Goal: Task Accomplishment & Management: Manage account settings

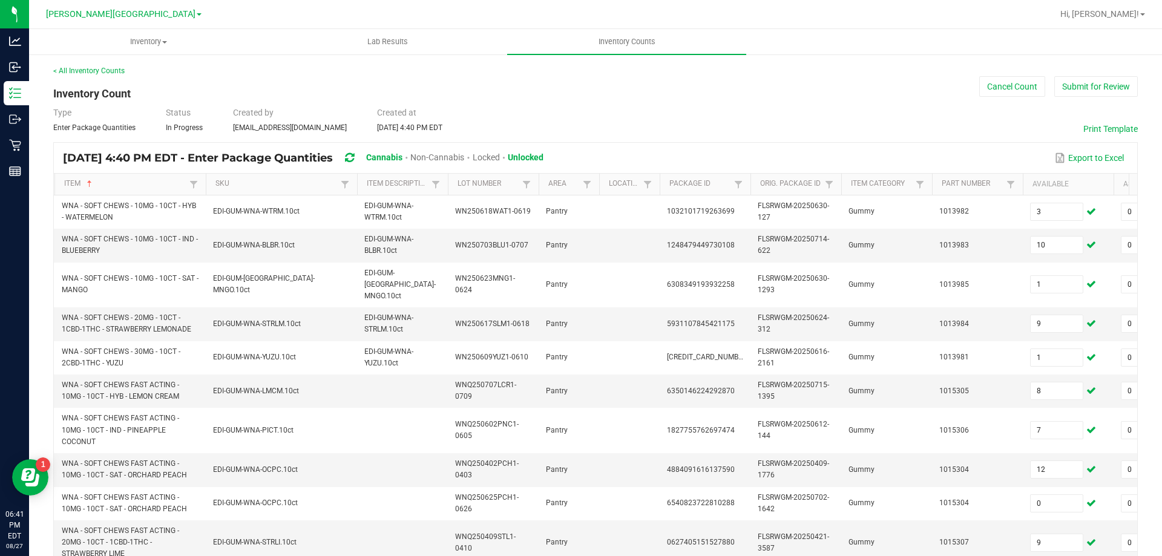
scroll to position [0, 22]
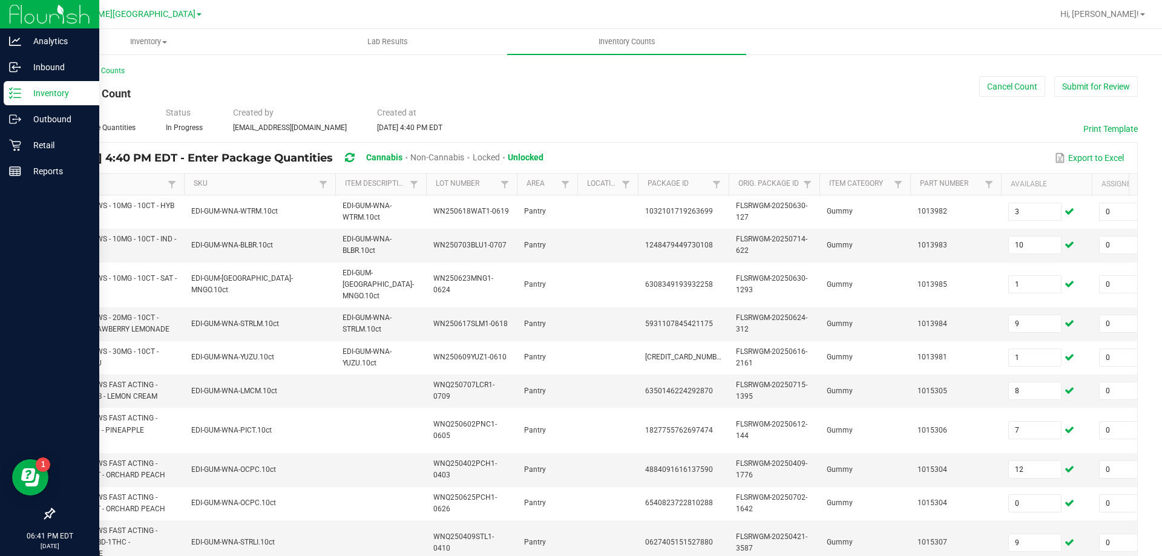
click at [59, 92] on p "Inventory" at bounding box center [57, 93] width 73 height 15
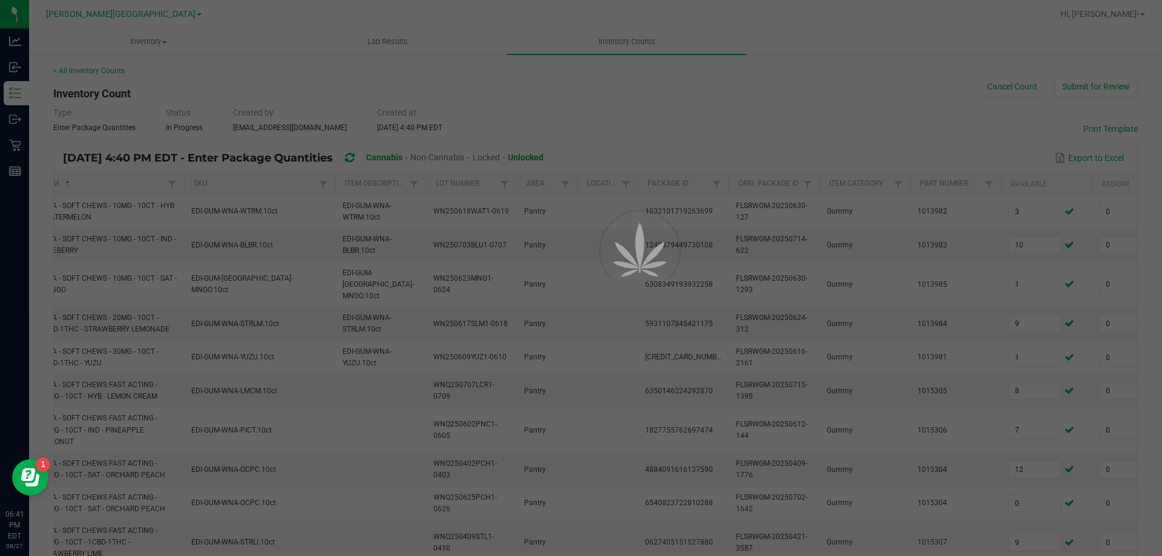
click at [618, 44] on div at bounding box center [581, 278] width 1162 height 556
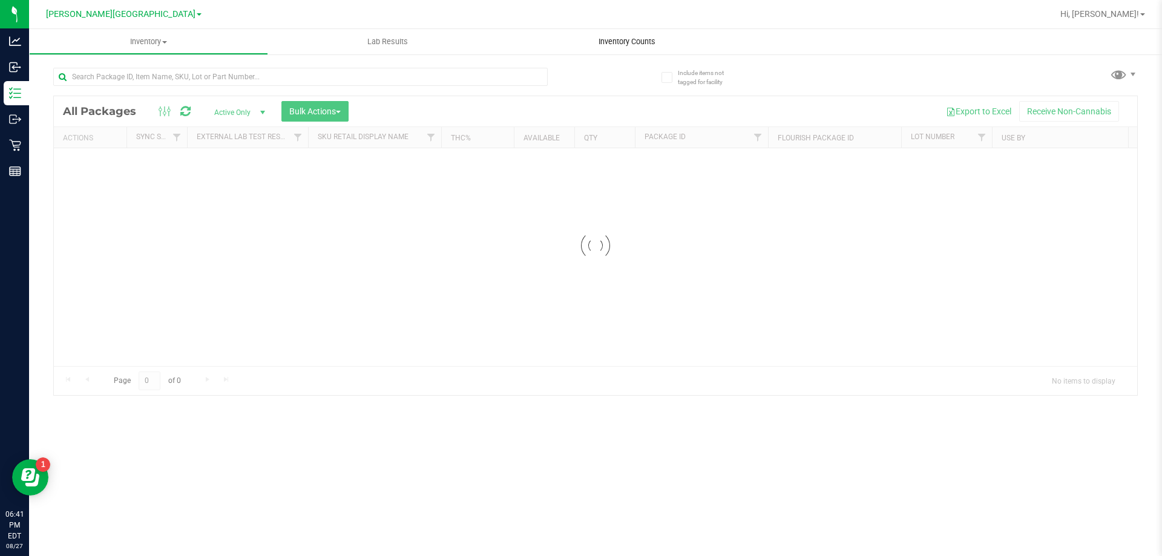
click at [618, 42] on span "Inventory Counts" at bounding box center [627, 41] width 90 height 11
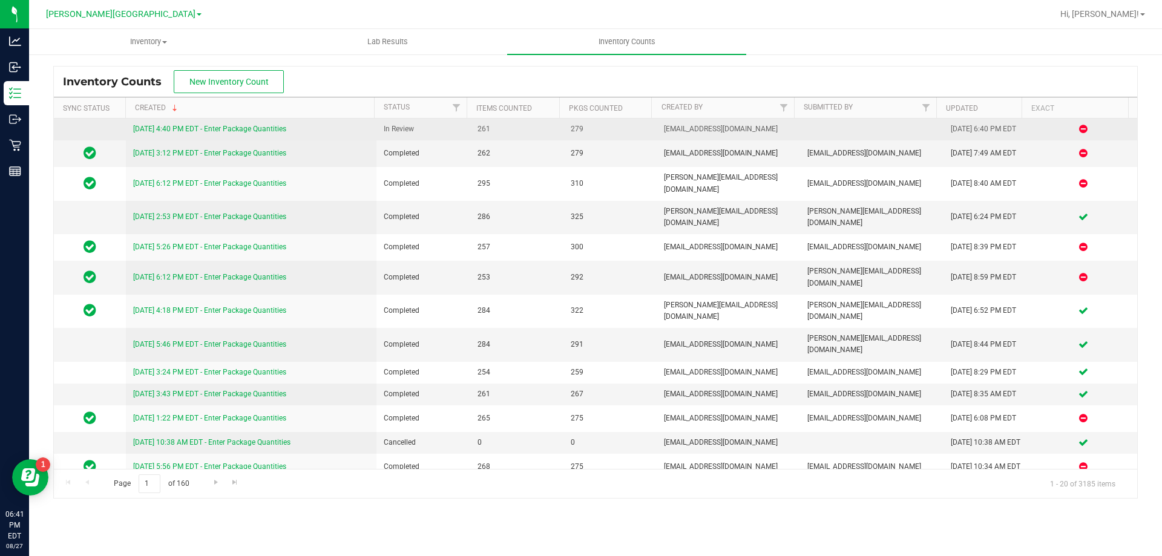
click at [194, 132] on link "[DATE] 4:40 PM EDT - Enter Package Quantities" at bounding box center [209, 129] width 153 height 8
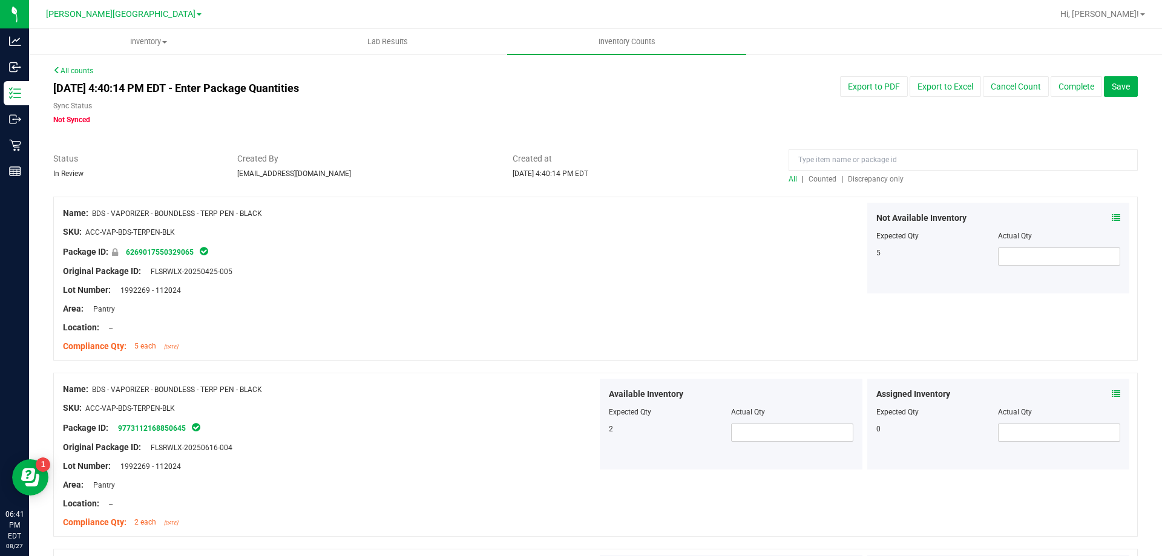
click at [858, 181] on span "Discrepancy only" at bounding box center [876, 179] width 56 height 8
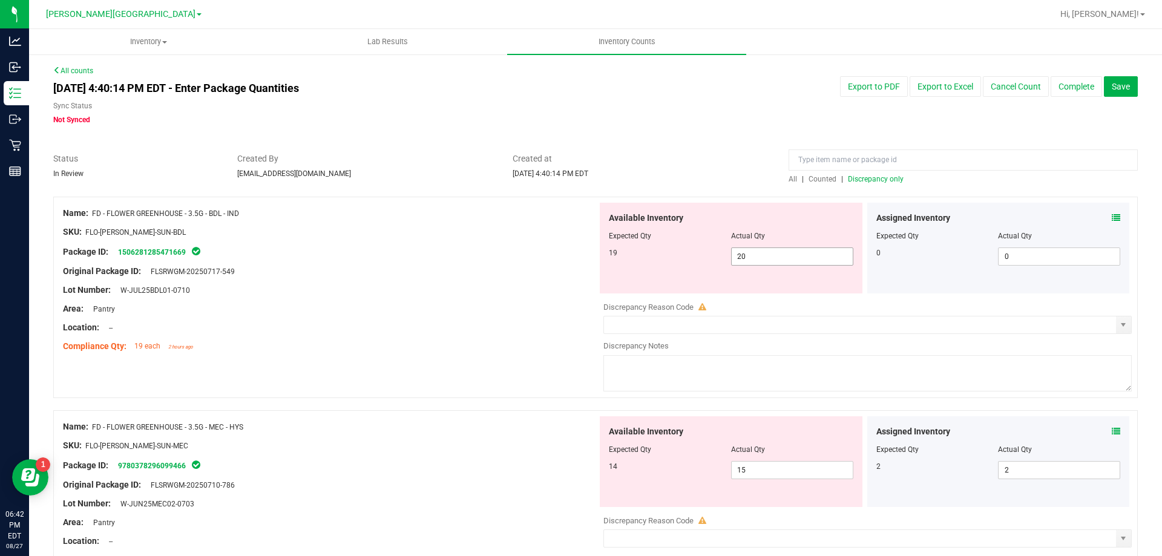
click at [797, 253] on input "20" at bounding box center [791, 256] width 121 height 17
type input "2"
type input "19"
click at [508, 306] on div "Area: Pantry" at bounding box center [330, 308] width 534 height 13
type input "19"
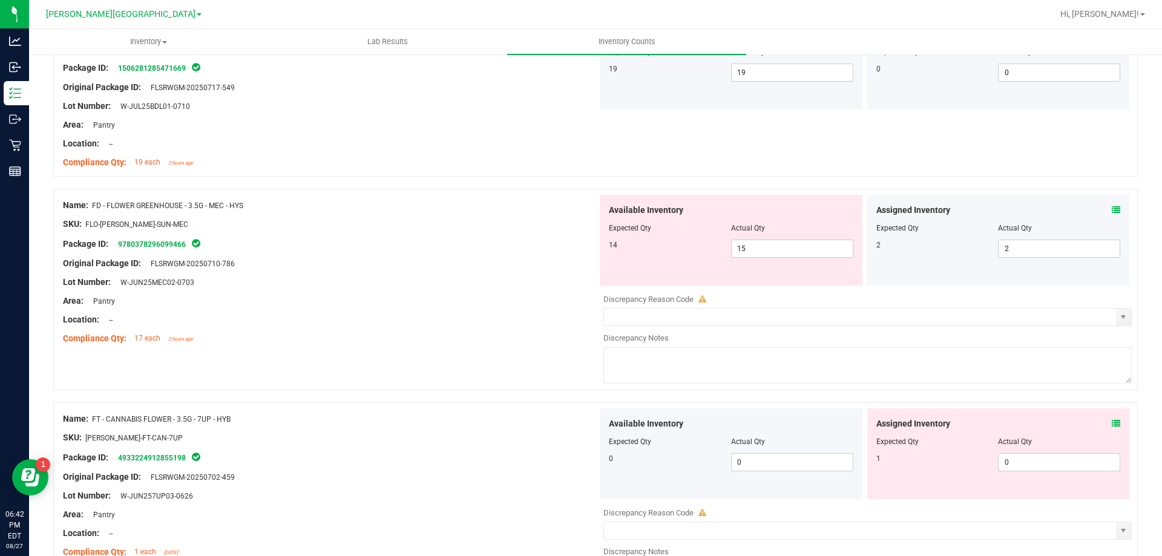
scroll to position [202, 0]
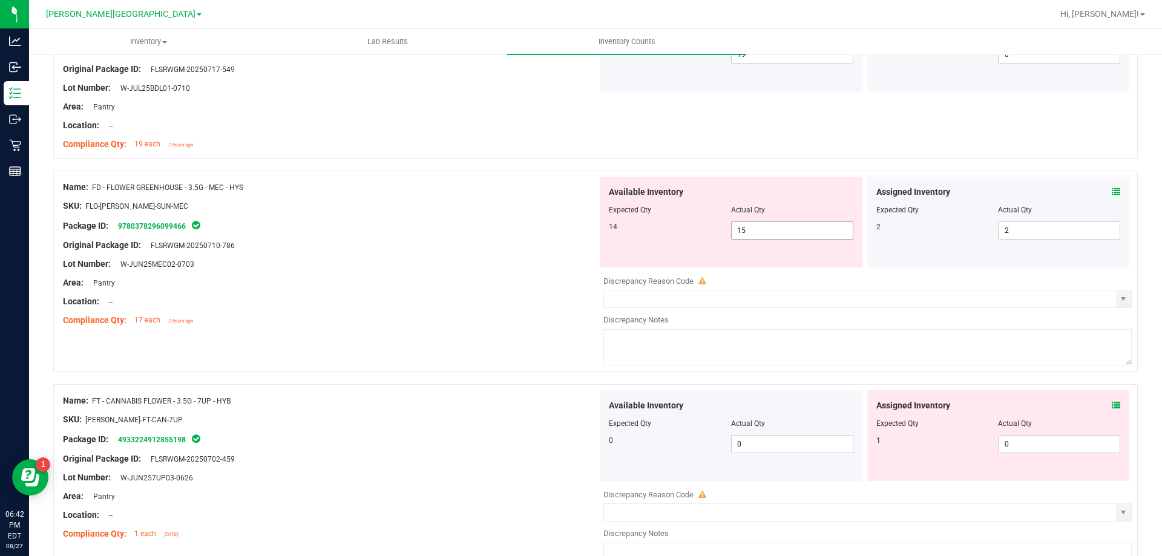
click at [783, 226] on input "15" at bounding box center [791, 230] width 121 height 17
type input "14"
click at [422, 264] on div "Lot Number: W-JUN25MEC02-0703" at bounding box center [330, 264] width 534 height 13
type input "14"
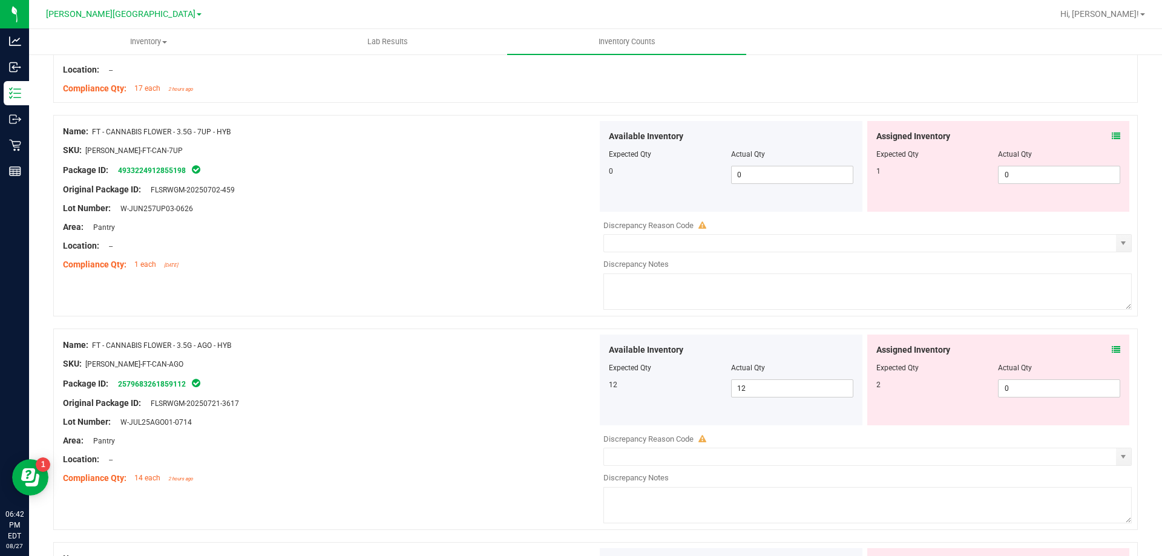
scroll to position [433, 0]
click at [1022, 175] on span "0 0" at bounding box center [1059, 175] width 122 height 18
type input "1"
click at [443, 208] on div "Lot Number: W-JUN257UP03-0626" at bounding box center [330, 209] width 534 height 13
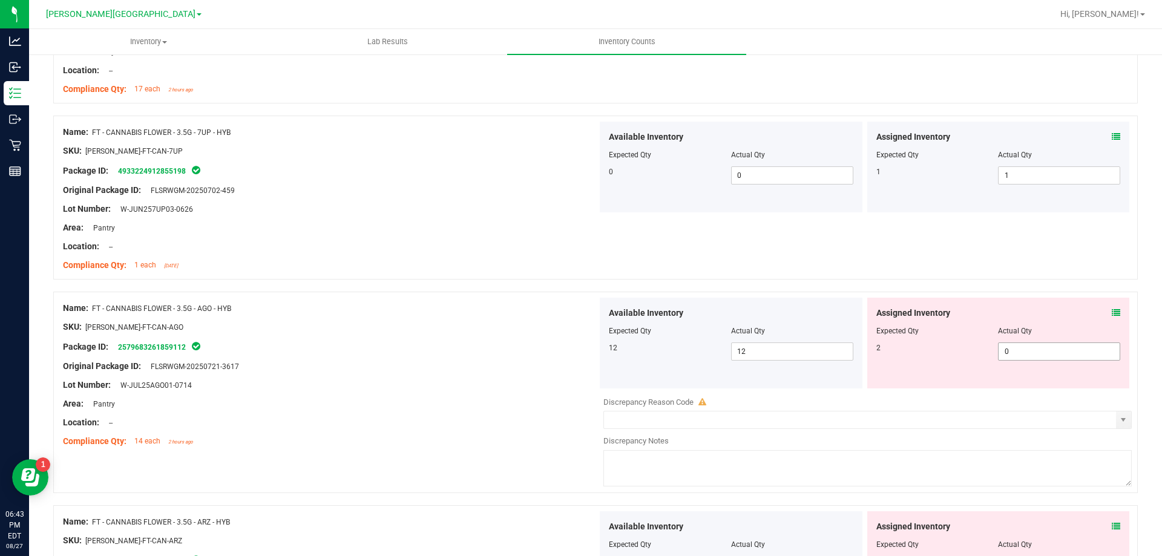
click at [1028, 354] on span "0 0" at bounding box center [1059, 351] width 122 height 18
type input "2"
click at [485, 313] on div "Name: FT - CANNABIS FLOWER - 3.5G - AGO - HYB SKU: [PERSON_NAME]-FT-CAN-AGO Pac…" at bounding box center [330, 375] width 534 height 154
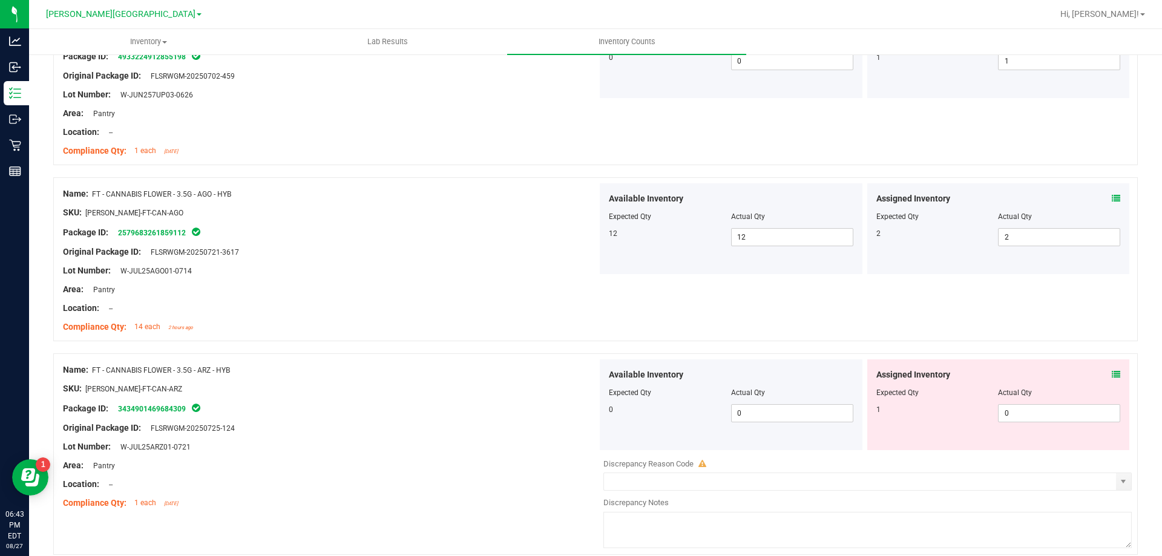
scroll to position [675, 0]
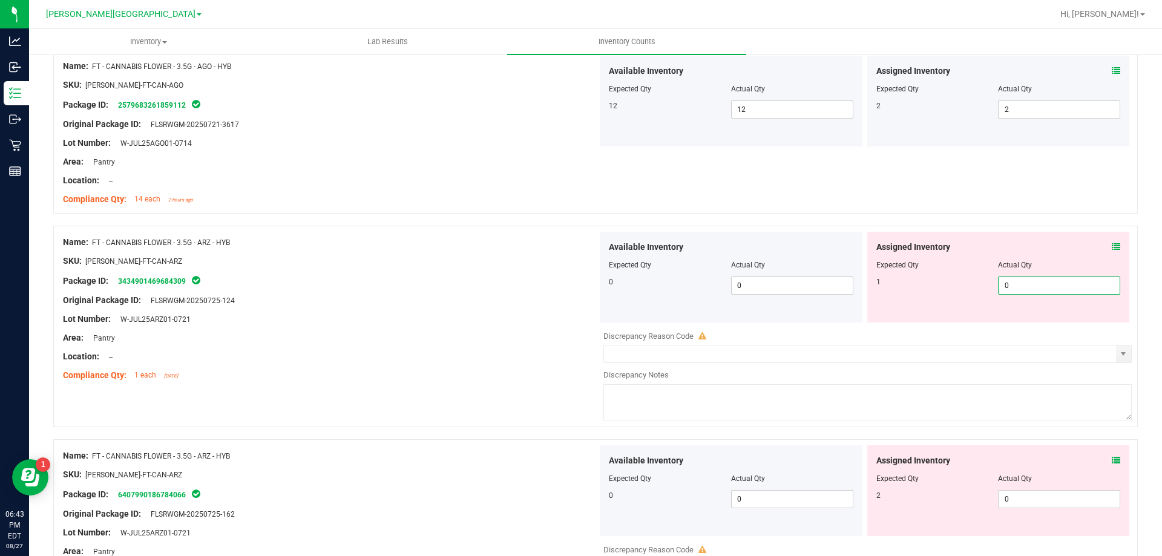
click at [1041, 287] on span "0 0" at bounding box center [1059, 285] width 122 height 18
type input "1"
click at [376, 343] on div "Area: Pantry" at bounding box center [330, 338] width 534 height 13
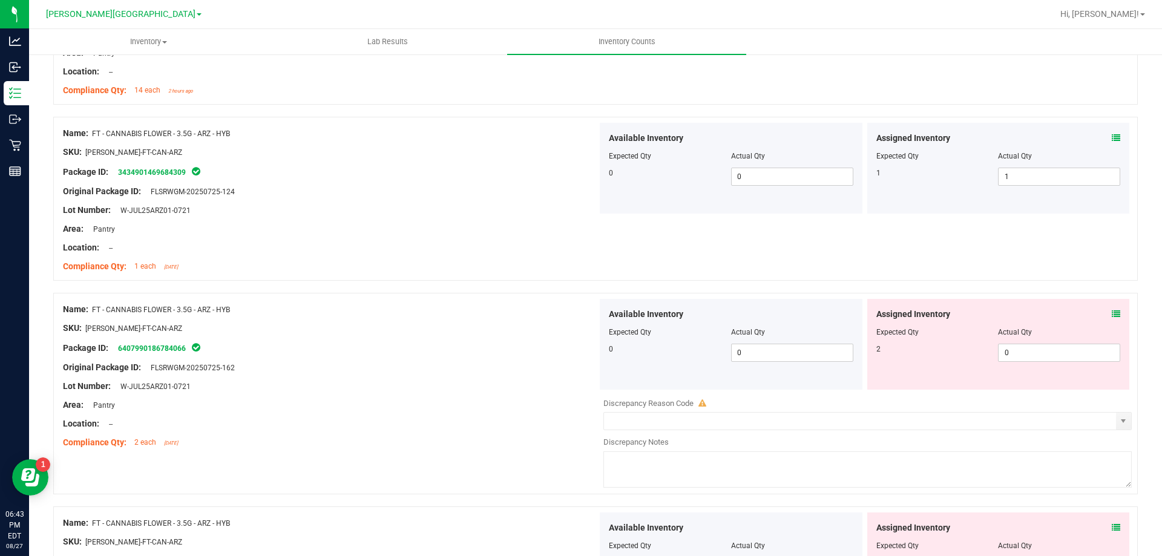
scroll to position [796, 0]
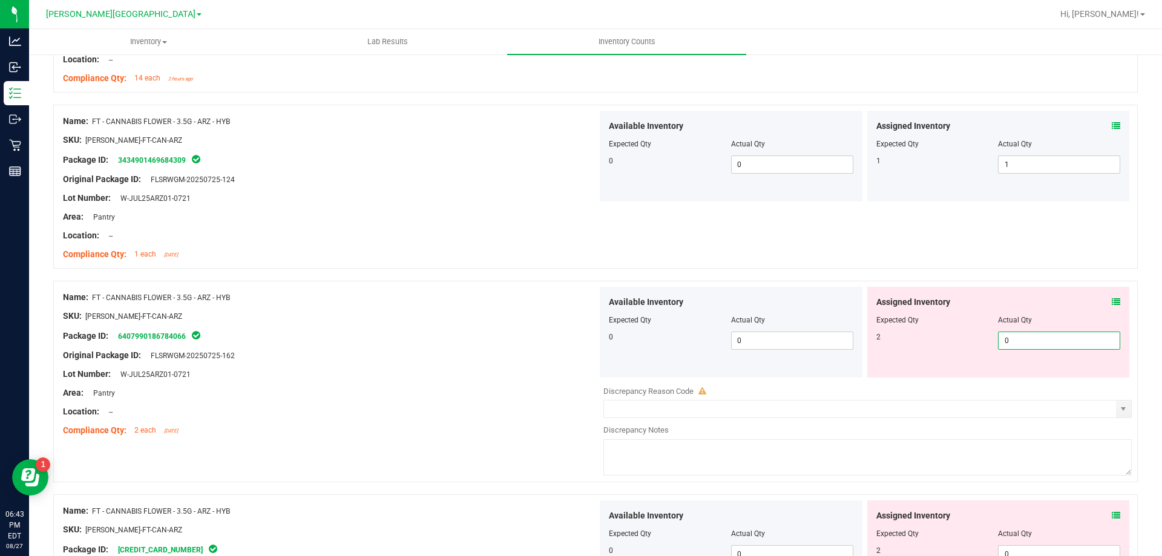
click at [1010, 339] on span "0 0" at bounding box center [1059, 341] width 122 height 18
type input "2"
click at [385, 327] on div at bounding box center [330, 325] width 534 height 6
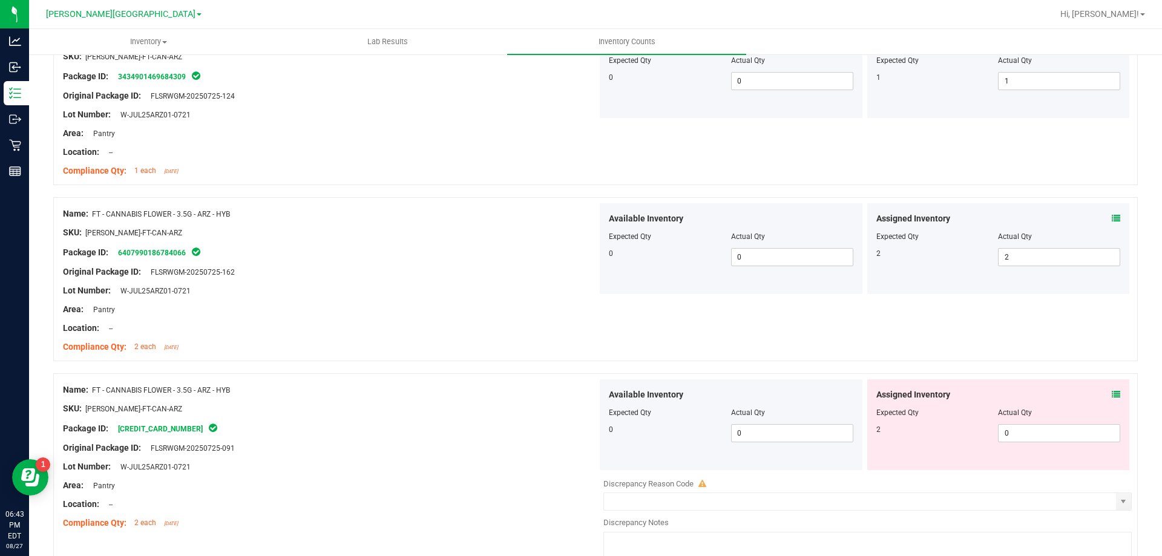
scroll to position [1038, 0]
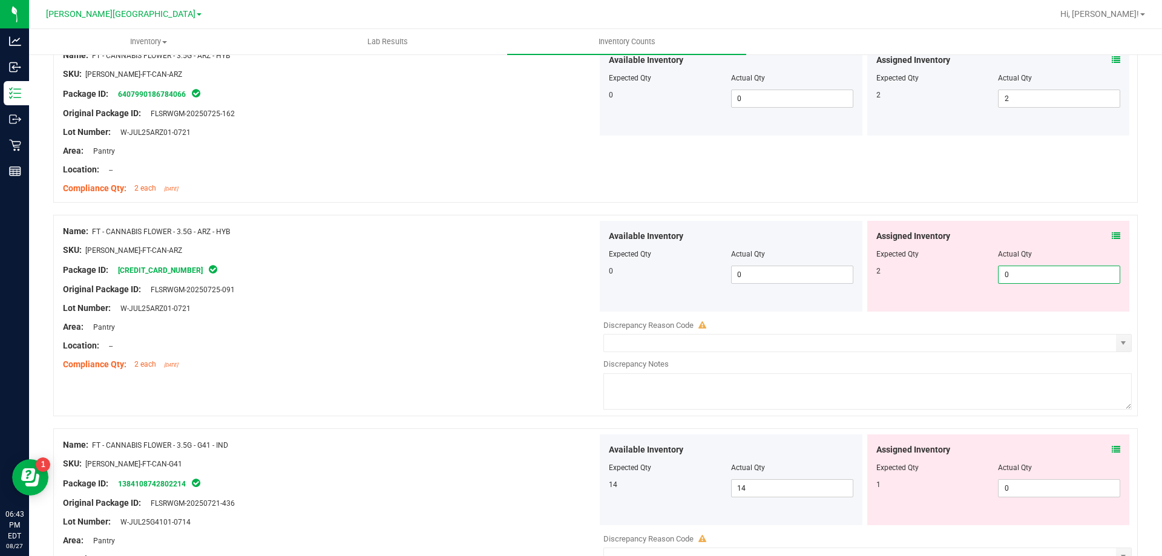
click at [1013, 271] on span "0 0" at bounding box center [1059, 275] width 122 height 18
type input "2"
click at [489, 263] on div "Package ID: [CREDIT_CARD_NUMBER]" at bounding box center [330, 270] width 534 height 15
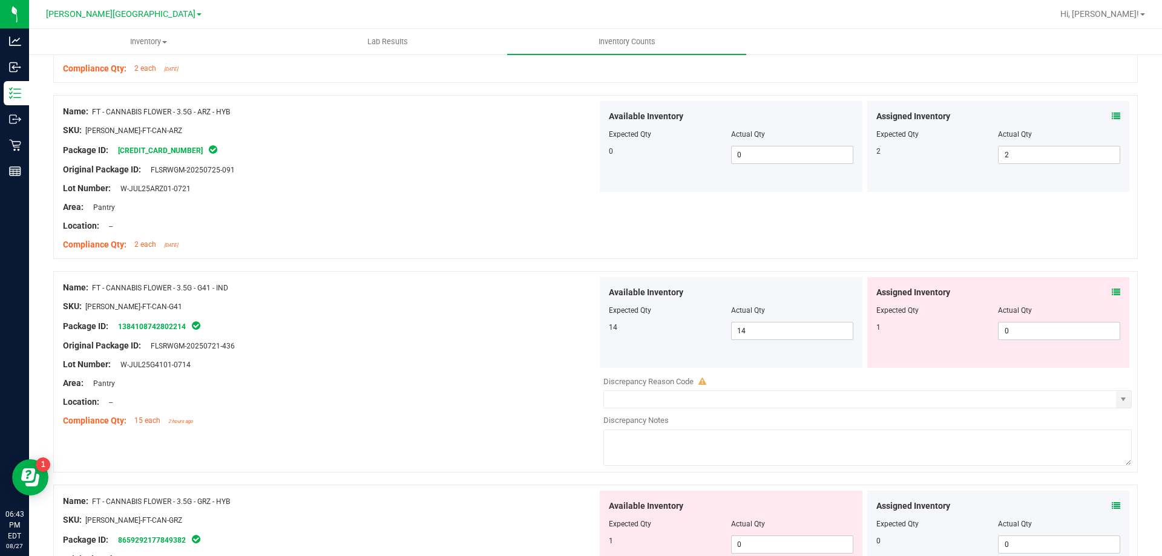
scroll to position [1159, 0]
click at [1008, 332] on span "0 0" at bounding box center [1059, 330] width 122 height 18
type input "1"
click at [368, 336] on div at bounding box center [330, 335] width 534 height 6
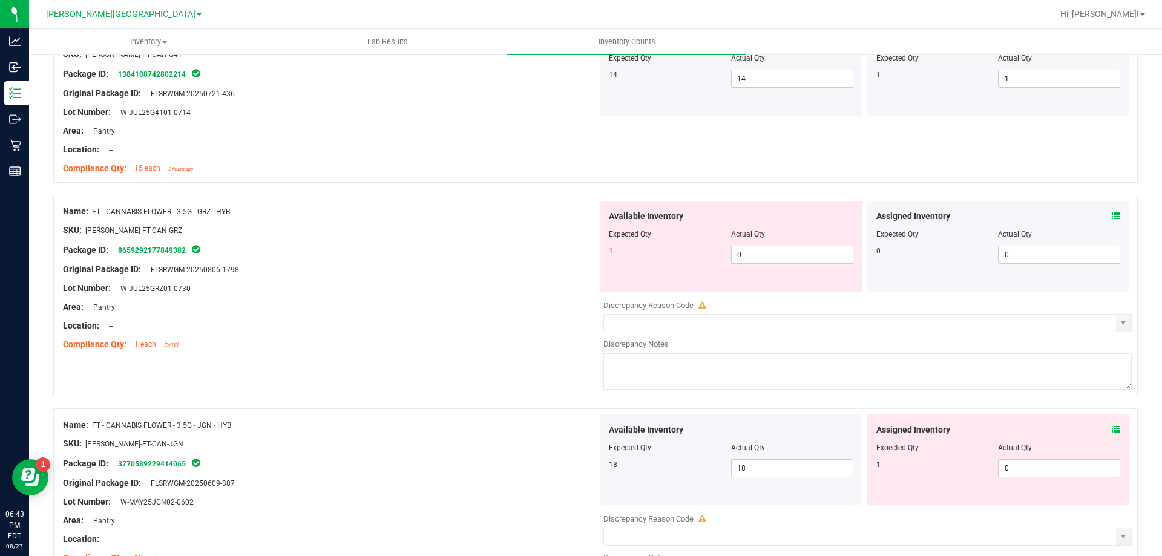
scroll to position [1643, 0]
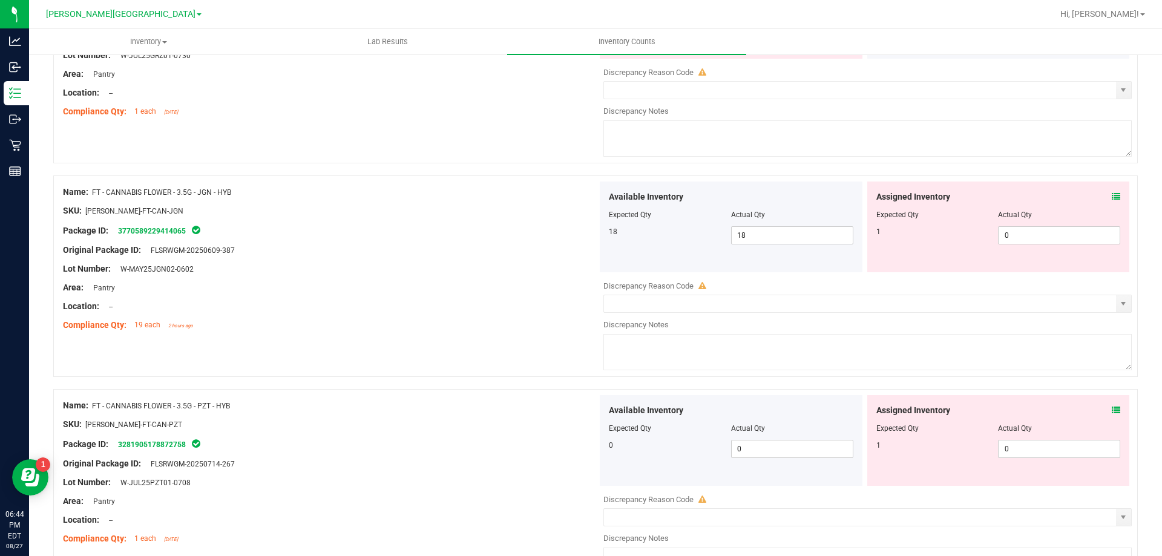
click at [1111, 197] on icon at bounding box center [1115, 196] width 8 height 8
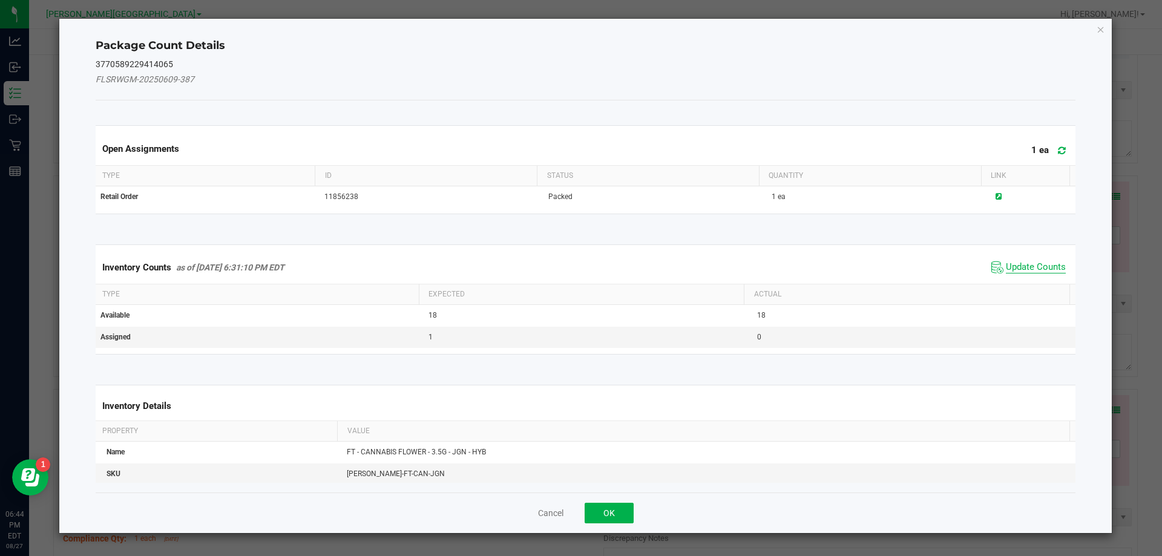
click at [1013, 270] on span "Update Counts" at bounding box center [1036, 267] width 60 height 12
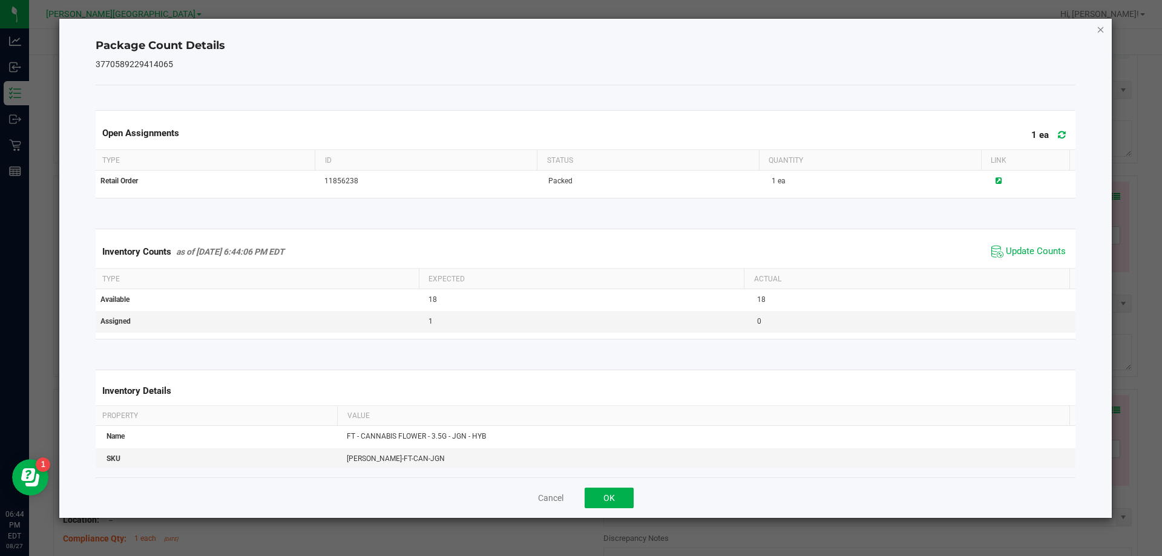
click at [1100, 31] on icon "Close" at bounding box center [1100, 29] width 8 height 15
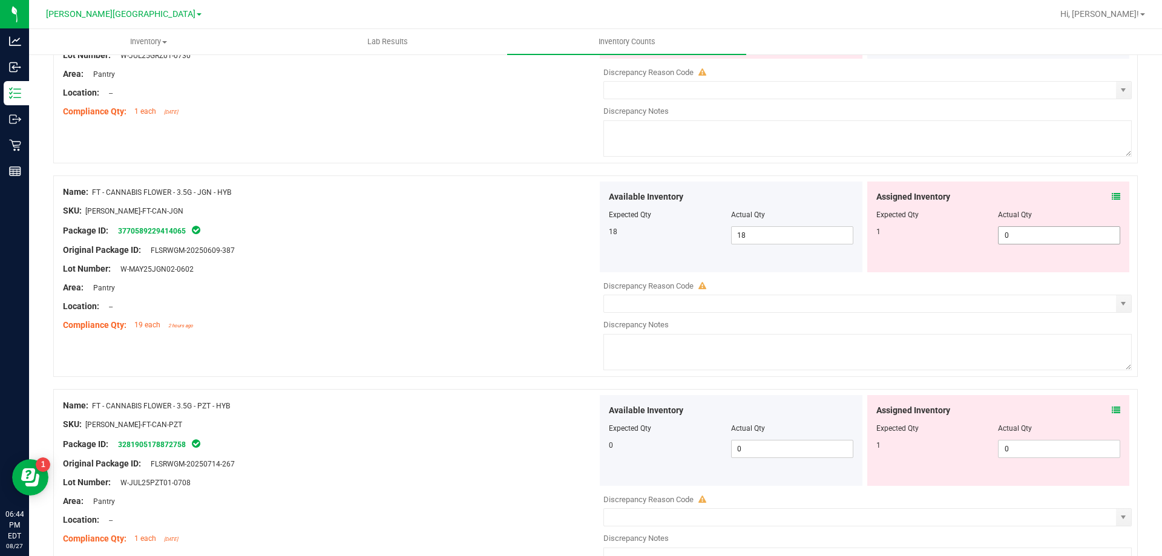
click at [1036, 234] on span "0 0" at bounding box center [1059, 235] width 122 height 18
type input "1"
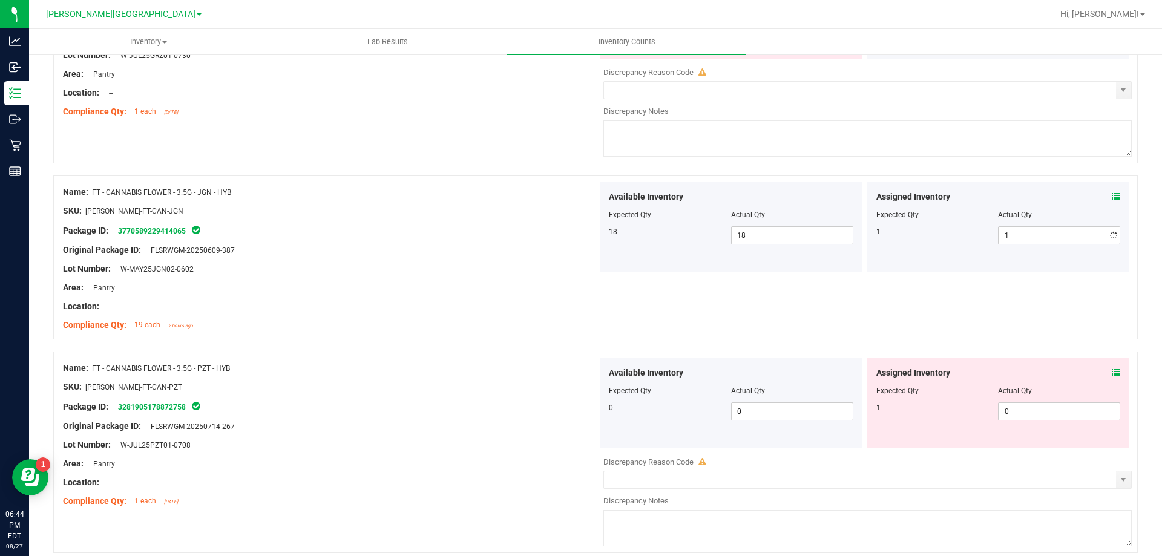
drag, startPoint x: 229, startPoint y: 276, endPoint x: 248, endPoint y: 270, distance: 20.1
click at [230, 276] on div at bounding box center [330, 278] width 534 height 6
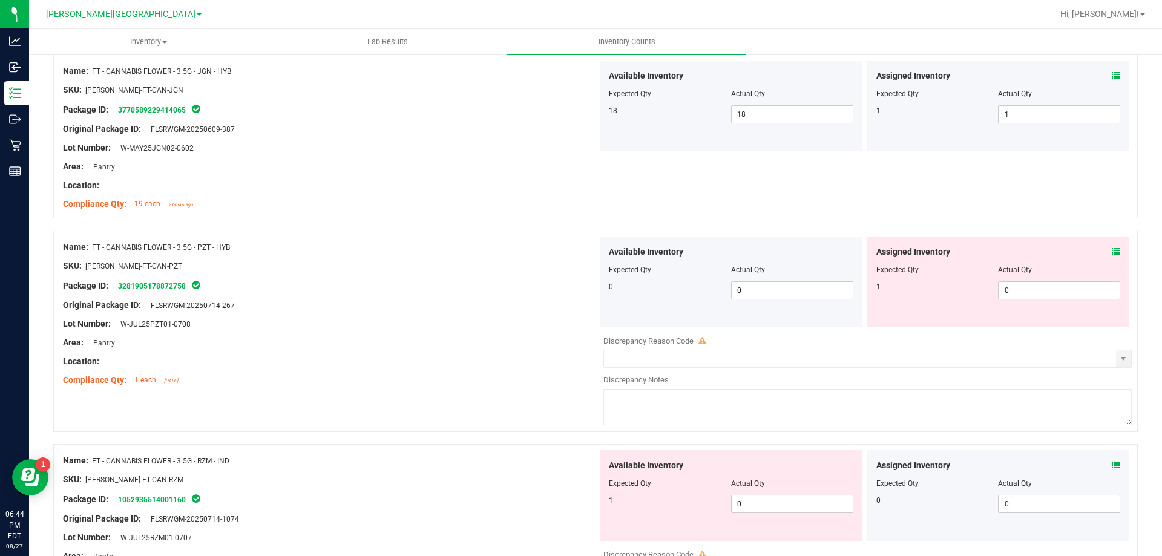
click at [1111, 253] on icon at bounding box center [1115, 251] width 8 height 8
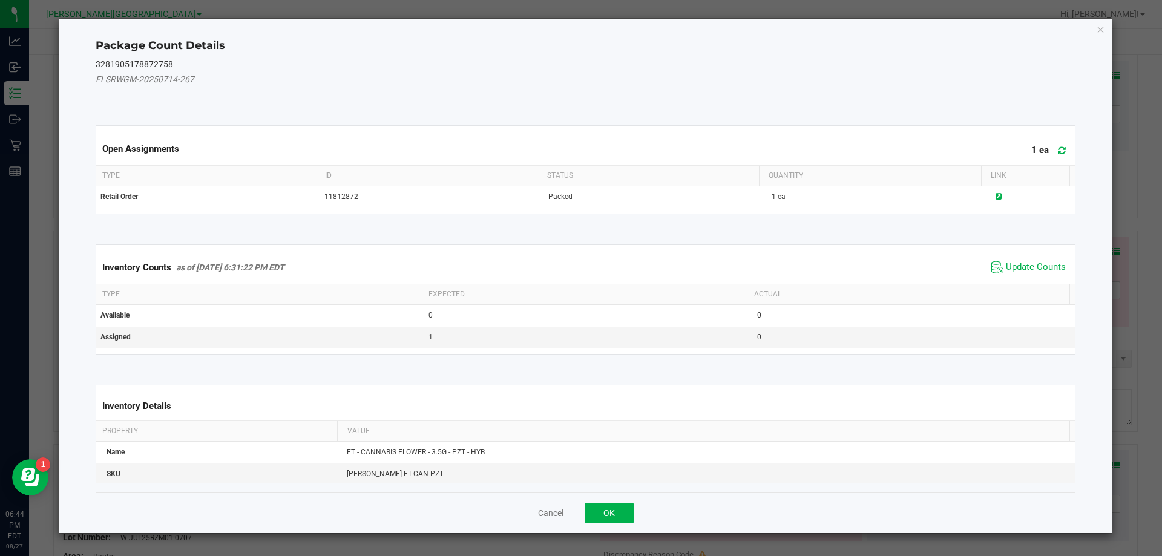
click at [1021, 265] on span "Update Counts" at bounding box center [1036, 267] width 60 height 12
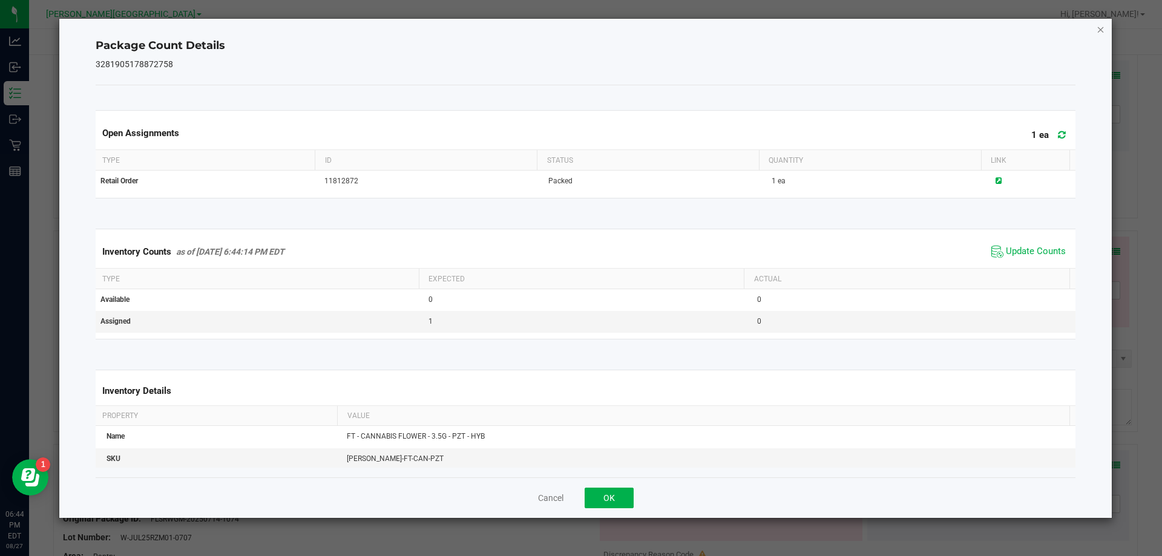
click at [1100, 28] on icon "Close" at bounding box center [1100, 29] width 8 height 15
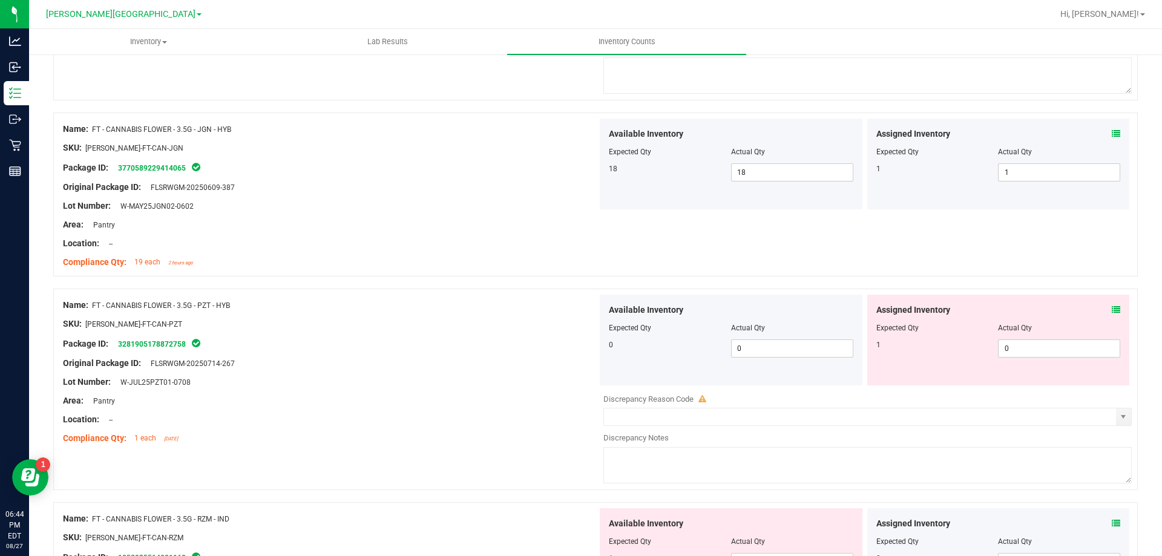
scroll to position [1707, 0]
click at [1027, 347] on span "0 0" at bounding box center [1059, 348] width 122 height 18
type input "1"
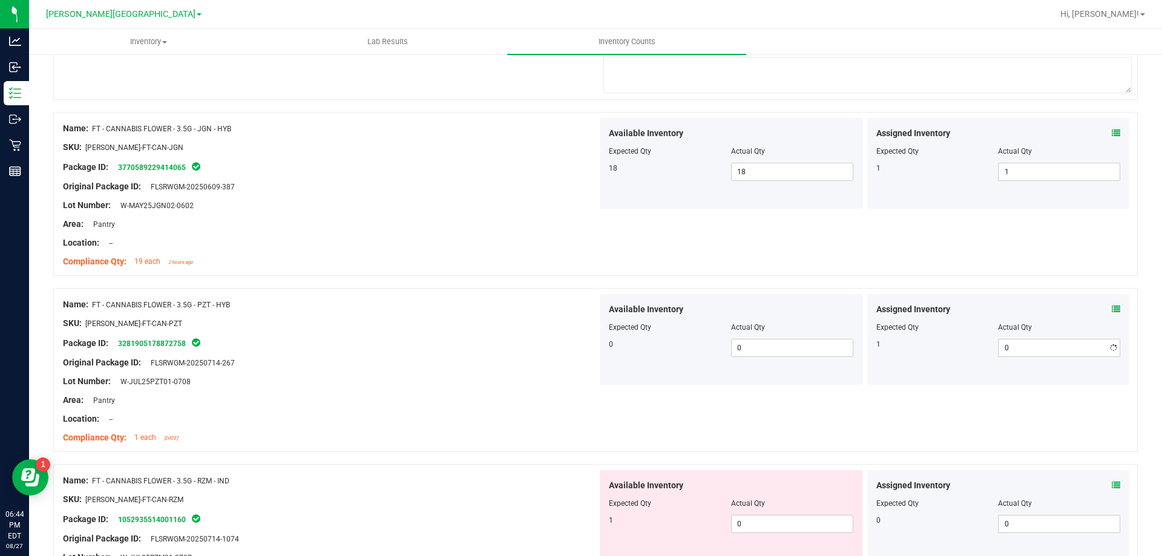
type input "1"
click at [333, 358] on div "Original Package ID: FLSRWGM-20250714-267" at bounding box center [330, 362] width 534 height 13
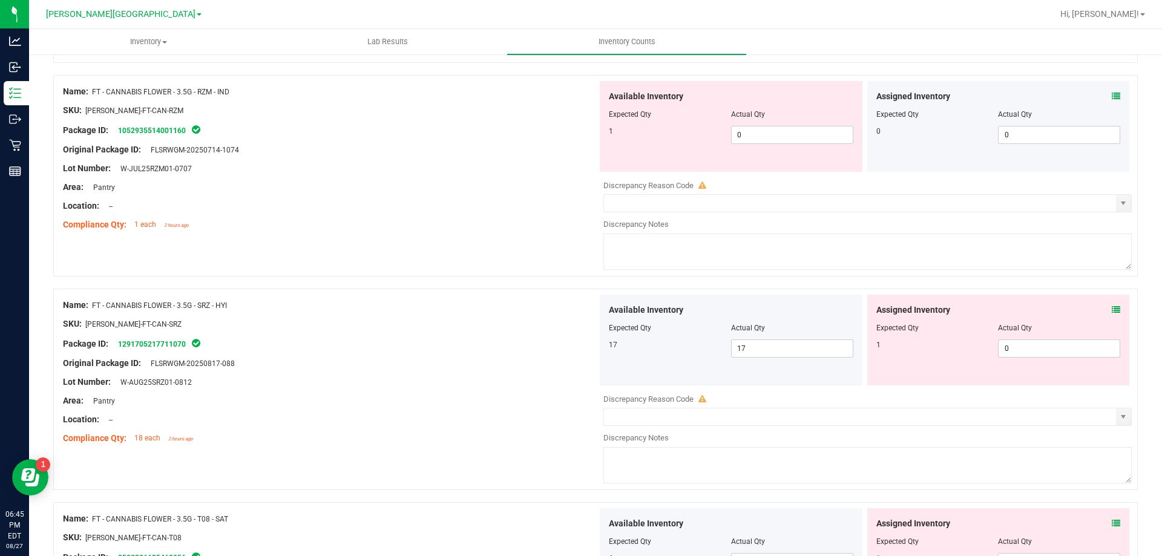
scroll to position [2191, 0]
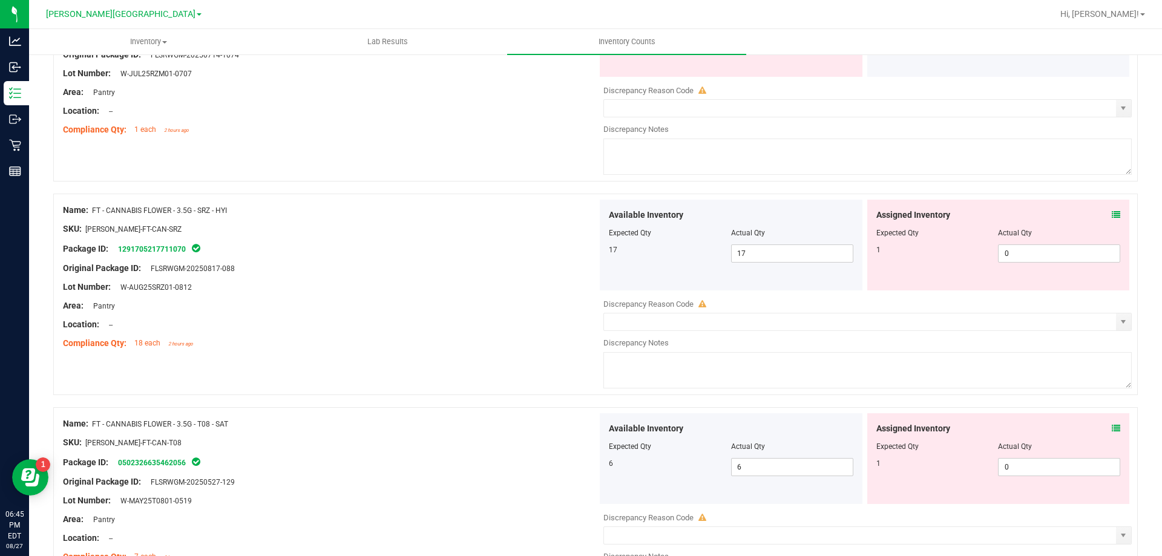
click at [1111, 216] on icon at bounding box center [1115, 215] width 8 height 8
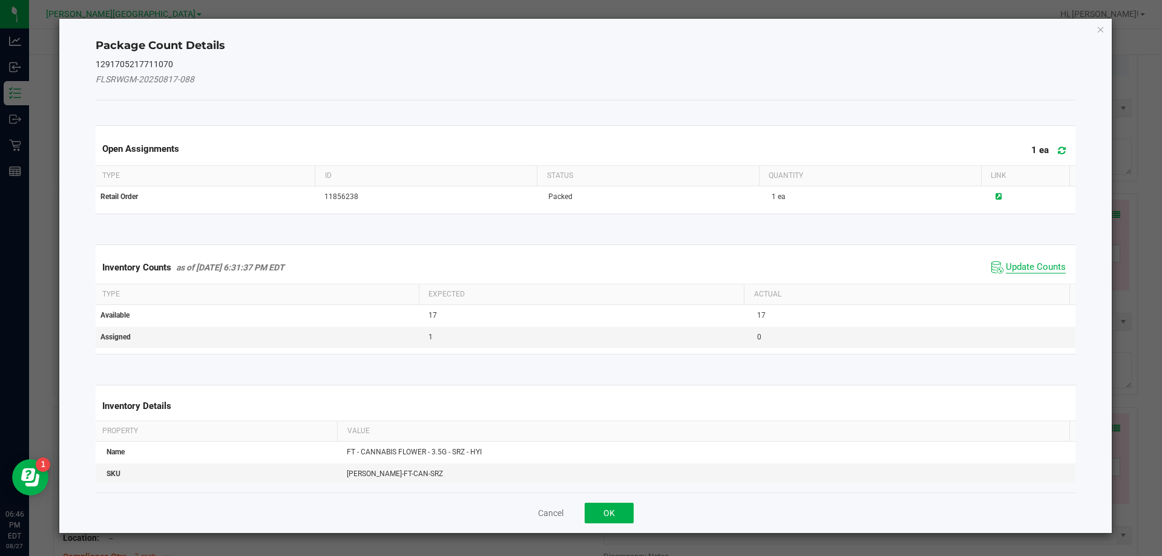
click at [1042, 268] on span "Update Counts" at bounding box center [1036, 267] width 60 height 12
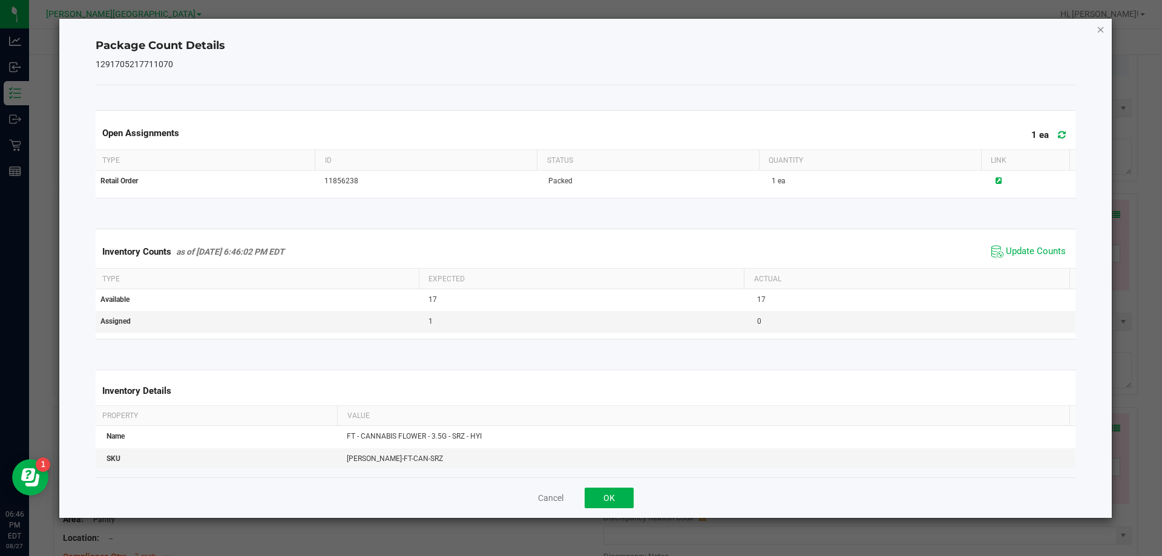
click at [1099, 31] on icon "Close" at bounding box center [1100, 29] width 8 height 15
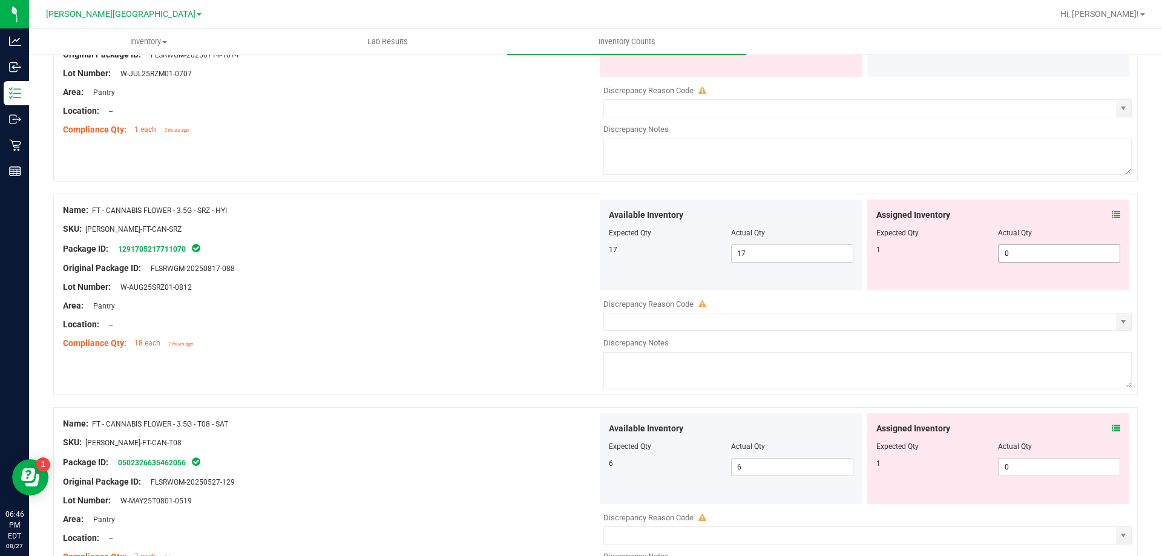
click at [1036, 257] on span "0 0" at bounding box center [1059, 253] width 122 height 18
type input "1"
click at [362, 331] on div at bounding box center [330, 334] width 534 height 6
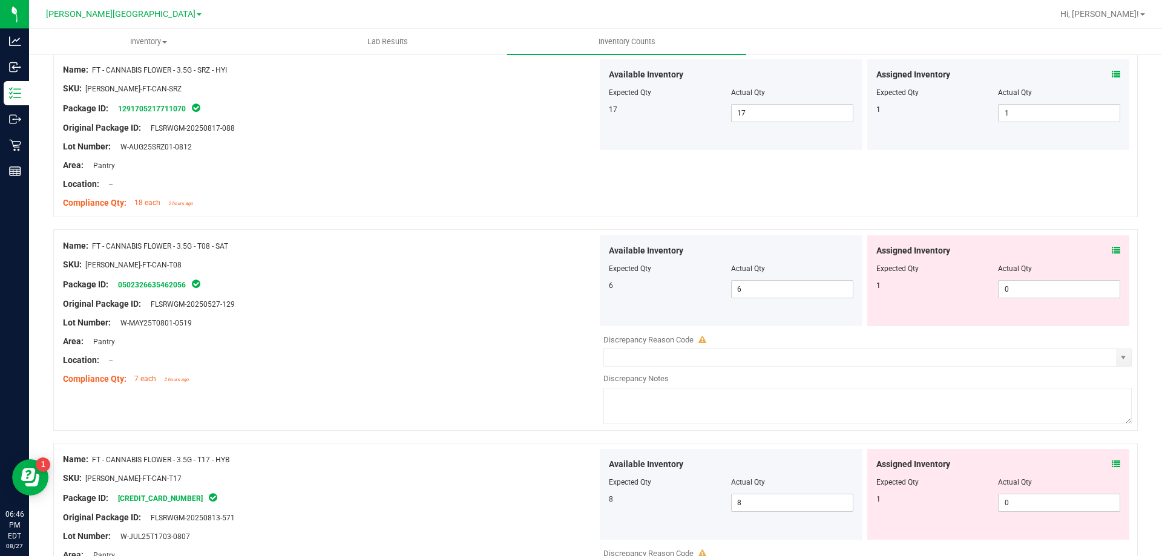
scroll to position [2372, 0]
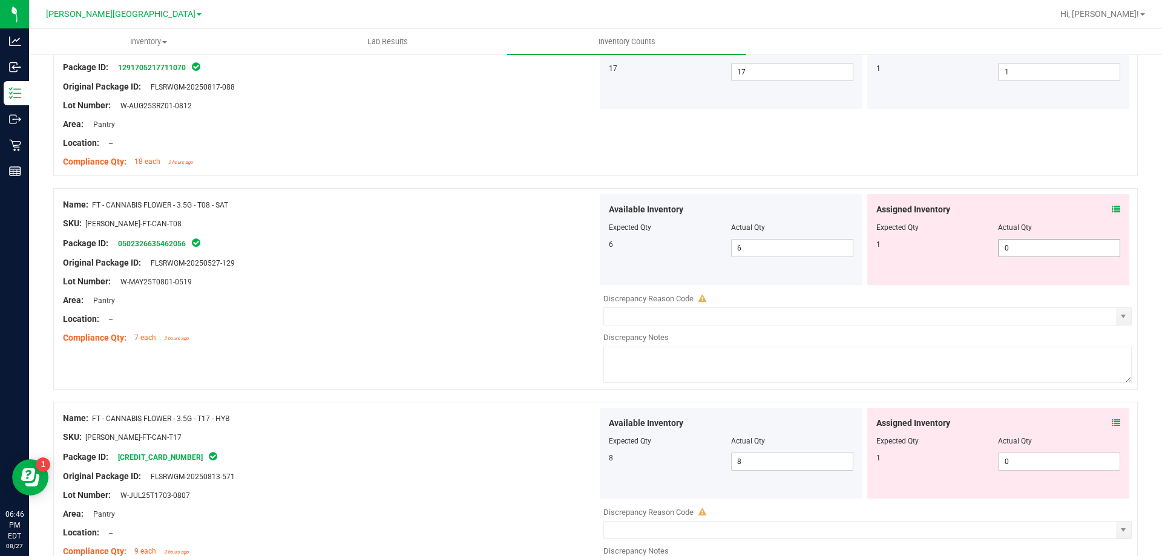
click at [1024, 248] on input "0" at bounding box center [1058, 248] width 121 height 17
type input "1"
click at [426, 284] on div "Lot Number: W-MAY25T0801-0519" at bounding box center [330, 281] width 534 height 13
type input "1"
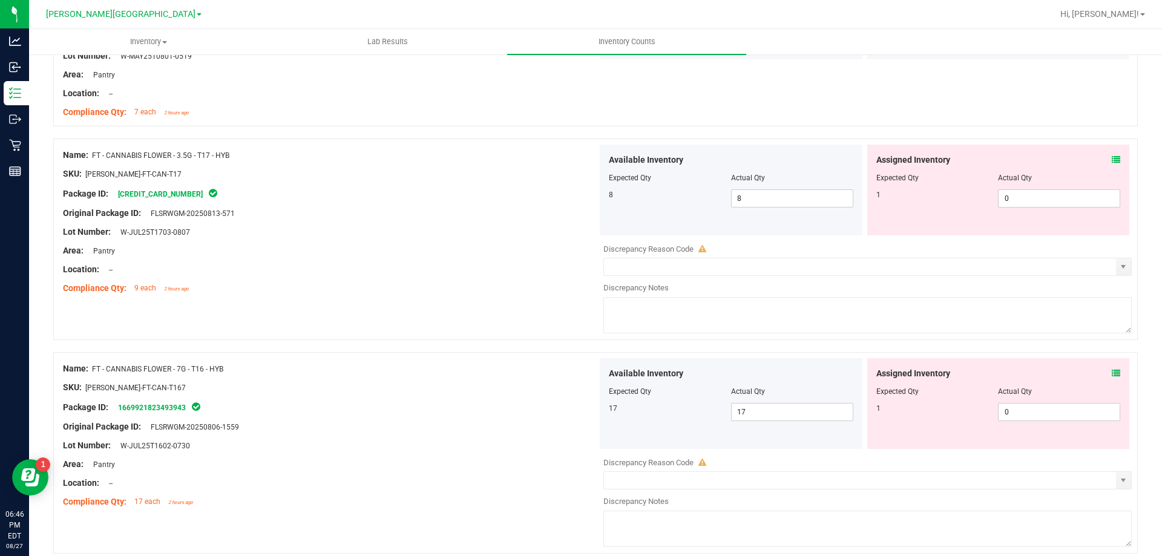
scroll to position [2614, 0]
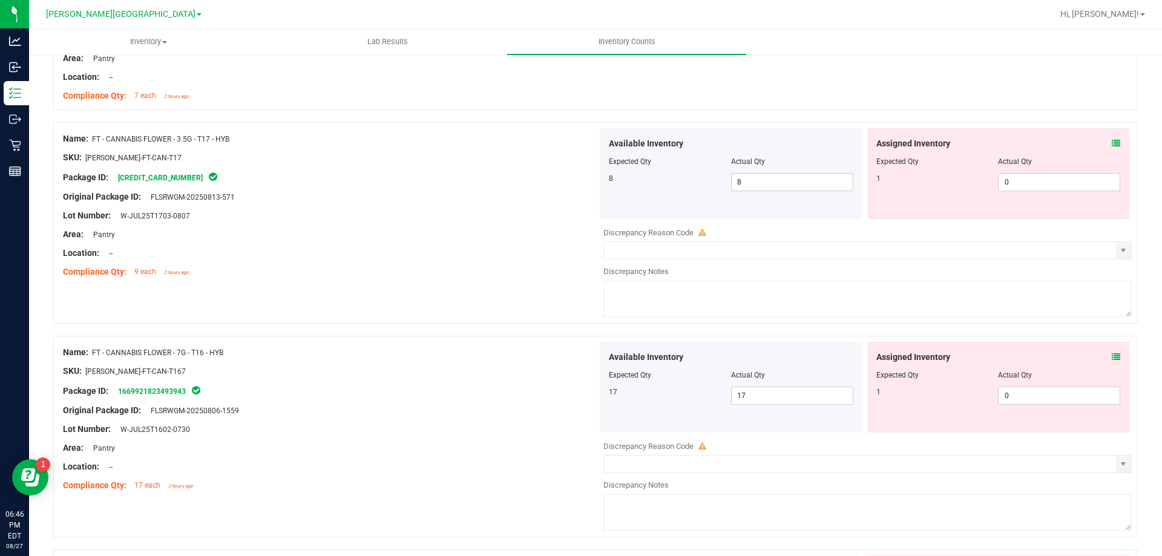
click at [1111, 143] on icon at bounding box center [1115, 143] width 8 height 8
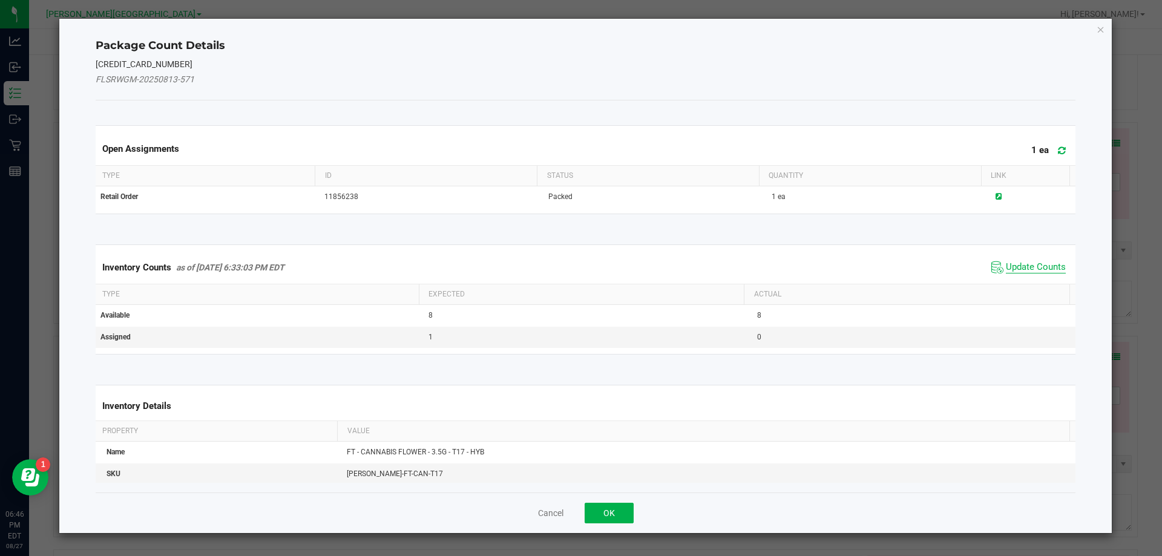
click at [1018, 265] on span "Update Counts" at bounding box center [1036, 267] width 60 height 12
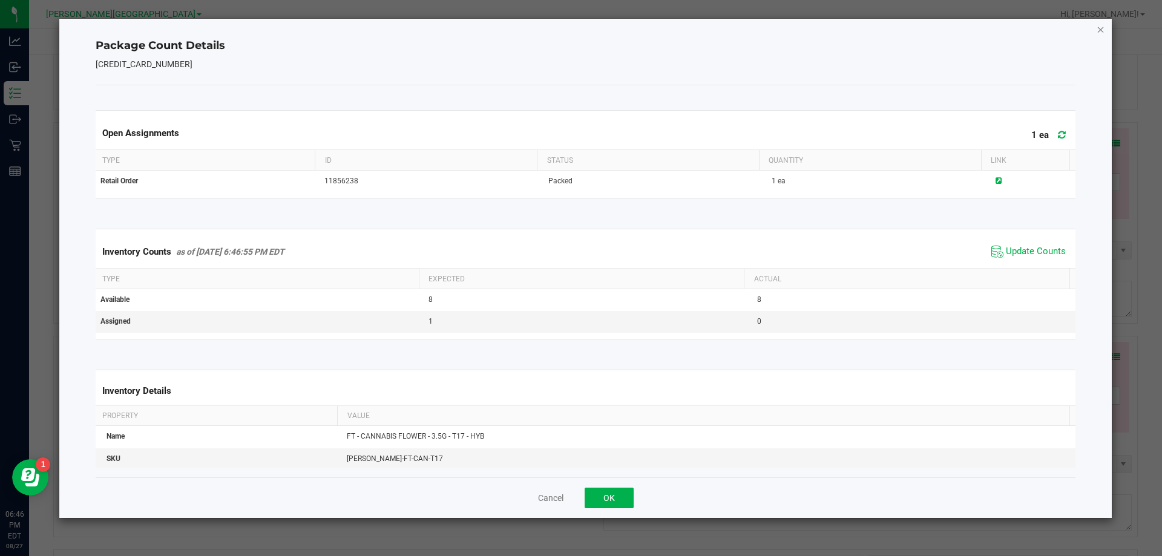
click at [1097, 27] on icon "Close" at bounding box center [1100, 29] width 8 height 15
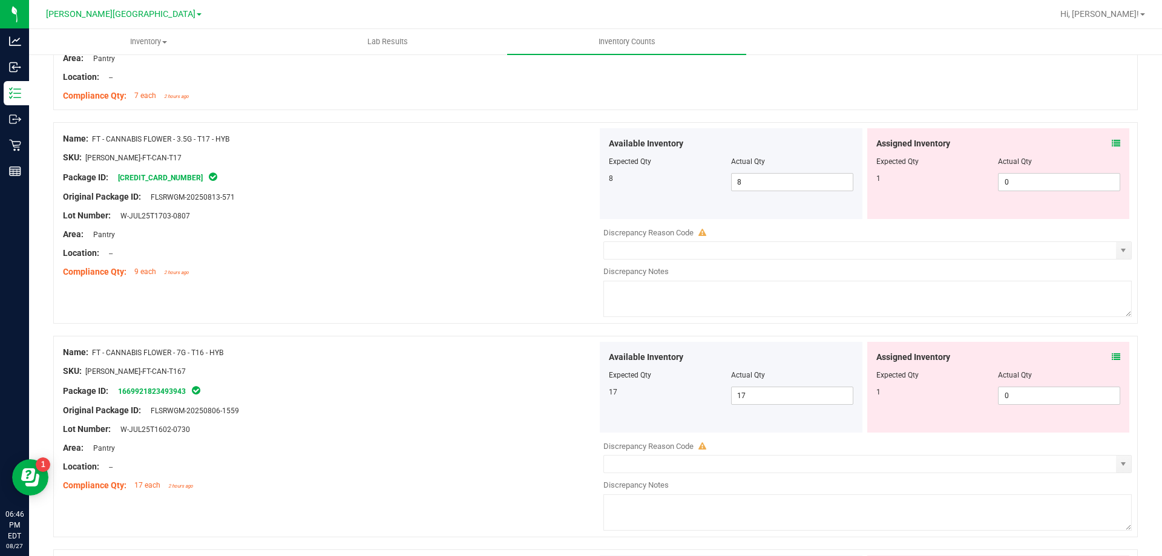
click at [1111, 360] on icon at bounding box center [1115, 357] width 8 height 8
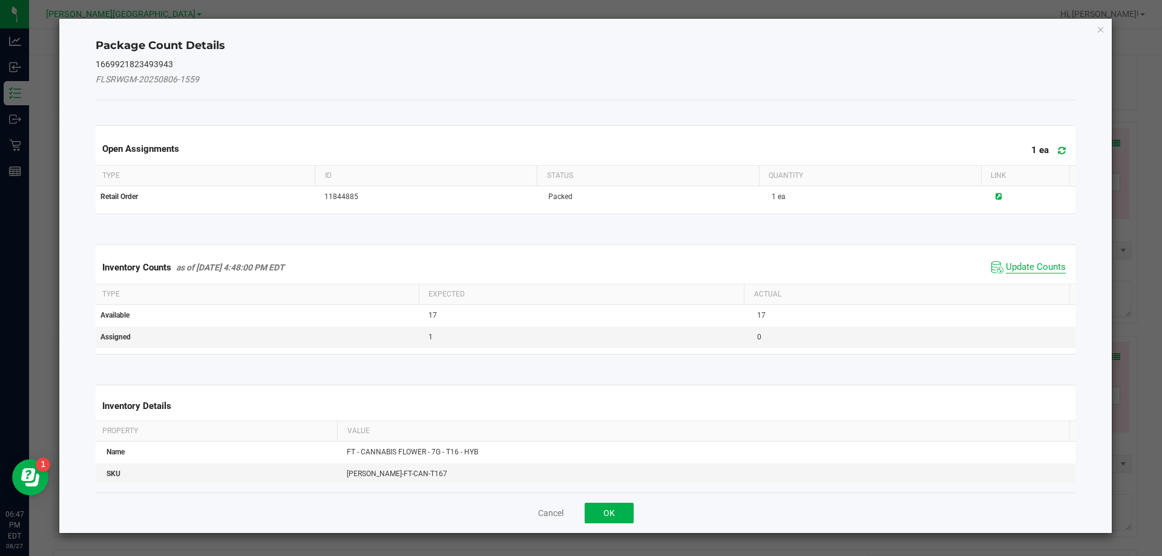
click at [1014, 268] on span "Update Counts" at bounding box center [1036, 267] width 60 height 12
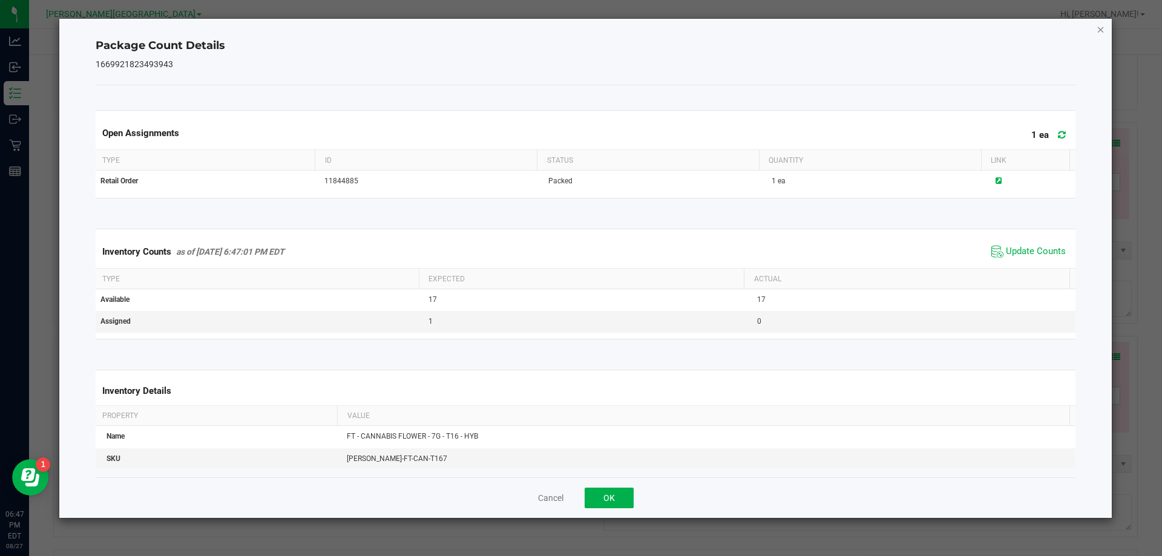
click at [1101, 28] on icon "Close" at bounding box center [1100, 29] width 8 height 15
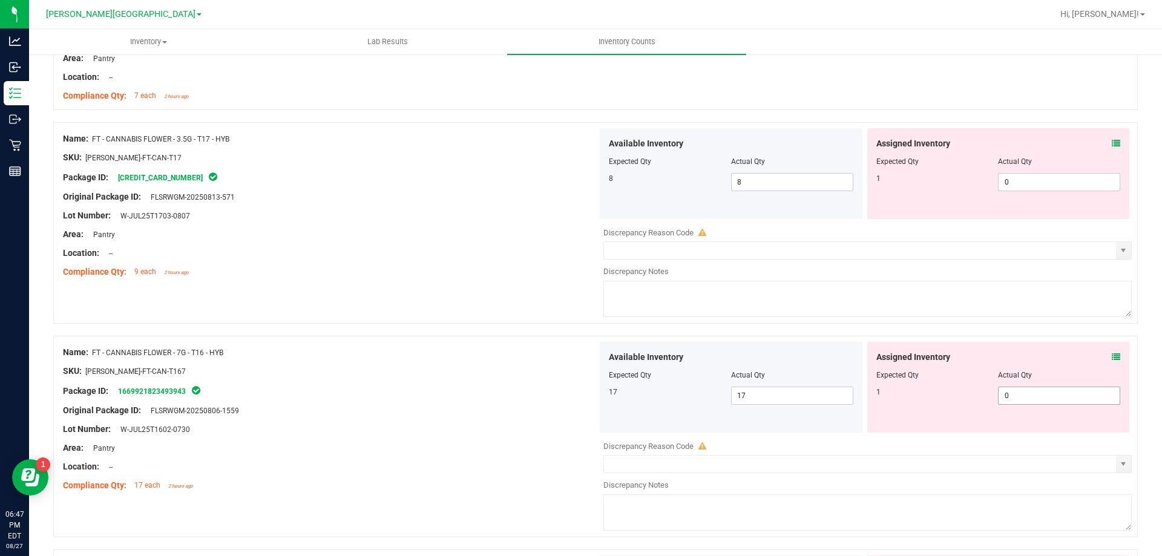
click at [1039, 396] on input "0" at bounding box center [1058, 395] width 121 height 17
type input "01"
click at [1039, 180] on input "0" at bounding box center [1058, 182] width 121 height 17
type input "1"
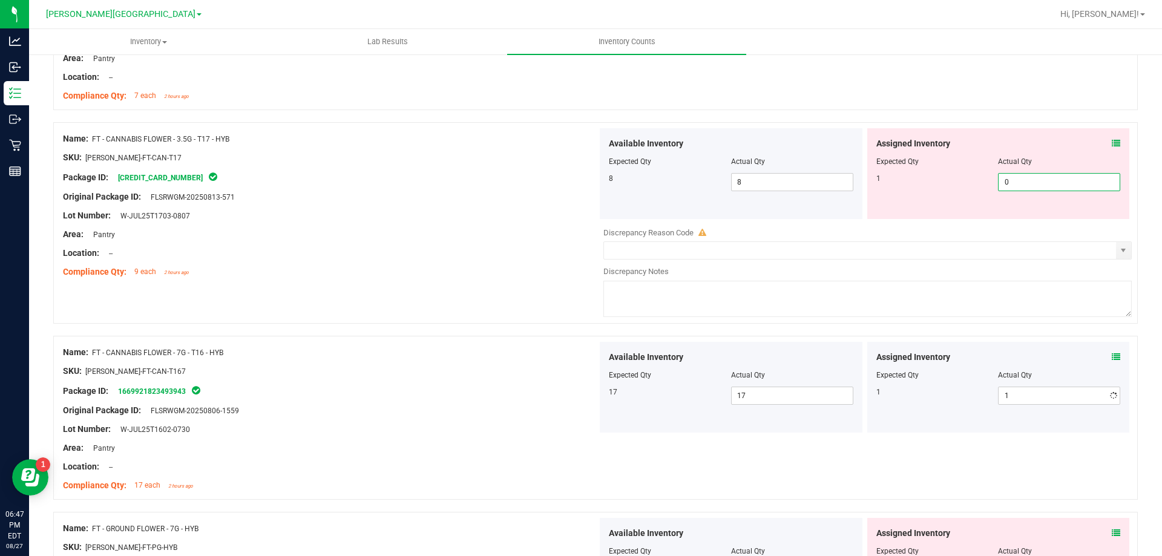
type input "01"
type input "1"
drag, startPoint x: 173, startPoint y: 289, endPoint x: 185, endPoint y: 290, distance: 11.6
click at [178, 289] on div "Name: FT - CANNABIS FLOWER - 3.5G - T17 - HYB SKU: [PERSON_NAME]-FT-CAN-T17 Pac…" at bounding box center [595, 229] width 1084 height 214
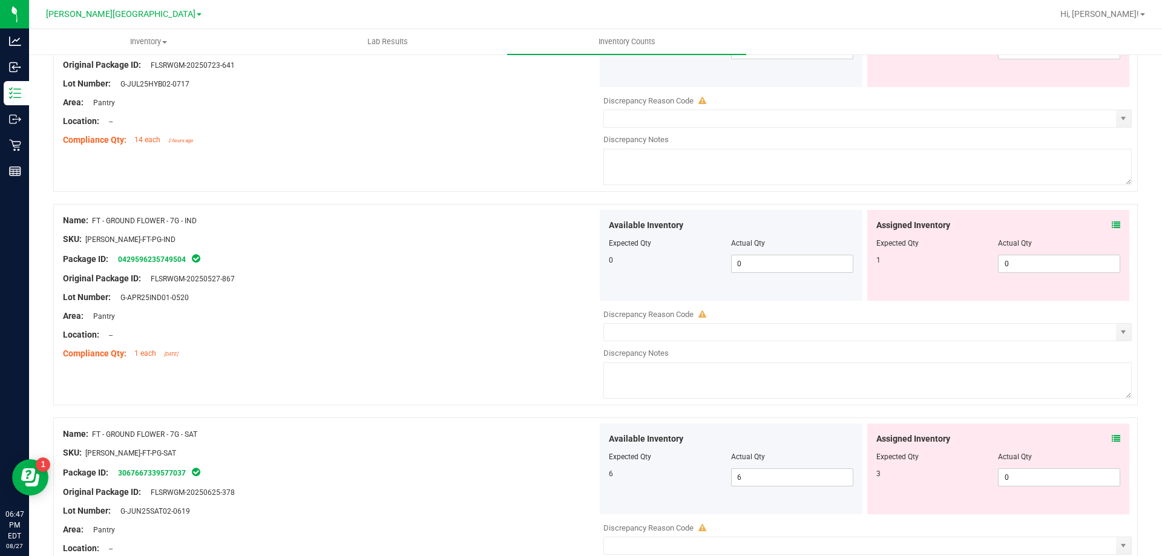
scroll to position [2917, 0]
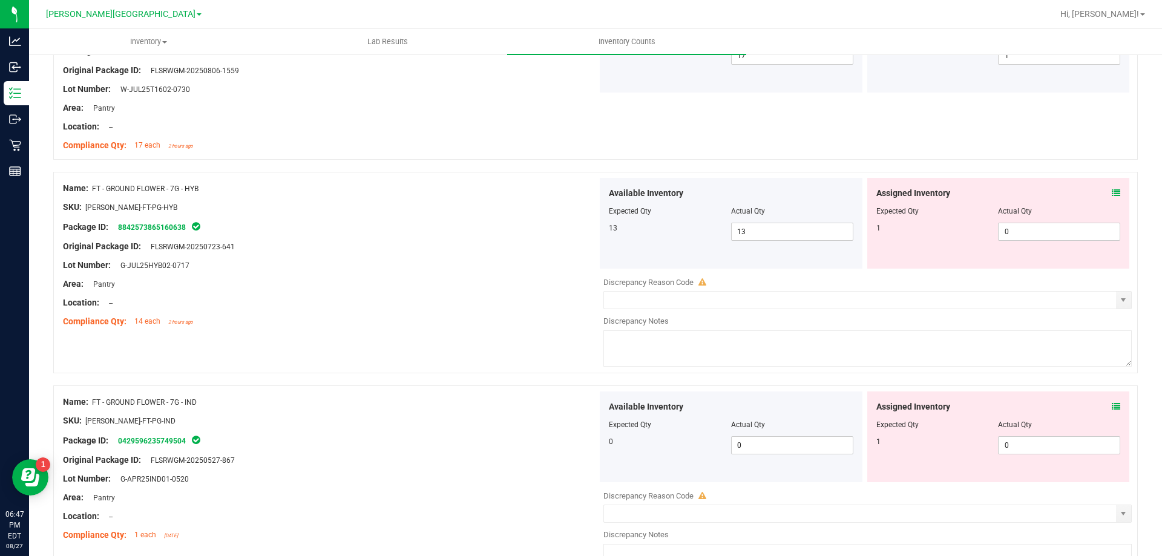
click at [1111, 195] on icon at bounding box center [1115, 193] width 8 height 8
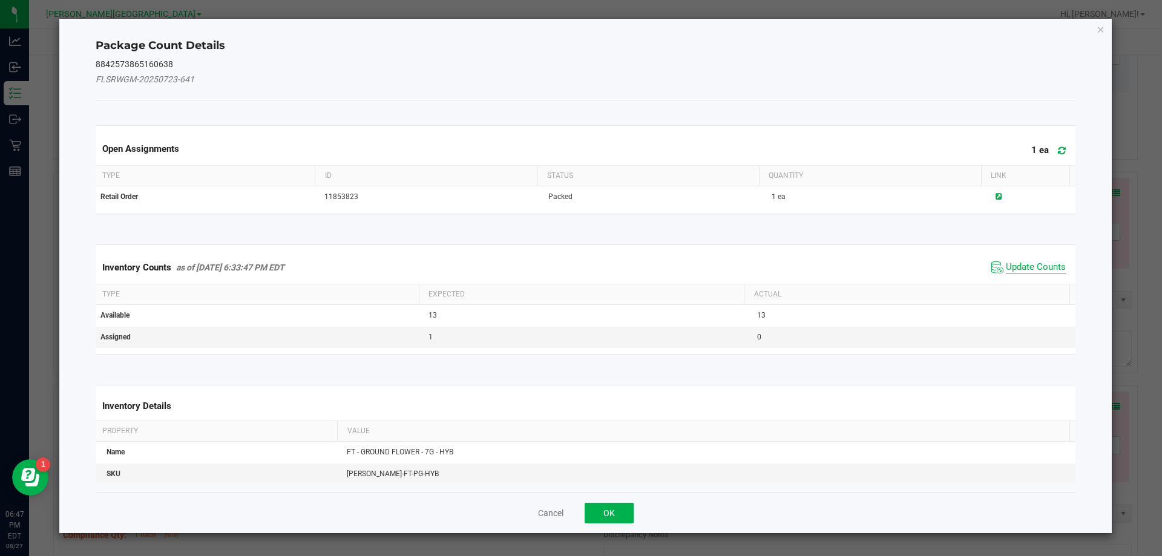
click at [1017, 271] on span "Update Counts" at bounding box center [1036, 267] width 60 height 12
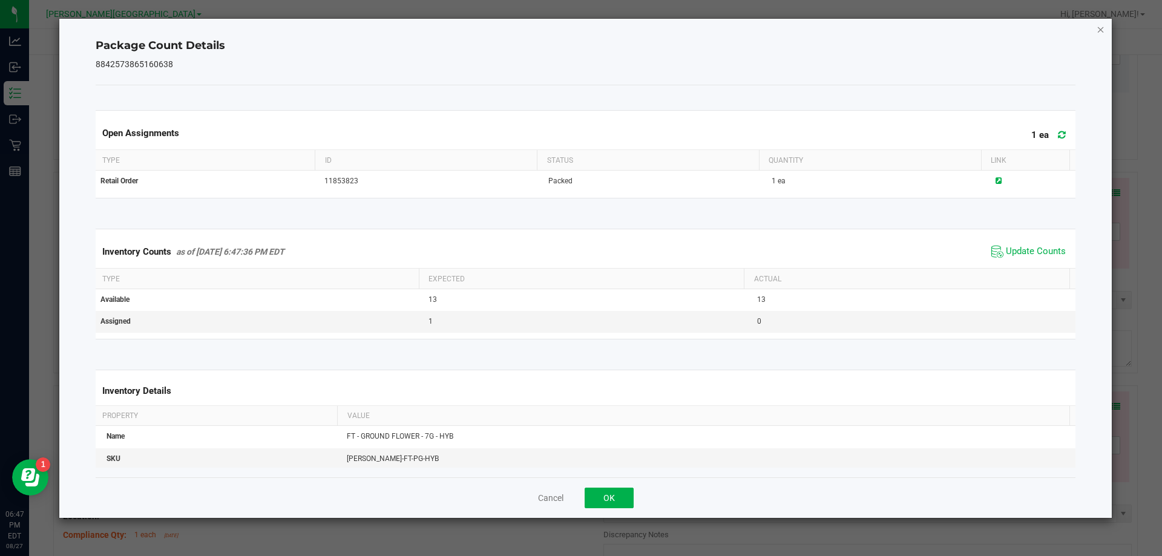
click at [1099, 28] on icon "Close" at bounding box center [1100, 29] width 8 height 15
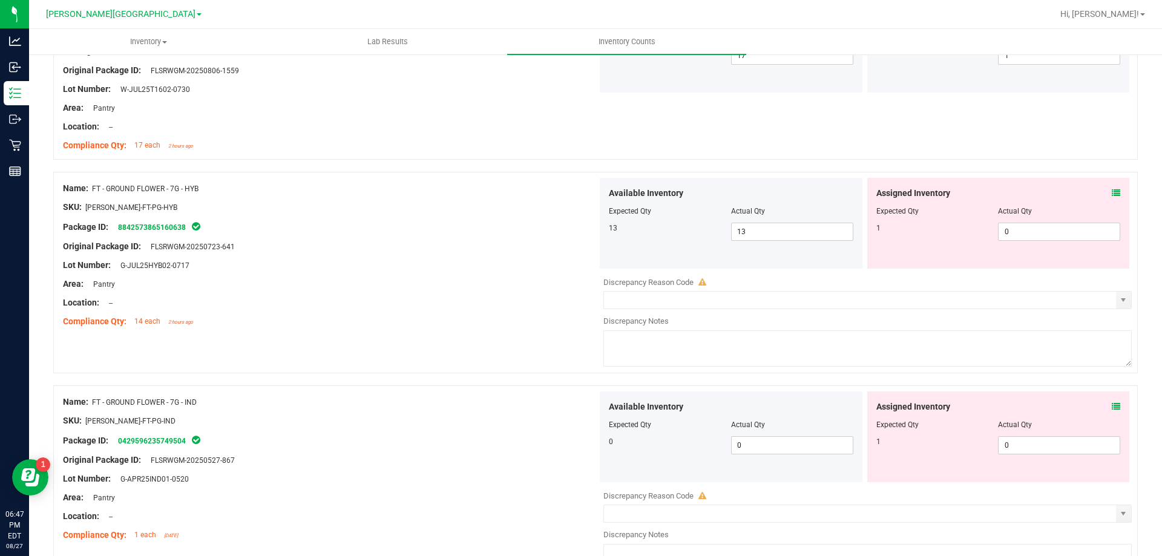
click at [1111, 408] on icon at bounding box center [1115, 406] width 8 height 8
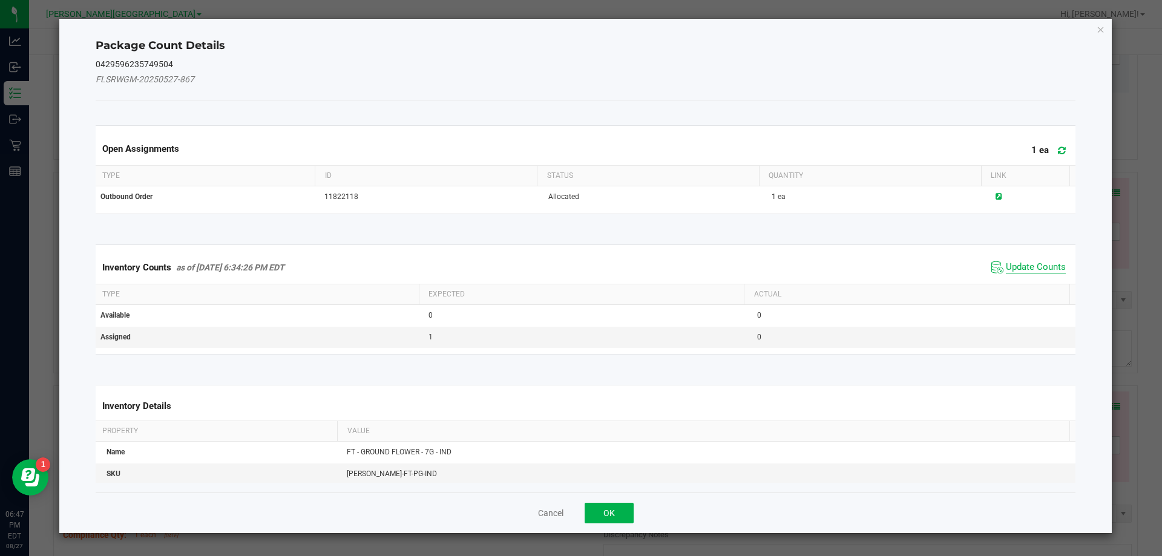
click at [1037, 268] on span "Update Counts" at bounding box center [1036, 267] width 60 height 12
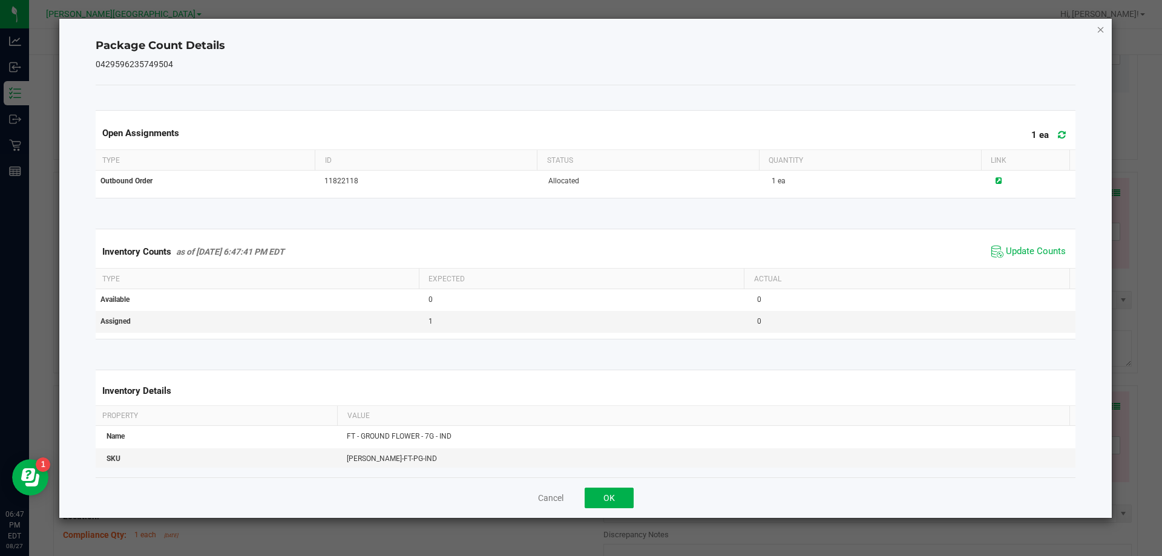
click at [1100, 29] on icon "Close" at bounding box center [1100, 29] width 8 height 15
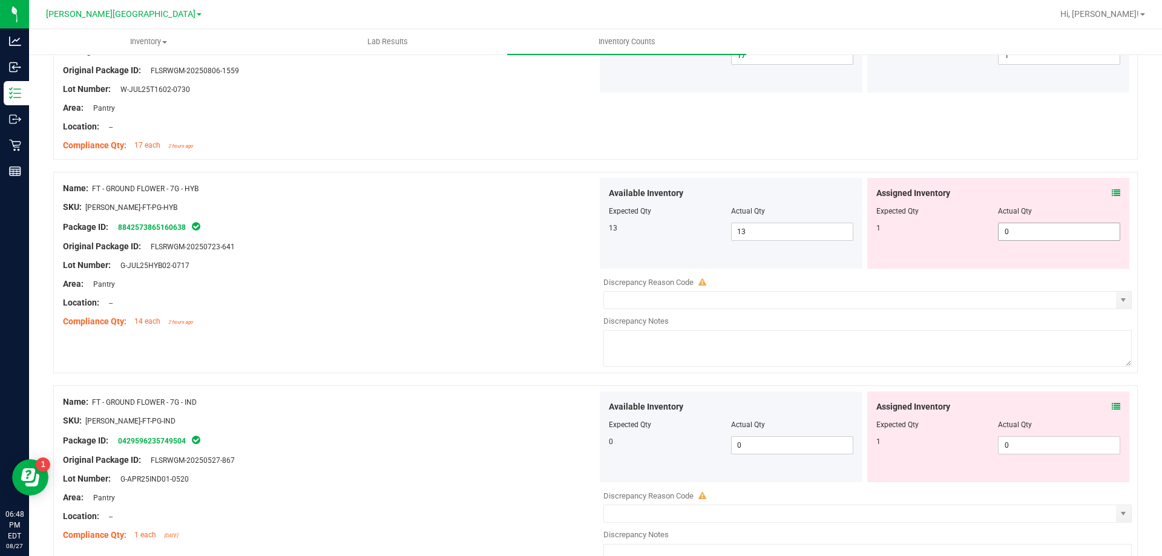
click at [1056, 232] on span "0 0" at bounding box center [1059, 232] width 122 height 18
type input "1"
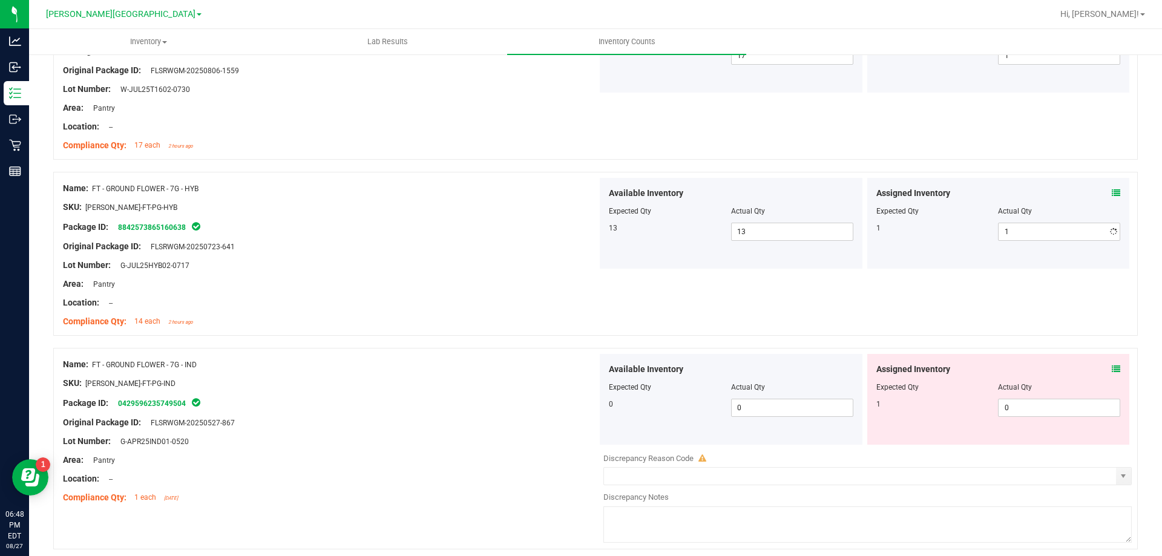
click at [1042, 455] on div "Available Inventory Expected Qty Actual Qty 0 0 0" at bounding box center [864, 450] width 534 height 192
click at [1024, 409] on span "0 0" at bounding box center [1059, 408] width 122 height 18
type input "1"
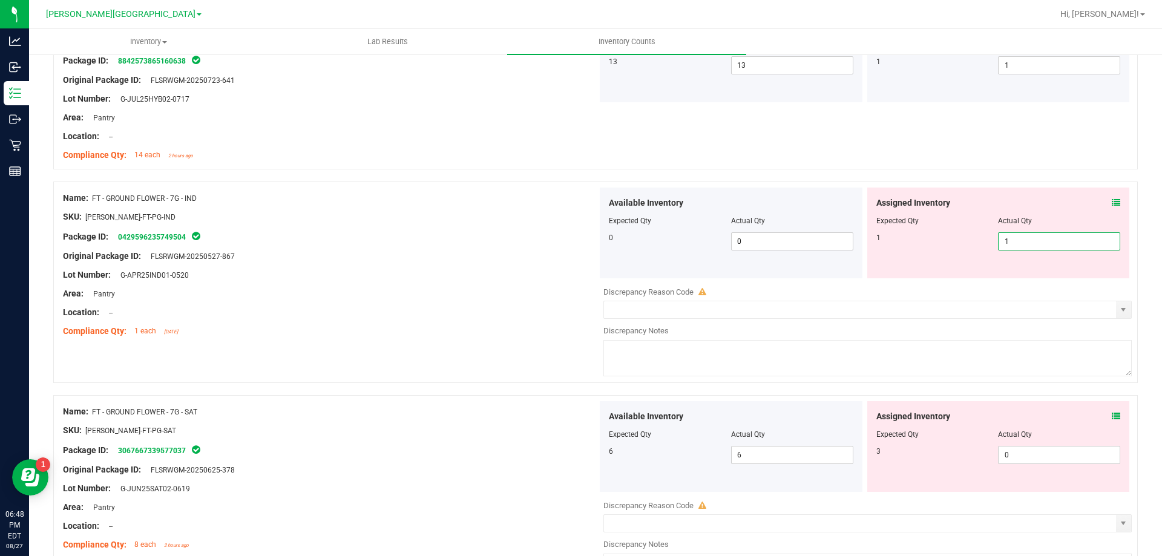
scroll to position [3098, 0]
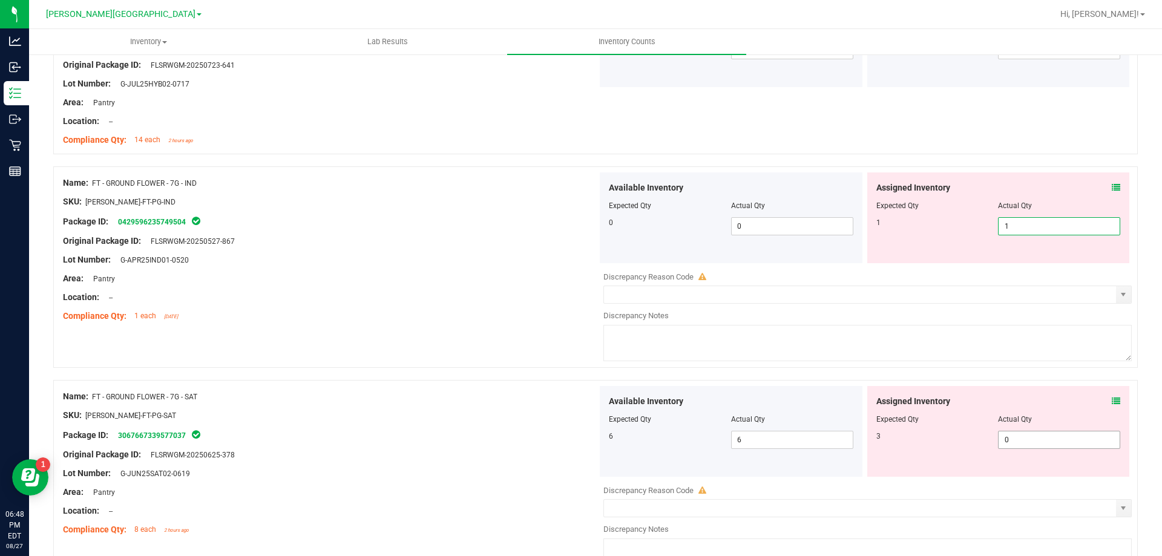
type input "1"
click at [1032, 434] on div "Assigned Inventory Expected Qty Actual Qty 3 0 0" at bounding box center [998, 431] width 263 height 91
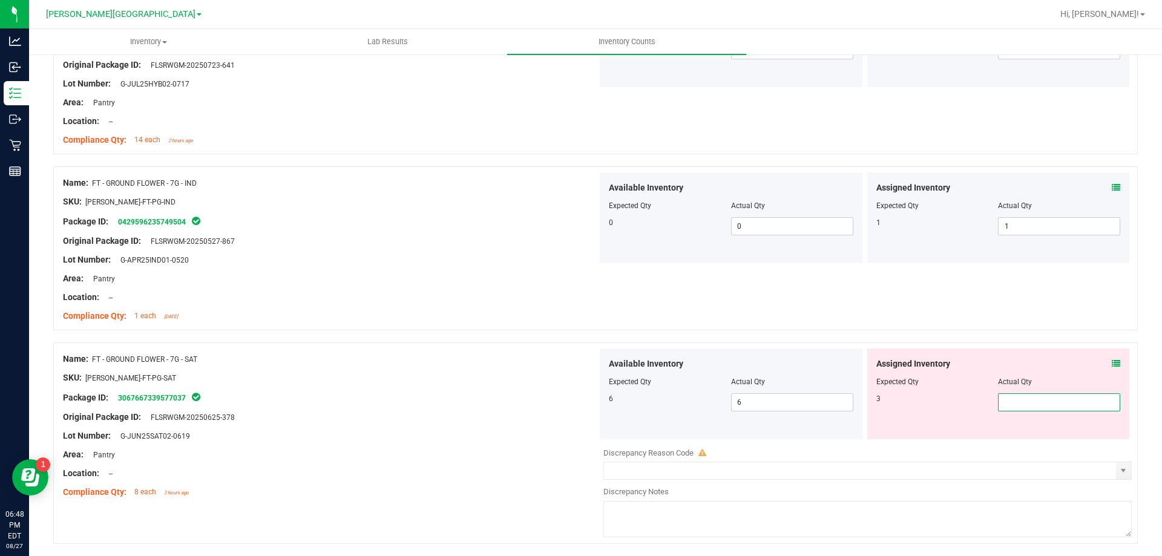
type input "3"
click at [419, 259] on div "Lot Number: G-APR25IND01-0520" at bounding box center [330, 259] width 534 height 13
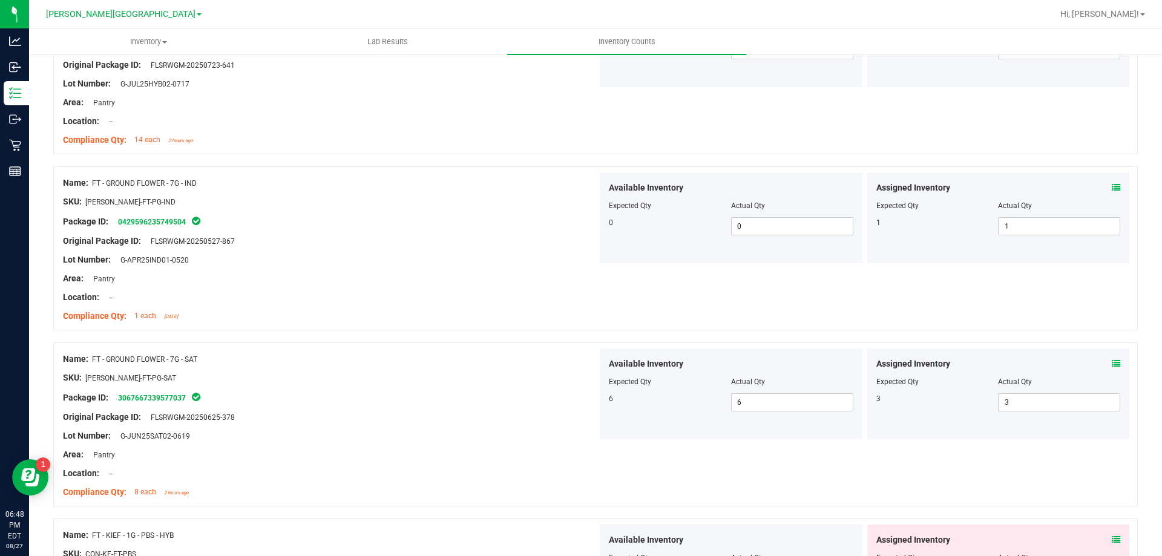
scroll to position [3315, 0]
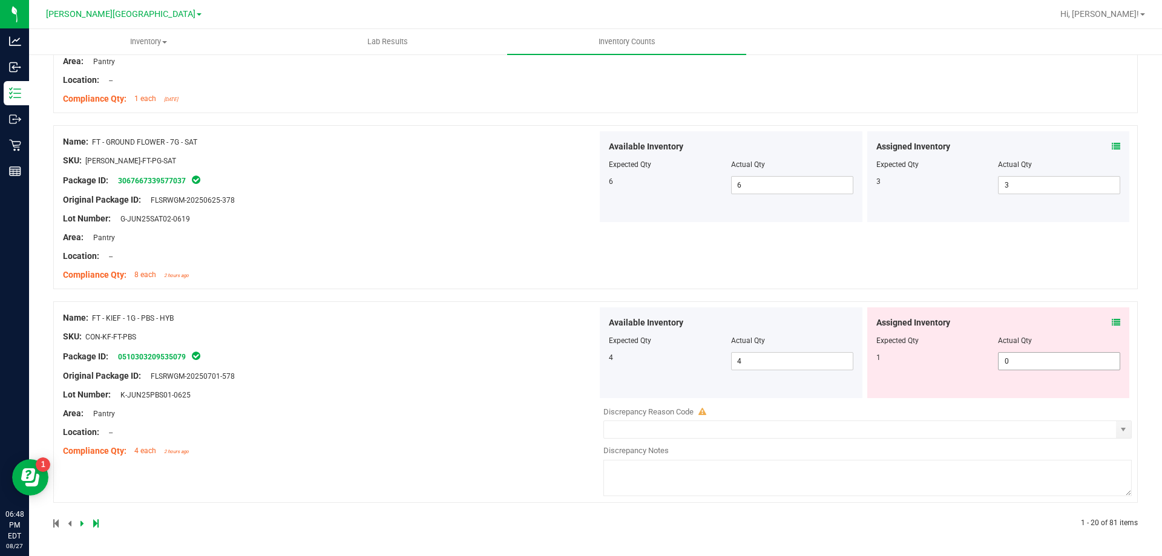
click at [1027, 360] on span "0 0" at bounding box center [1059, 361] width 122 height 18
type input "1"
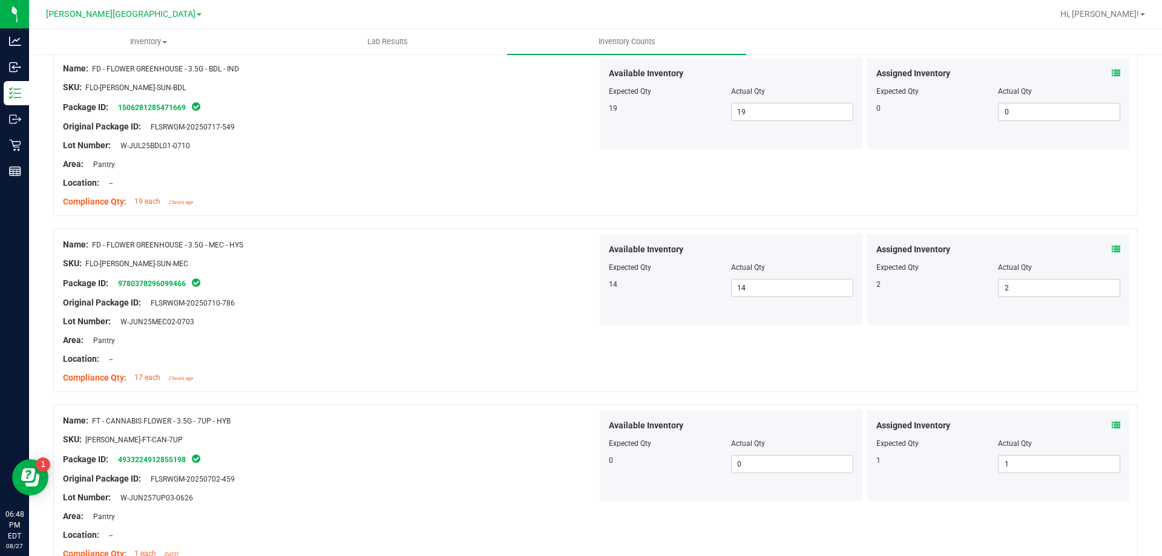
scroll to position [0, 0]
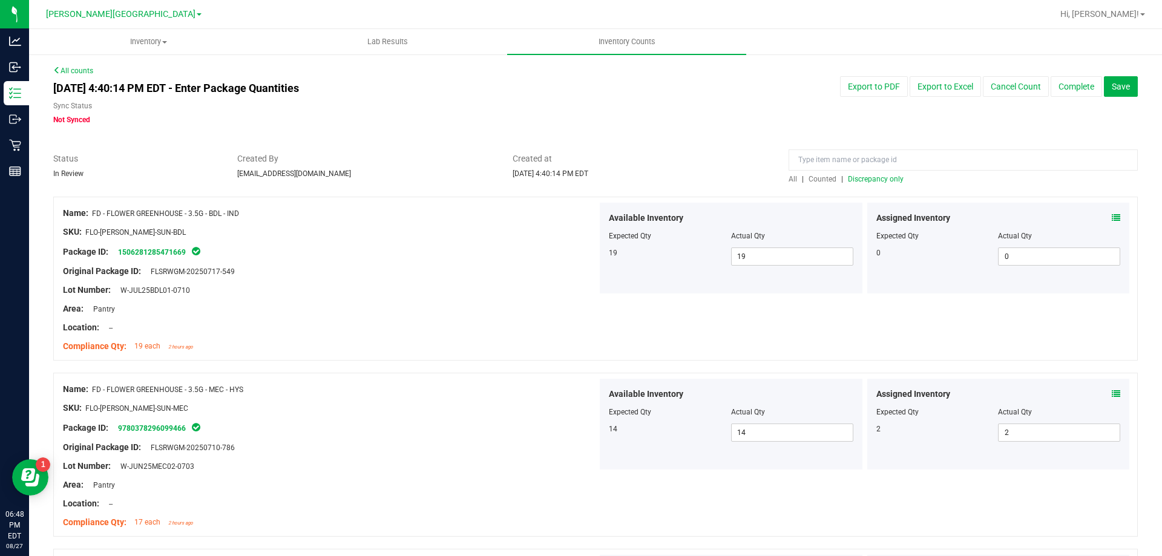
click at [865, 180] on span "Discrepancy only" at bounding box center [876, 179] width 56 height 8
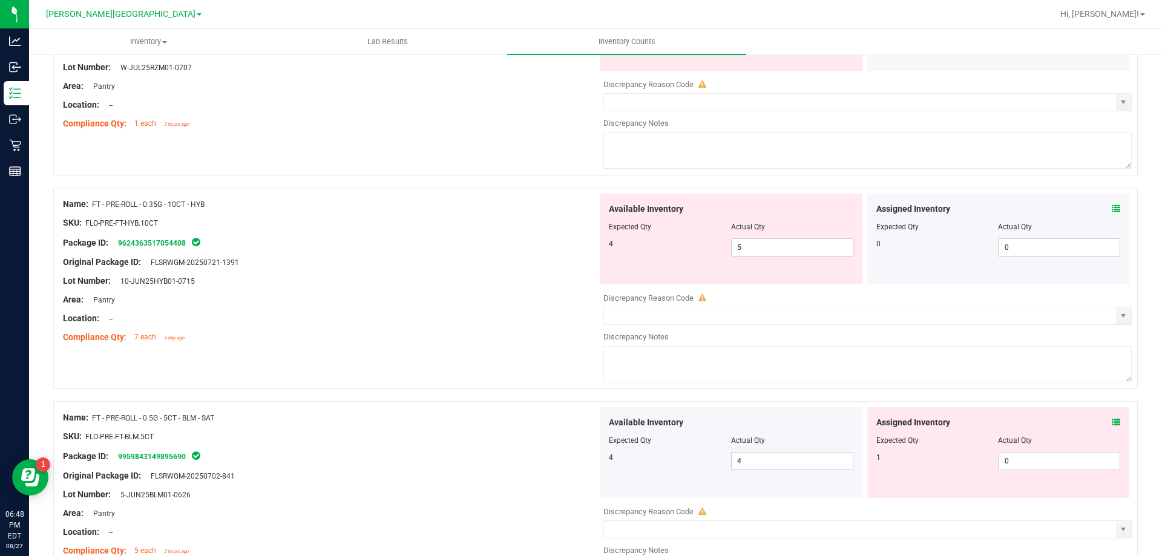
scroll to position [423, 0]
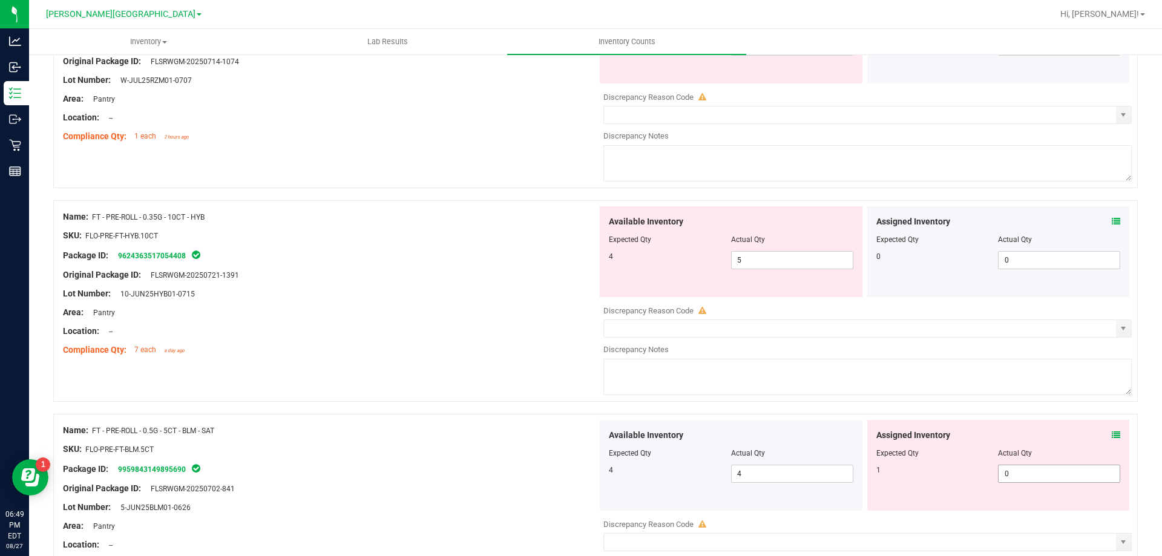
click at [1040, 477] on input "0" at bounding box center [1058, 473] width 121 height 17
type input "1"
click at [301, 313] on div "Area: Pantry" at bounding box center [330, 312] width 534 height 13
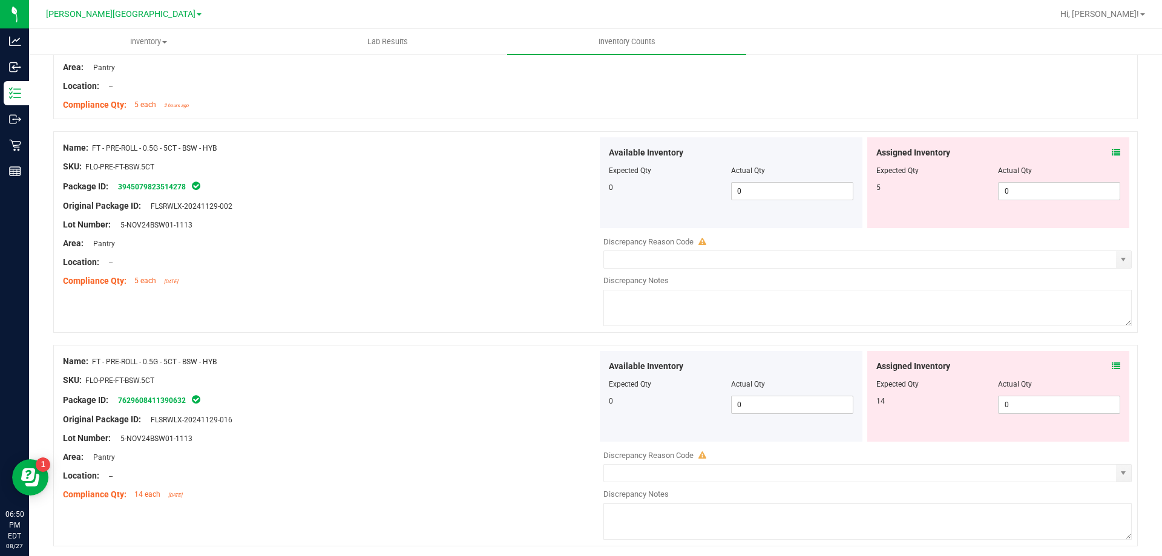
scroll to position [1331, 0]
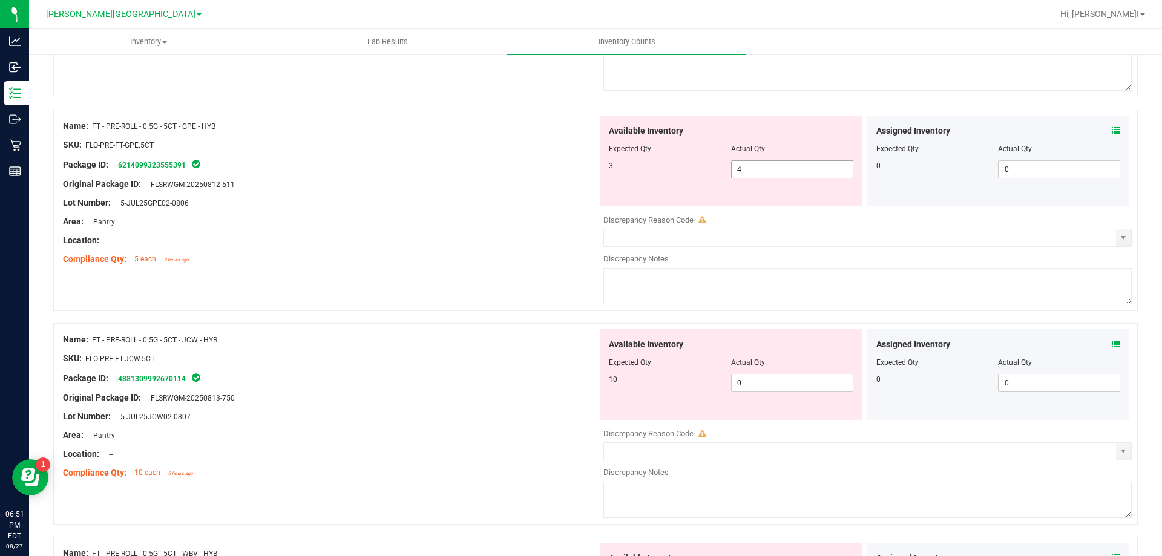
click at [784, 166] on input "4" at bounding box center [791, 169] width 121 height 17
type input "3"
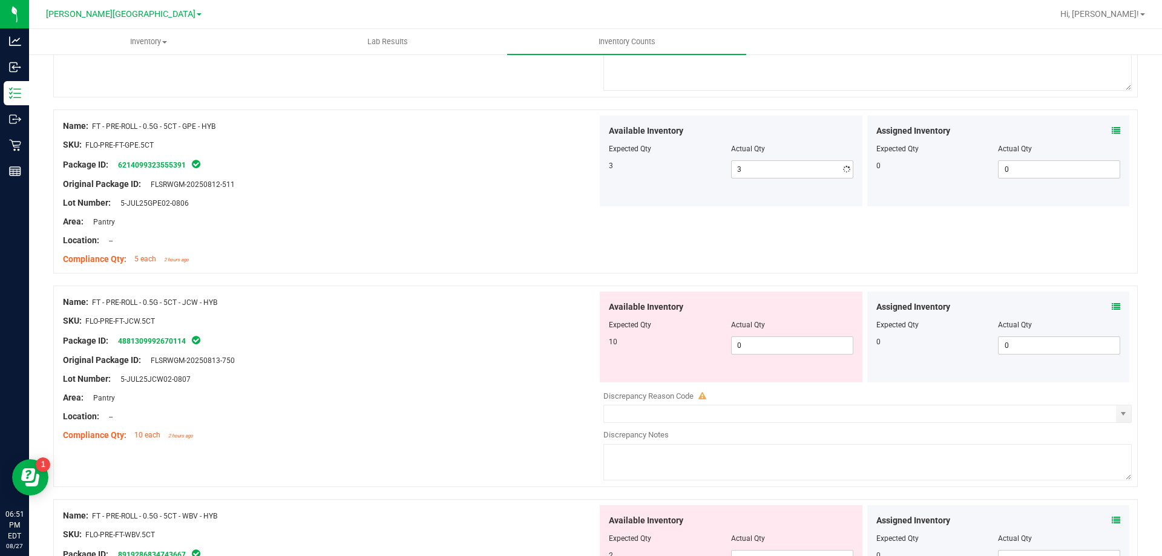
click at [433, 253] on div "Compliance Qty: 5 each 2 hours ago" at bounding box center [330, 259] width 534 height 13
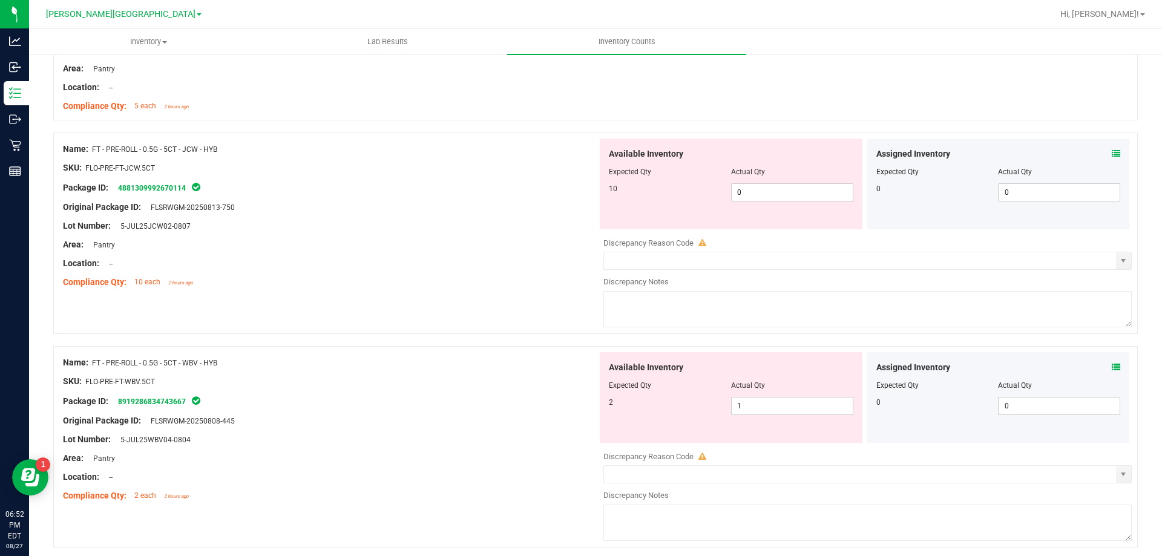
scroll to position [1484, 0]
click at [1111, 153] on icon at bounding box center [1115, 153] width 8 height 8
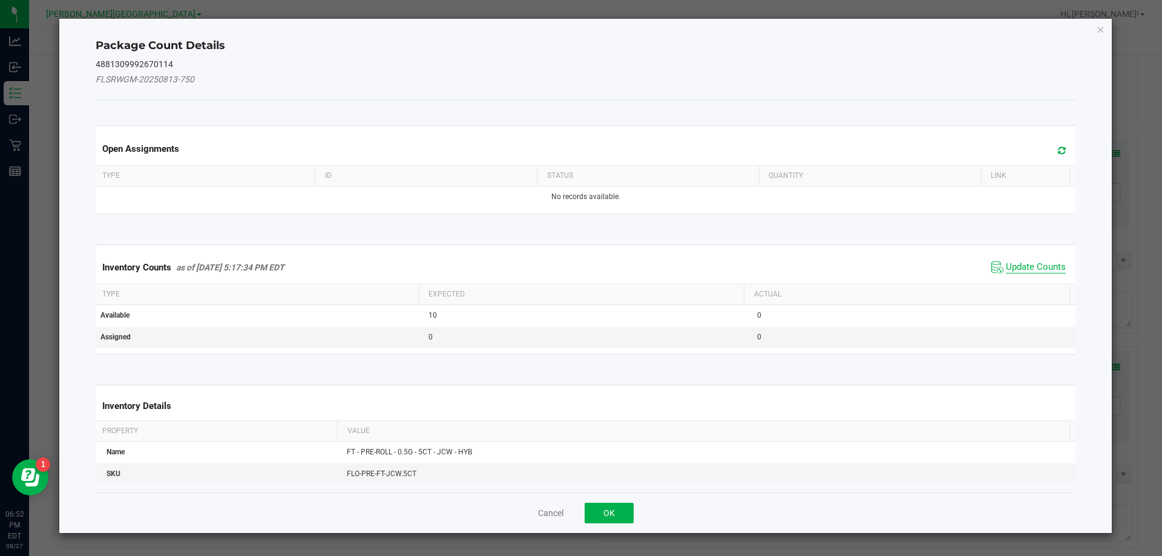
click at [1022, 266] on span "Update Counts" at bounding box center [1036, 267] width 60 height 12
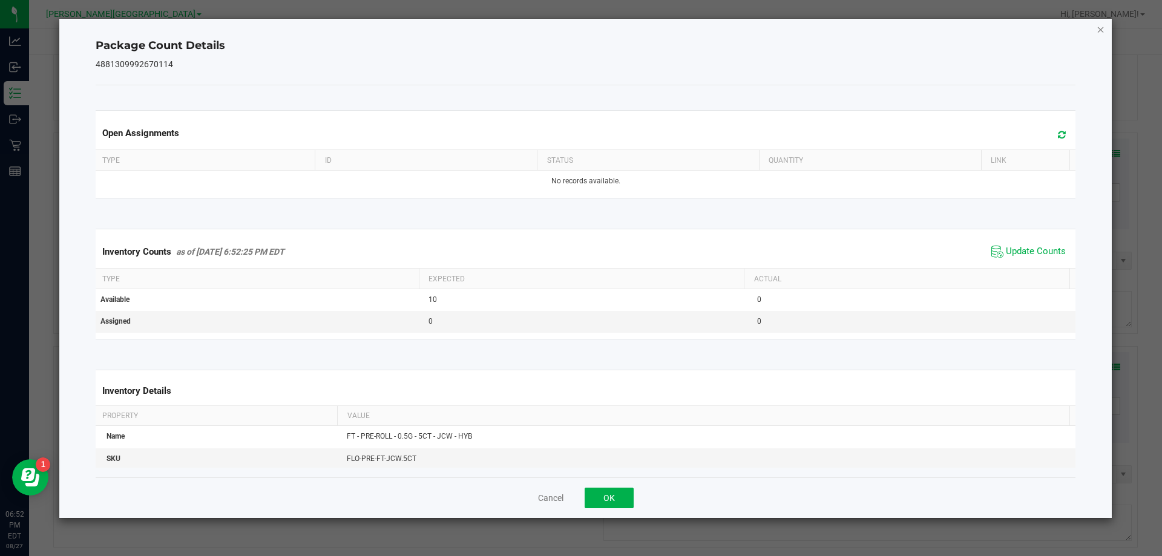
click at [1100, 25] on icon "Close" at bounding box center [1100, 29] width 8 height 15
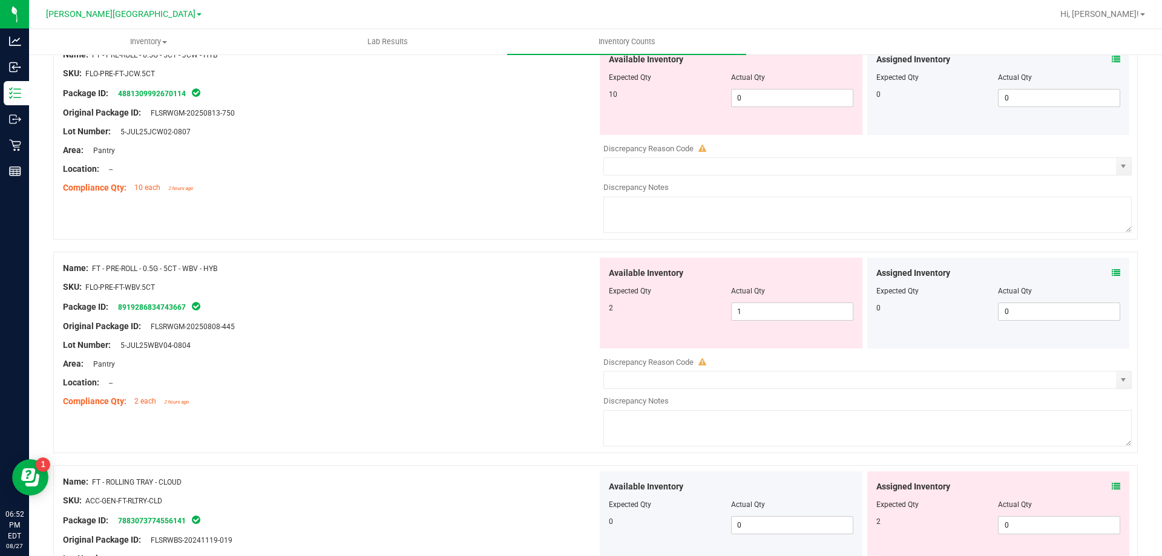
scroll to position [1613, 0]
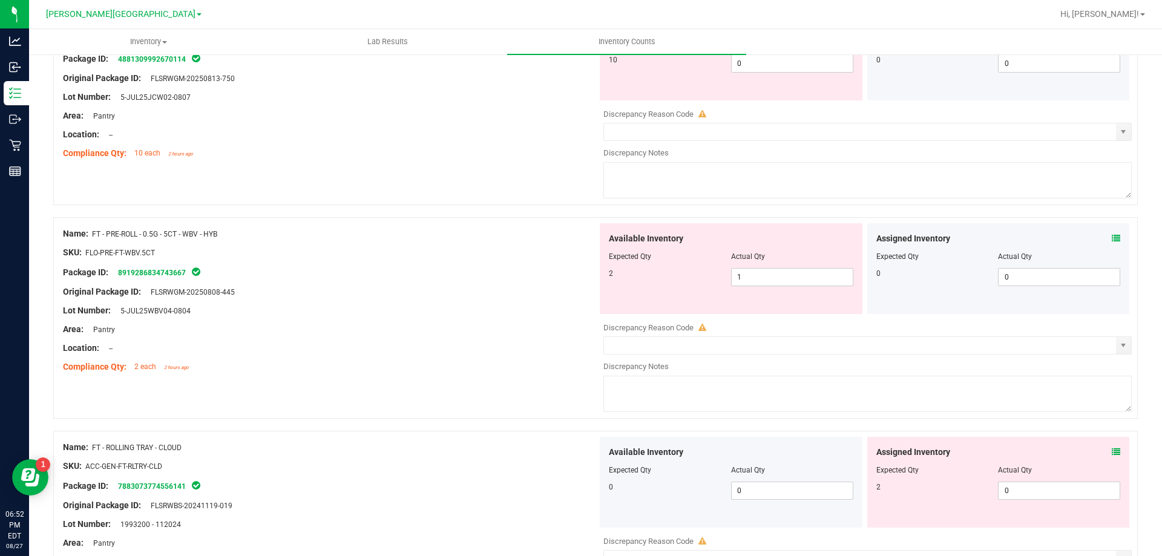
click at [1111, 238] on icon at bounding box center [1115, 238] width 8 height 8
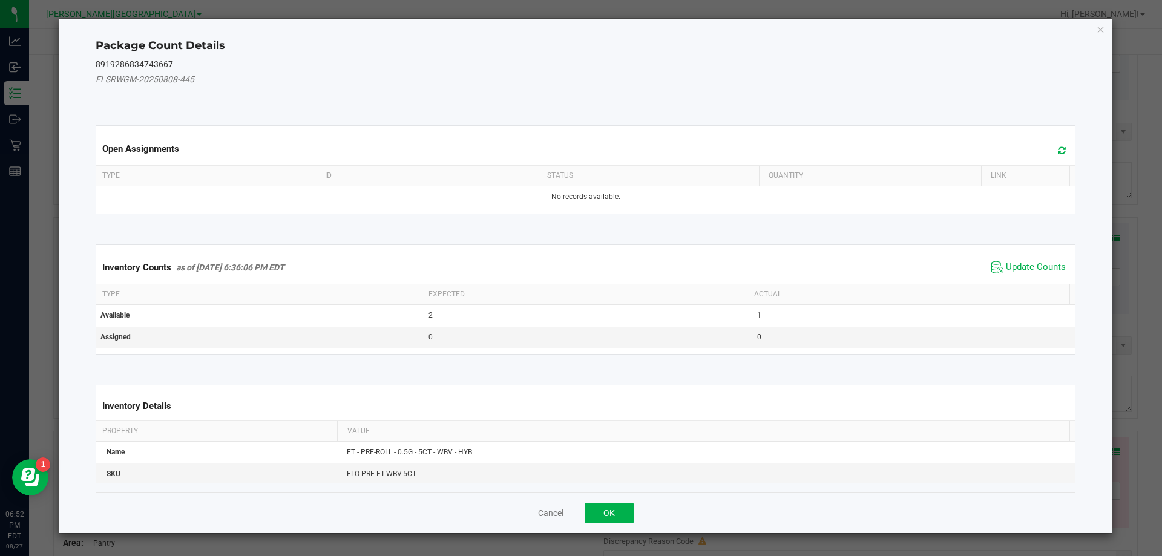
click at [1036, 261] on span "Update Counts" at bounding box center [1036, 267] width 60 height 12
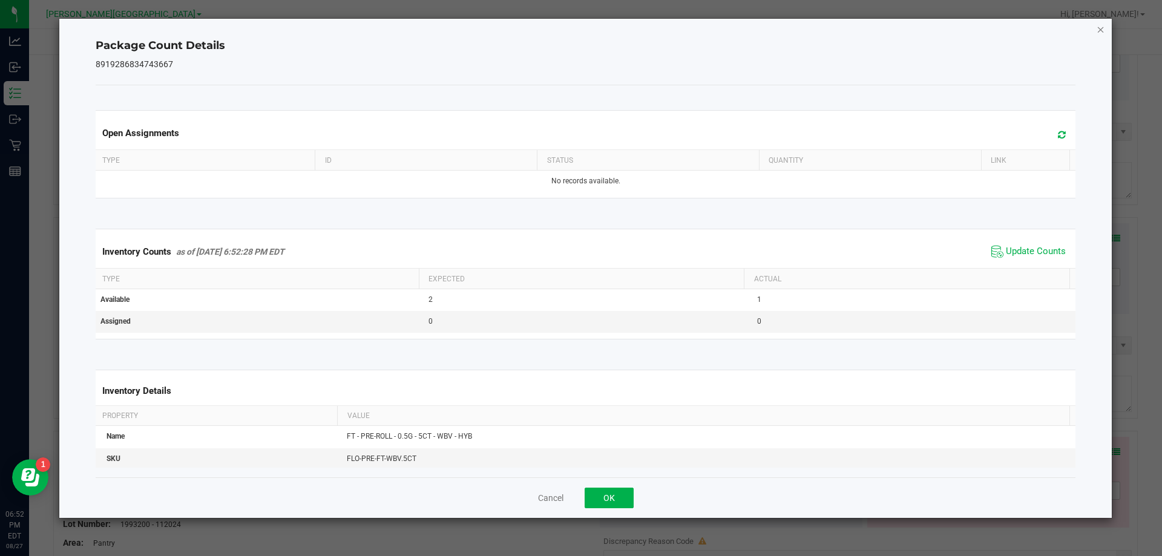
click at [1099, 28] on icon "Close" at bounding box center [1100, 29] width 8 height 15
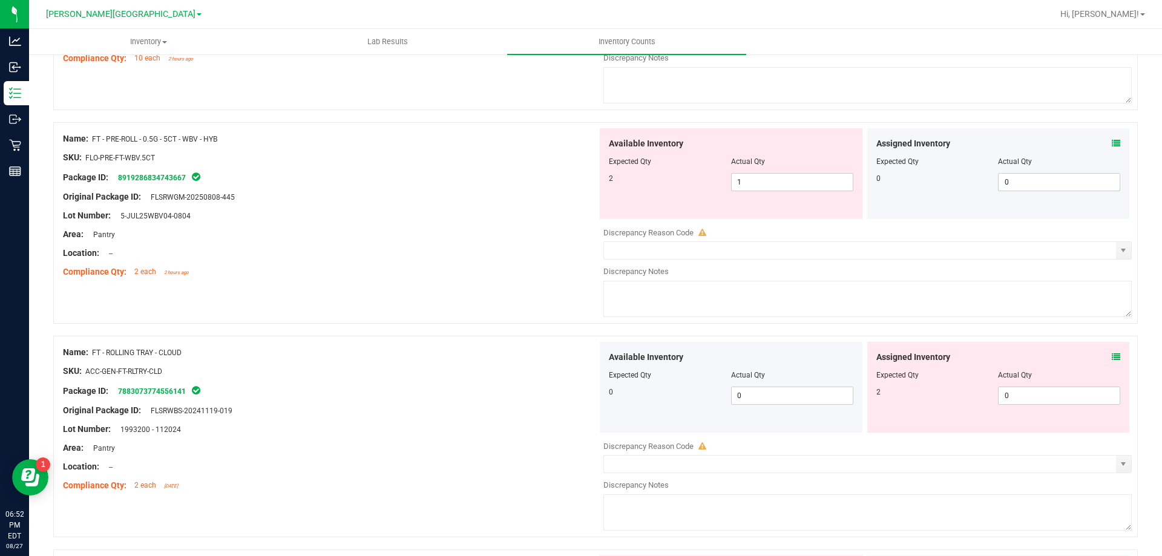
scroll to position [1717, 0]
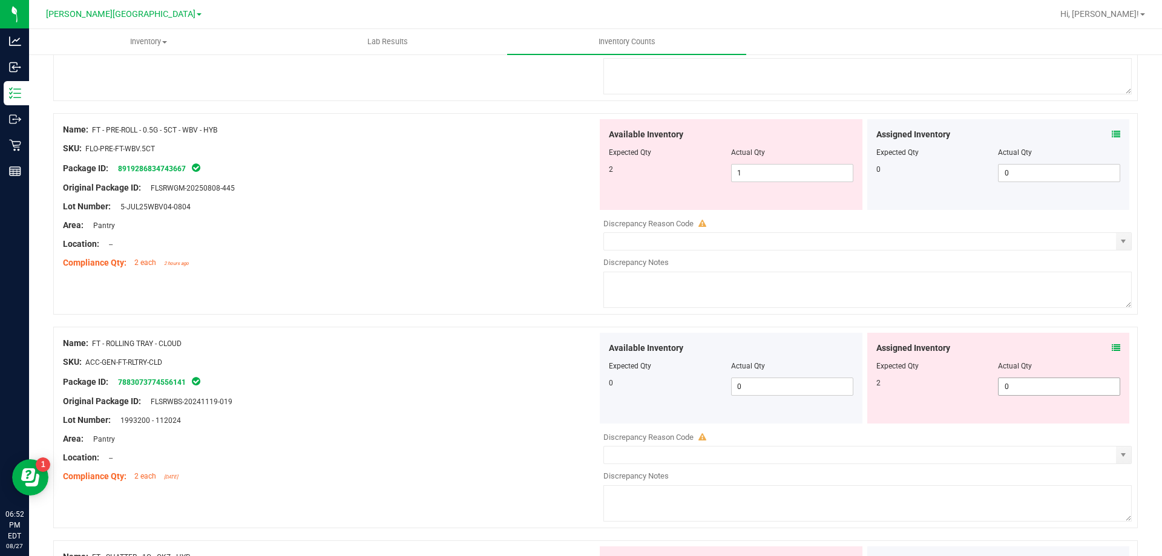
click at [1053, 386] on input "0" at bounding box center [1058, 386] width 121 height 17
type input "2"
click at [528, 384] on div "Package ID: 7883073774556141" at bounding box center [330, 381] width 534 height 15
type input "2"
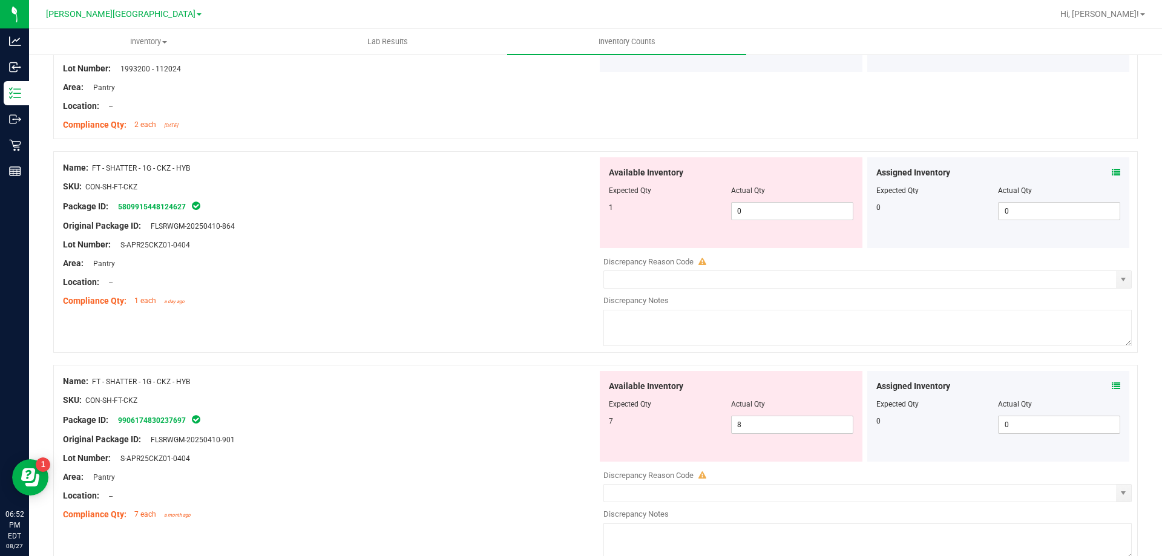
scroll to position [2068, 0]
click at [785, 427] on input "8" at bounding box center [791, 424] width 121 height 17
type input "7"
click at [790, 206] on input "0" at bounding box center [791, 211] width 121 height 17
type input "7"
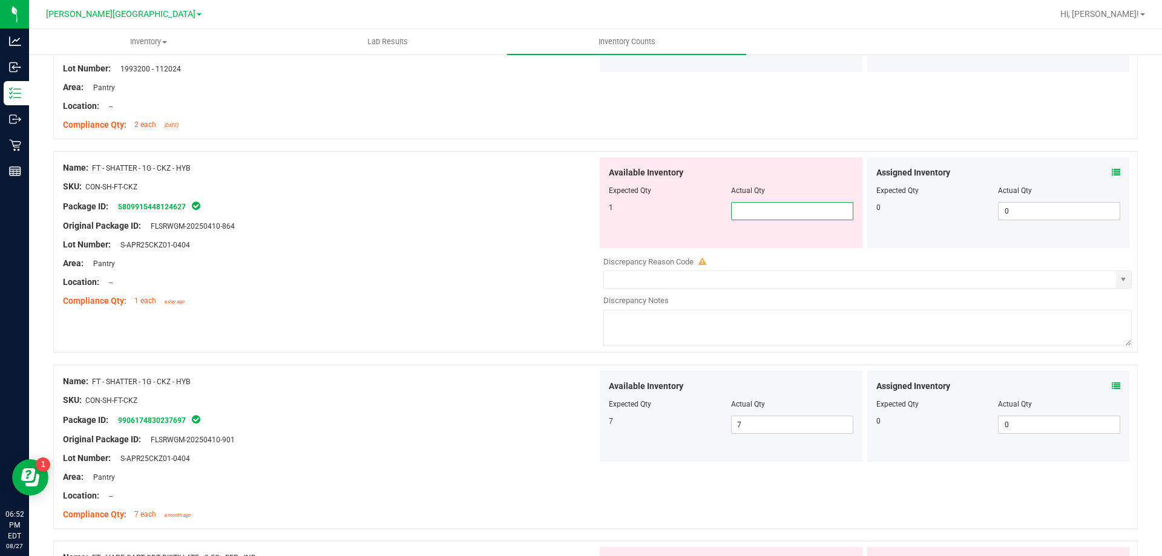
type input "1"
click at [510, 264] on div "Area: Pantry" at bounding box center [330, 263] width 534 height 13
type input "1"
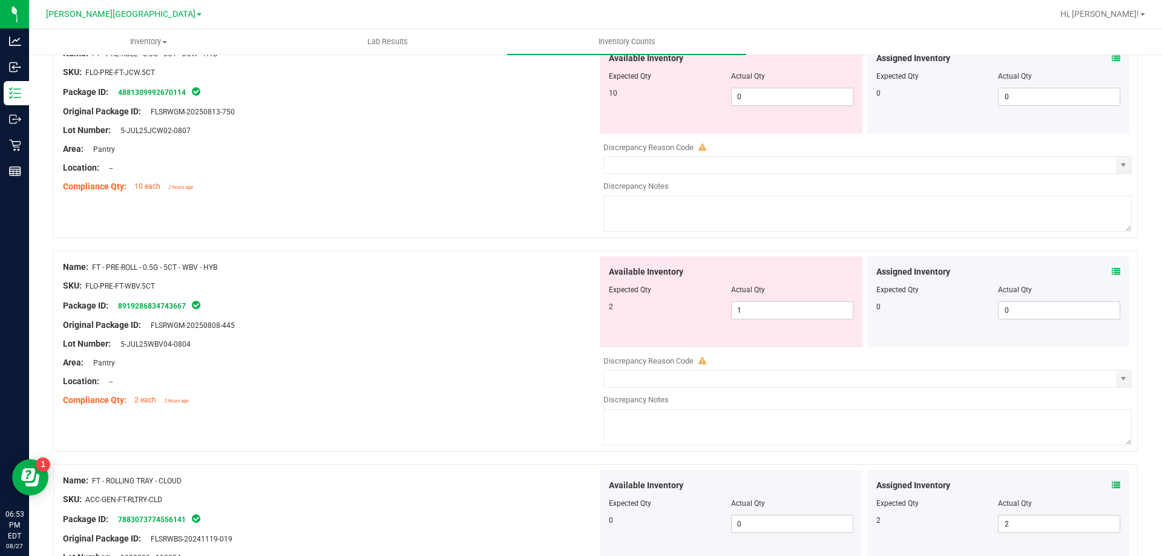
scroll to position [1580, 0]
click at [783, 310] on input "1" at bounding box center [791, 310] width 121 height 17
type input "3"
type input "2"
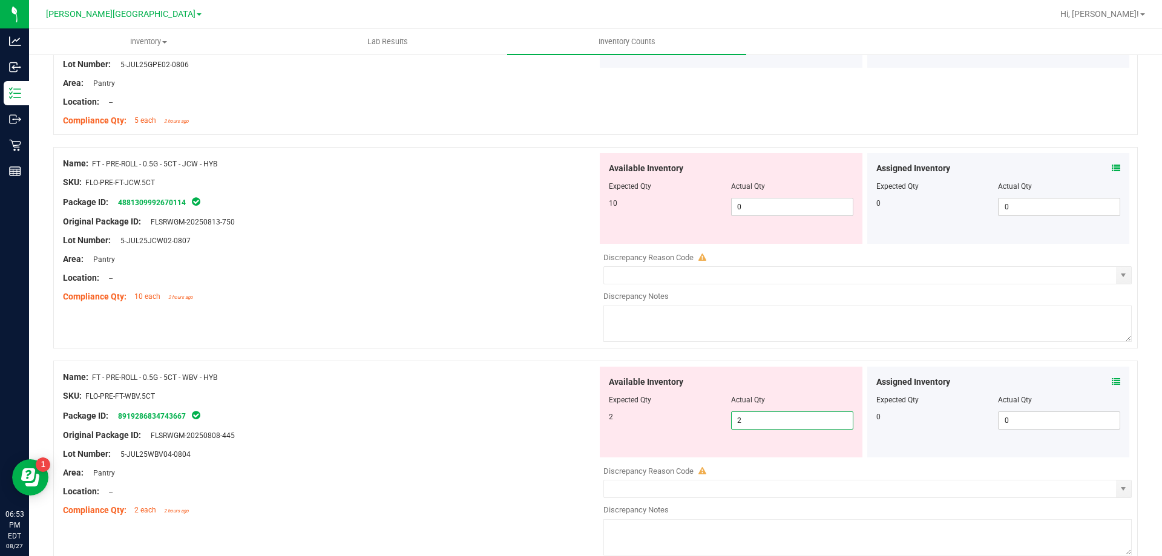
click at [473, 362] on div "Name: FT - PRE-ROLL - 0.5G - 5CT - WBV - HYB SKU: FLO-PRE-FT-WBV.5CT Package ID…" at bounding box center [595, 461] width 1084 height 201
type input "2"
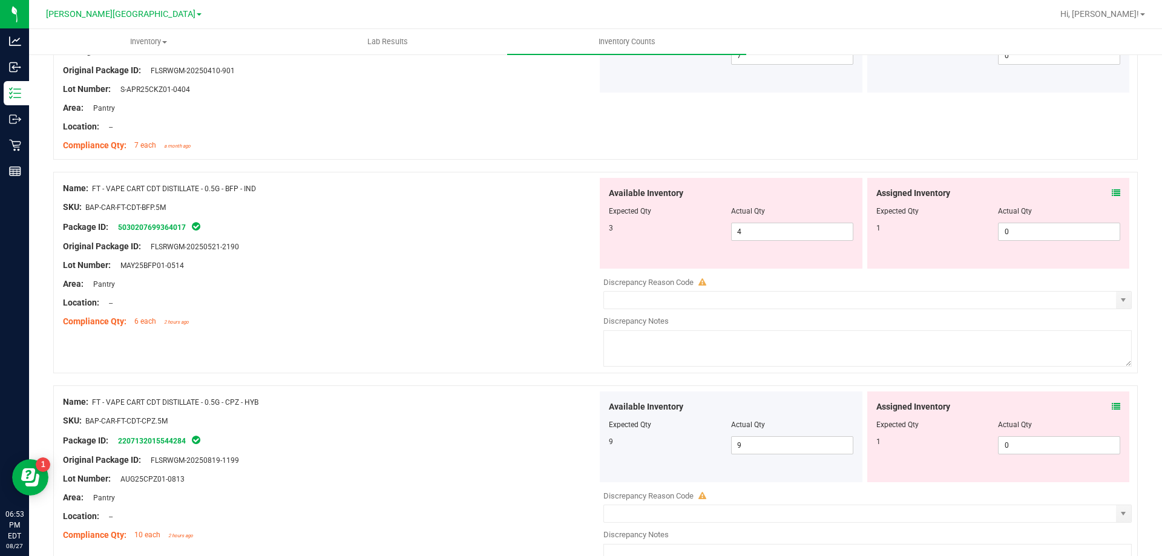
scroll to position [2359, 0]
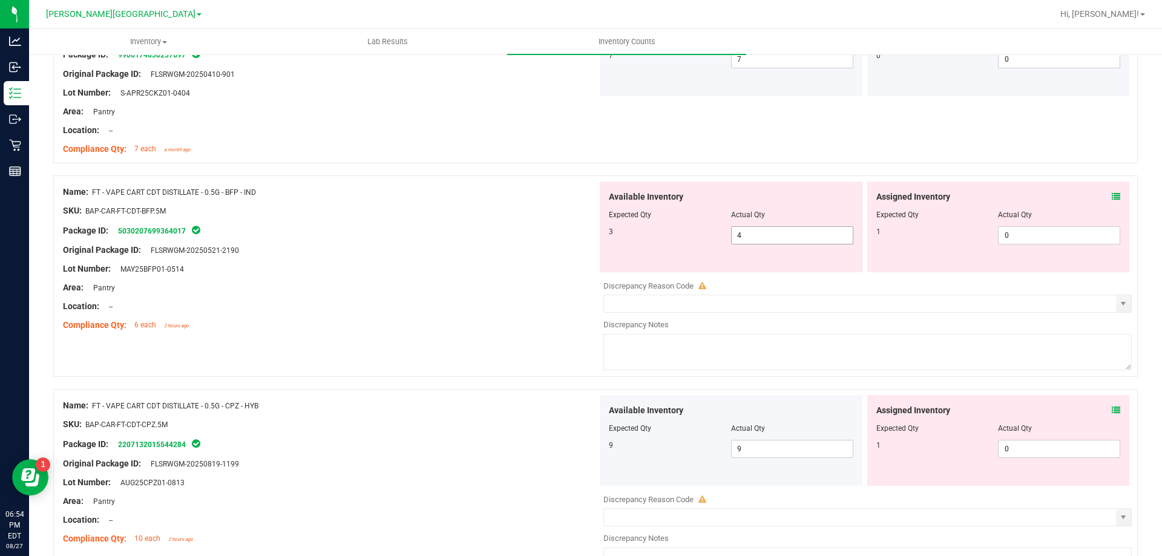
click at [786, 237] on input "4" at bounding box center [791, 235] width 121 height 17
type input "3"
click at [1047, 233] on input "0" at bounding box center [1058, 235] width 121 height 17
type input "3"
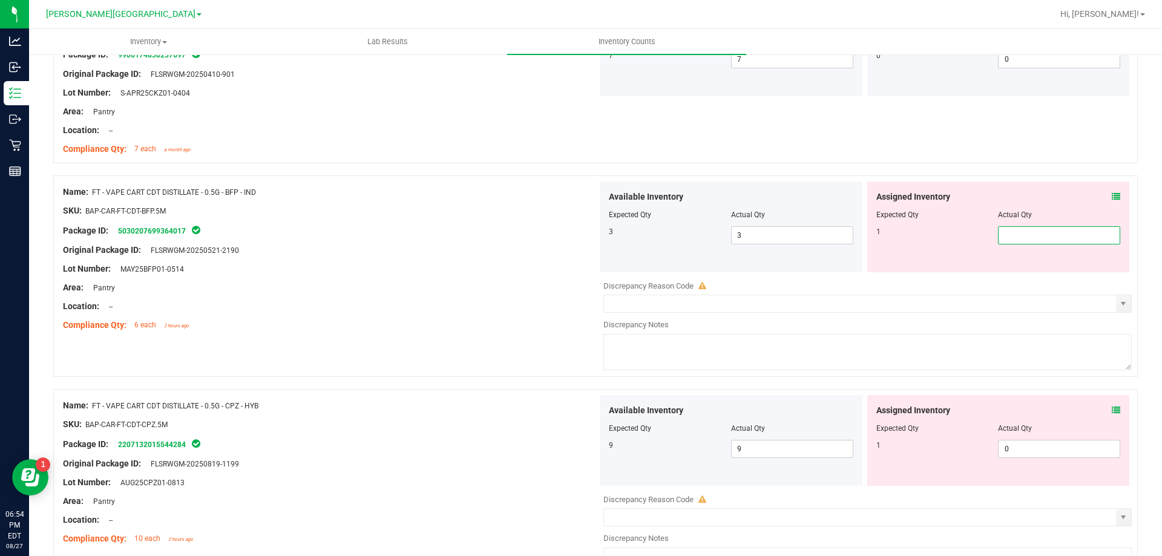
type input "1"
click at [376, 252] on div "Original Package ID: FLSRWGM-20250521-2190" at bounding box center [330, 250] width 534 height 13
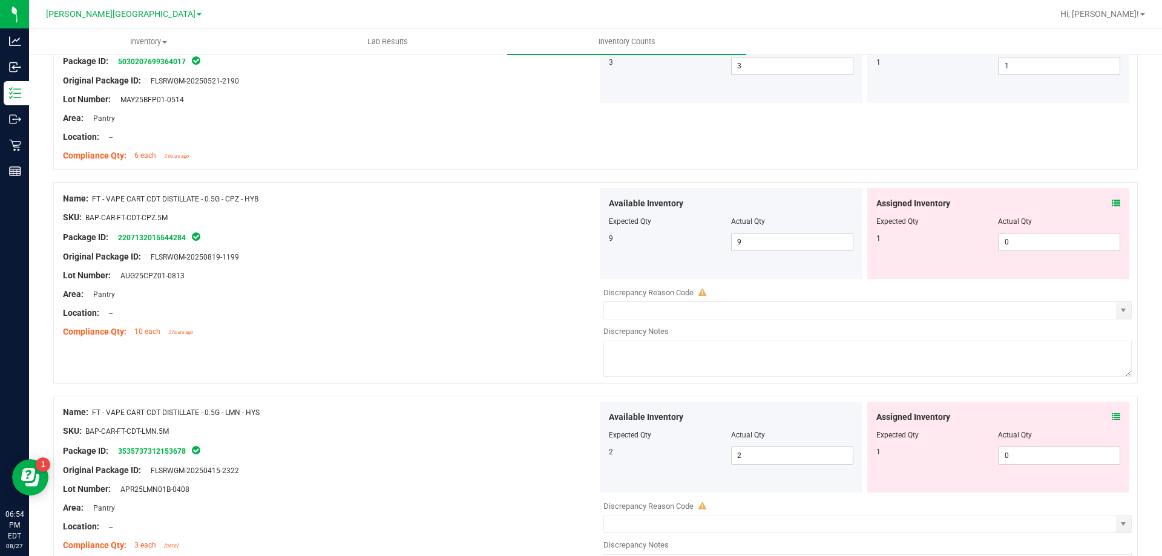
scroll to position [2540, 0]
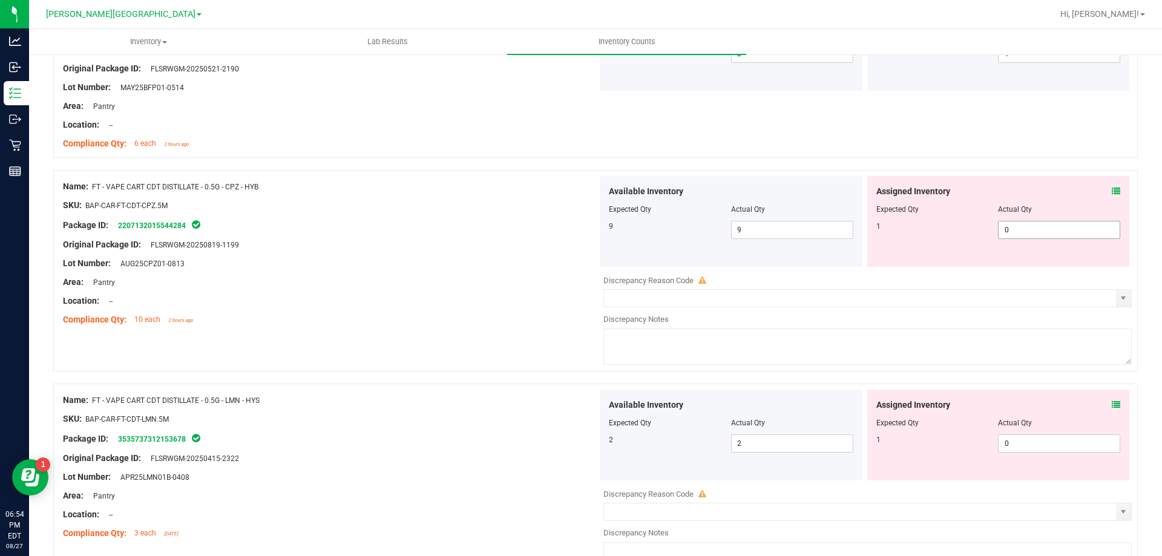
drag, startPoint x: 1039, startPoint y: 237, endPoint x: 1044, endPoint y: 250, distance: 14.0
click at [1039, 238] on span "0 0" at bounding box center [1059, 230] width 122 height 18
type input "1"
click at [540, 241] on div "Original Package ID: [PERSON_NAME]-20250819-1199" at bounding box center [330, 244] width 534 height 13
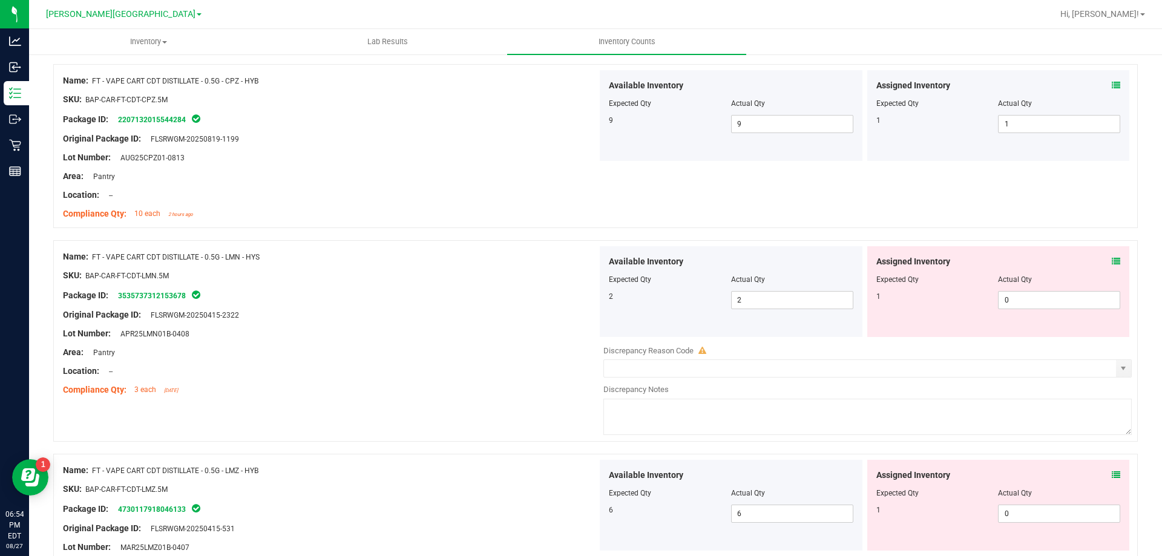
scroll to position [2661, 0]
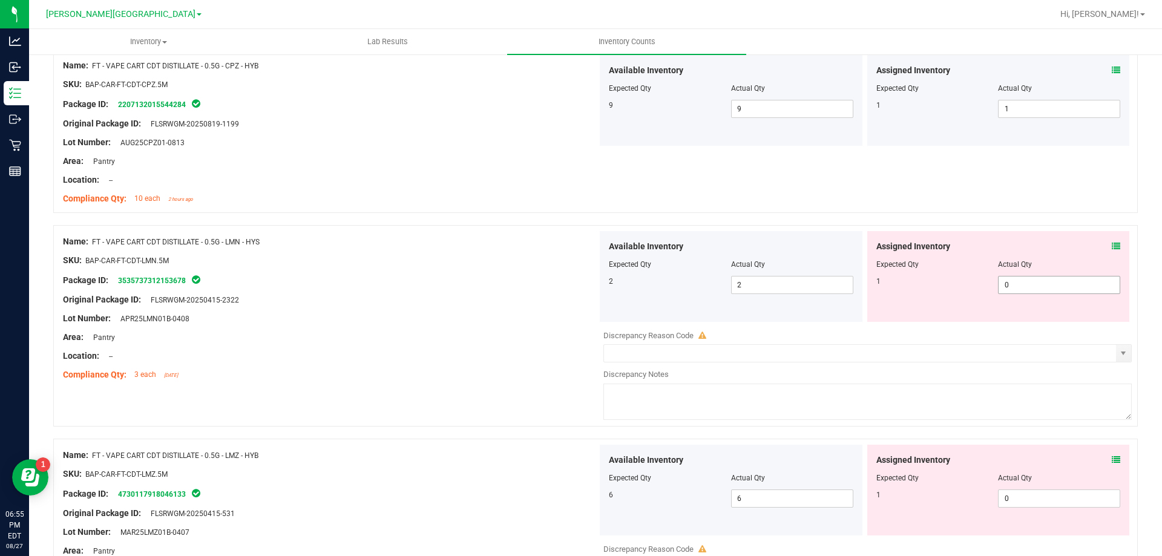
click at [1045, 283] on input "0" at bounding box center [1058, 284] width 121 height 17
type input "1"
click at [516, 329] on div at bounding box center [330, 328] width 534 height 6
type input "1"
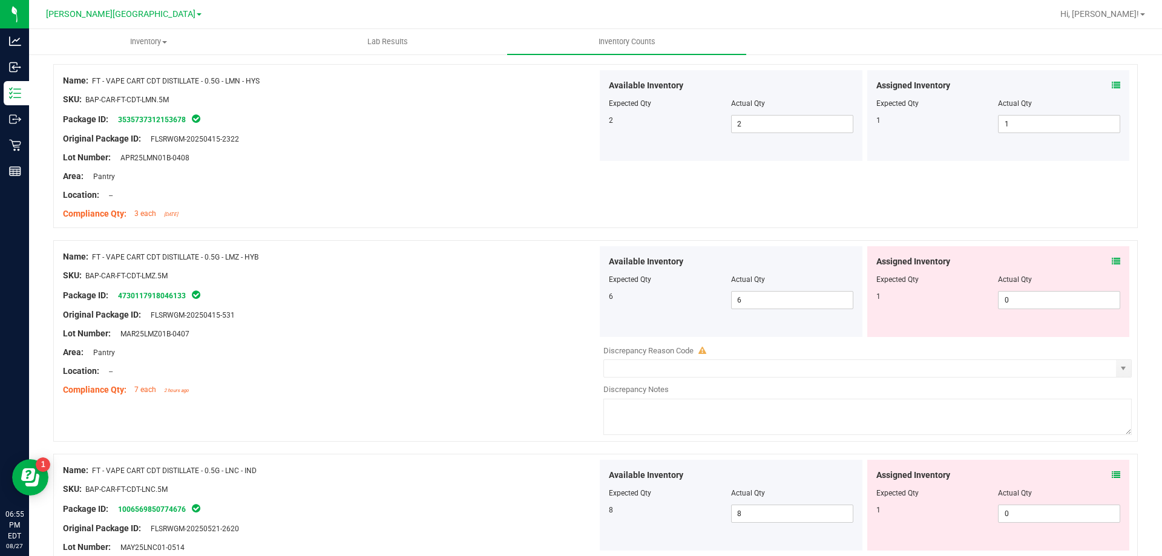
scroll to position [2821, 0]
click at [1111, 264] on icon at bounding box center [1115, 262] width 8 height 8
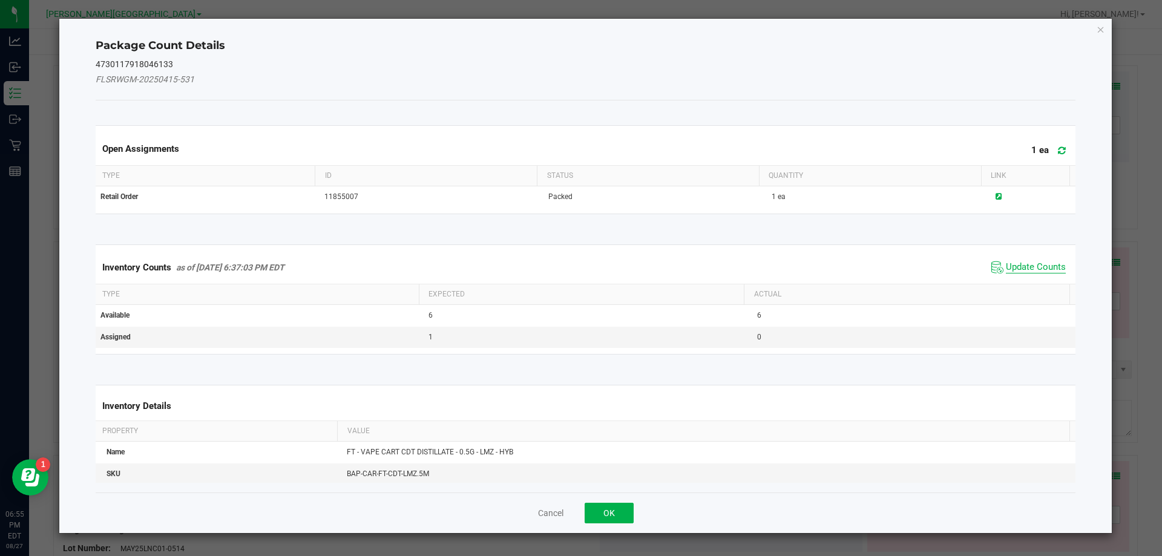
click at [1033, 270] on span "Update Counts" at bounding box center [1036, 267] width 60 height 12
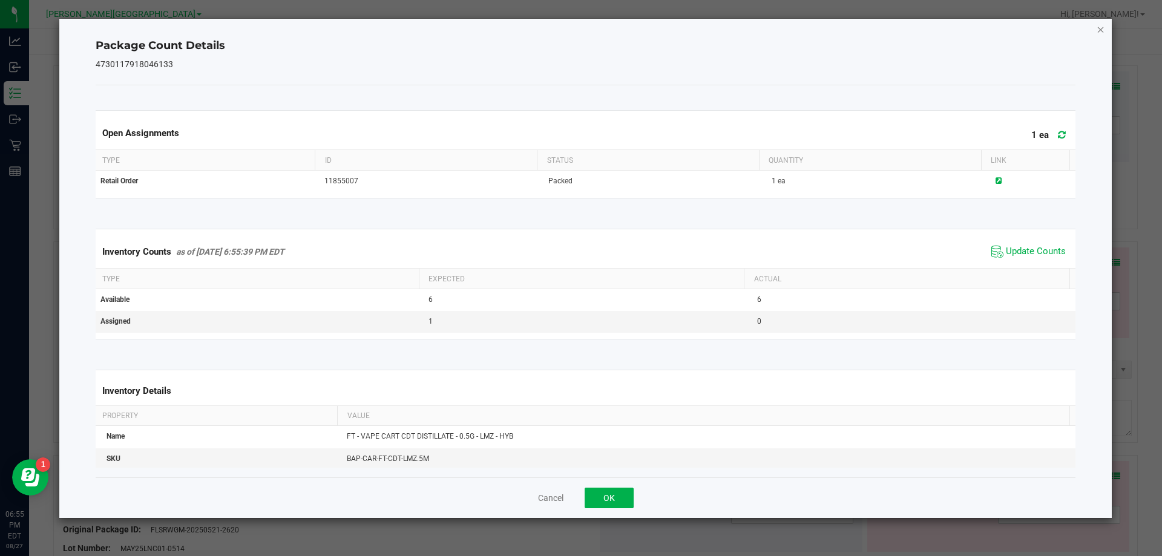
click at [1103, 29] on icon "Close" at bounding box center [1100, 29] width 8 height 15
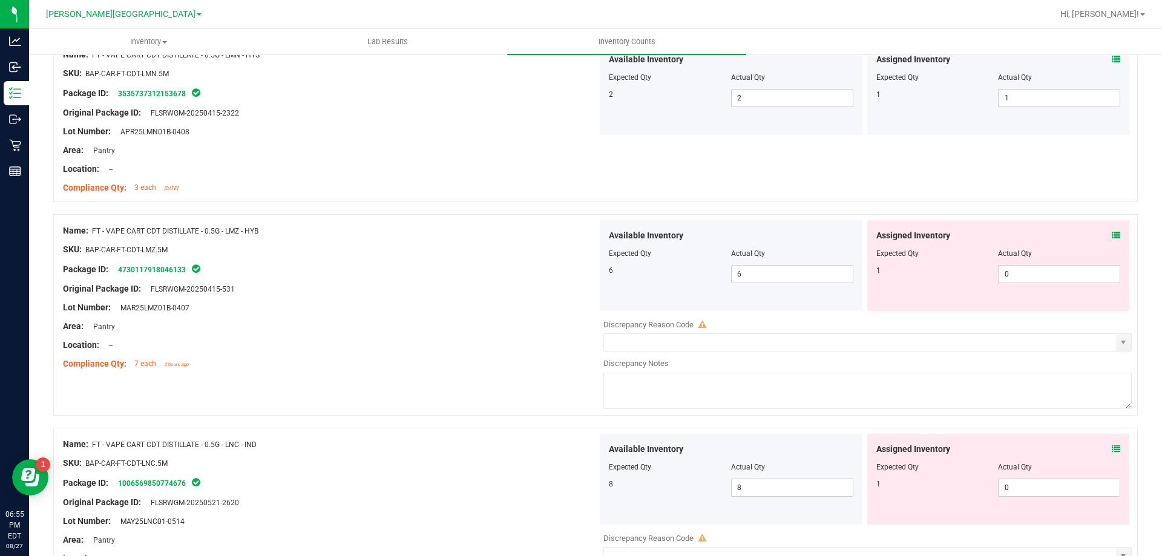
scroll to position [2852, 0]
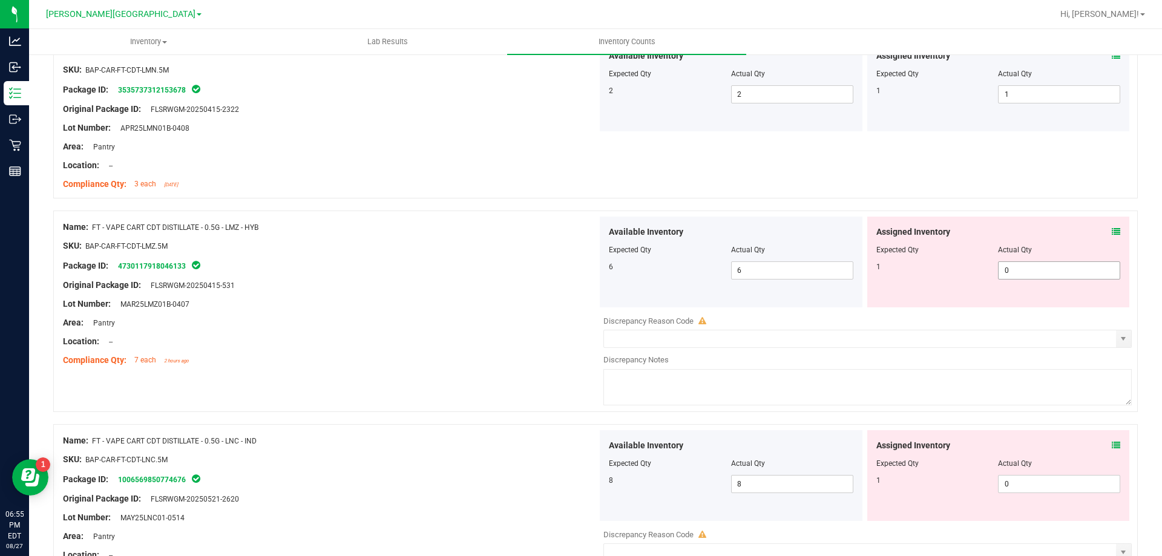
click at [1045, 270] on input "0" at bounding box center [1058, 270] width 121 height 17
type input "1"
click at [462, 344] on div "Location: --" at bounding box center [330, 341] width 534 height 13
type input "1"
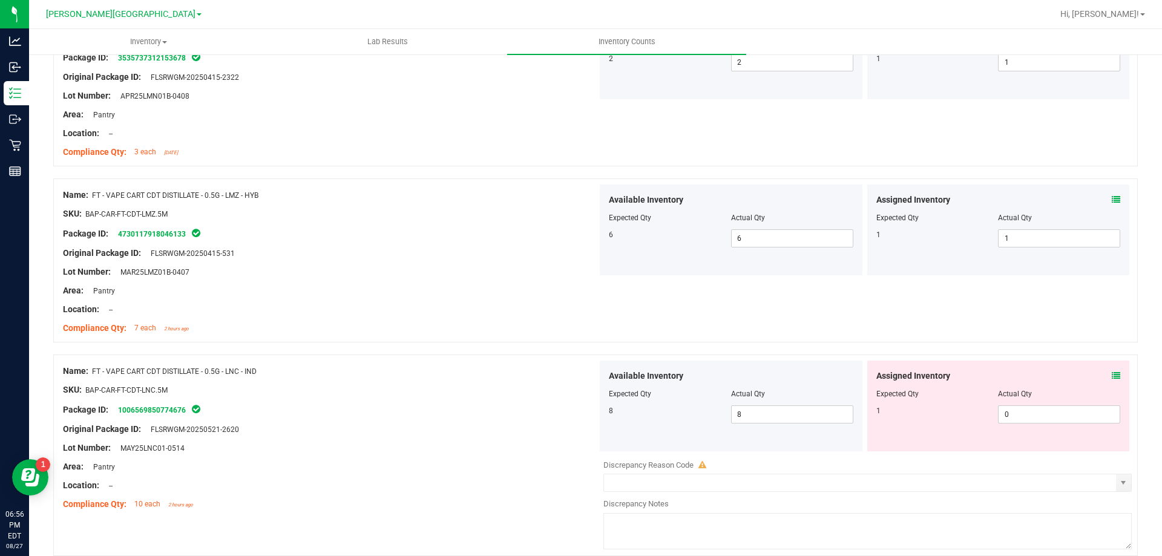
scroll to position [2973, 0]
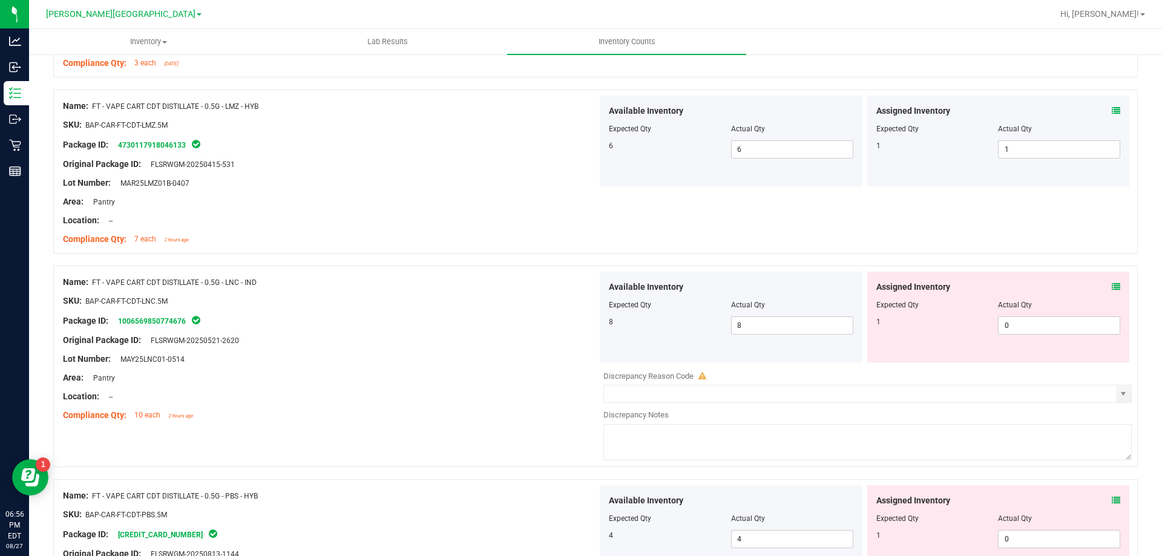
click at [1111, 286] on icon at bounding box center [1115, 287] width 8 height 8
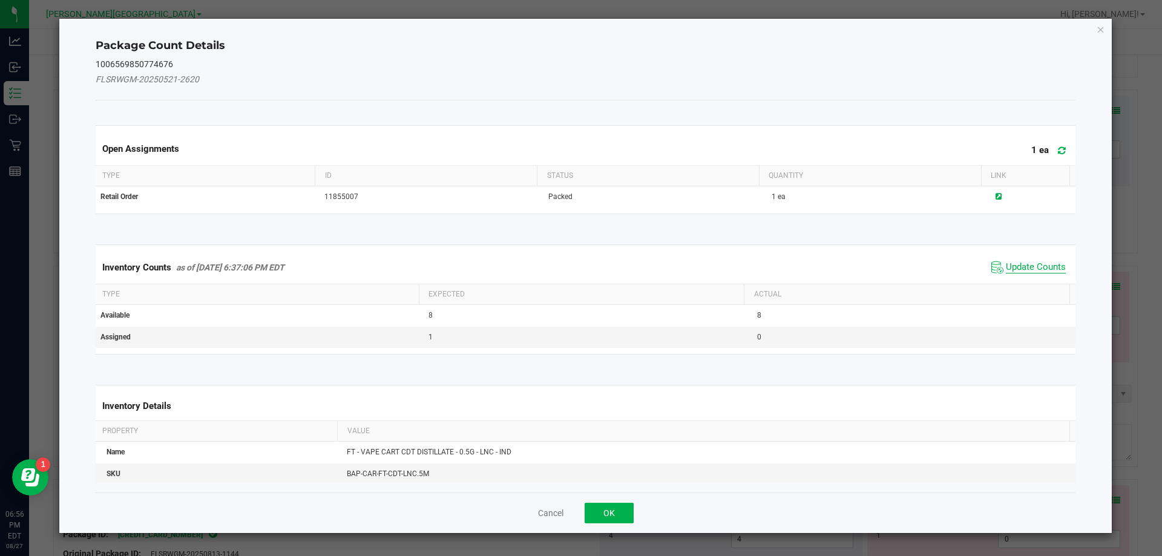
click at [1020, 269] on span "Update Counts" at bounding box center [1036, 267] width 60 height 12
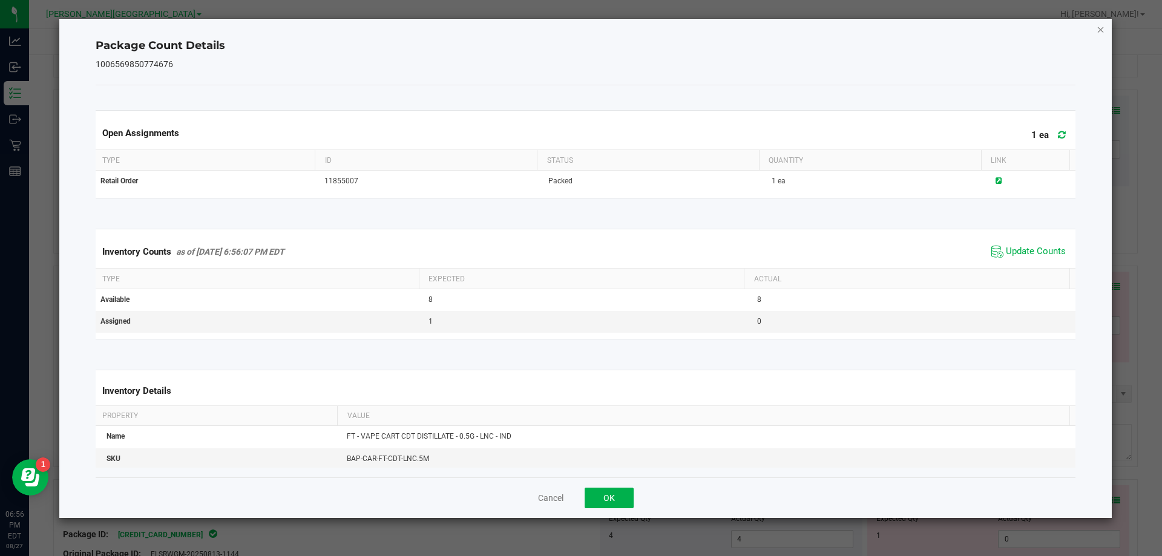
click at [1099, 27] on icon "Close" at bounding box center [1100, 29] width 8 height 15
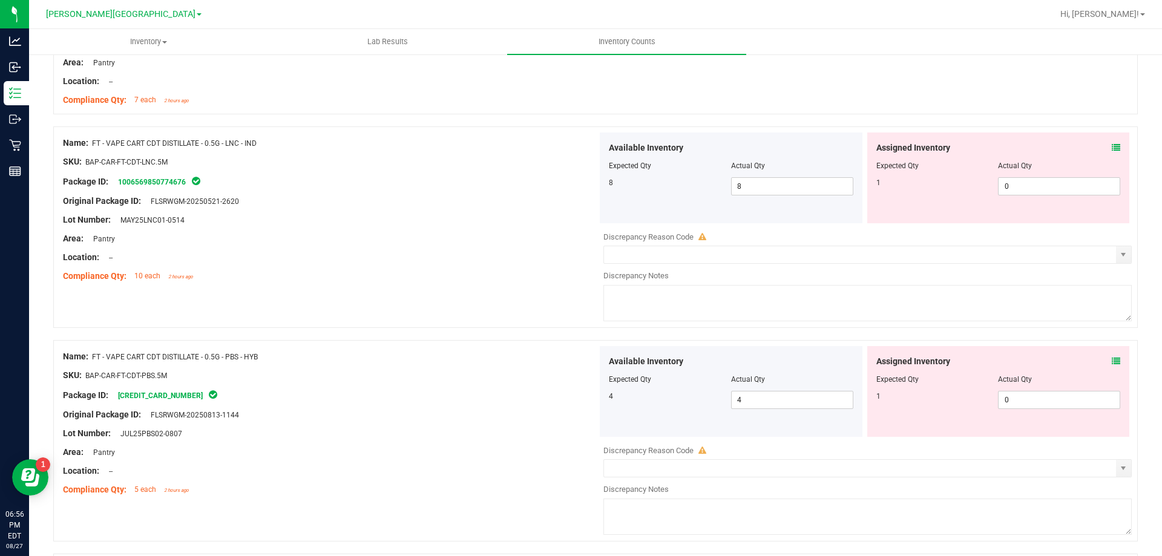
scroll to position [3154, 0]
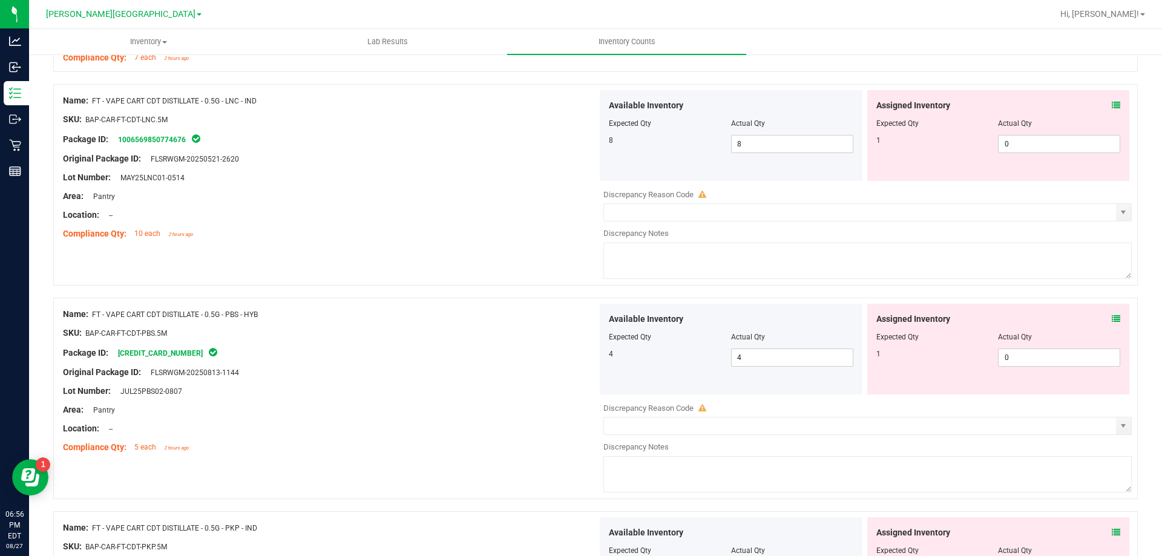
click at [1111, 315] on icon at bounding box center [1115, 319] width 8 height 8
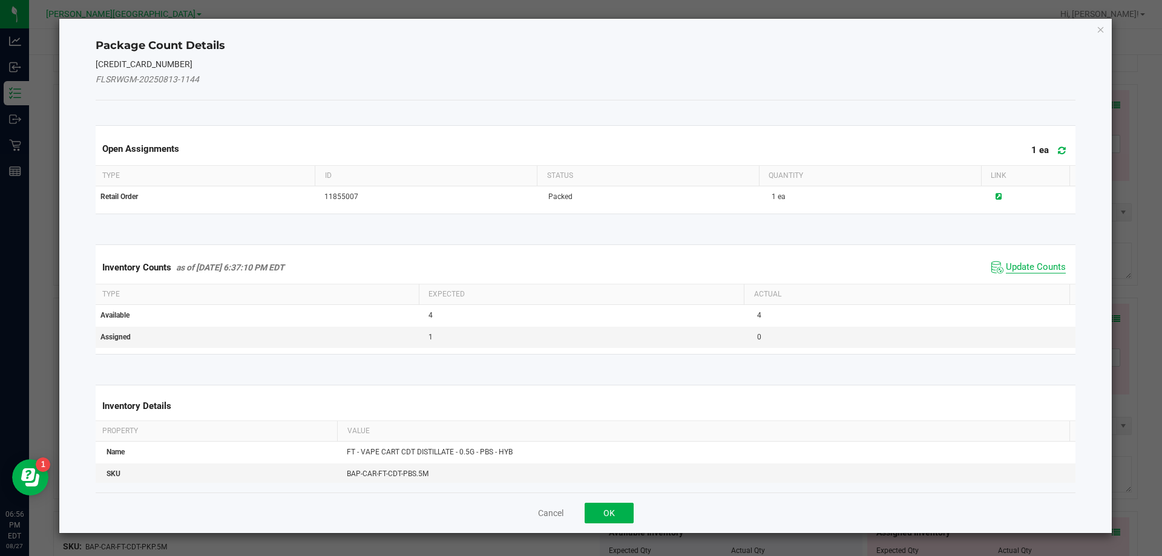
click at [1020, 269] on span "Update Counts" at bounding box center [1036, 267] width 60 height 12
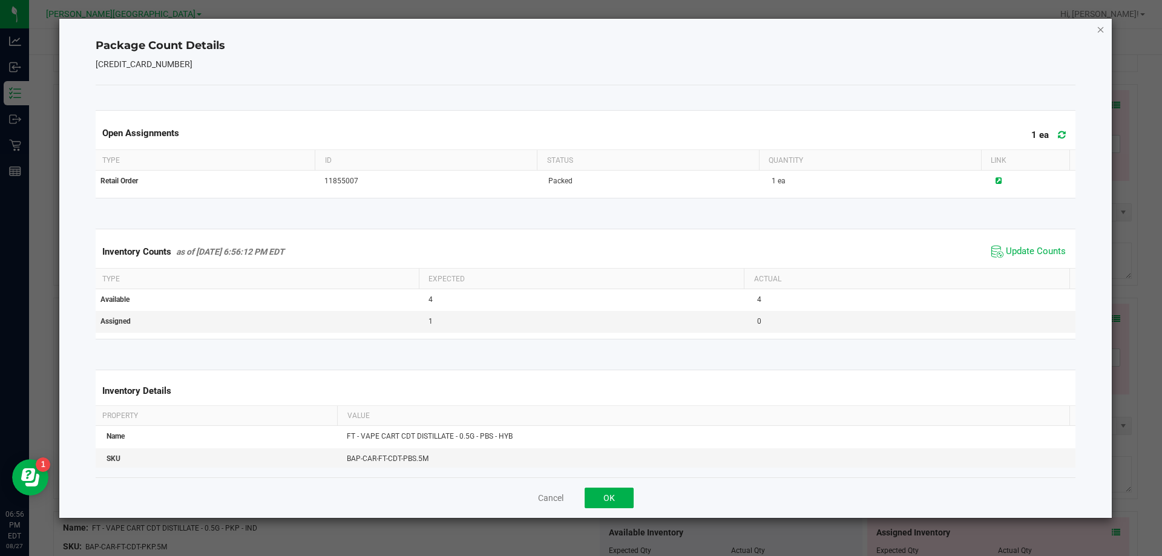
click at [1100, 31] on icon "Close" at bounding box center [1100, 29] width 8 height 15
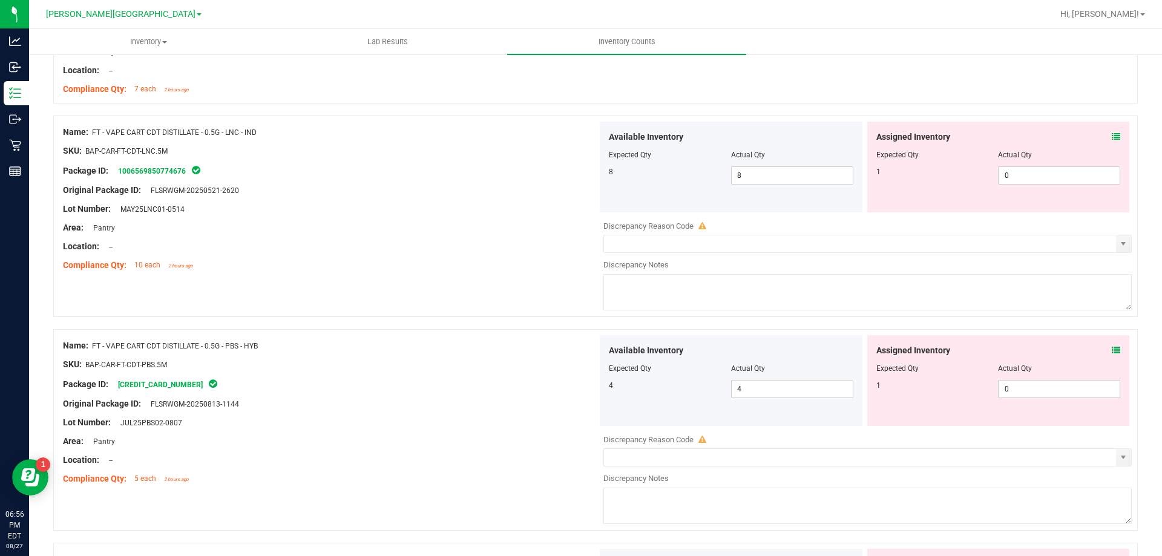
scroll to position [3094, 0]
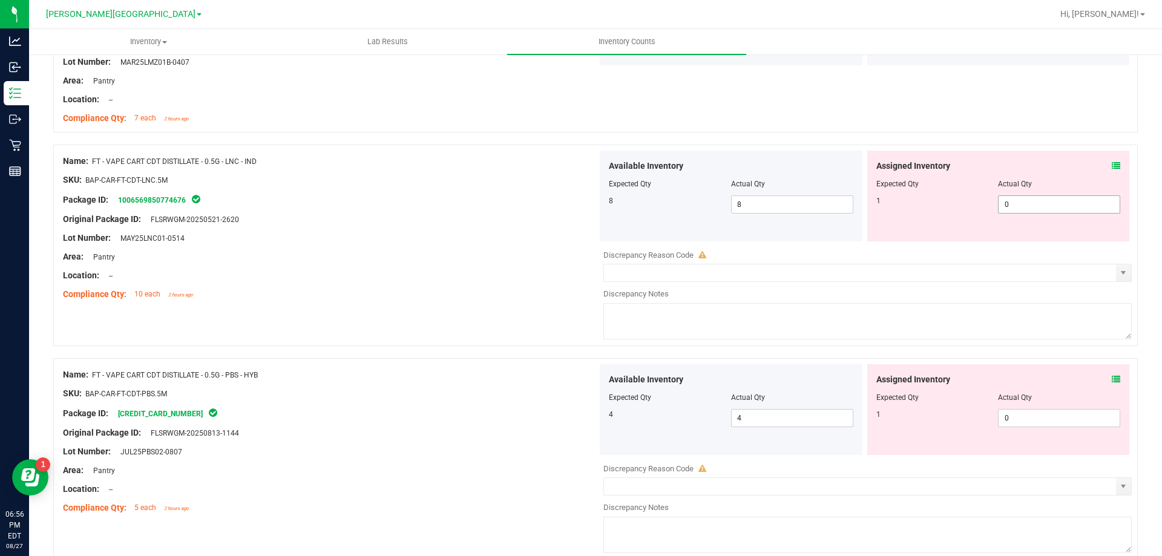
click at [1049, 201] on input "0" at bounding box center [1058, 204] width 121 height 17
type input "1"
click at [402, 282] on div at bounding box center [330, 285] width 534 height 6
type input "1"
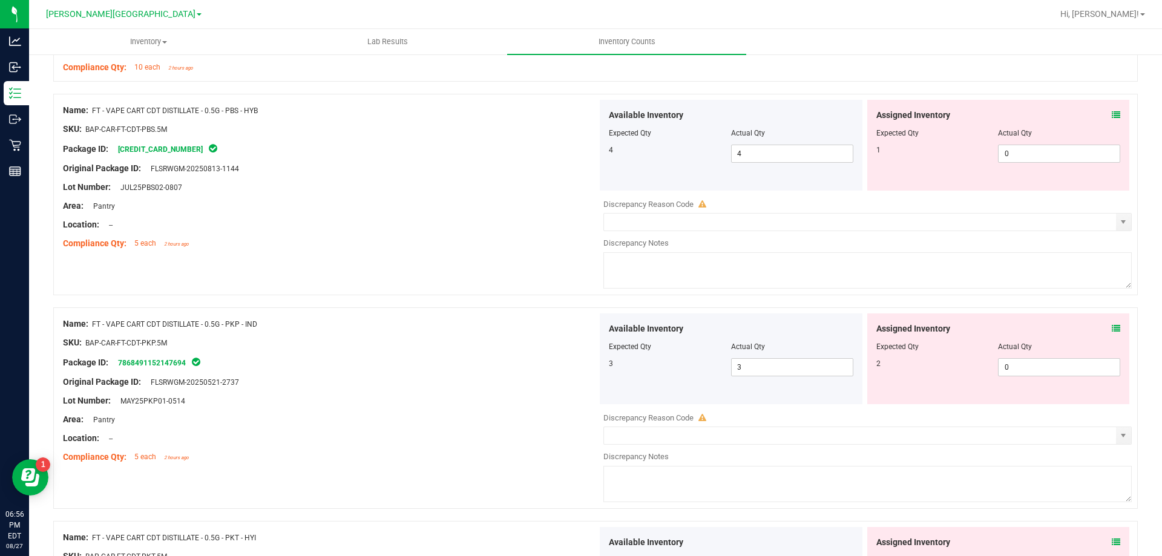
scroll to position [3323, 0]
click at [1042, 151] on input "0" at bounding box center [1058, 151] width 121 height 17
type input "1"
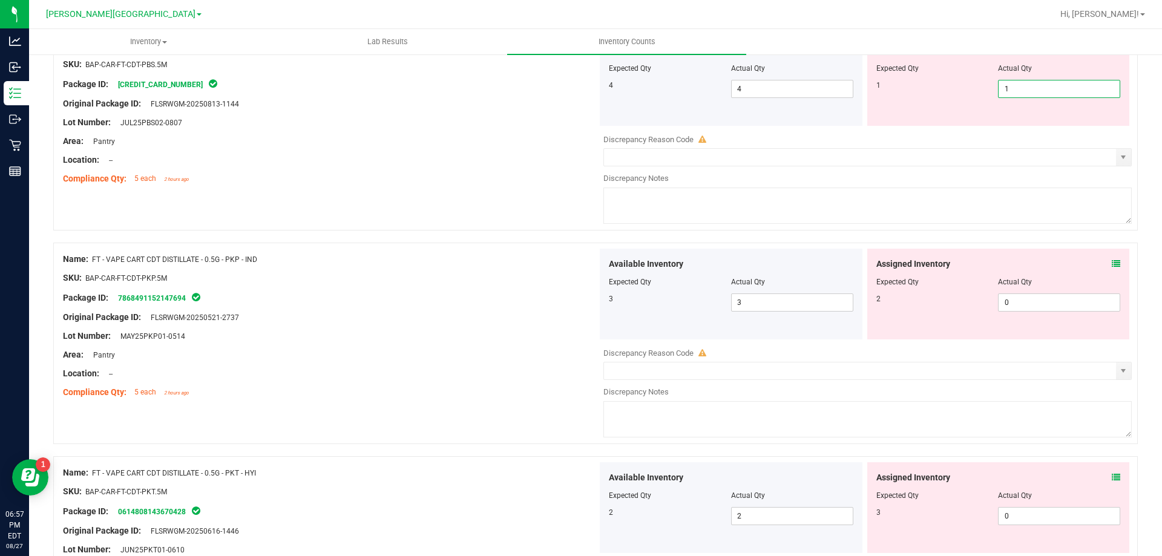
scroll to position [3388, 0]
click at [453, 175] on div "Compliance Qty: 5 each 2 hours ago" at bounding box center [330, 176] width 534 height 13
type input "1"
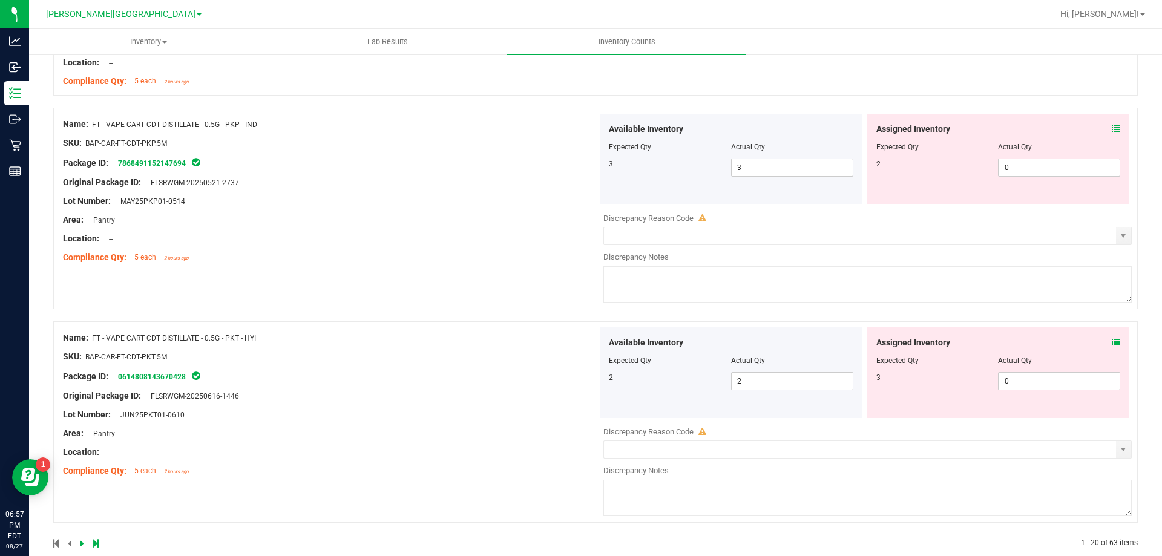
scroll to position [3503, 0]
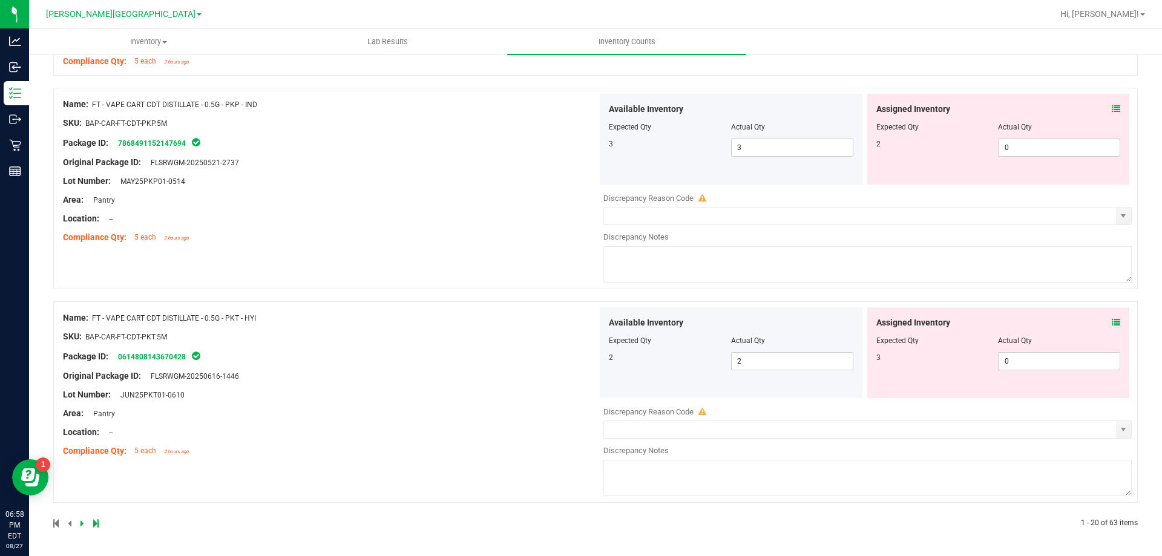
click at [1111, 106] on icon at bounding box center [1115, 109] width 8 height 8
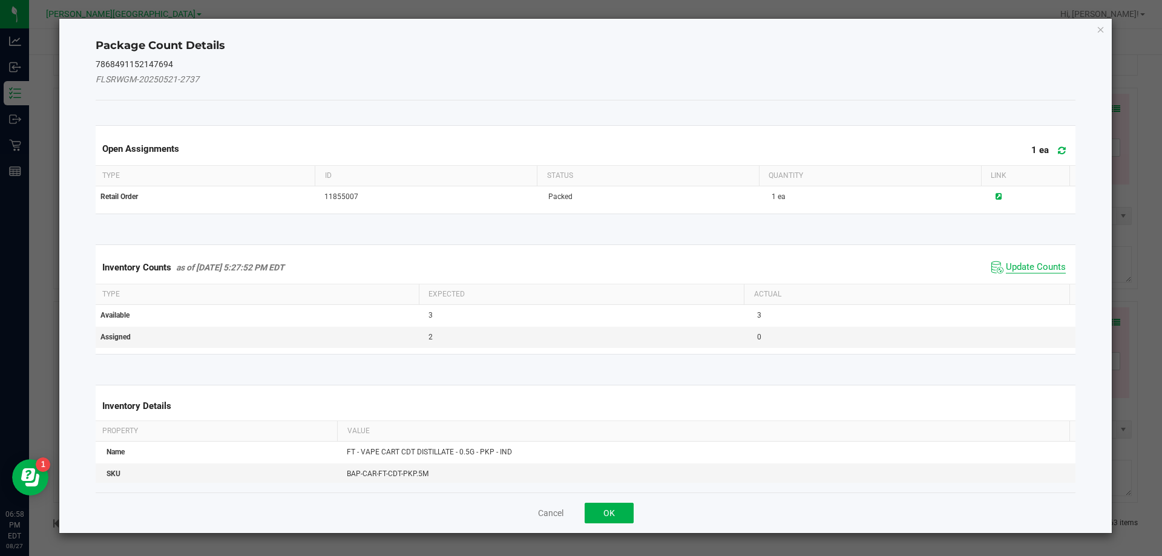
click at [1015, 270] on span "Update Counts" at bounding box center [1036, 267] width 60 height 12
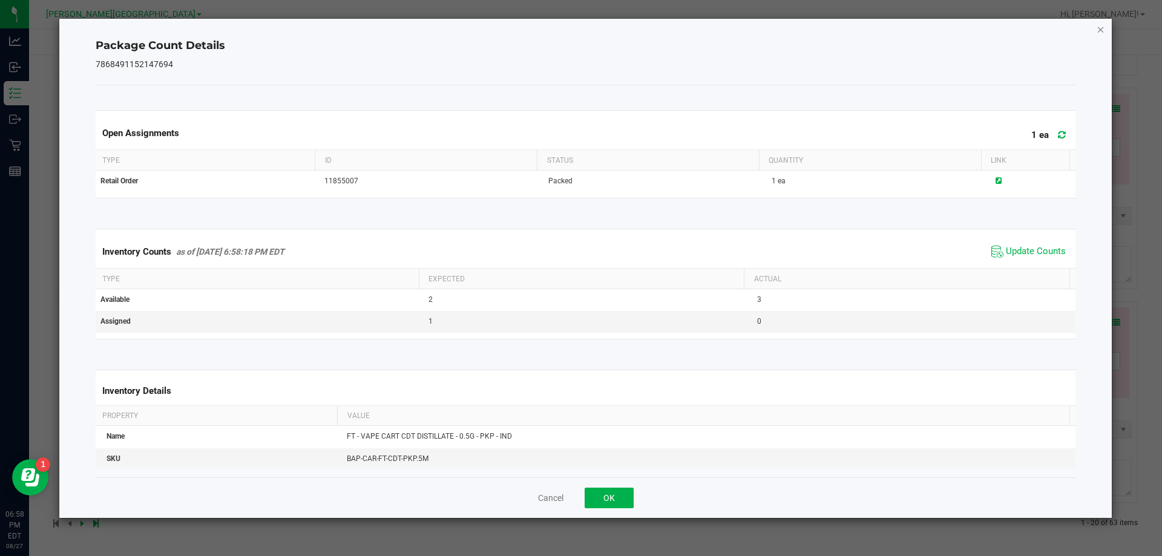
click at [1099, 28] on icon "Close" at bounding box center [1100, 29] width 8 height 15
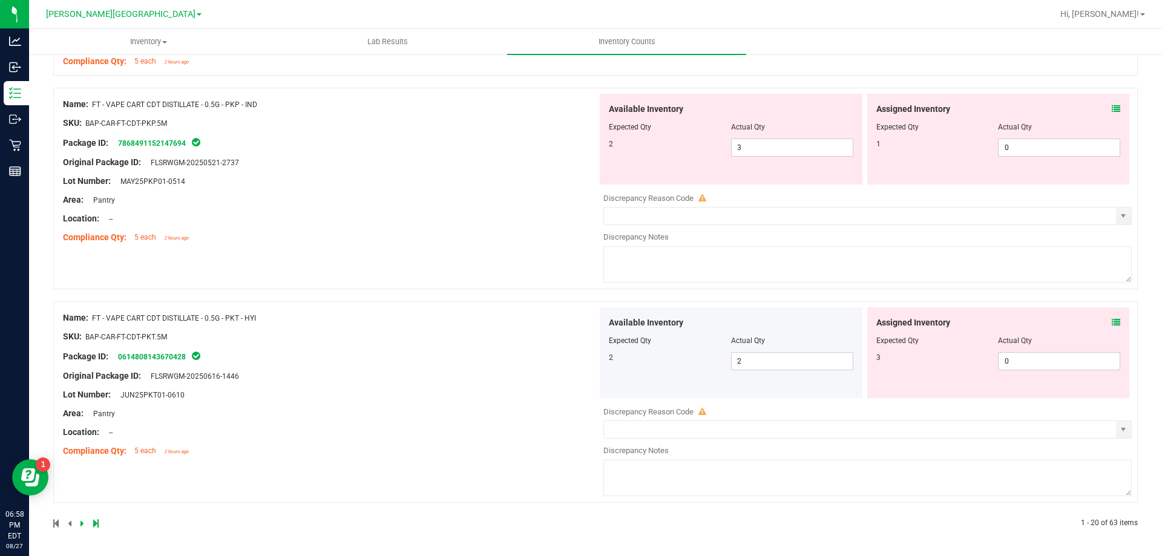
scroll to position [3382, 0]
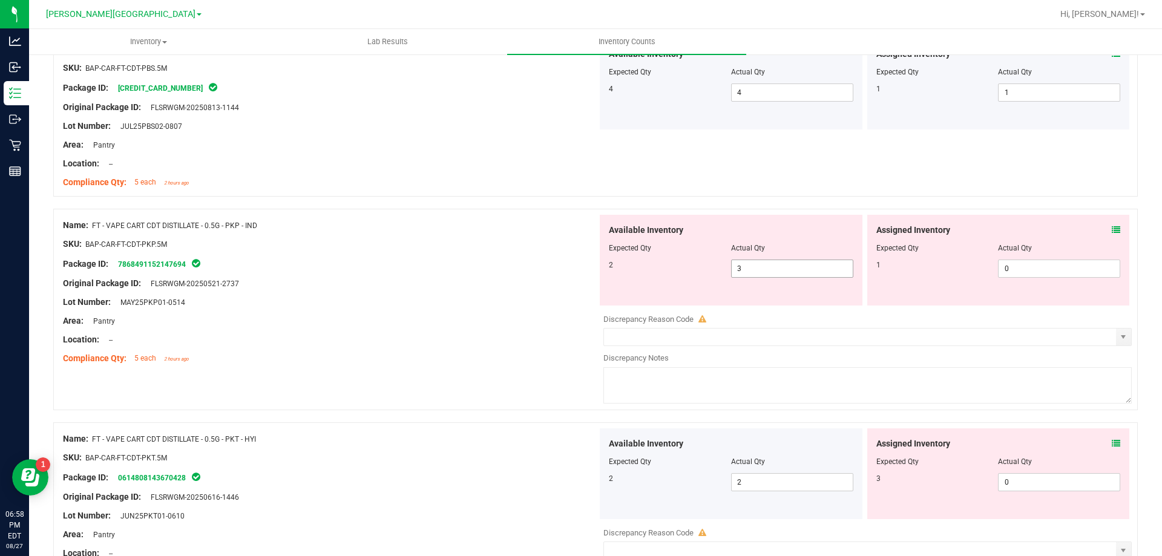
click at [758, 271] on span "3 3" at bounding box center [792, 269] width 122 height 18
type input "2"
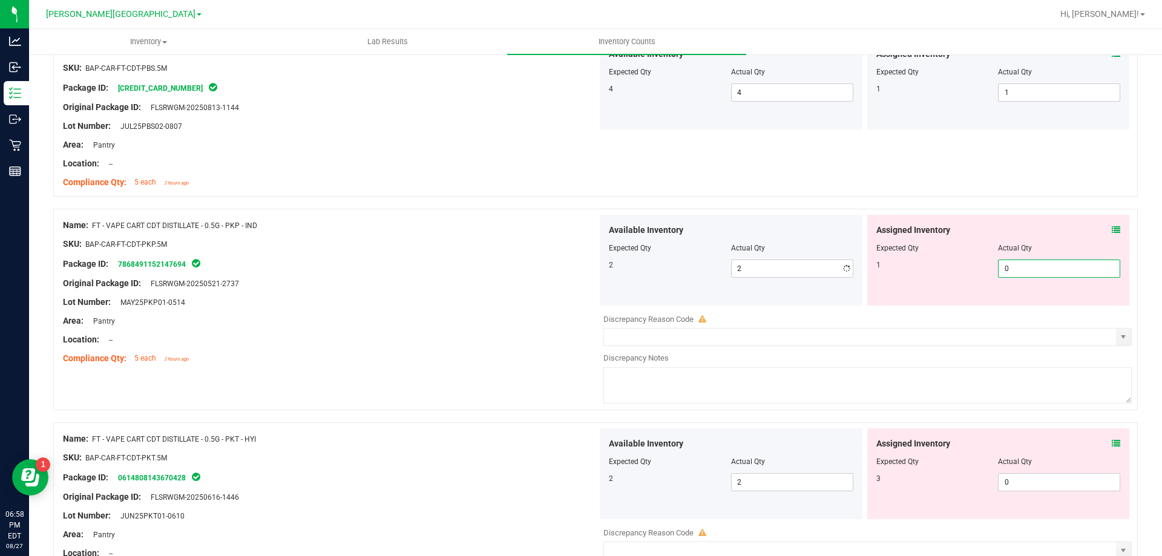
click at [1014, 269] on span "0 0" at bounding box center [1059, 269] width 122 height 18
type input "1"
click at [565, 236] on div at bounding box center [330, 235] width 534 height 6
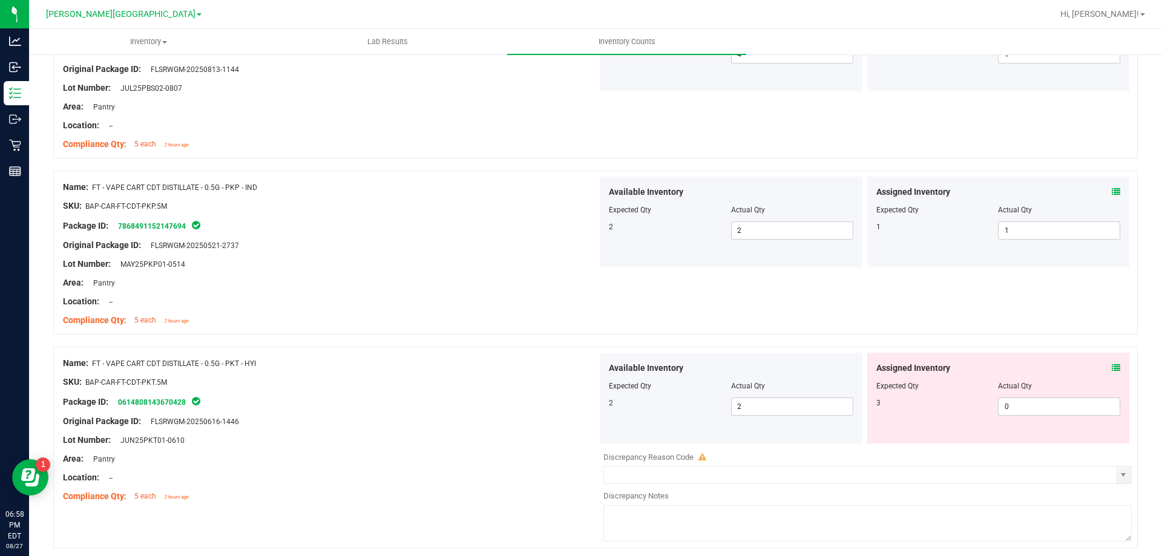
scroll to position [3465, 0]
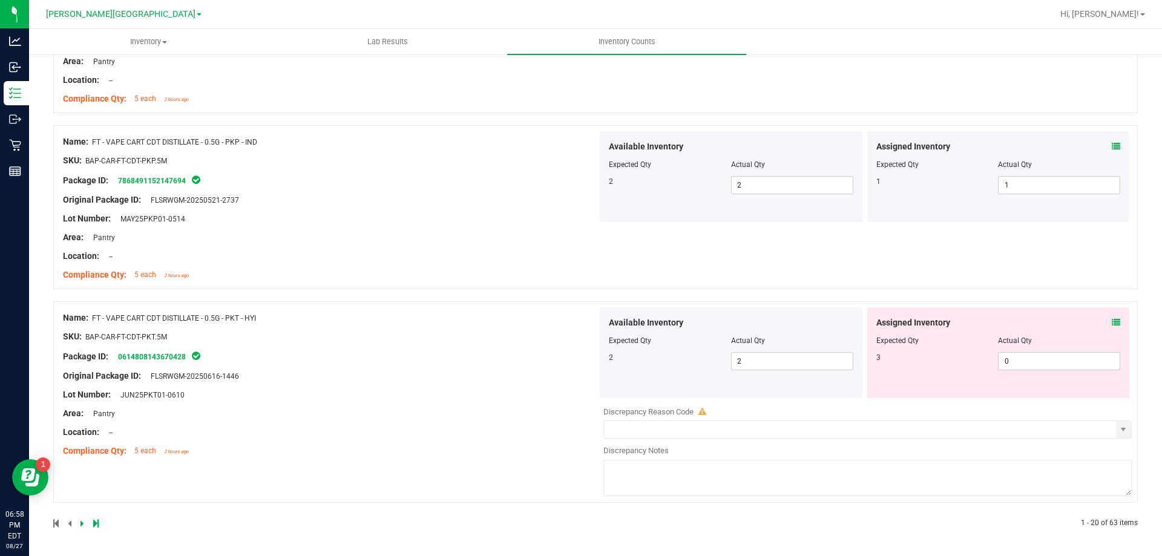
click at [1111, 324] on icon at bounding box center [1115, 322] width 8 height 8
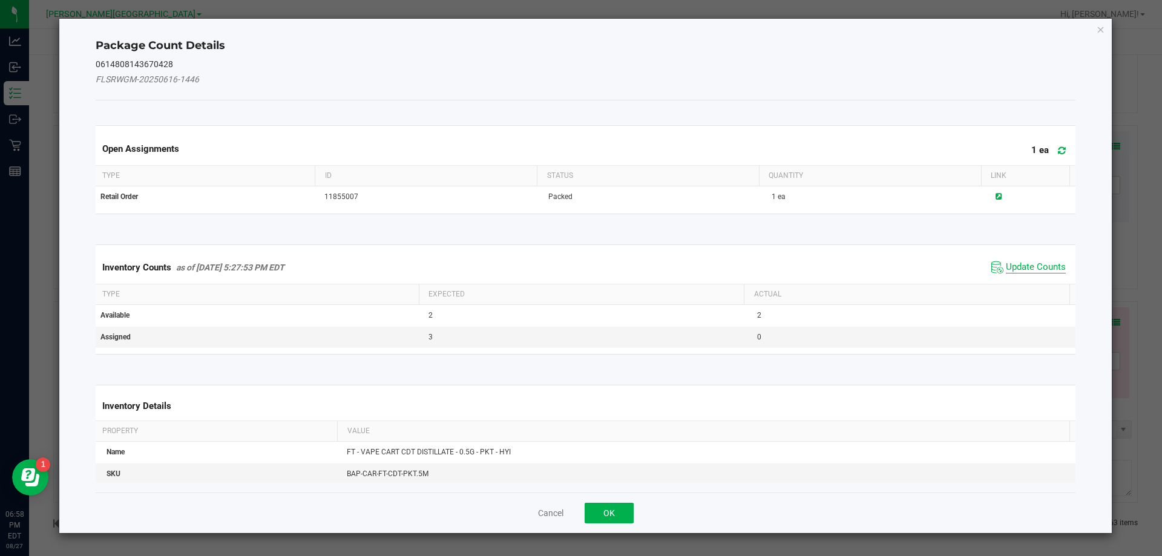
click at [1026, 267] on span "Update Counts" at bounding box center [1036, 267] width 60 height 12
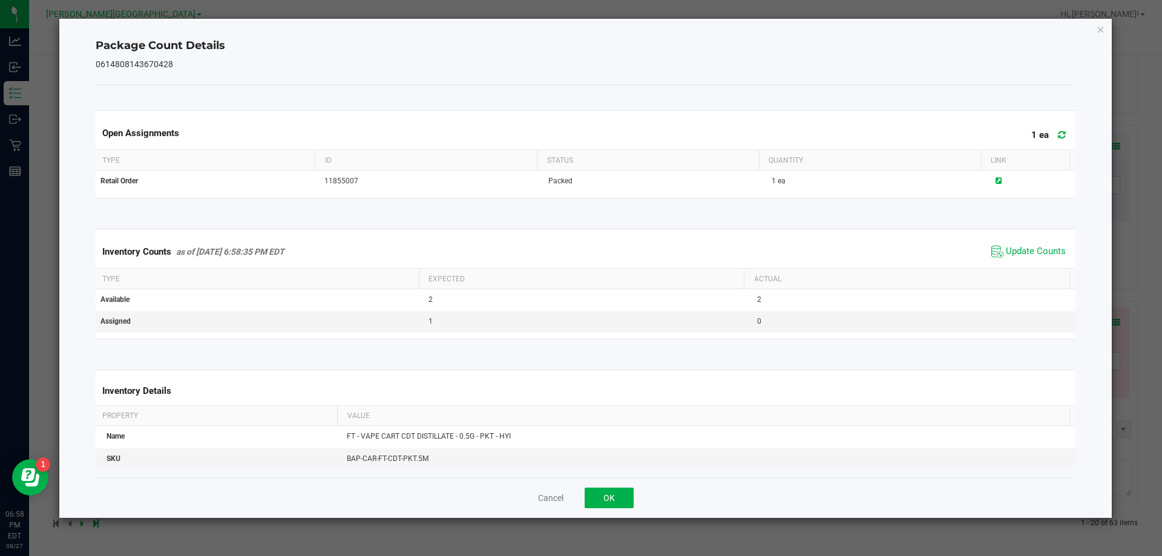
click at [1104, 30] on icon "Close" at bounding box center [1100, 29] width 8 height 15
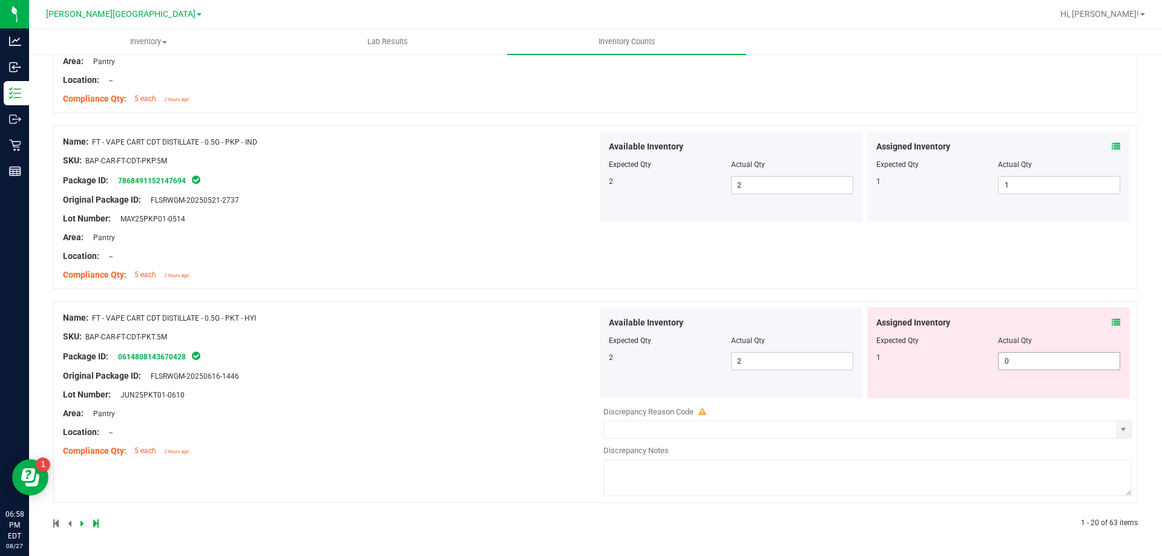
click at [1041, 361] on input "0" at bounding box center [1058, 361] width 121 height 17
type input "1"
click at [405, 364] on div "Name: FT - VAPE CART CDT DISTILLATE - 0.5G - PKT - HYI SKU: BAP-CAR-FT-CDT-PKT.…" at bounding box center [330, 384] width 534 height 154
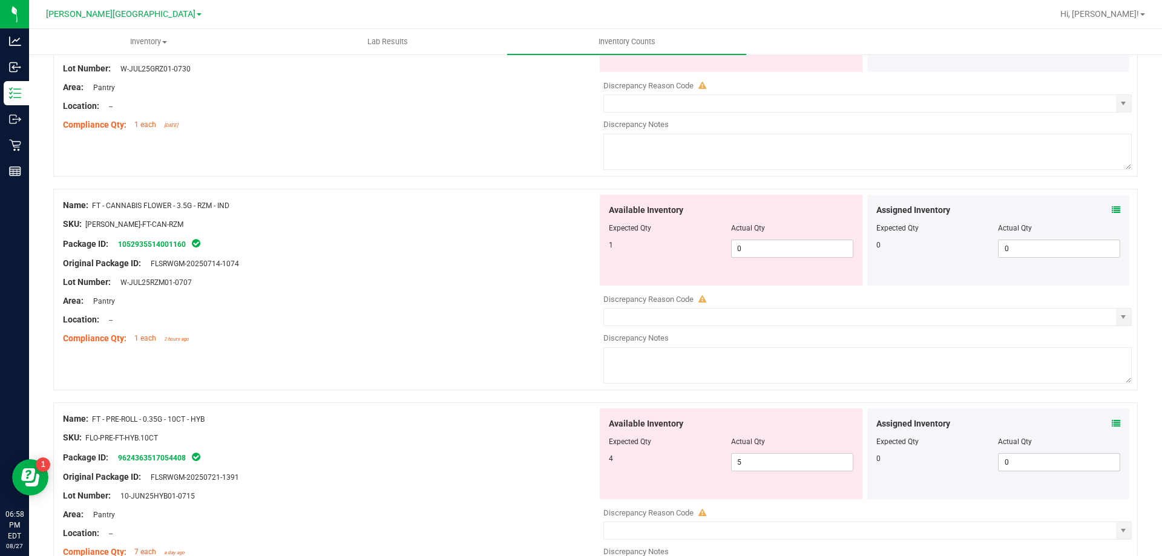
scroll to position [0, 0]
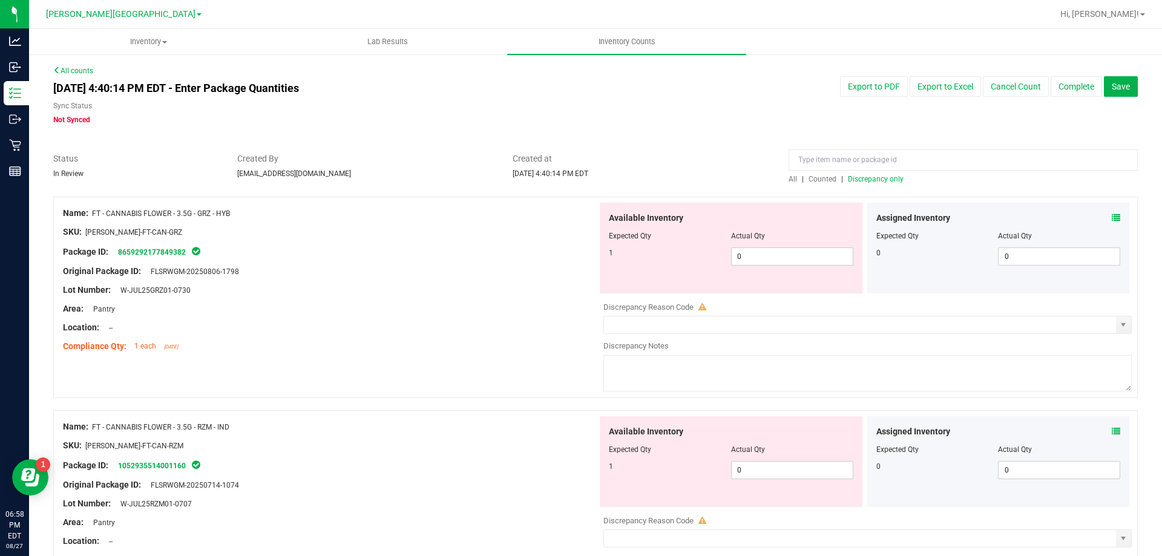
click at [868, 178] on span "Discrepancy only" at bounding box center [876, 179] width 56 height 8
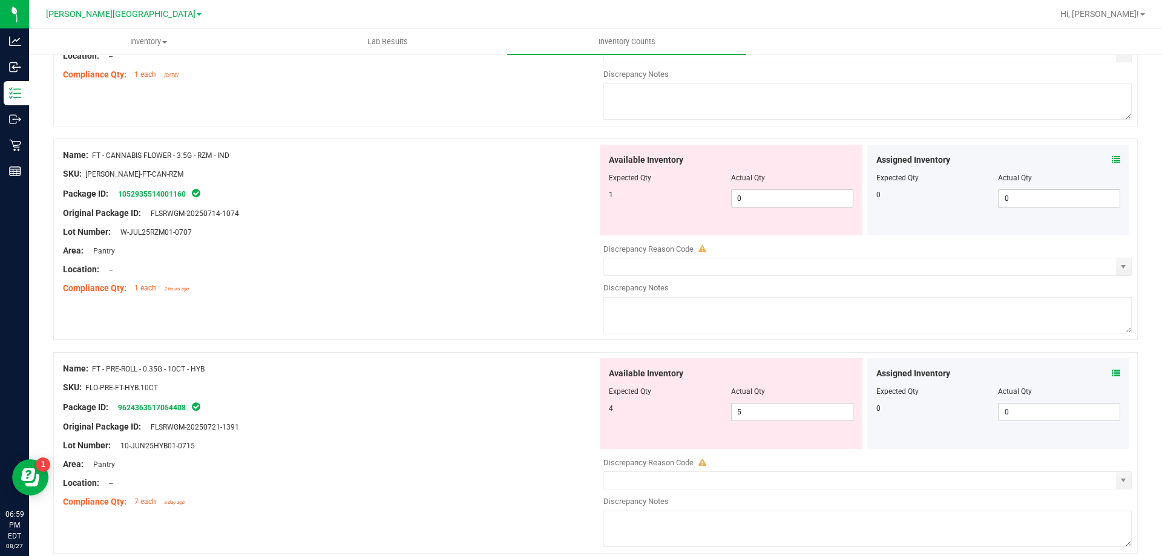
scroll to position [302, 0]
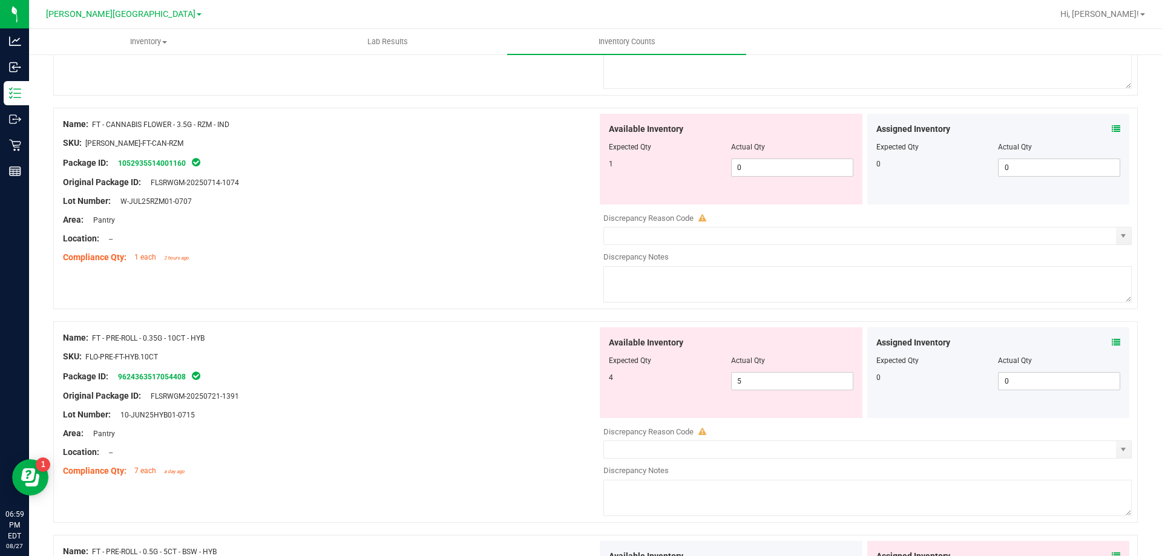
click at [1111, 343] on icon at bounding box center [1115, 342] width 8 height 8
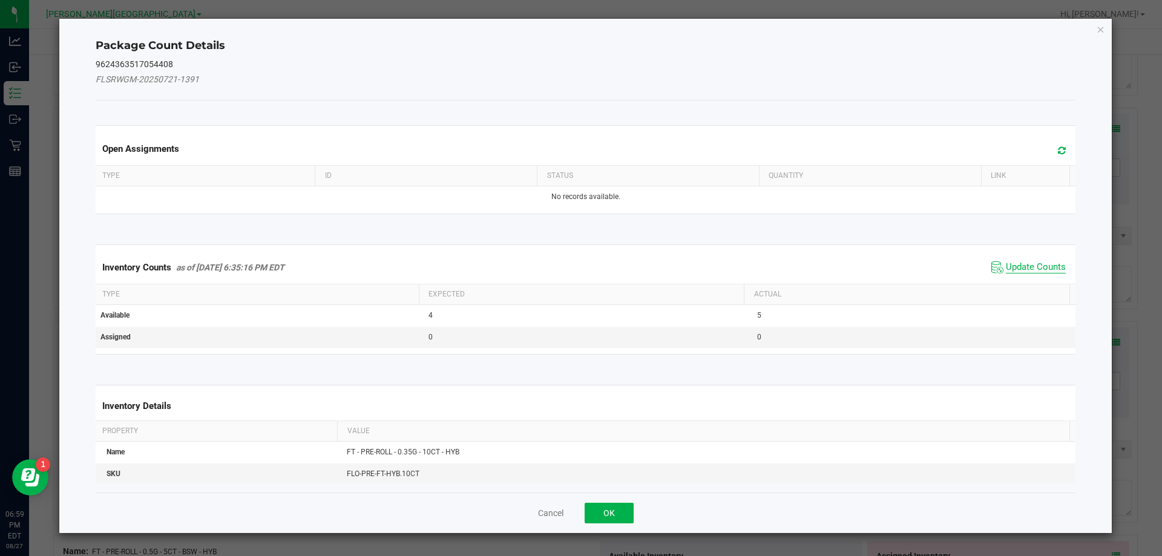
click at [1022, 269] on span "Update Counts" at bounding box center [1036, 267] width 60 height 12
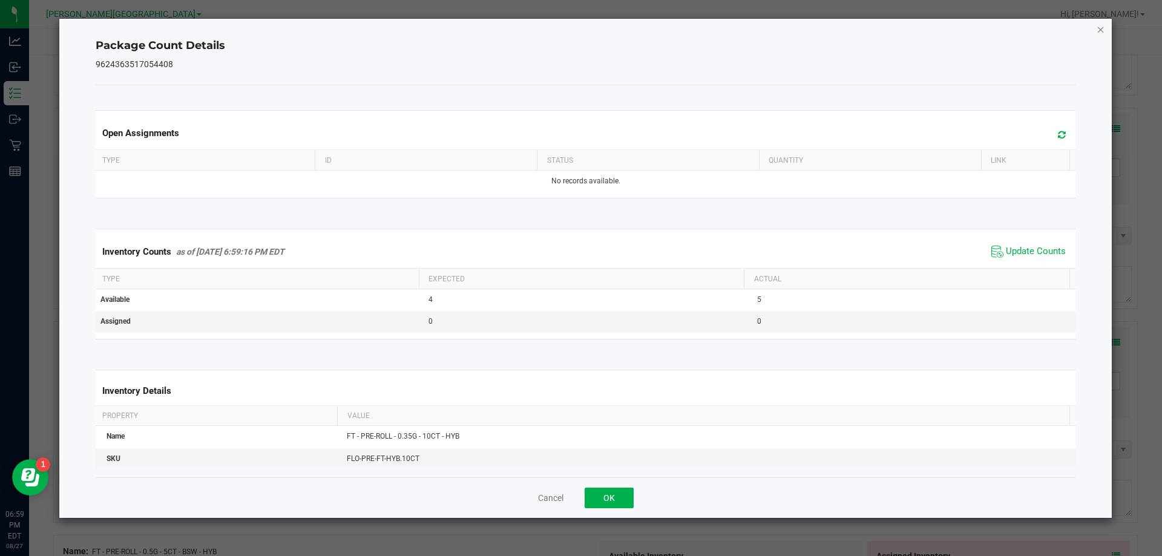
click at [1096, 28] on icon "Close" at bounding box center [1100, 29] width 8 height 15
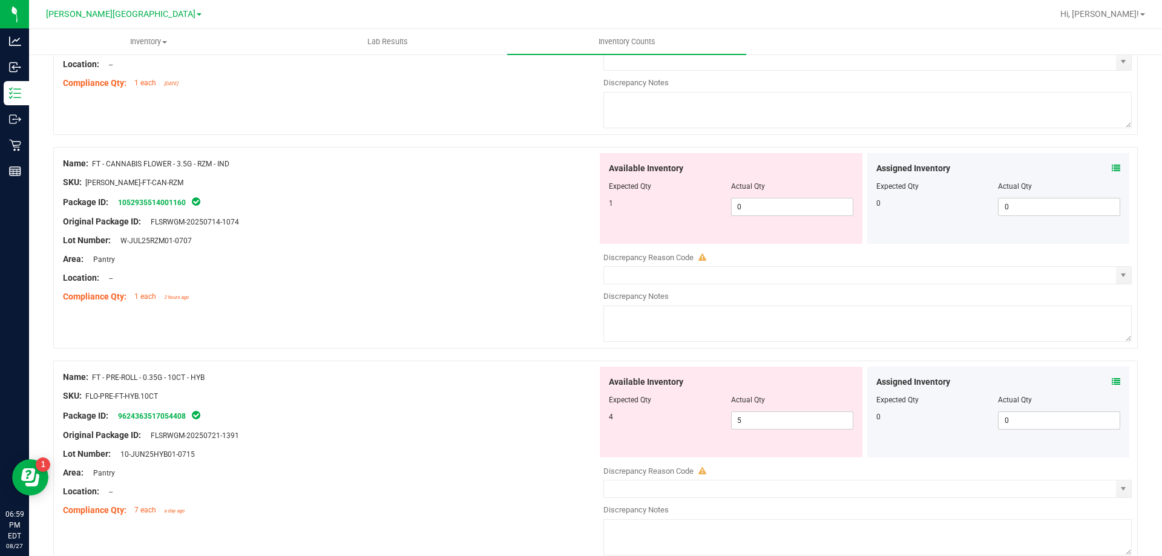
scroll to position [121, 0]
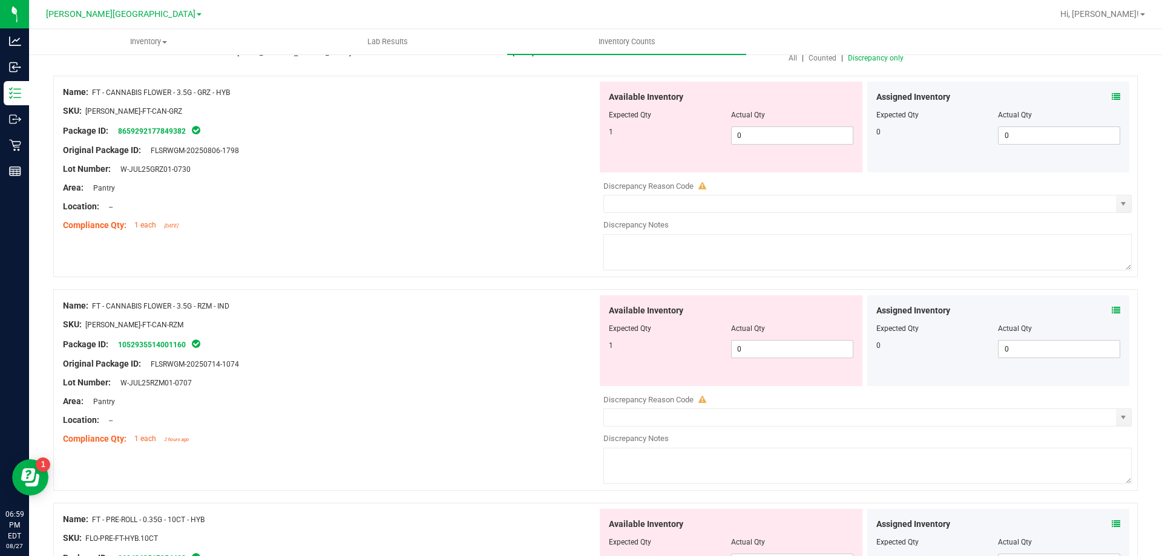
click at [1111, 97] on icon at bounding box center [1115, 97] width 8 height 8
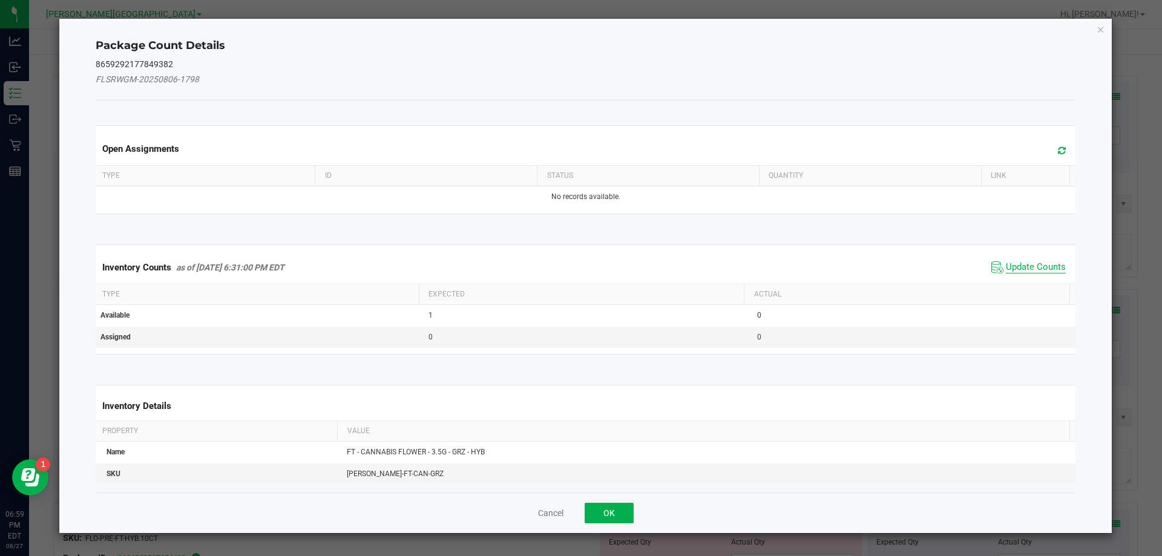
click at [1031, 267] on span "Update Counts" at bounding box center [1036, 267] width 60 height 12
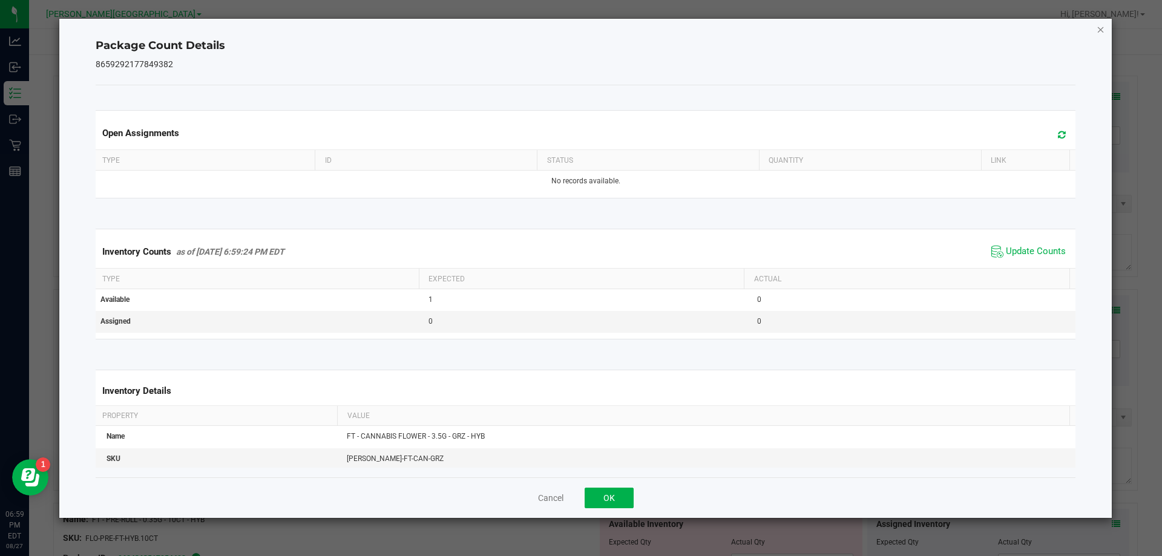
click at [1098, 30] on icon "Close" at bounding box center [1100, 29] width 8 height 15
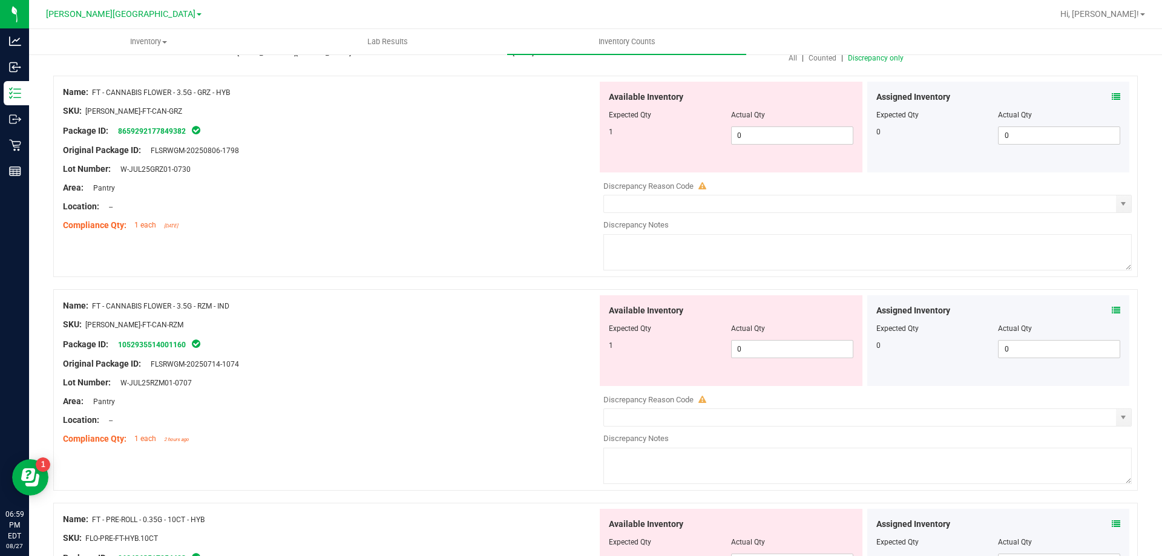
click at [1111, 307] on icon at bounding box center [1115, 310] width 8 height 8
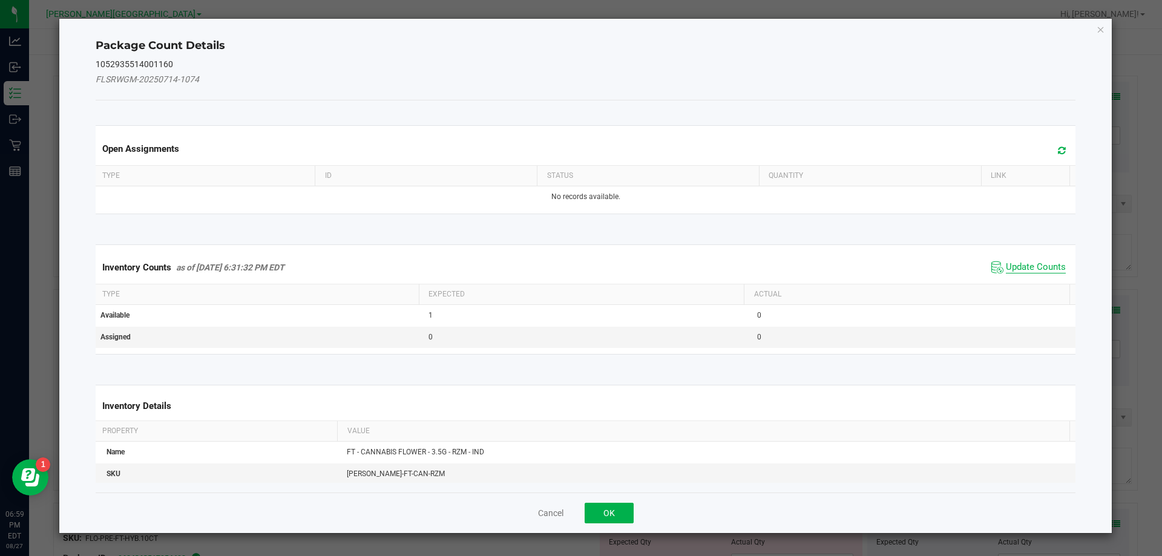
click at [1031, 270] on span "Update Counts" at bounding box center [1036, 267] width 60 height 12
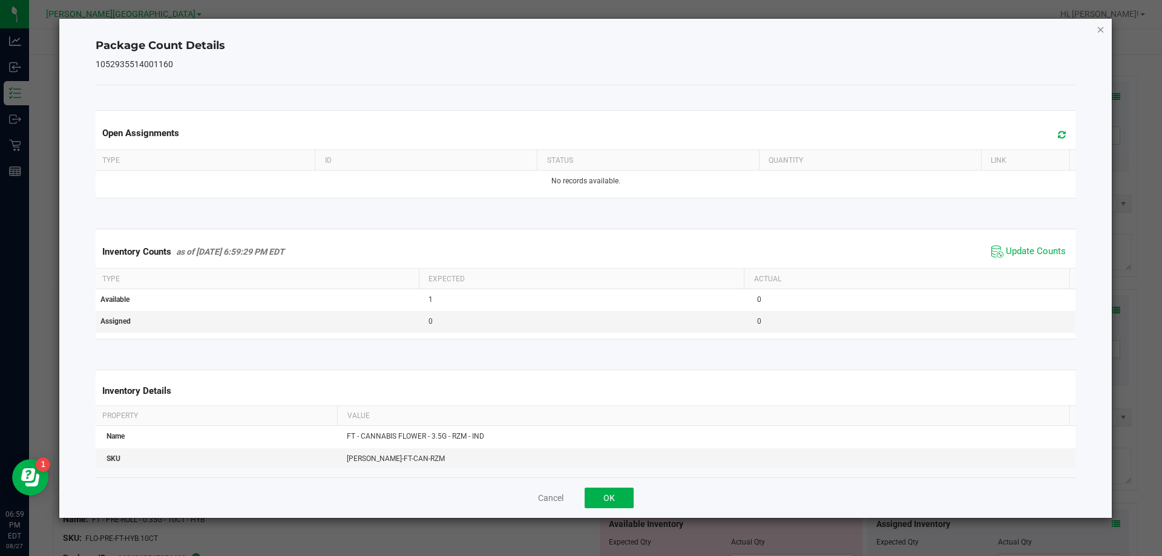
click at [1100, 30] on icon "Close" at bounding box center [1100, 29] width 8 height 15
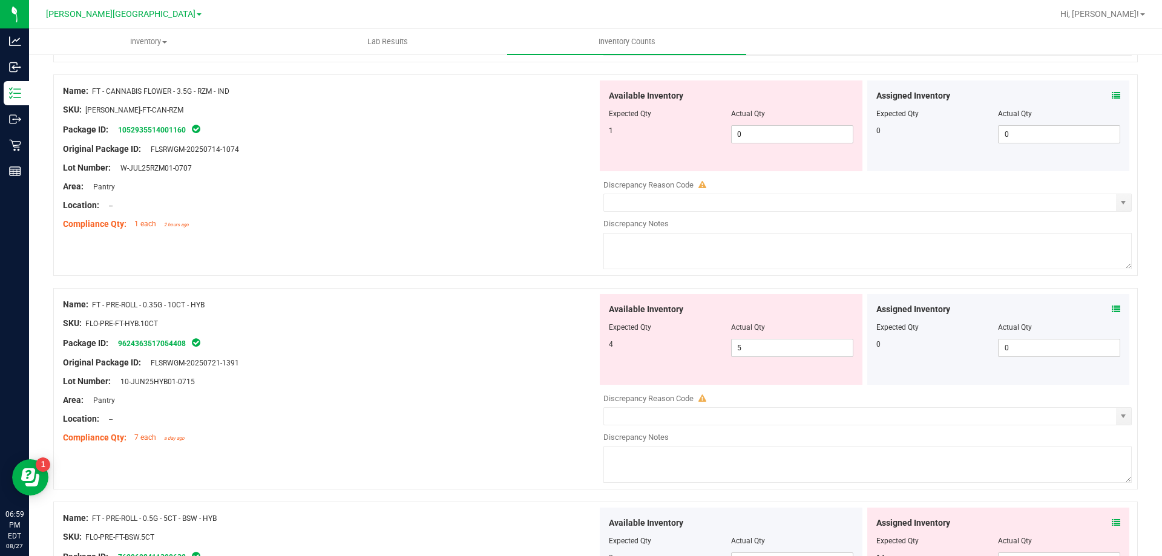
scroll to position [363, 0]
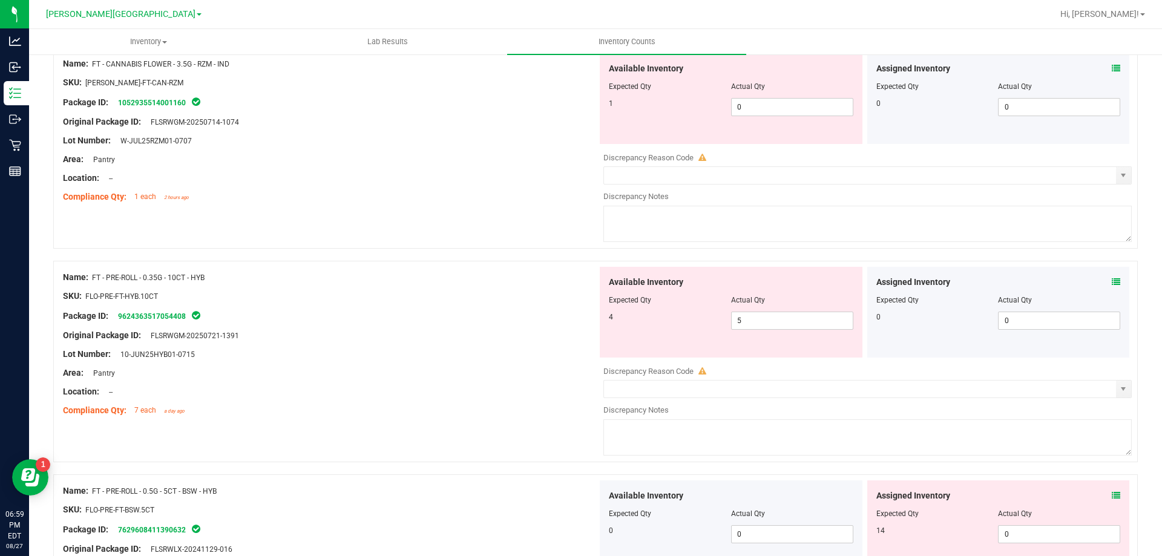
click at [1111, 281] on icon at bounding box center [1115, 282] width 8 height 8
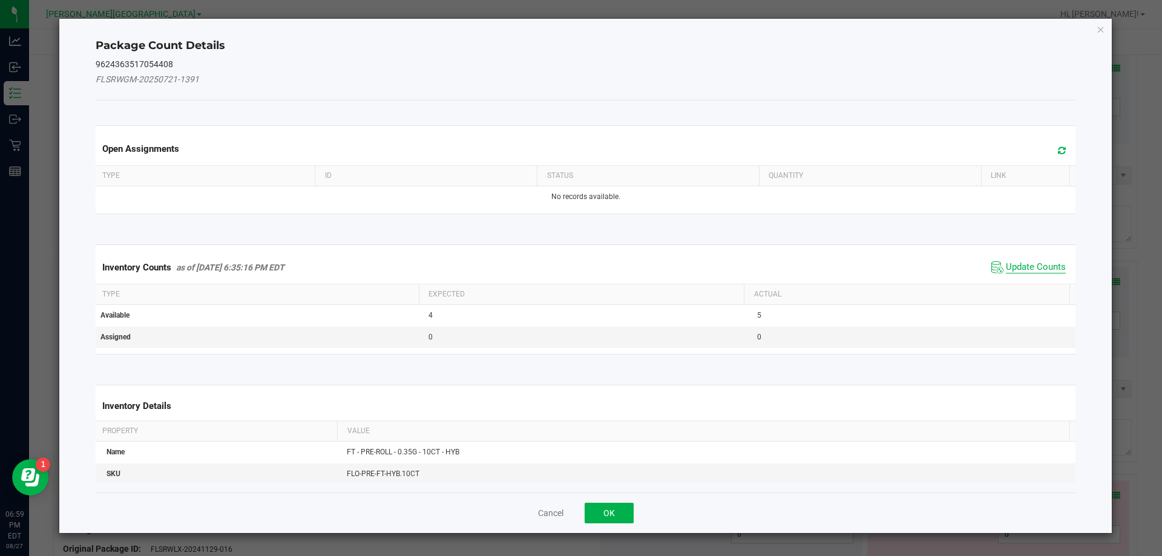
click at [1022, 270] on span "Update Counts" at bounding box center [1036, 267] width 60 height 12
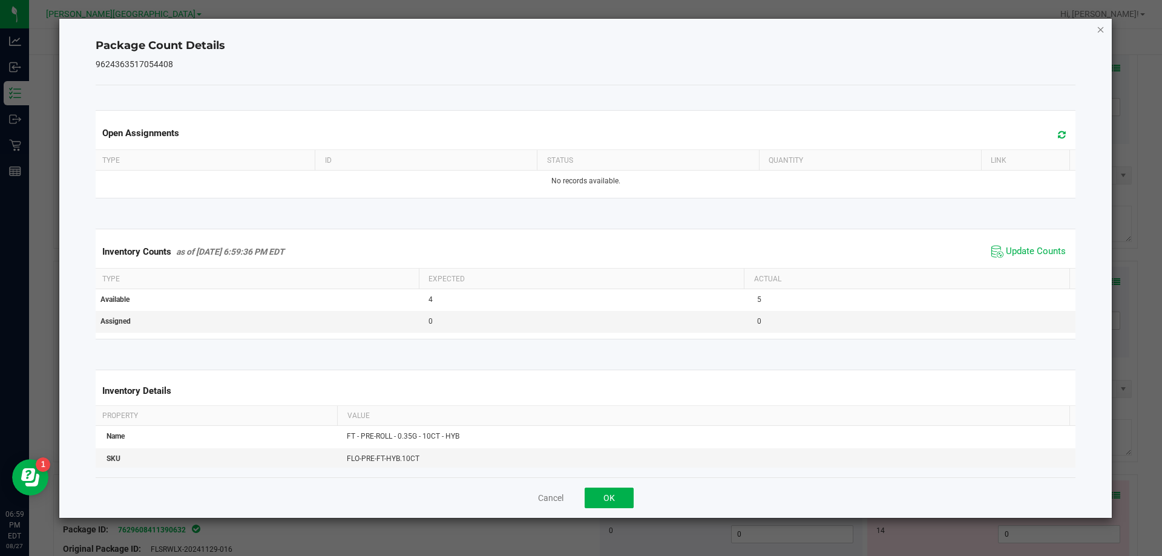
click at [1100, 30] on icon "Close" at bounding box center [1100, 29] width 8 height 15
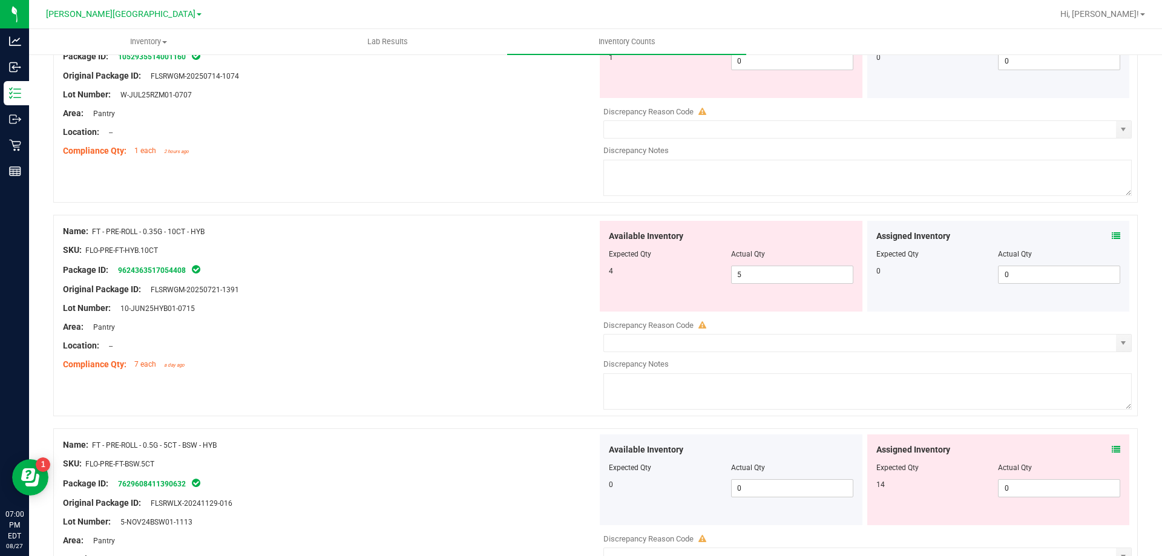
scroll to position [410, 0]
click at [770, 275] on input "5" at bounding box center [791, 274] width 121 height 17
type input "4"
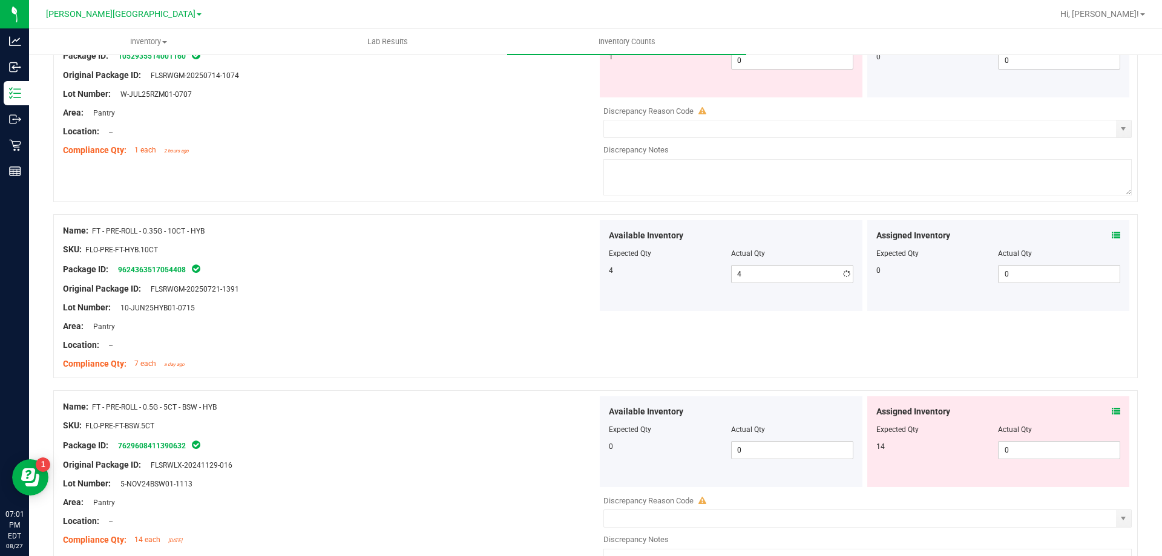
drag, startPoint x: 310, startPoint y: 345, endPoint x: 313, endPoint y: 335, distance: 10.9
click at [313, 339] on div "Location: --" at bounding box center [330, 345] width 534 height 13
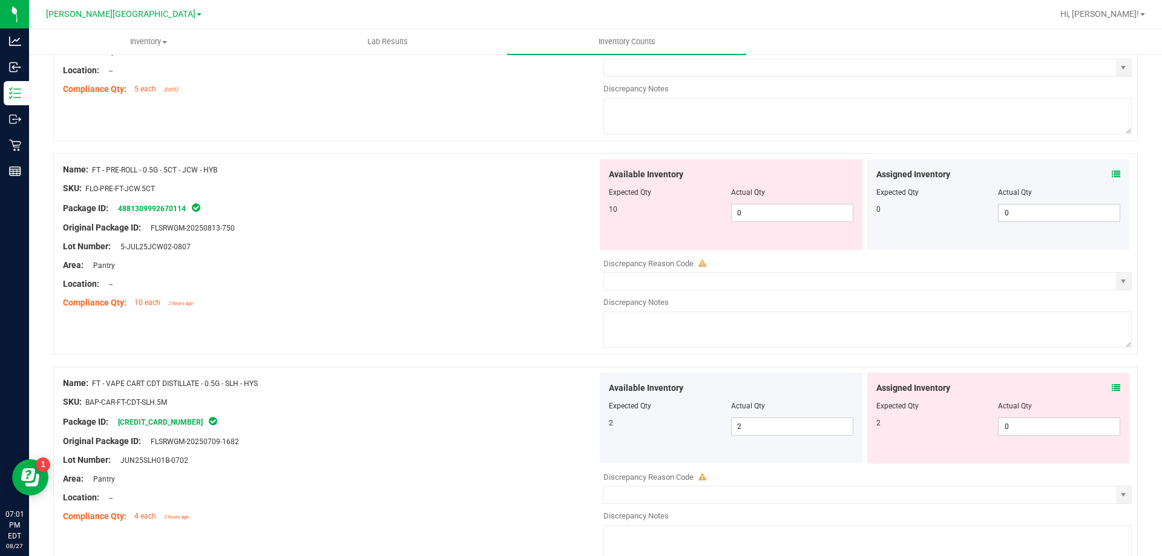
scroll to position [1075, 0]
click at [1111, 177] on icon at bounding box center [1115, 173] width 8 height 8
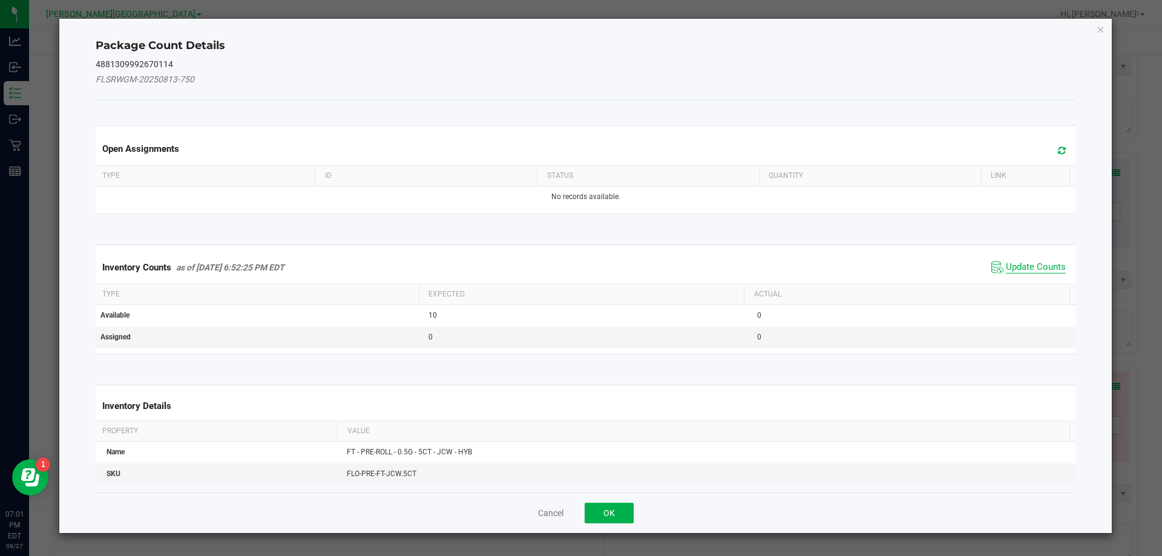
click at [1045, 267] on span "Update Counts" at bounding box center [1036, 267] width 60 height 12
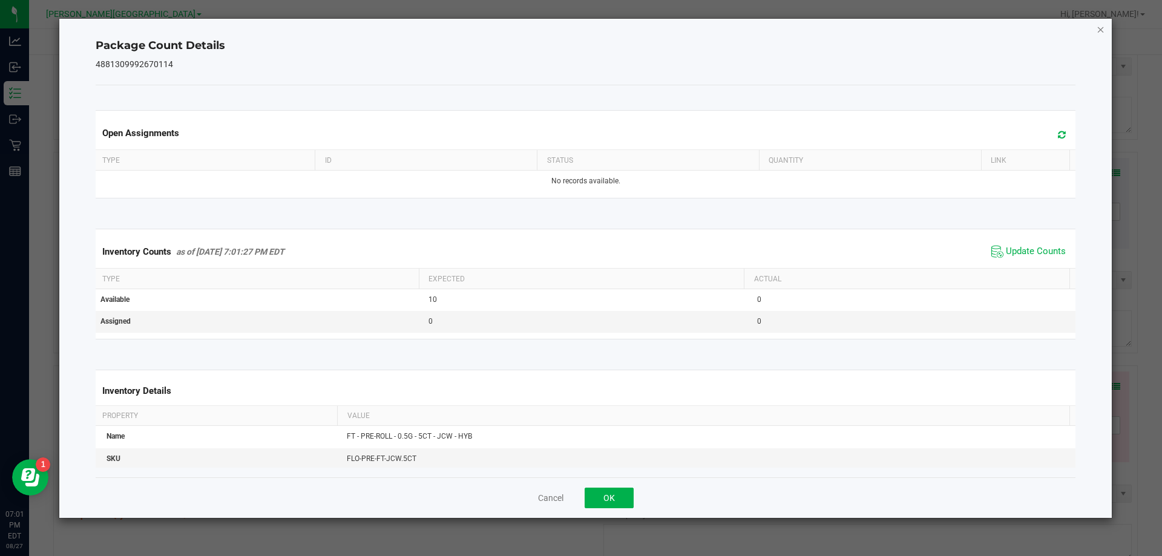
click at [1099, 24] on icon "Close" at bounding box center [1100, 29] width 8 height 15
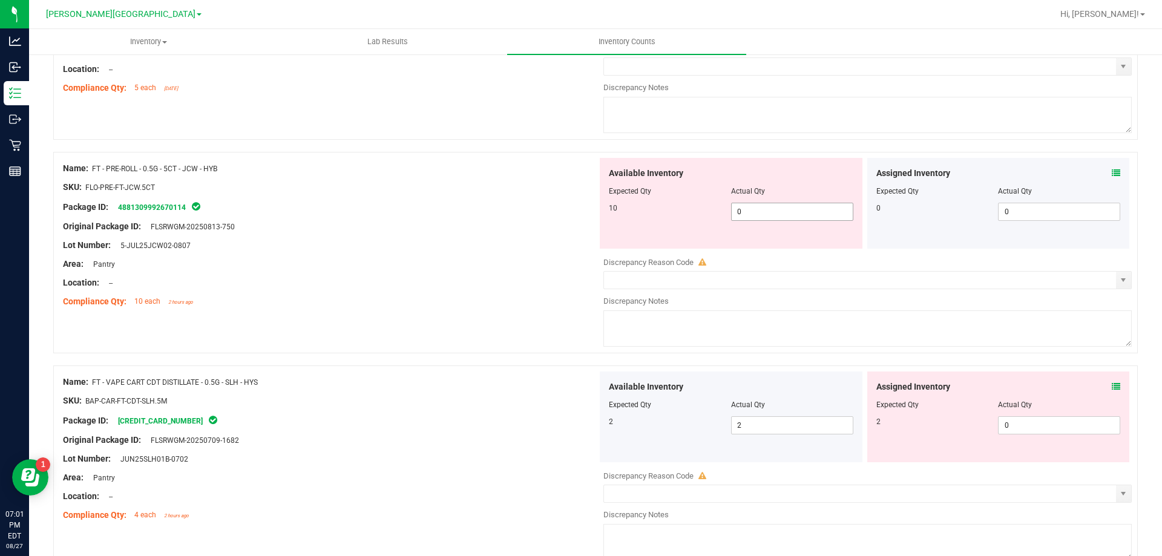
click at [757, 215] on input "0" at bounding box center [791, 211] width 121 height 17
type input "10"
click at [436, 260] on div "Area: Pantry" at bounding box center [330, 264] width 534 height 13
type input "10"
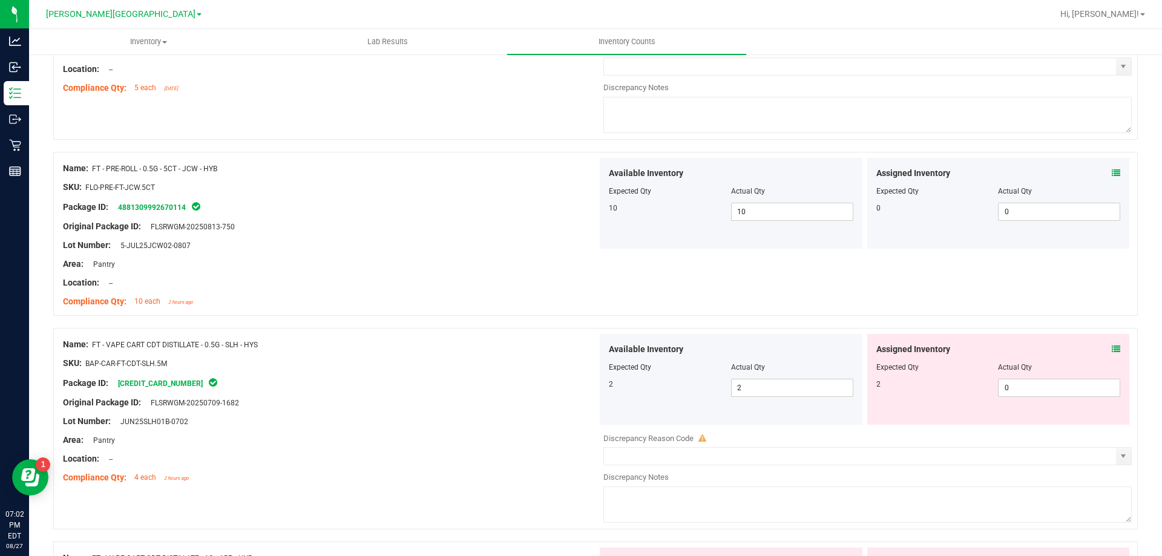
click at [1111, 347] on icon at bounding box center [1115, 349] width 8 height 8
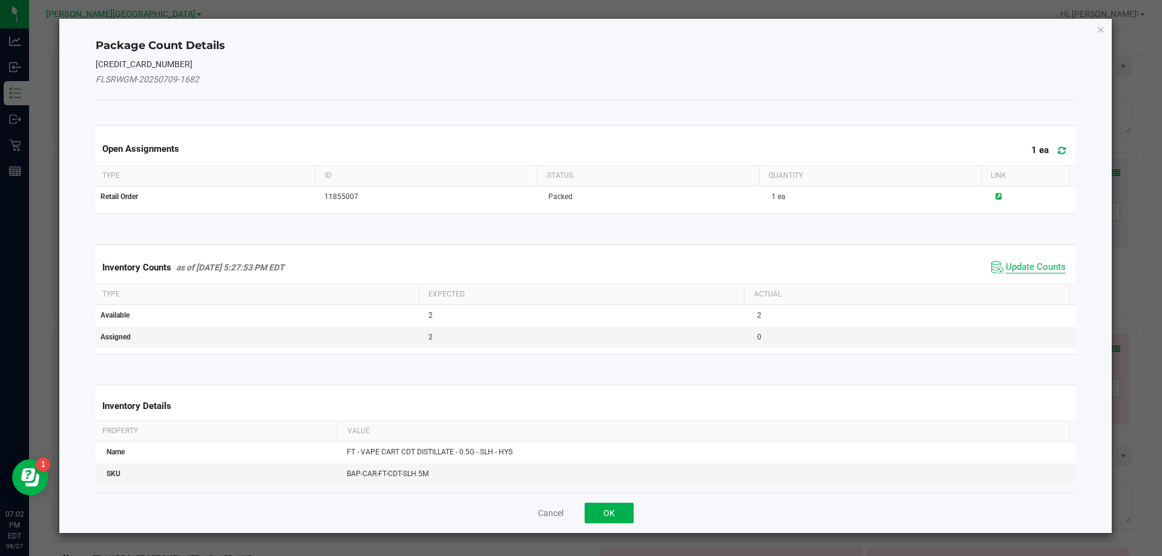
click at [1038, 273] on span "Update Counts" at bounding box center [1036, 267] width 60 height 12
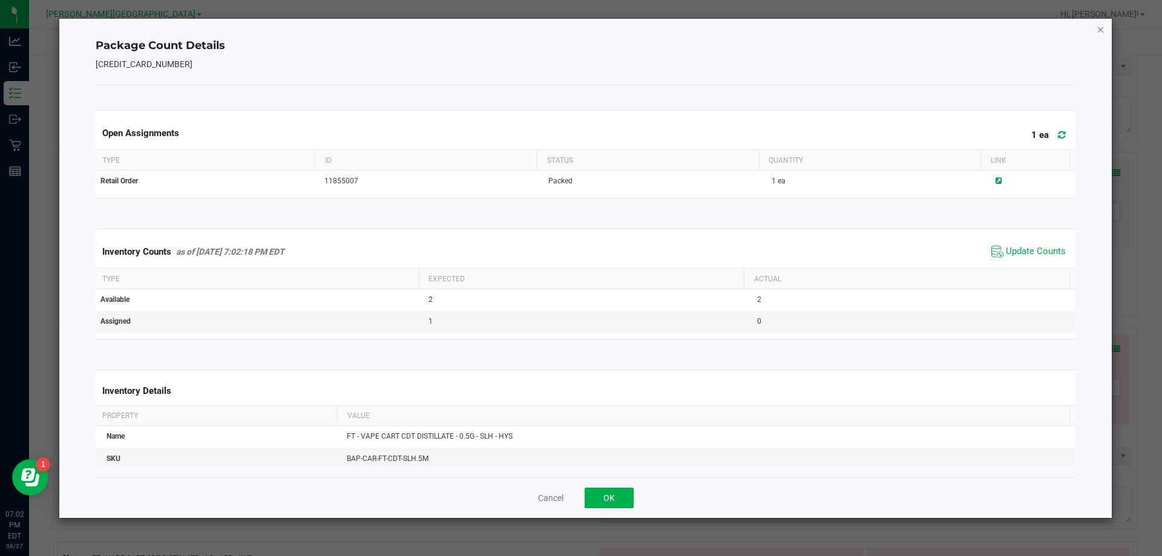
click at [1100, 33] on icon "Close" at bounding box center [1100, 29] width 8 height 15
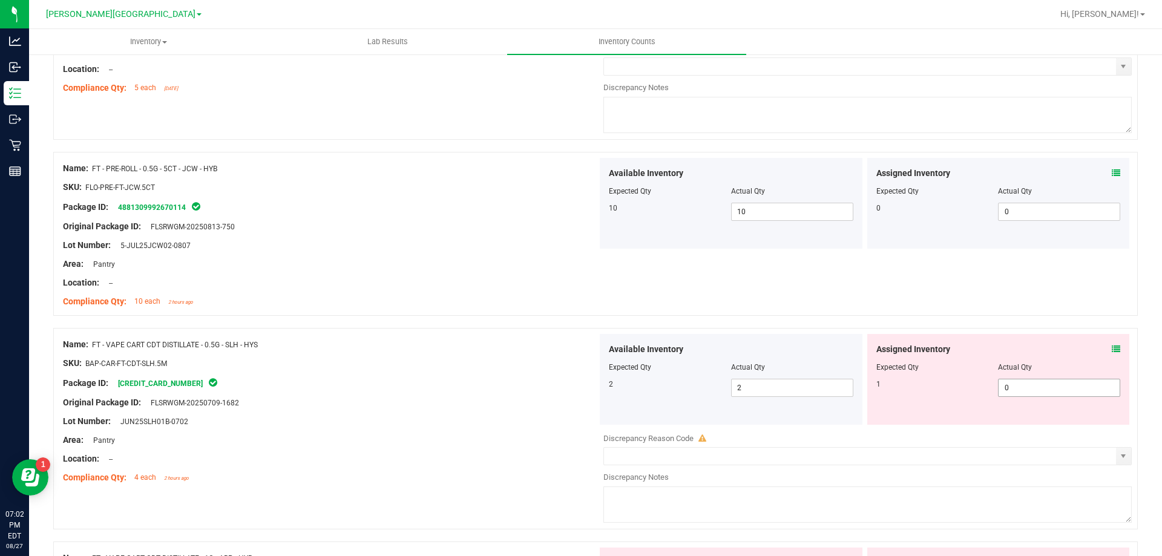
click at [1044, 391] on input "0" at bounding box center [1058, 387] width 121 height 17
type input "1"
click at [515, 368] on div "SKU: BAP-CAR-FT-CDT-SLH.5M" at bounding box center [330, 363] width 534 height 13
type input "1"
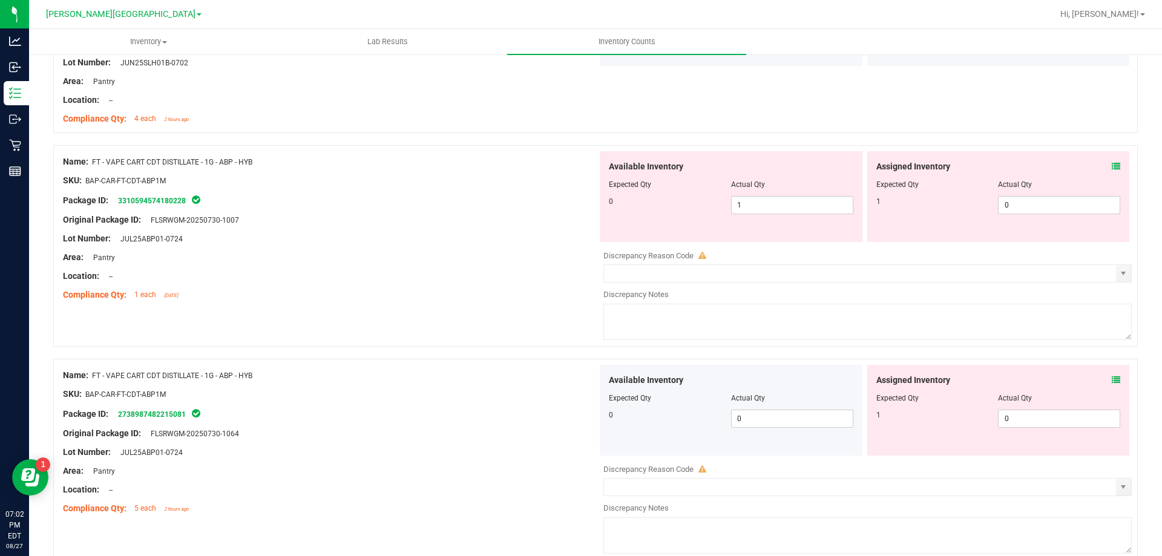
scroll to position [1447, 0]
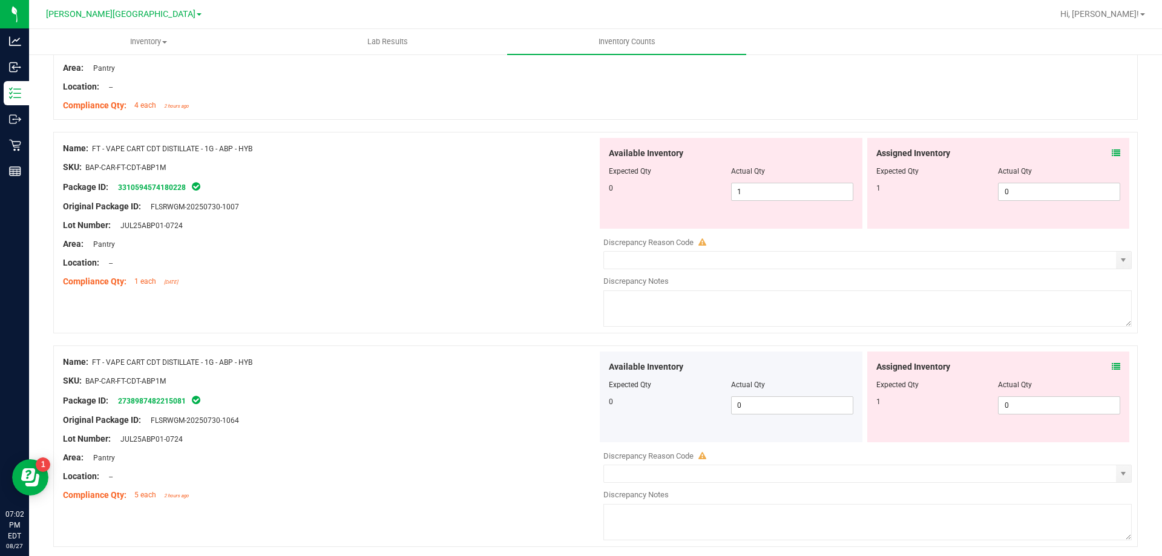
click at [1111, 155] on icon at bounding box center [1115, 153] width 8 height 8
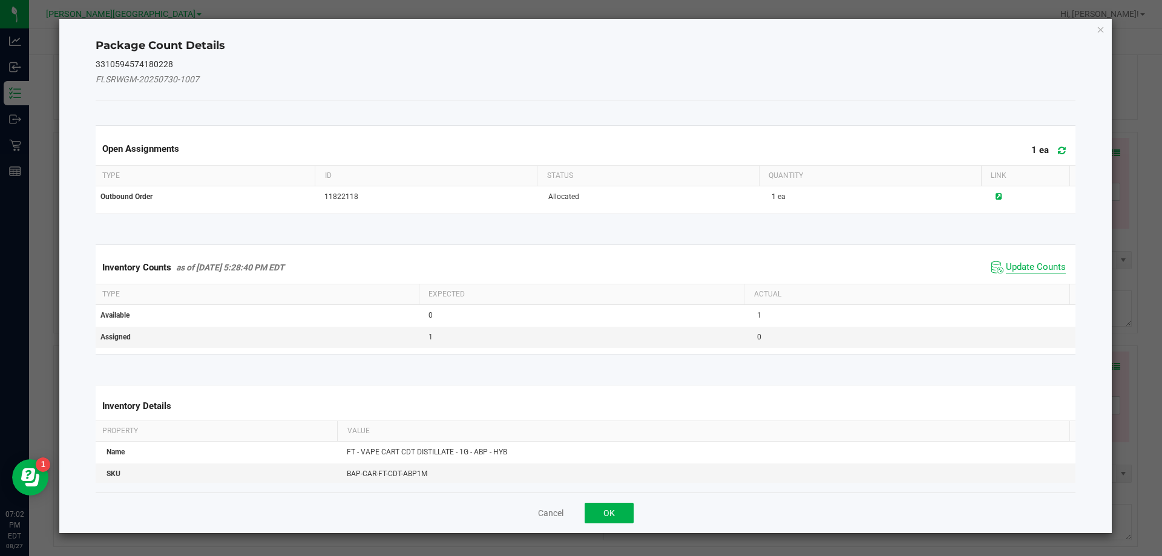
click at [1027, 263] on span "Update Counts" at bounding box center [1036, 267] width 60 height 12
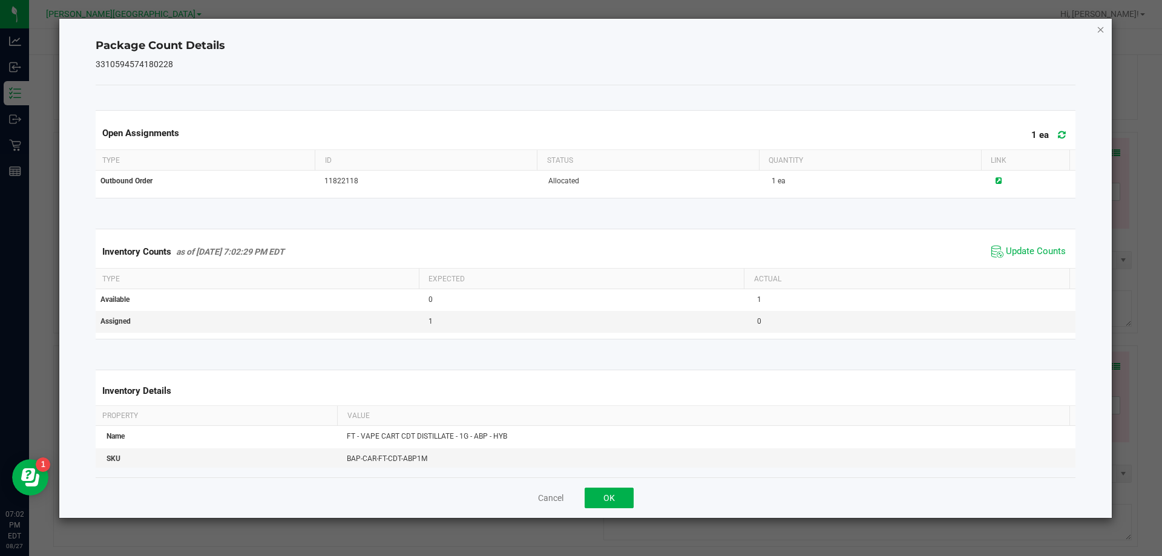
click at [1097, 29] on icon "Close" at bounding box center [1100, 29] width 8 height 15
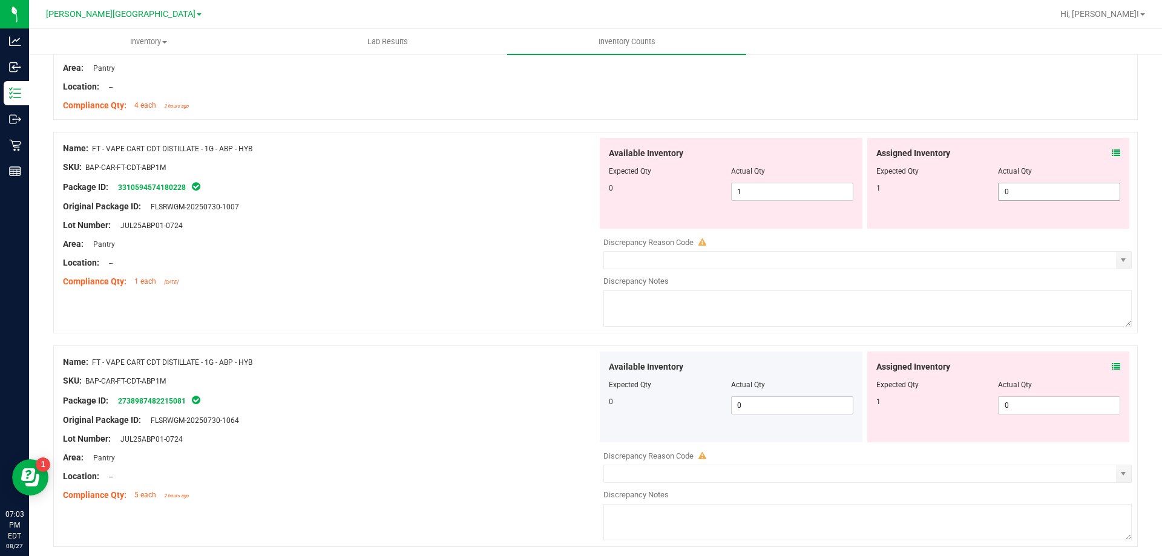
click at [1033, 192] on span "0 0" at bounding box center [1059, 192] width 122 height 18
click at [788, 197] on span "1 1" at bounding box center [792, 192] width 122 height 18
click at [1010, 191] on span "0 0" at bounding box center [1059, 192] width 122 height 18
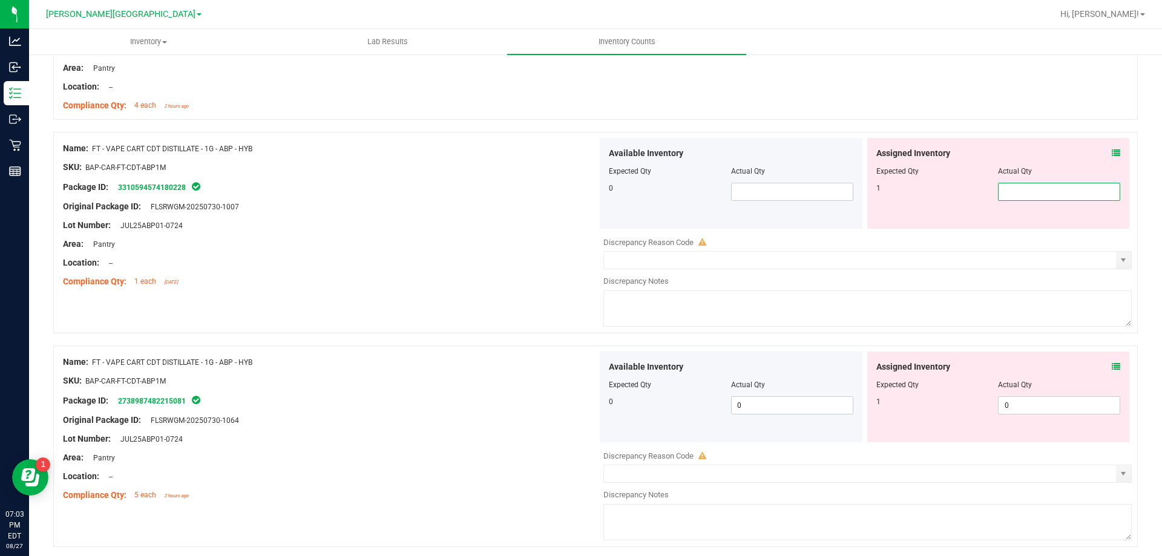
type input "1"
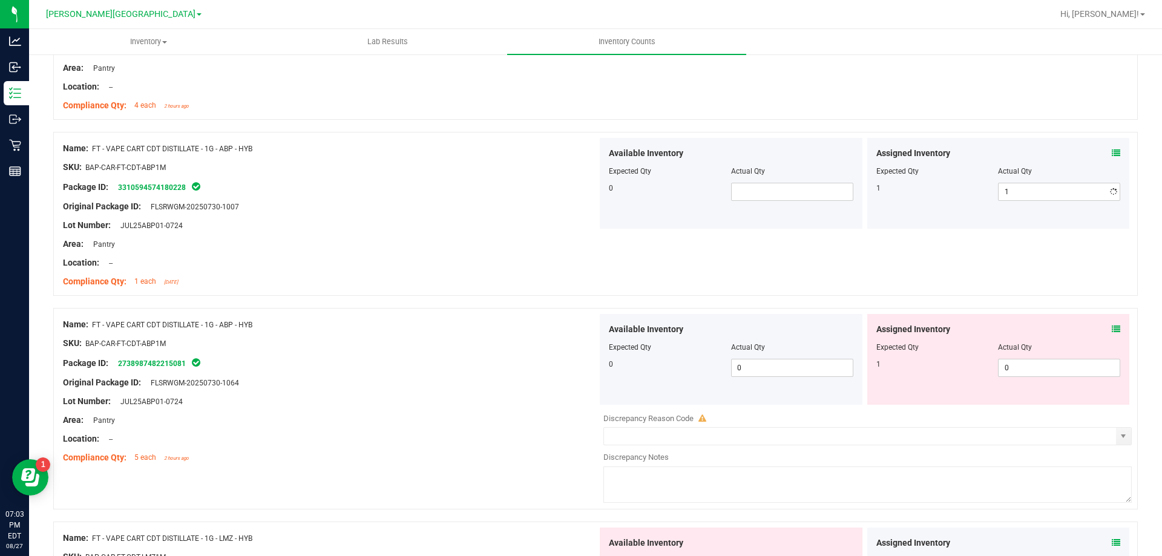
click at [476, 172] on div "SKU: BAP-CAR-FT-CDT-ABP1M" at bounding box center [330, 167] width 534 height 13
click at [1111, 329] on icon at bounding box center [1115, 329] width 8 height 8
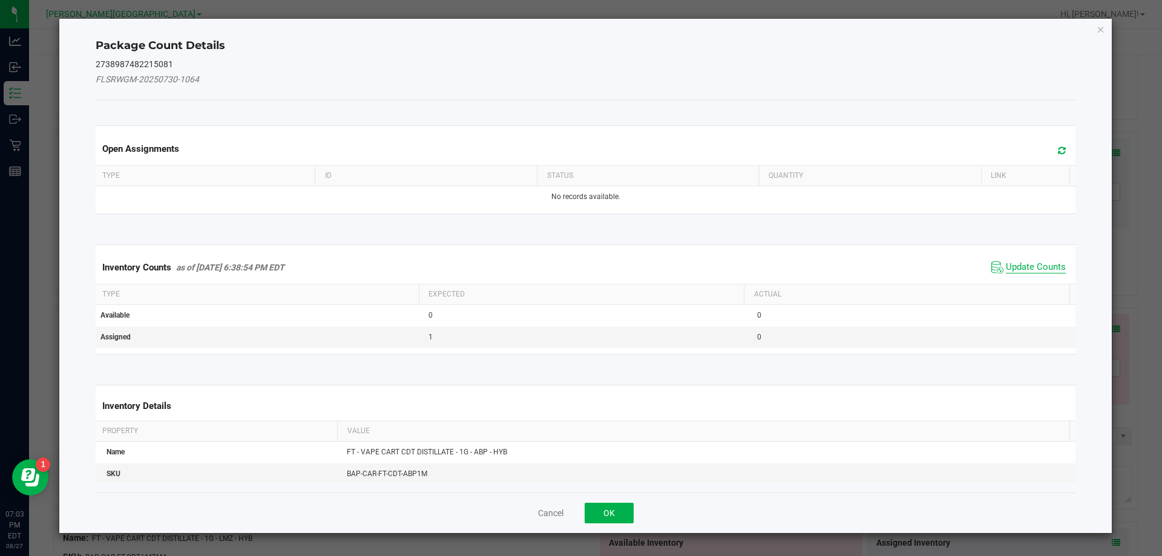
click at [1026, 270] on span "Update Counts" at bounding box center [1036, 267] width 60 height 12
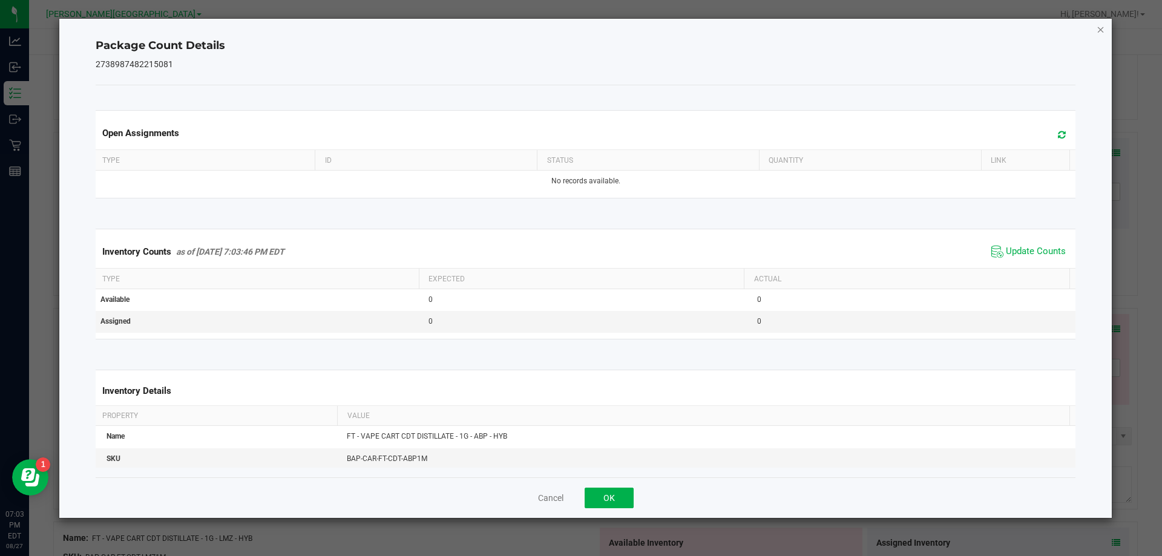
click at [1102, 30] on icon "Close" at bounding box center [1100, 29] width 8 height 15
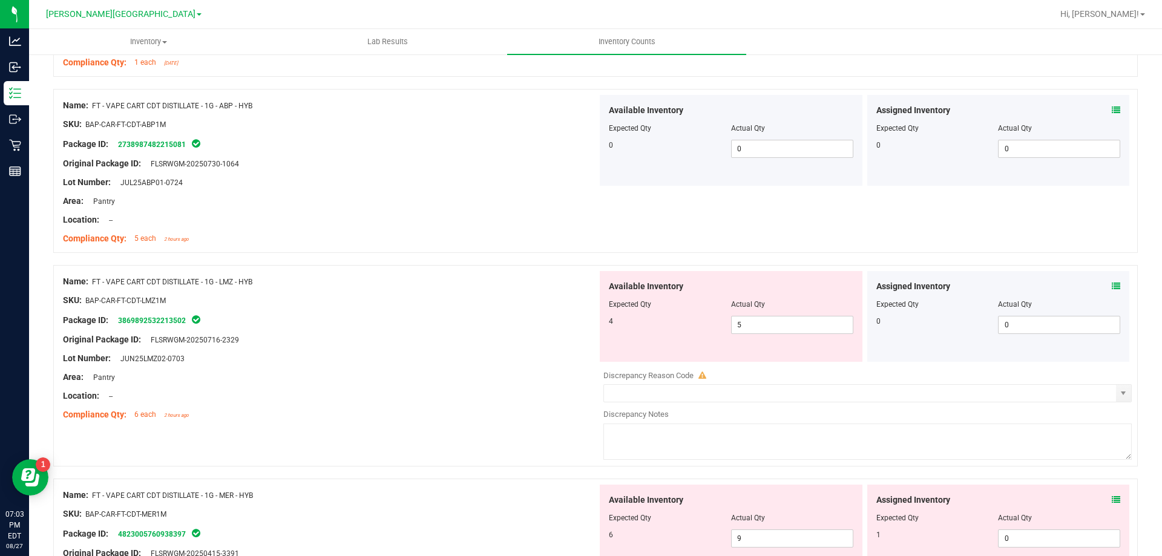
scroll to position [1689, 0]
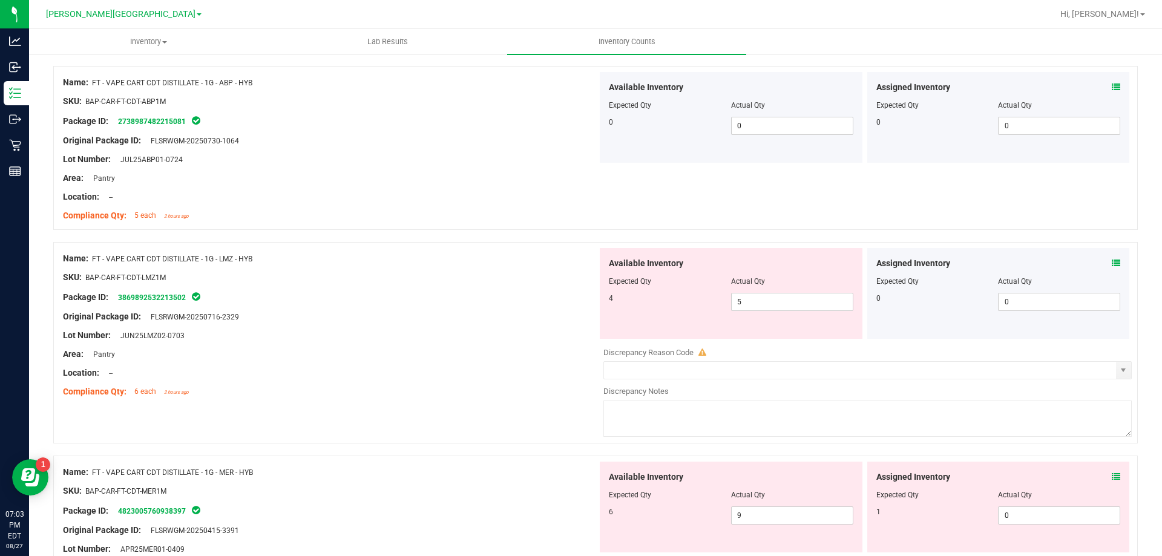
click at [1111, 263] on icon at bounding box center [1115, 263] width 8 height 8
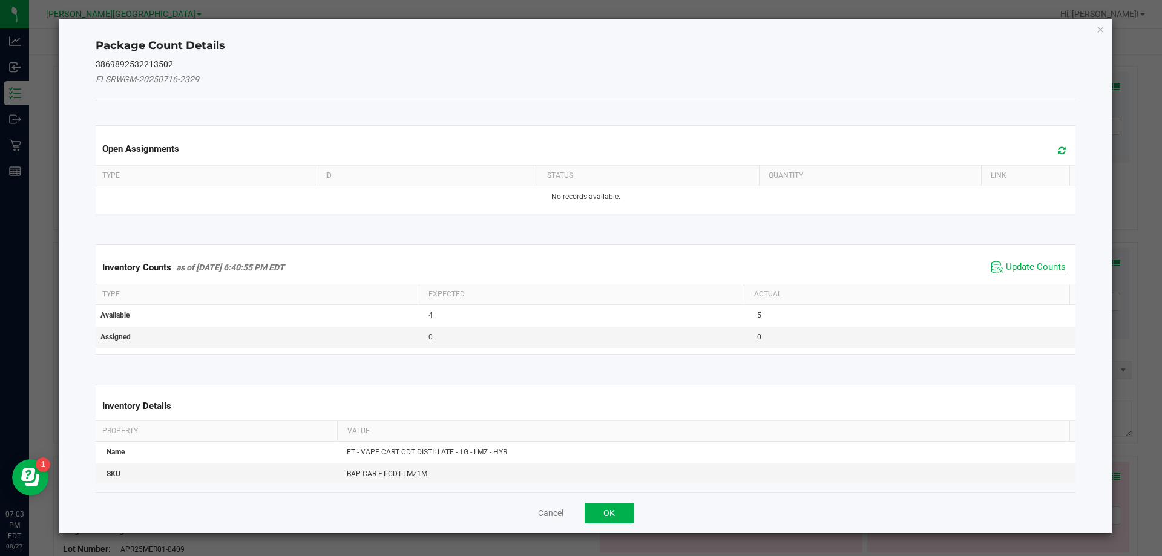
click at [1028, 270] on span "Update Counts" at bounding box center [1036, 267] width 60 height 12
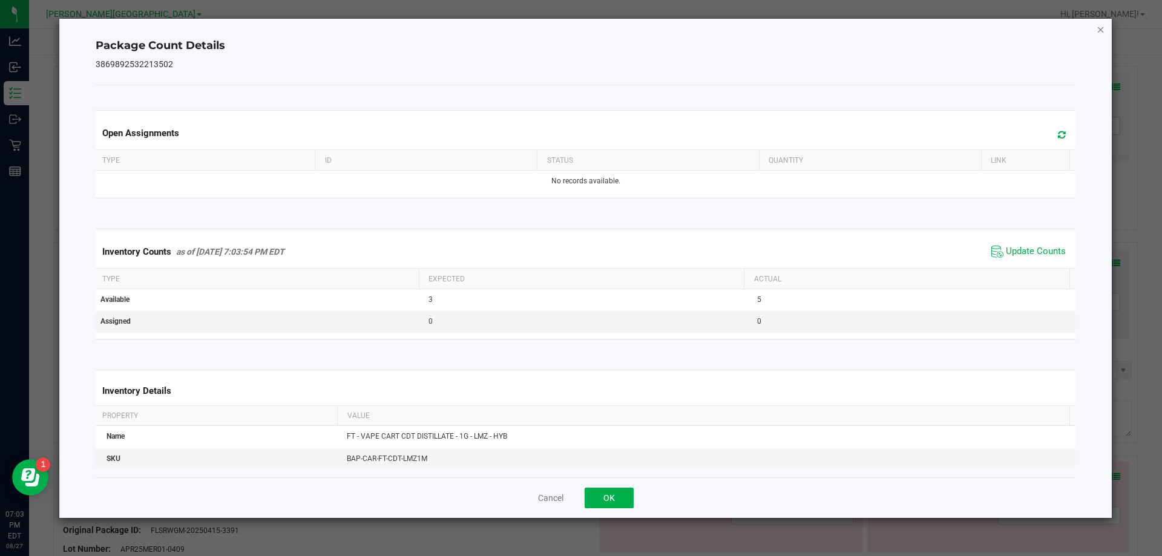
click at [1097, 33] on icon "Close" at bounding box center [1100, 29] width 8 height 15
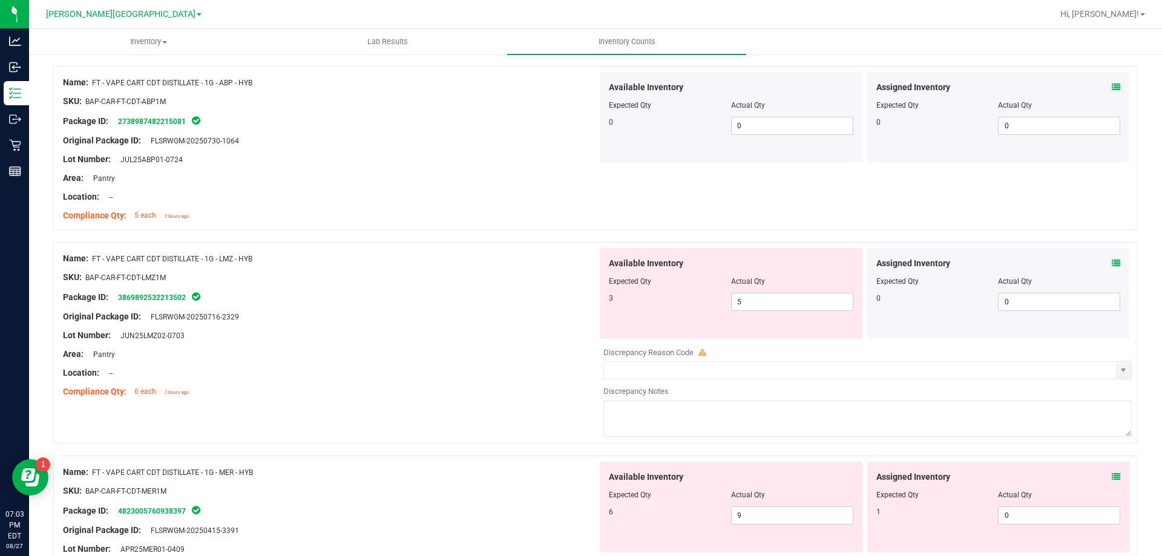
scroll to position [1750, 0]
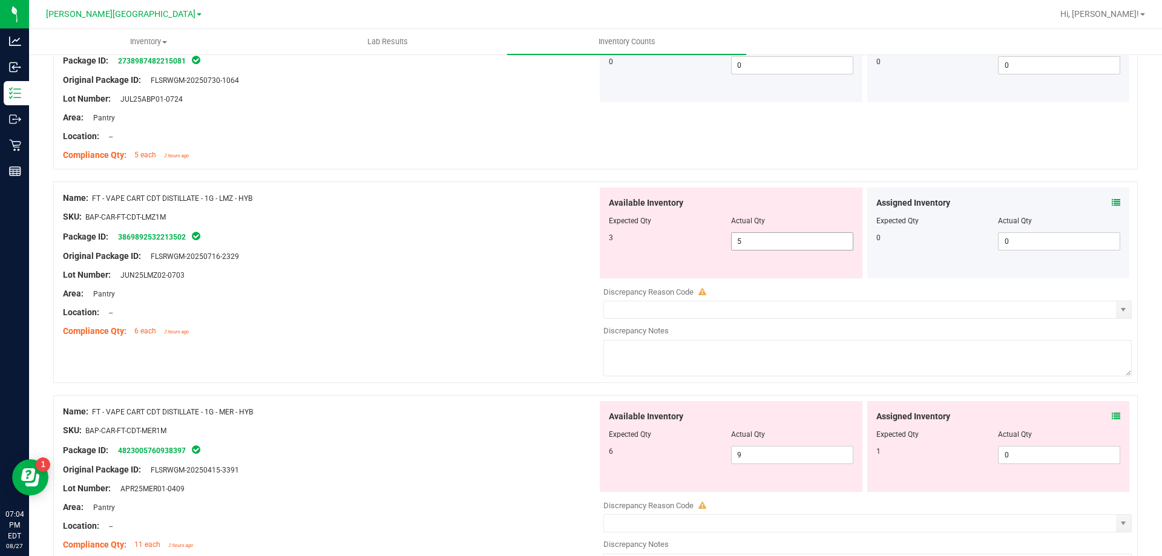
click at [803, 244] on input "5" at bounding box center [791, 241] width 121 height 17
type input "3"
click at [467, 278] on div "Lot Number: JUN25LMZ02-0703" at bounding box center [330, 275] width 534 height 13
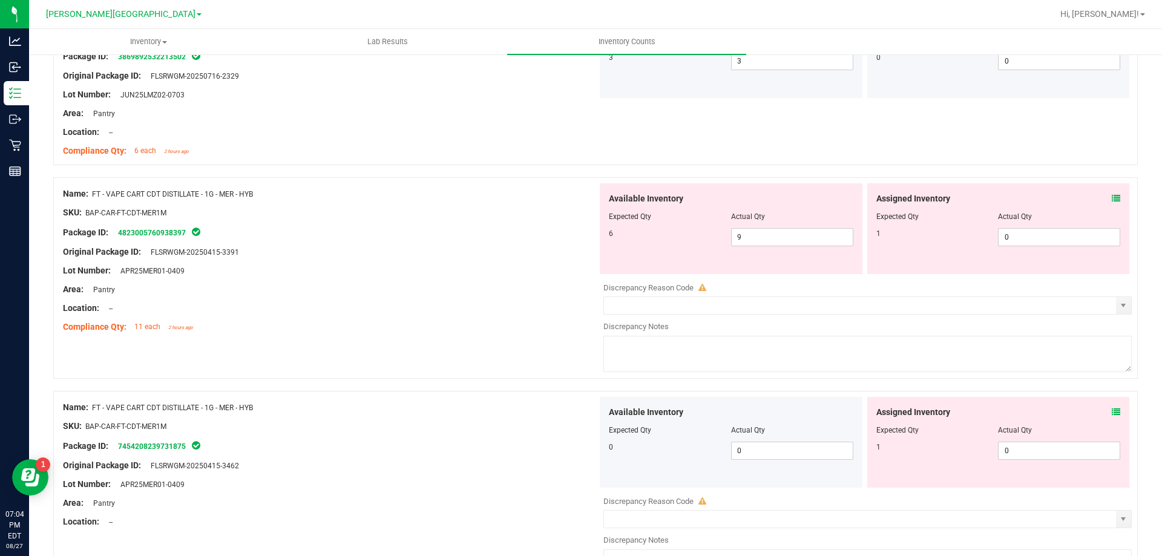
scroll to position [1931, 0]
click at [1111, 196] on icon at bounding box center [1115, 197] width 8 height 8
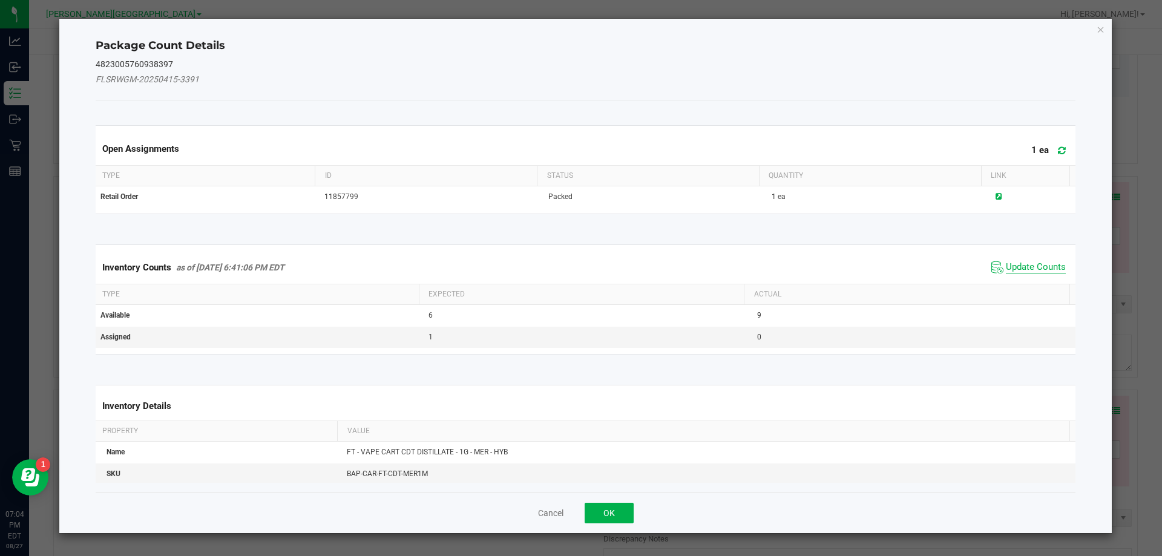
click at [1007, 268] on span "Update Counts" at bounding box center [1036, 267] width 60 height 12
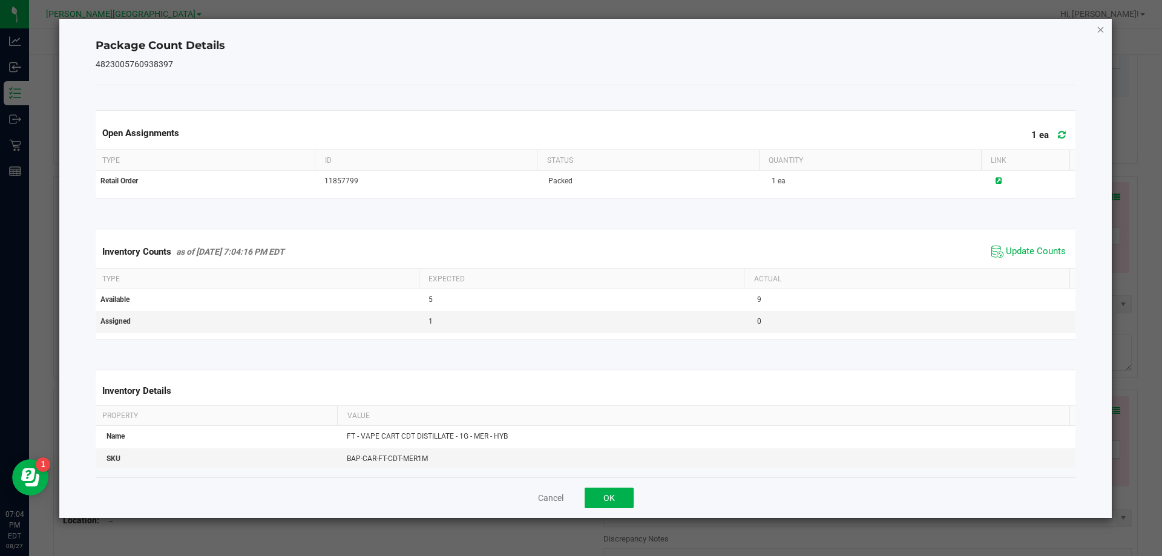
click at [1099, 30] on icon "Close" at bounding box center [1100, 29] width 8 height 15
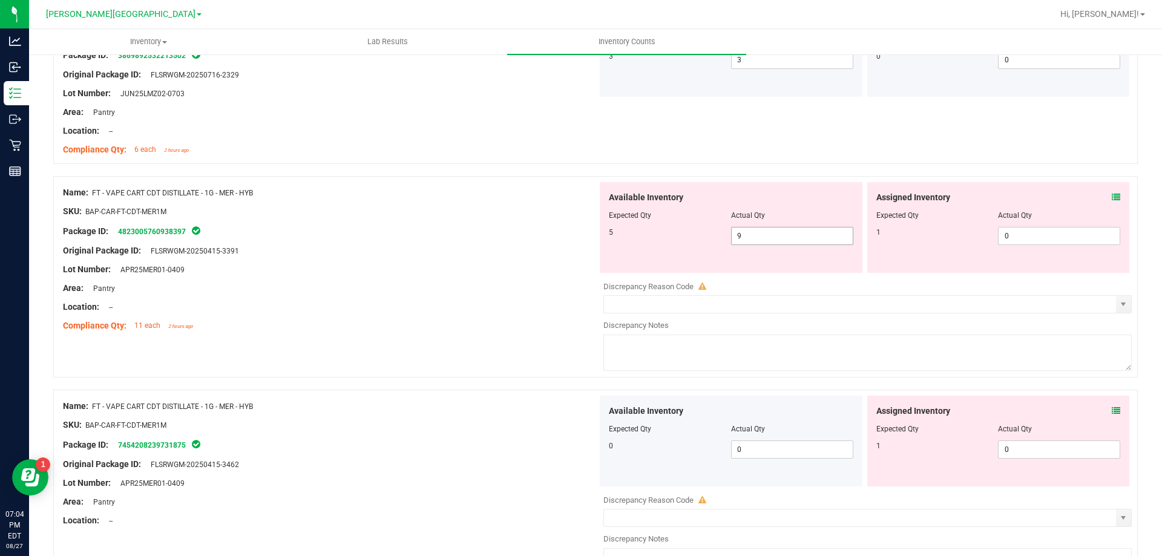
click at [767, 232] on input "9" at bounding box center [791, 235] width 121 height 17
type input "5"
click at [1032, 235] on input "0" at bounding box center [1058, 235] width 121 height 17
type input "5"
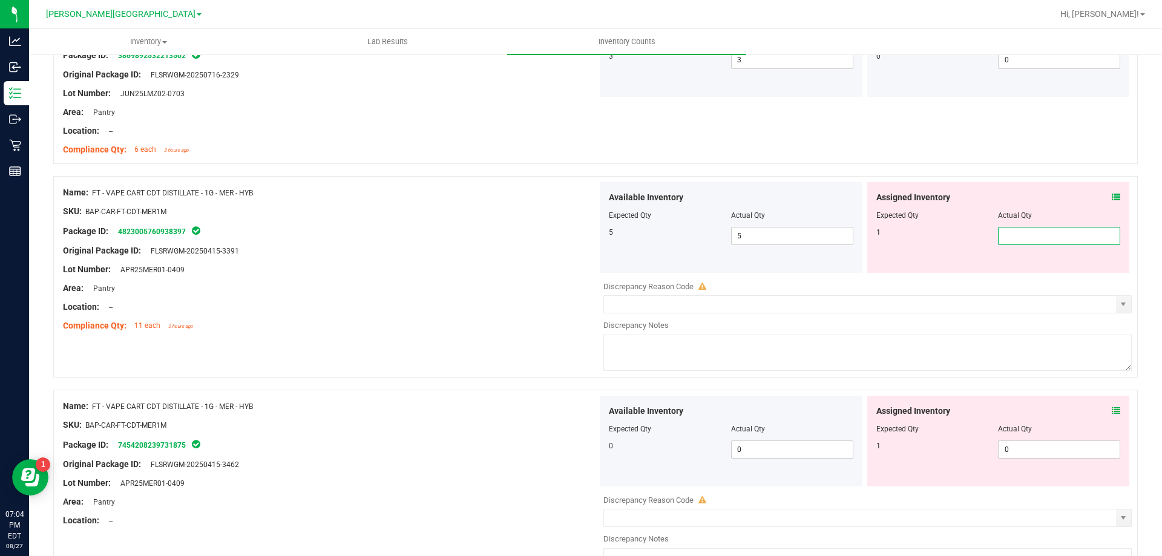
type input "1"
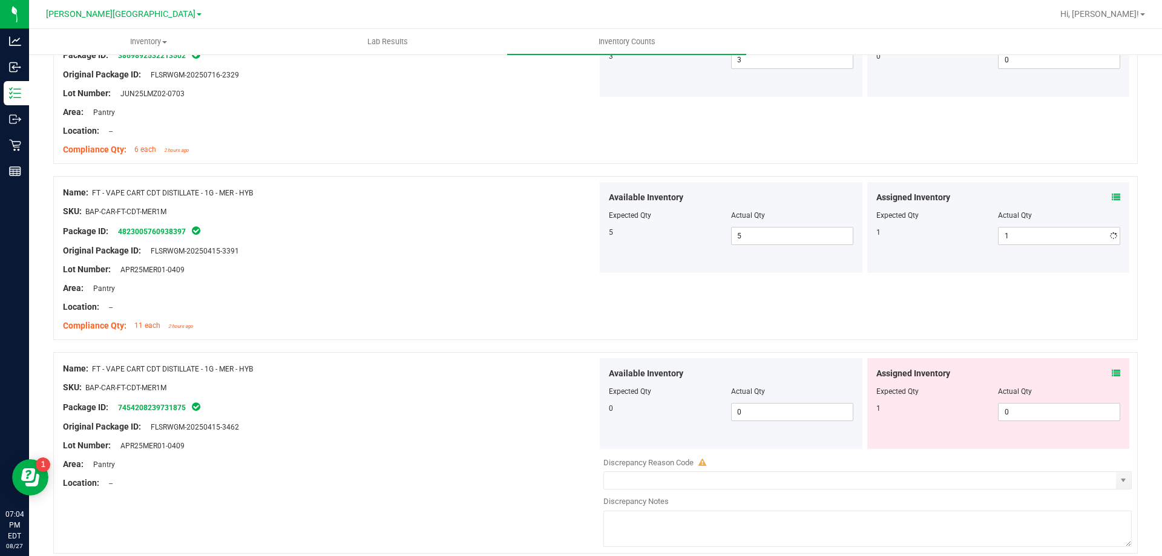
click at [423, 278] on div at bounding box center [330, 279] width 534 height 6
click at [1019, 410] on span "0 0" at bounding box center [1059, 412] width 122 height 18
type input "1"
click at [519, 385] on div "SKU: BAP-CAR-FT-CDT-MER1M" at bounding box center [330, 387] width 534 height 13
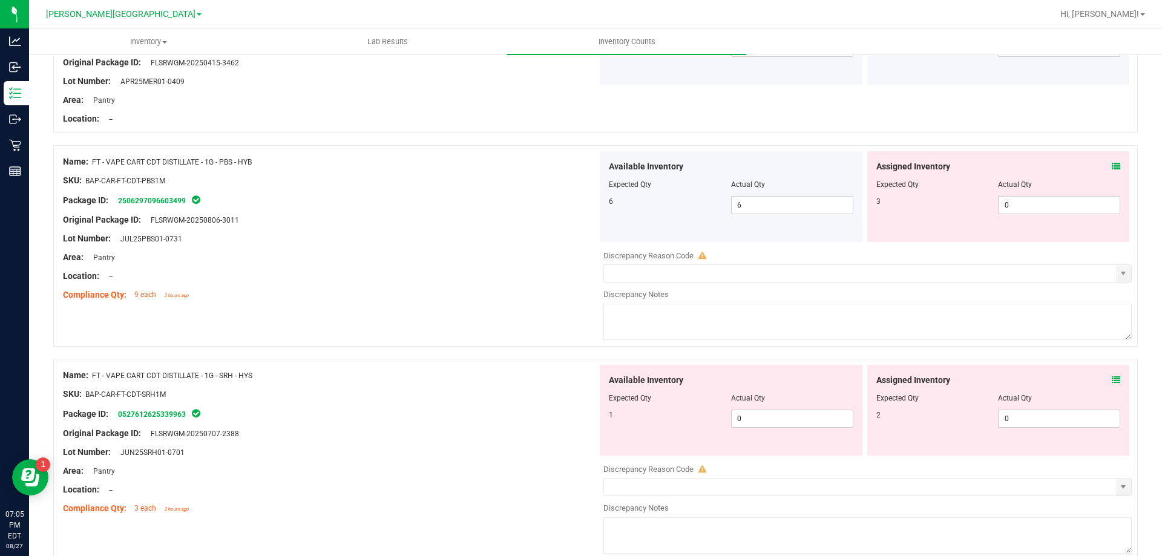
scroll to position [2294, 0]
click at [1111, 169] on icon at bounding box center [1115, 167] width 8 height 8
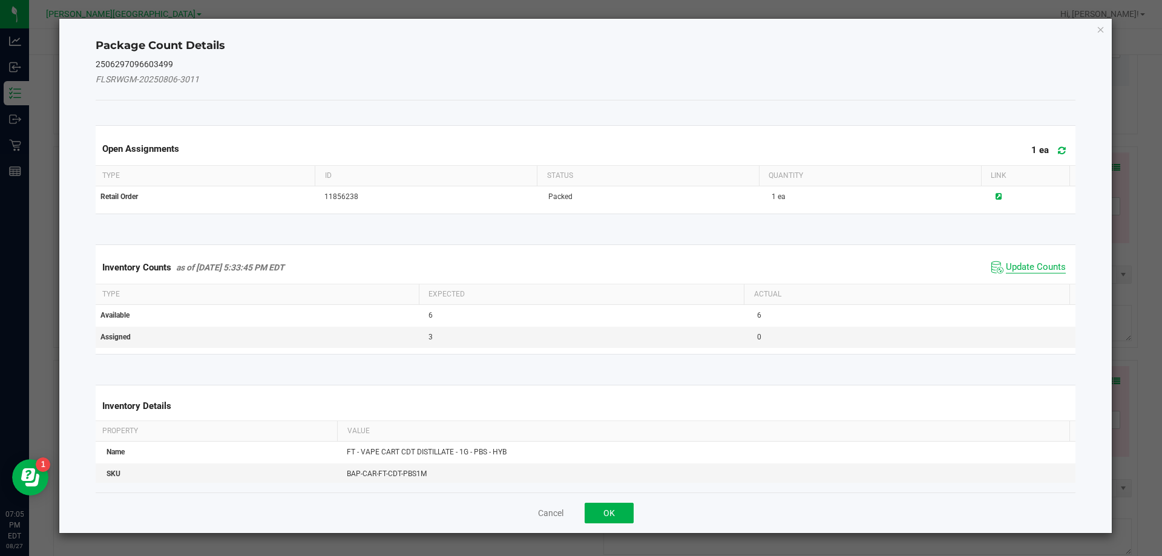
click at [1024, 270] on span "Update Counts" at bounding box center [1036, 267] width 60 height 12
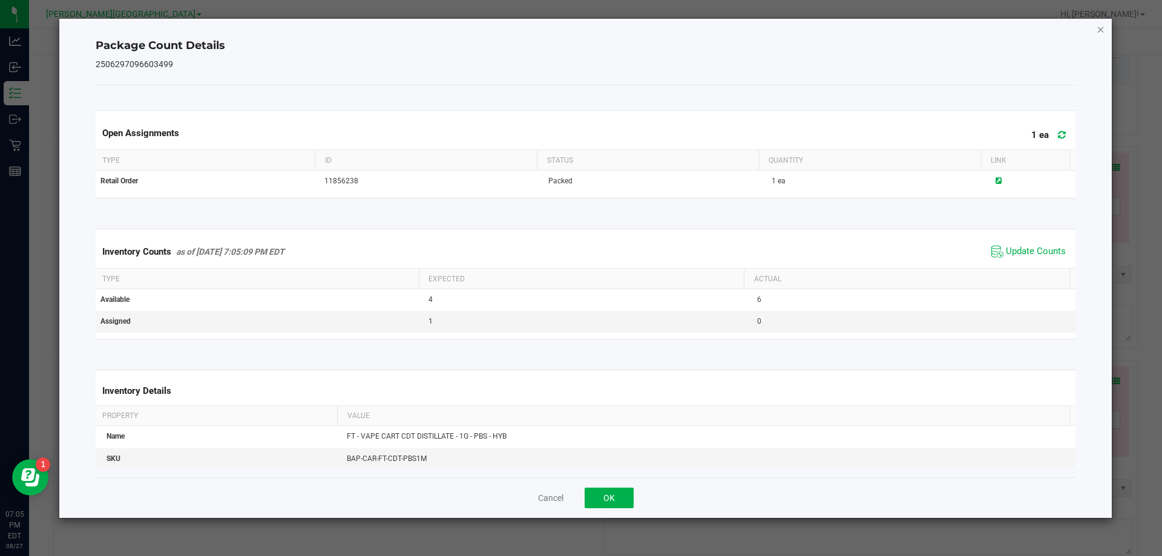
click at [1100, 31] on icon "Close" at bounding box center [1100, 29] width 8 height 15
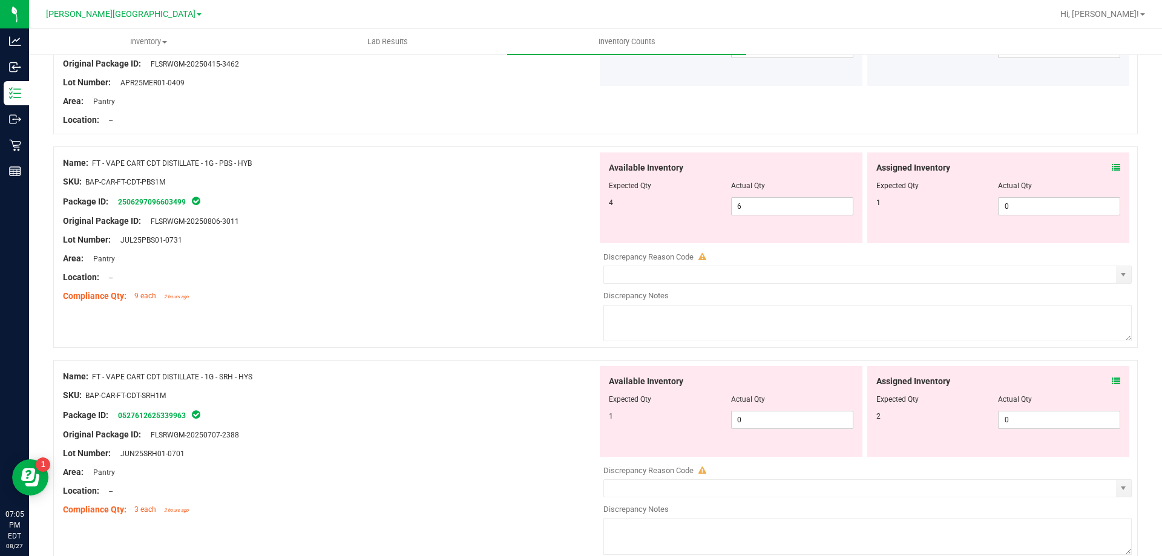
click at [1111, 386] on span at bounding box center [1115, 381] width 8 height 13
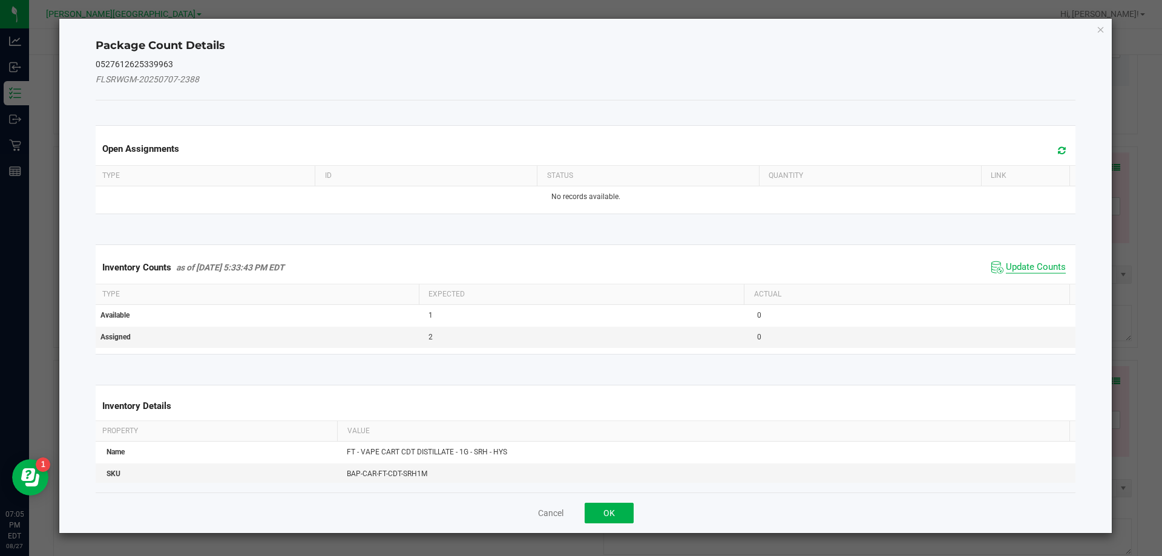
click at [1041, 269] on span "Update Counts" at bounding box center [1036, 267] width 60 height 12
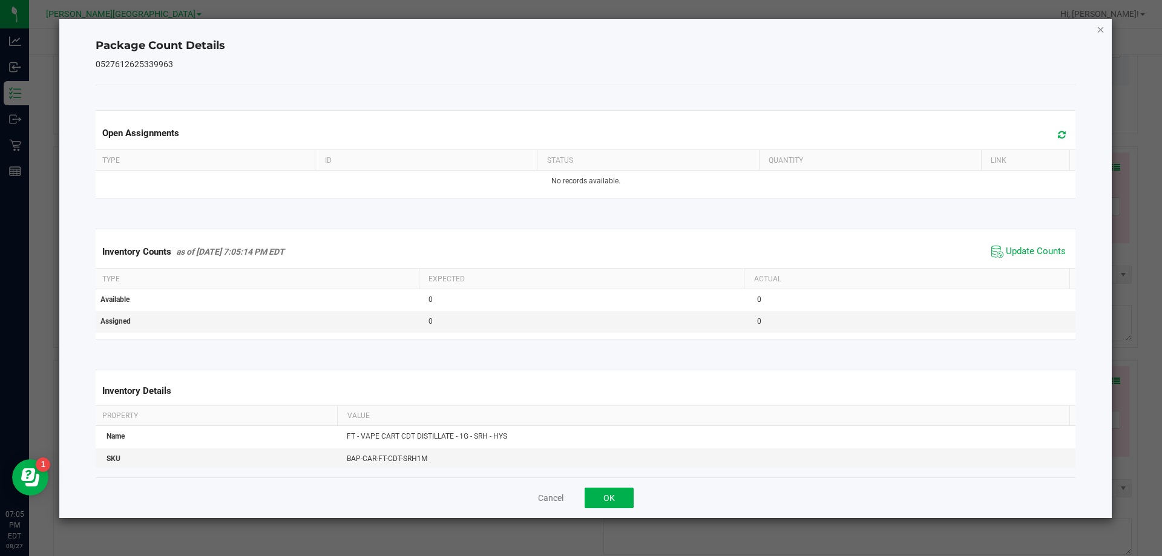
click at [1099, 28] on icon "Close" at bounding box center [1100, 29] width 8 height 15
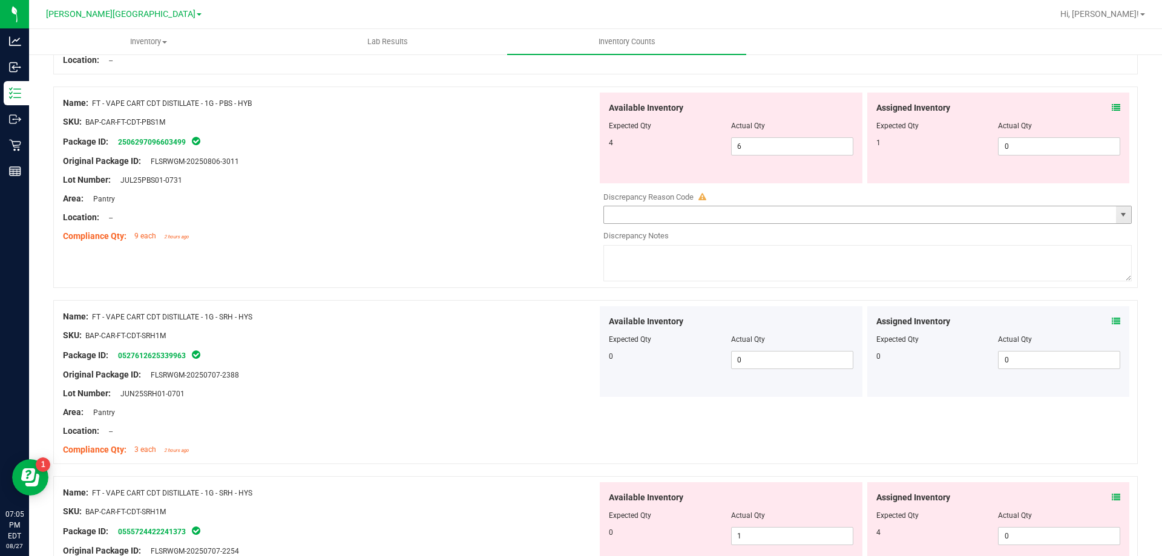
scroll to position [2476, 0]
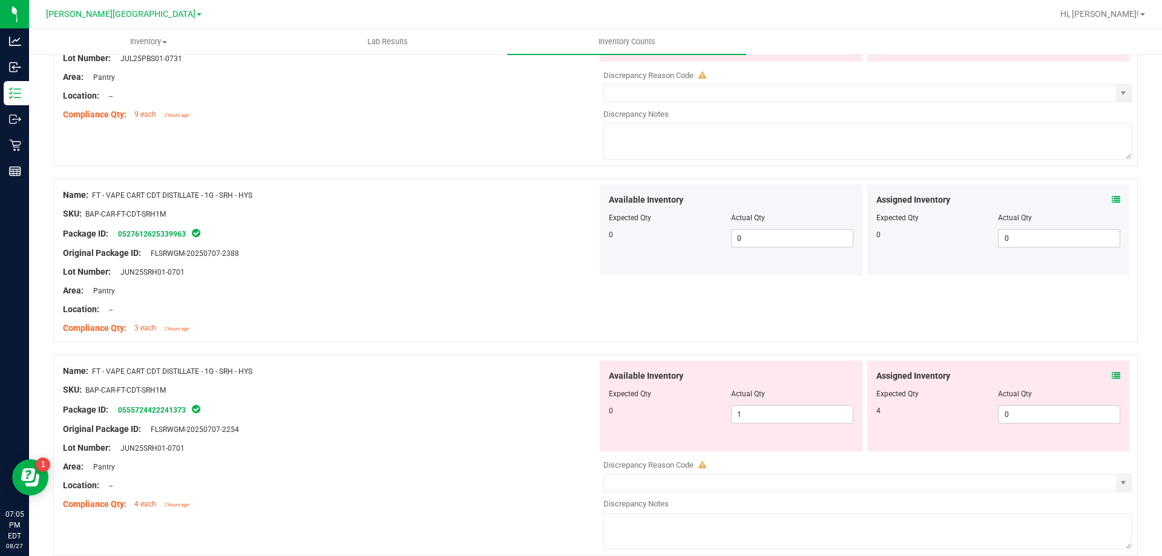
click at [1111, 377] on icon at bounding box center [1115, 375] width 8 height 8
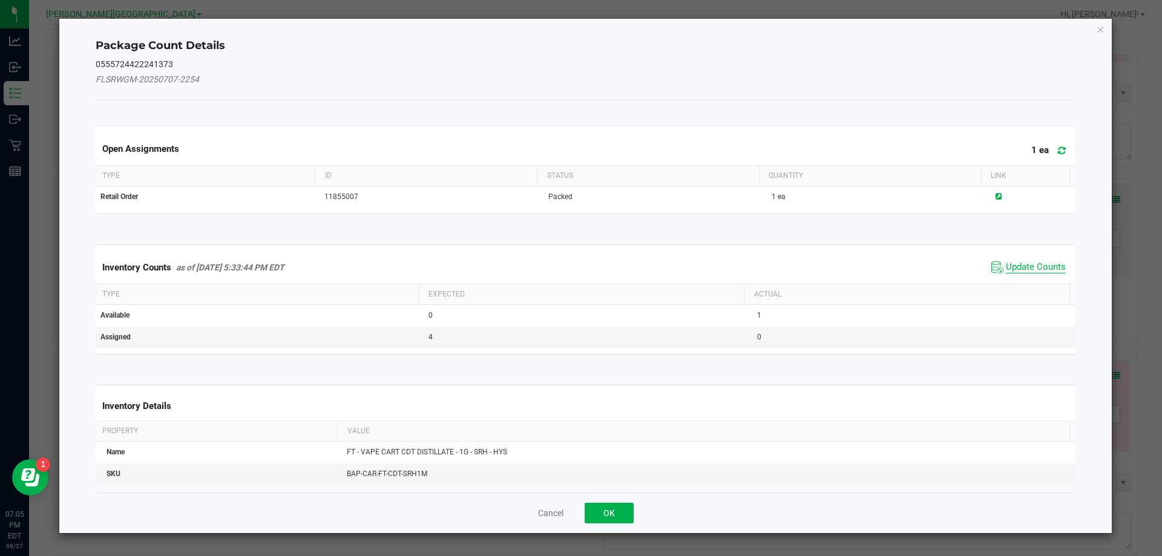
click at [1013, 269] on span "Update Counts" at bounding box center [1036, 267] width 60 height 12
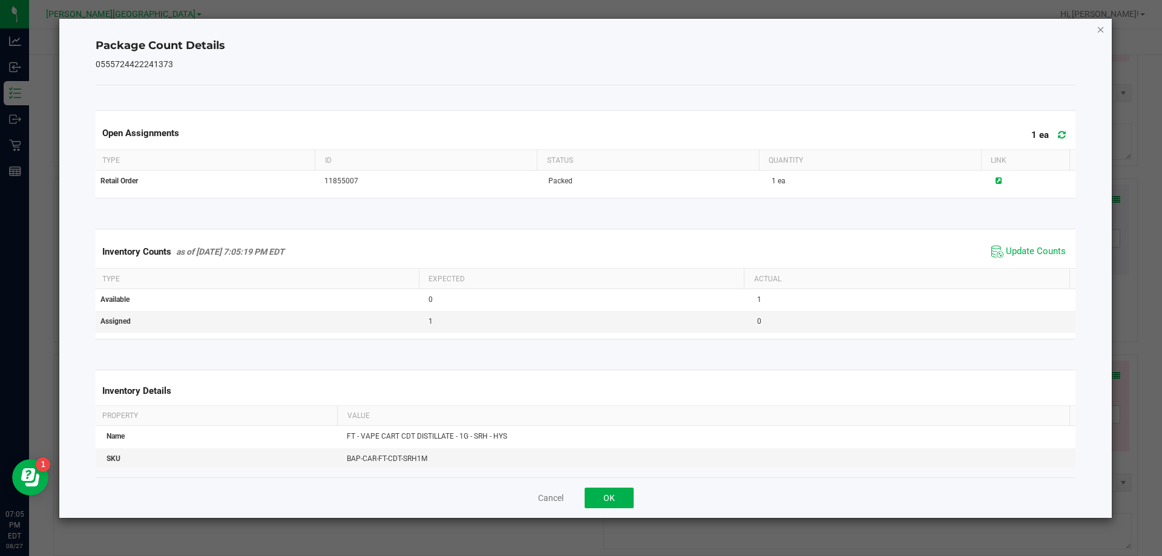
click at [1101, 31] on icon "Close" at bounding box center [1100, 29] width 8 height 15
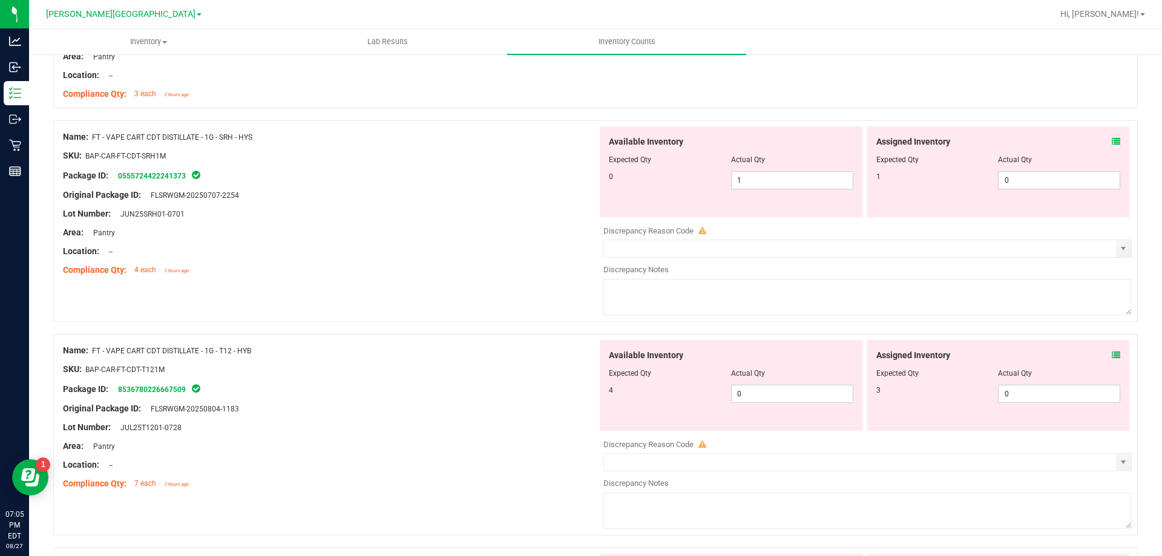
scroll to position [2718, 0]
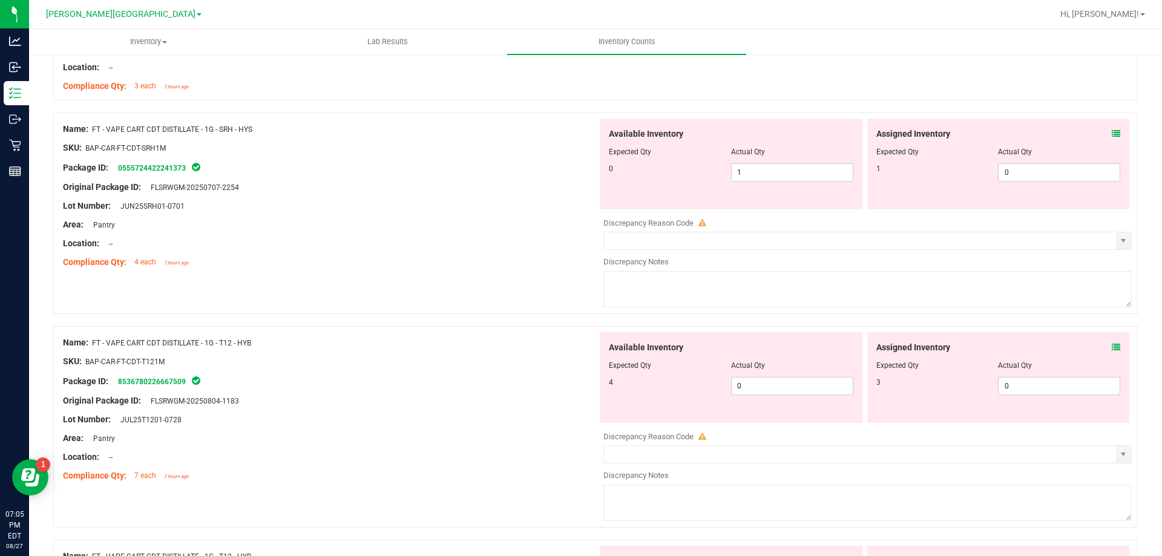
click at [1111, 347] on icon at bounding box center [1115, 347] width 8 height 8
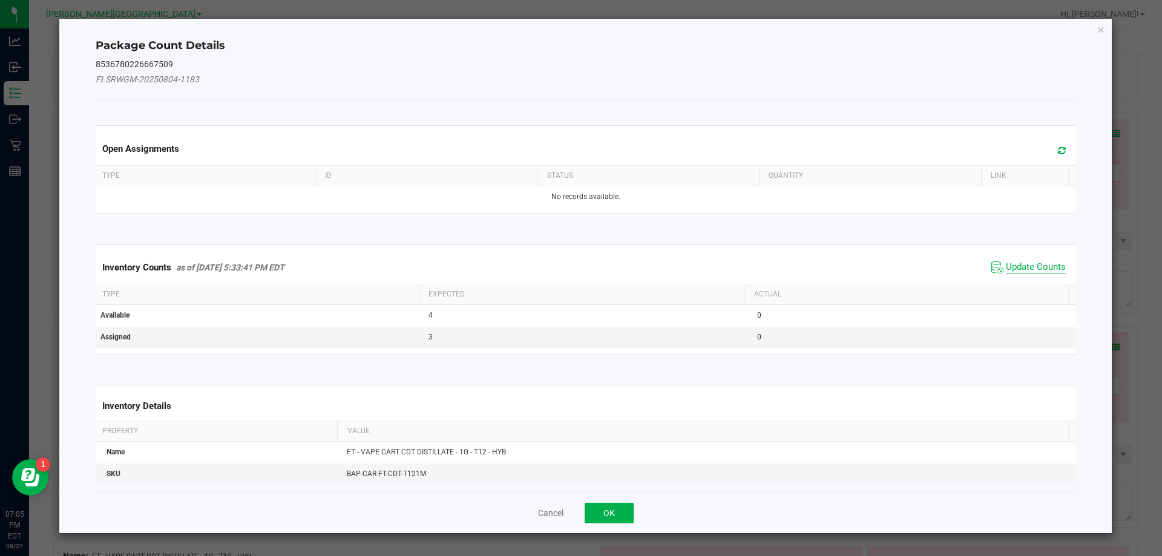
click at [1028, 263] on span "Update Counts" at bounding box center [1036, 267] width 60 height 12
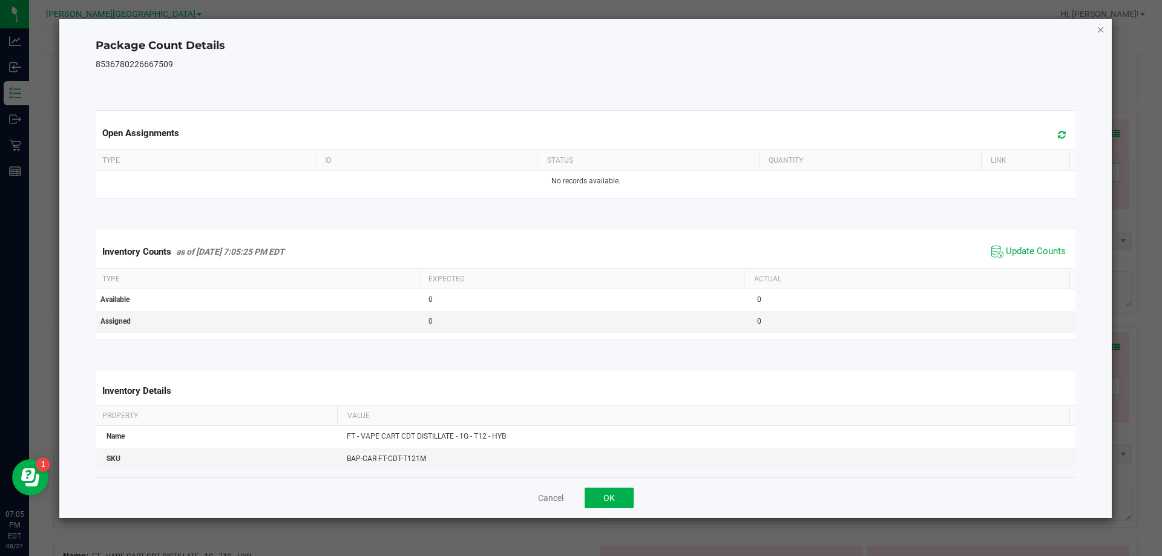
click at [1099, 31] on icon "Close" at bounding box center [1100, 29] width 8 height 15
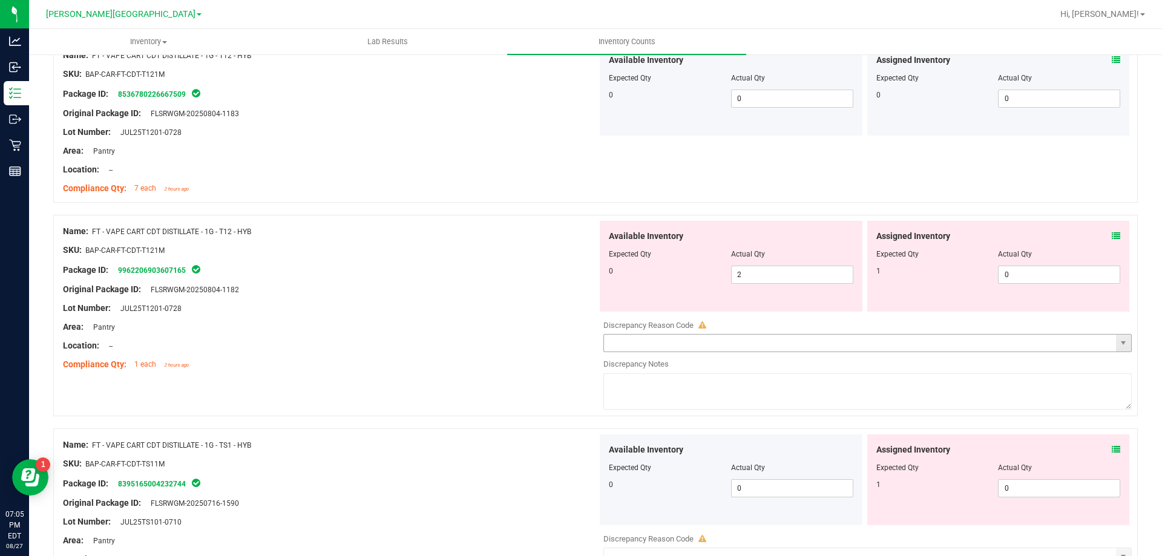
scroll to position [3020, 0]
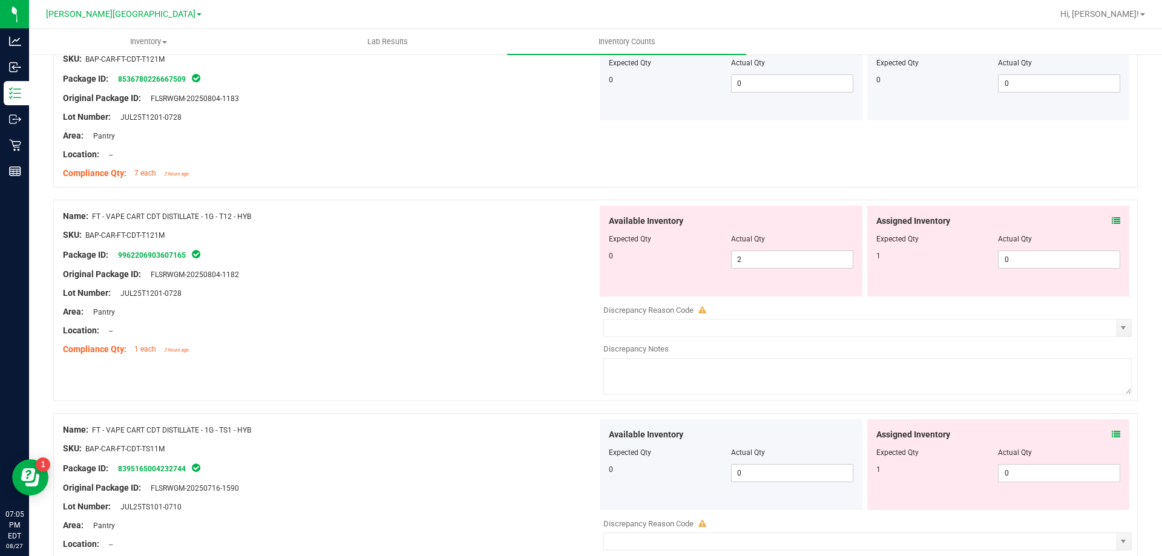
click at [1102, 222] on div "Assigned Inventory" at bounding box center [998, 221] width 244 height 13
click at [1111, 222] on icon at bounding box center [1115, 221] width 8 height 8
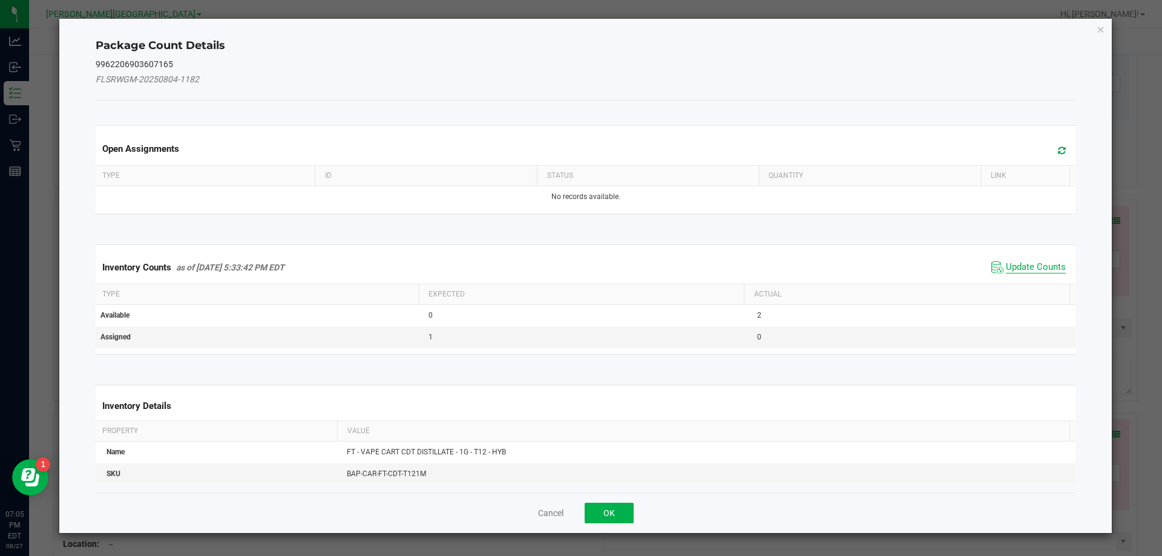
click at [1032, 266] on span "Update Counts" at bounding box center [1036, 267] width 60 height 12
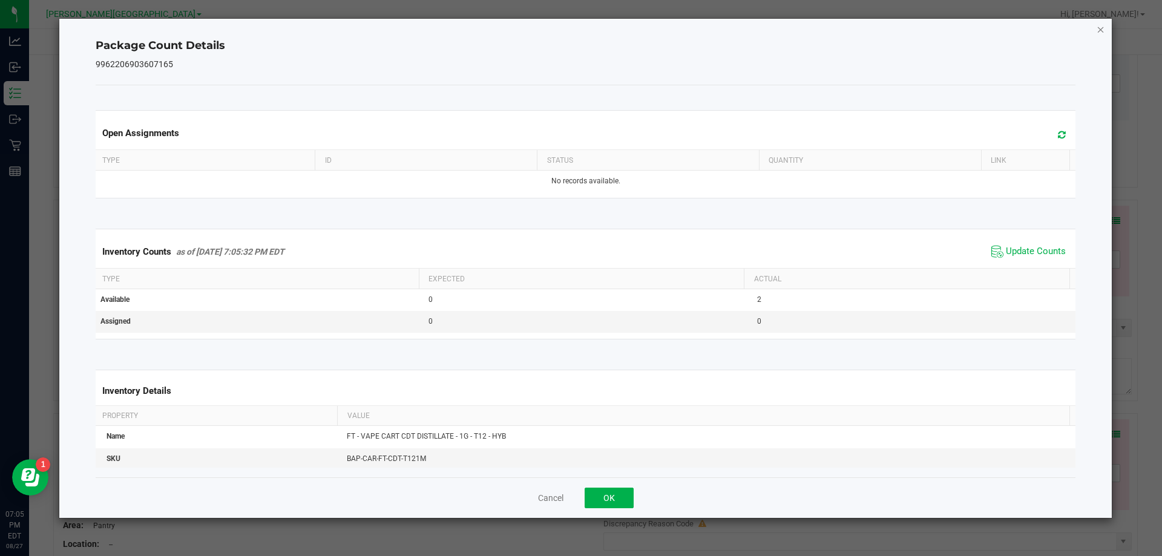
click at [1096, 29] on icon "Close" at bounding box center [1100, 29] width 8 height 15
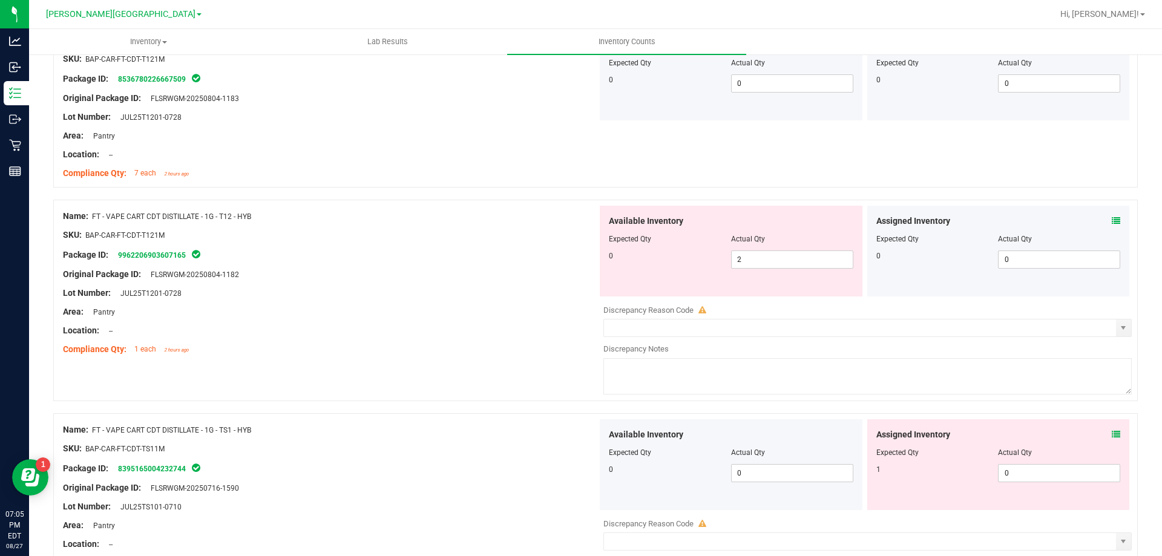
click at [1111, 433] on icon at bounding box center [1115, 434] width 8 height 8
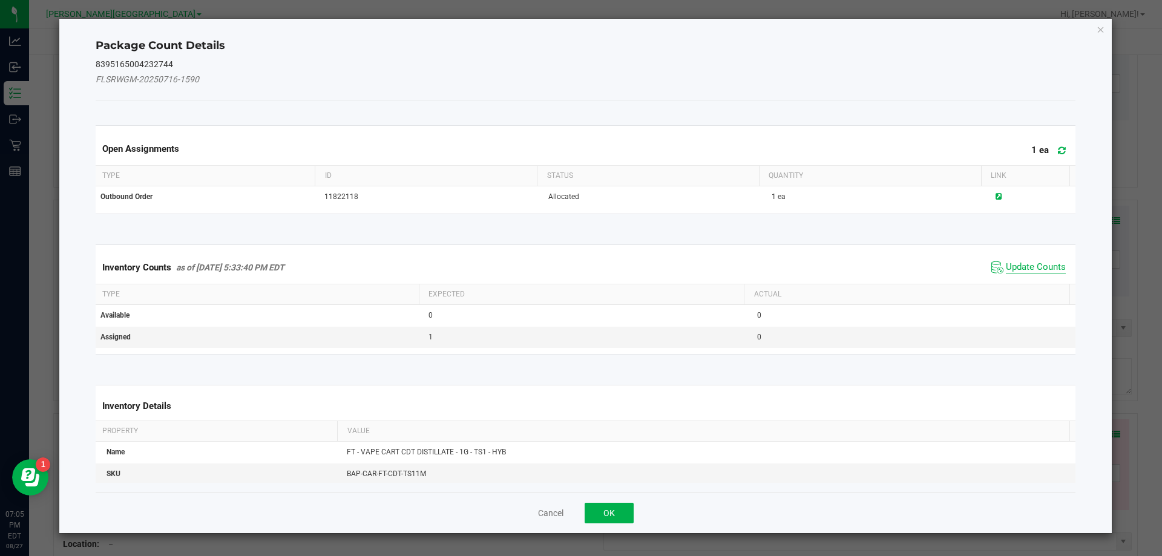
click at [1017, 265] on span "Update Counts" at bounding box center [1036, 267] width 60 height 12
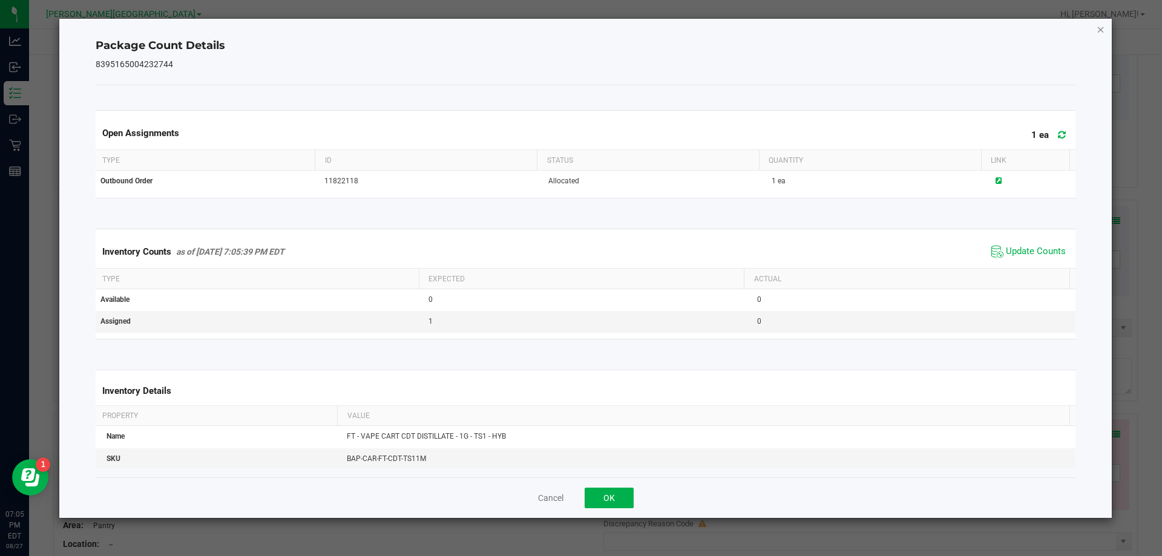
click at [1099, 29] on icon "Close" at bounding box center [1100, 29] width 8 height 15
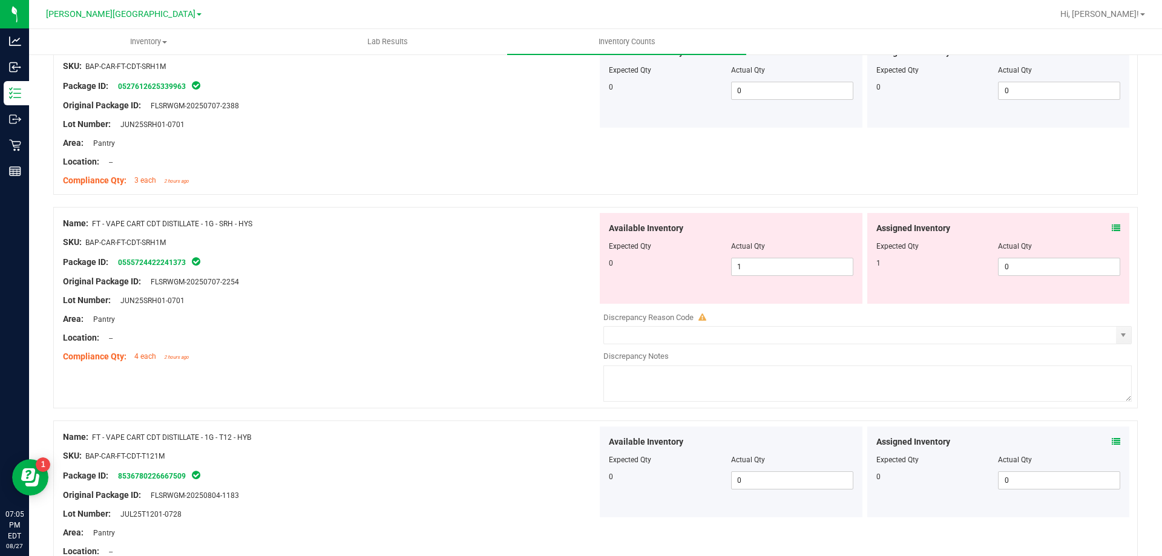
scroll to position [2536, 0]
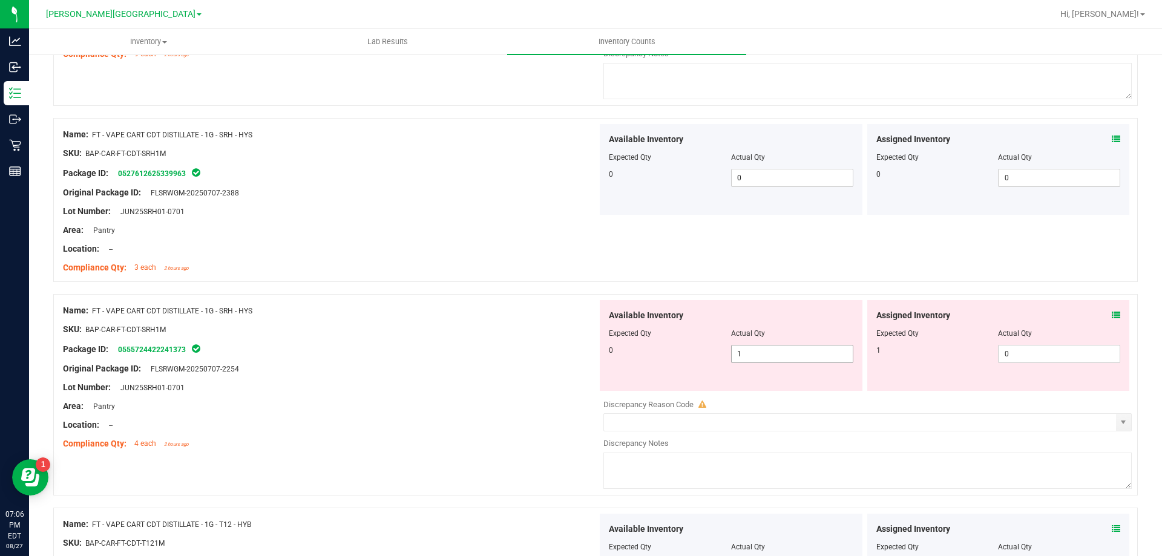
click at [772, 350] on input "1" at bounding box center [791, 353] width 121 height 17
click at [1039, 358] on input "0" at bounding box center [1058, 353] width 121 height 17
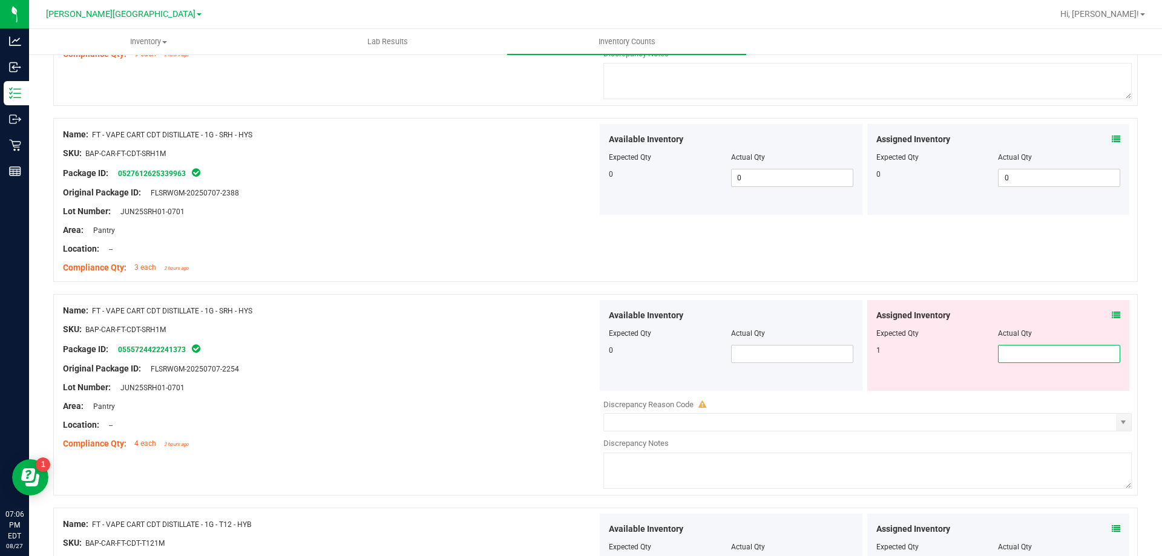
type input "1"
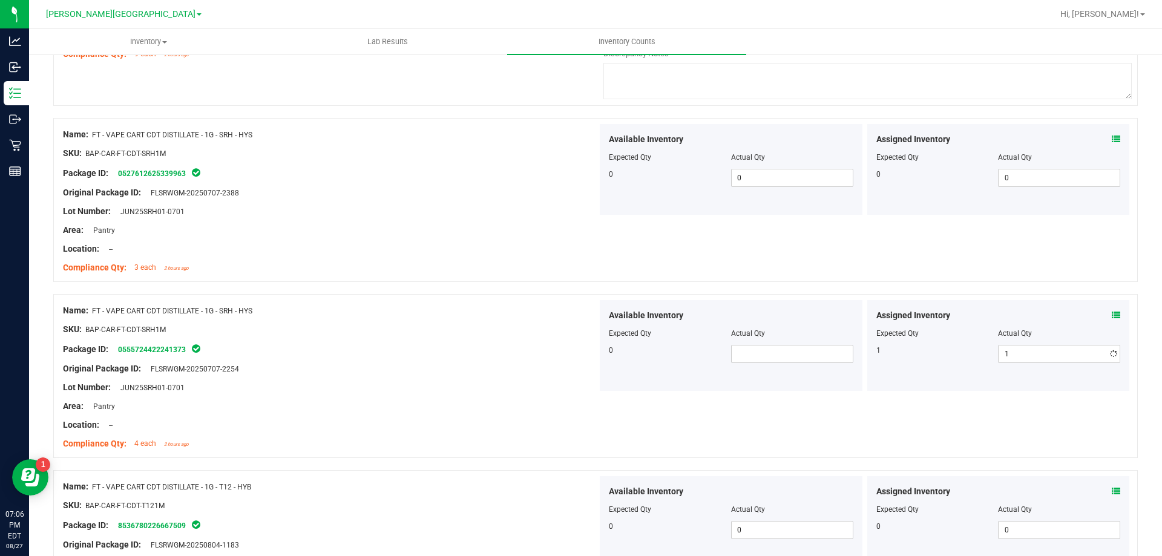
click at [351, 309] on div "Name: FT - VAPE CART CDT DISTILLATE - 1G - SRH - HYS" at bounding box center [330, 310] width 534 height 13
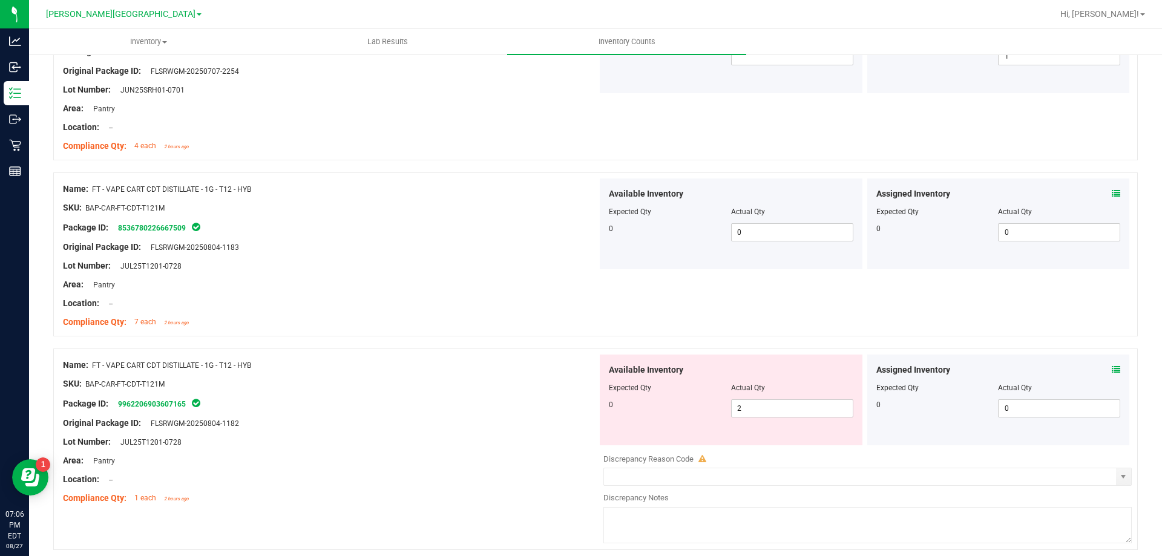
scroll to position [2960, 0]
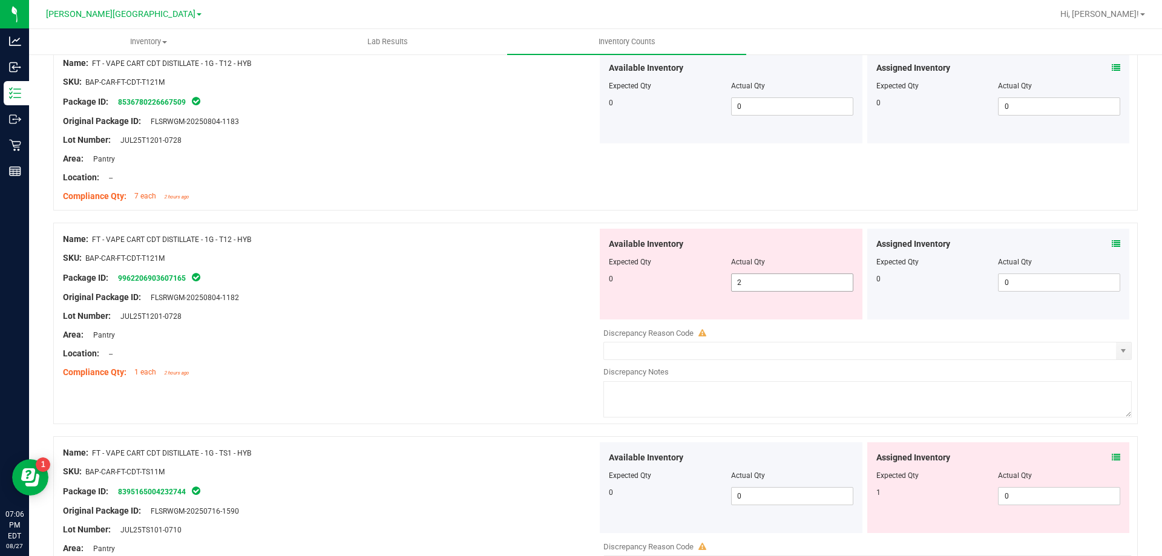
click at [762, 284] on span "2 2" at bounding box center [792, 282] width 122 height 18
click at [522, 301] on div "Original Package ID: FLSRWGM-20250804-1182" at bounding box center [330, 297] width 534 height 13
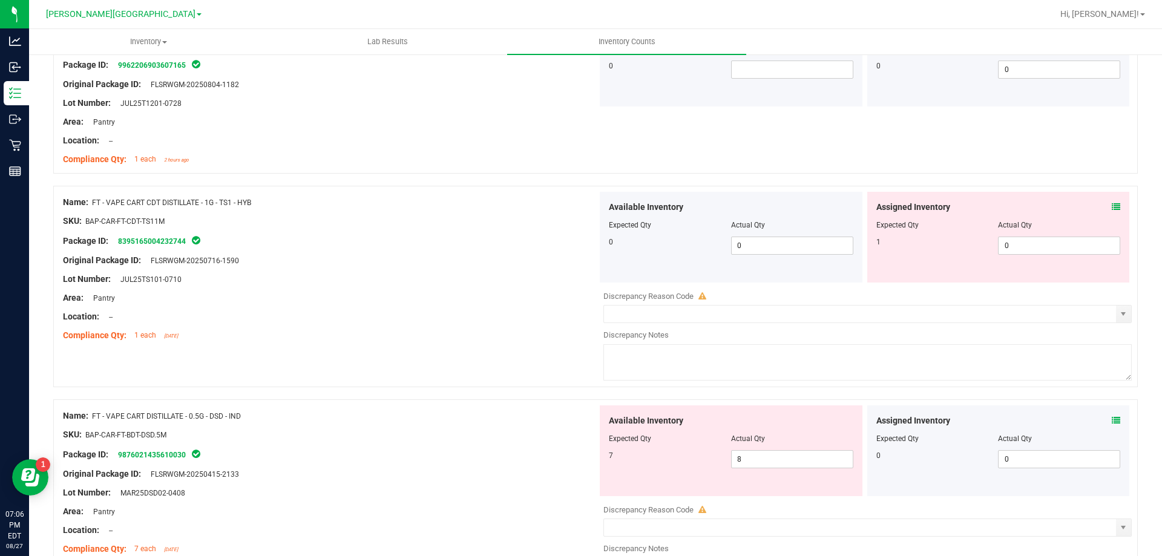
scroll to position [3202, 0]
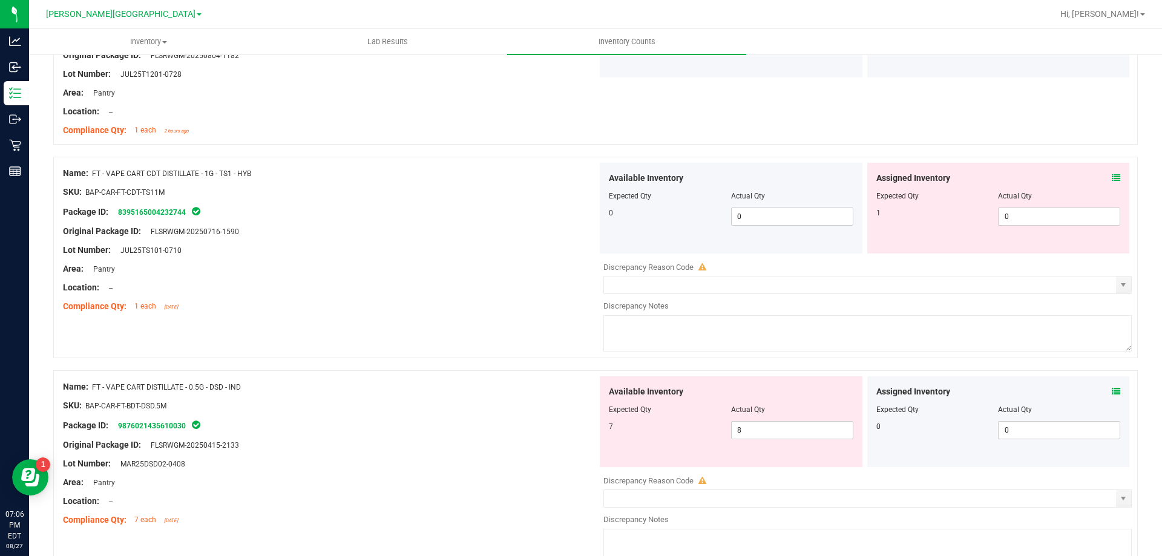
click at [1111, 180] on icon at bounding box center [1115, 178] width 8 height 8
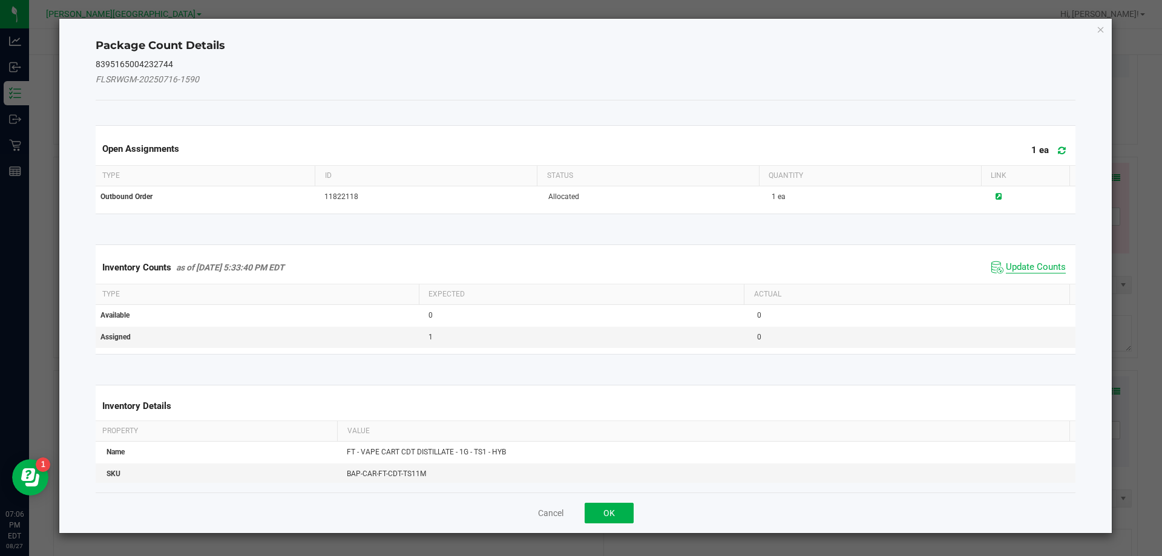
click at [1021, 267] on span "Update Counts" at bounding box center [1036, 267] width 60 height 12
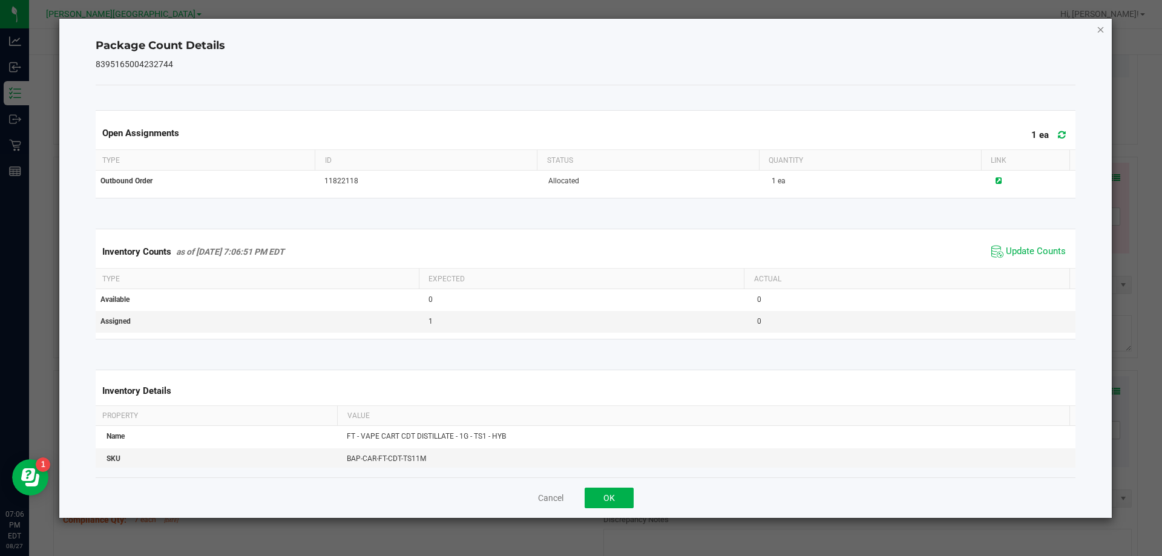
click at [1100, 33] on icon "Close" at bounding box center [1100, 29] width 8 height 15
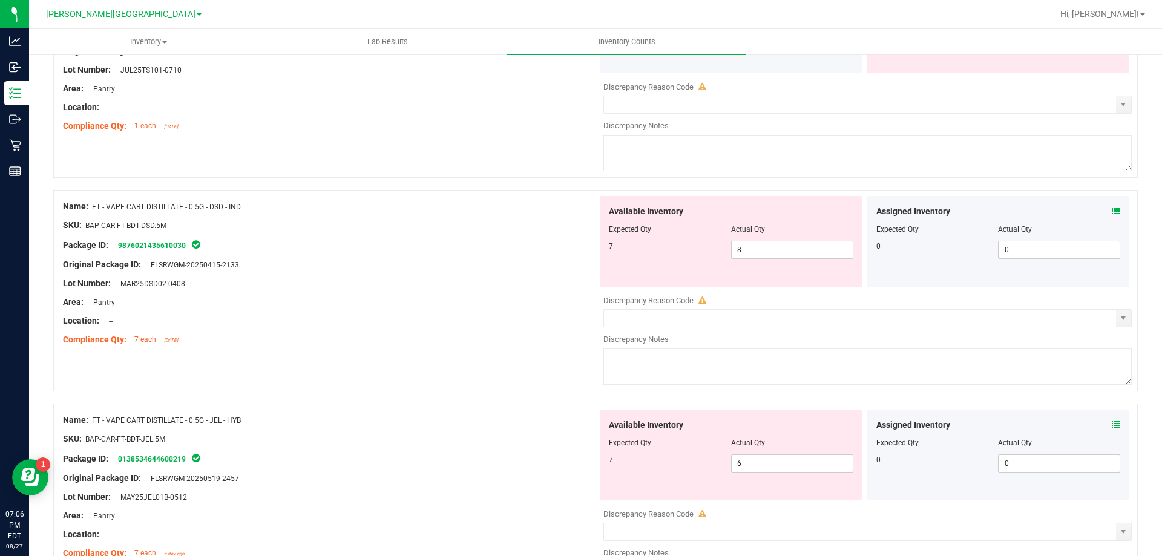
scroll to position [3383, 0]
click at [1111, 212] on icon at bounding box center [1115, 210] width 8 height 8
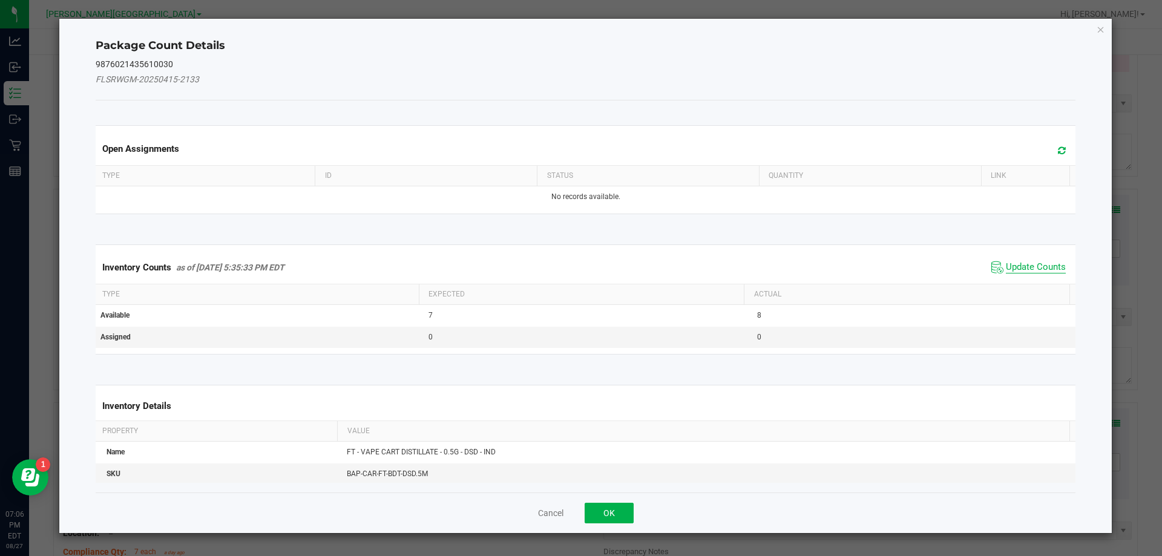
click at [1024, 267] on span "Update Counts" at bounding box center [1036, 267] width 60 height 12
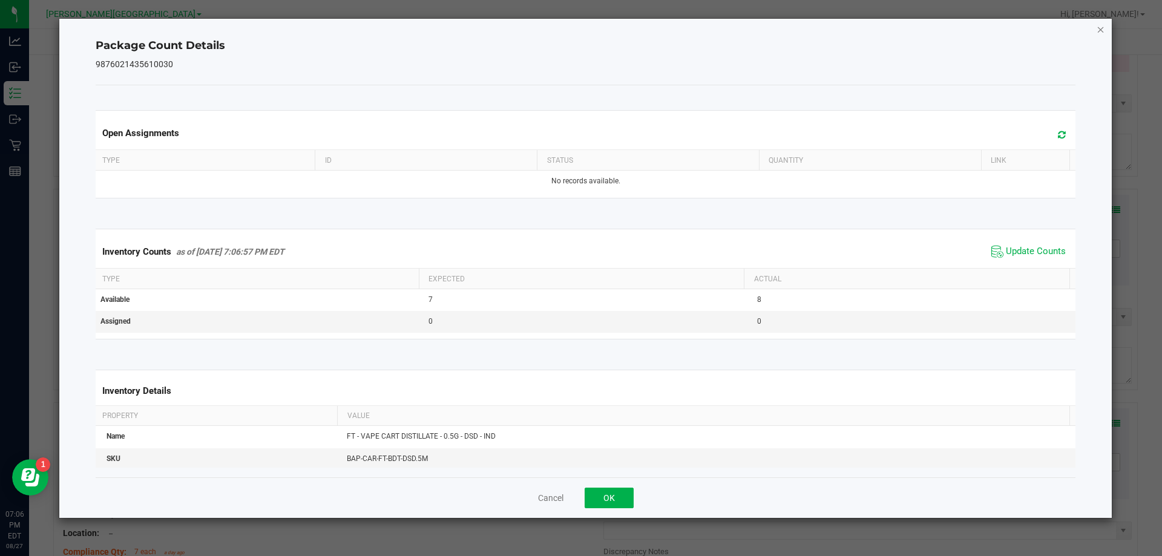
click at [1098, 29] on icon "Close" at bounding box center [1100, 29] width 8 height 15
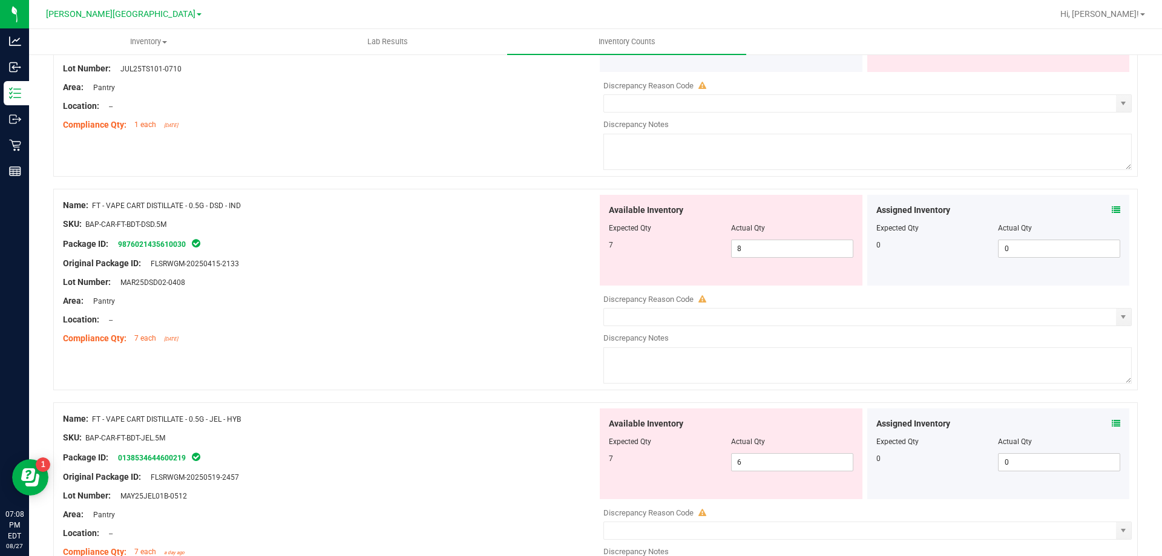
click at [1111, 204] on span at bounding box center [1115, 210] width 8 height 13
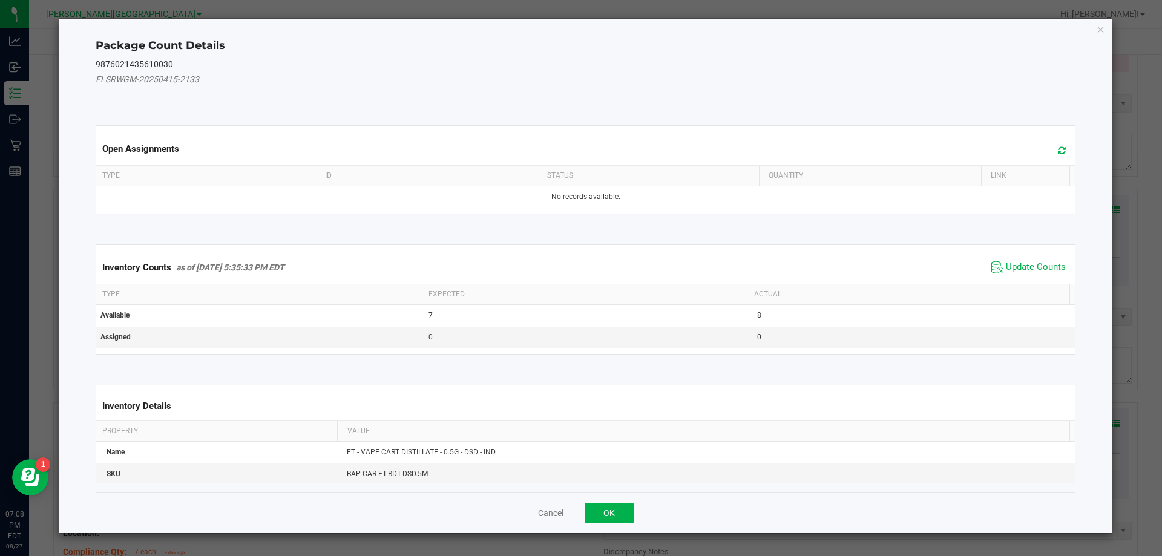
click at [1040, 266] on span "Update Counts" at bounding box center [1036, 267] width 60 height 12
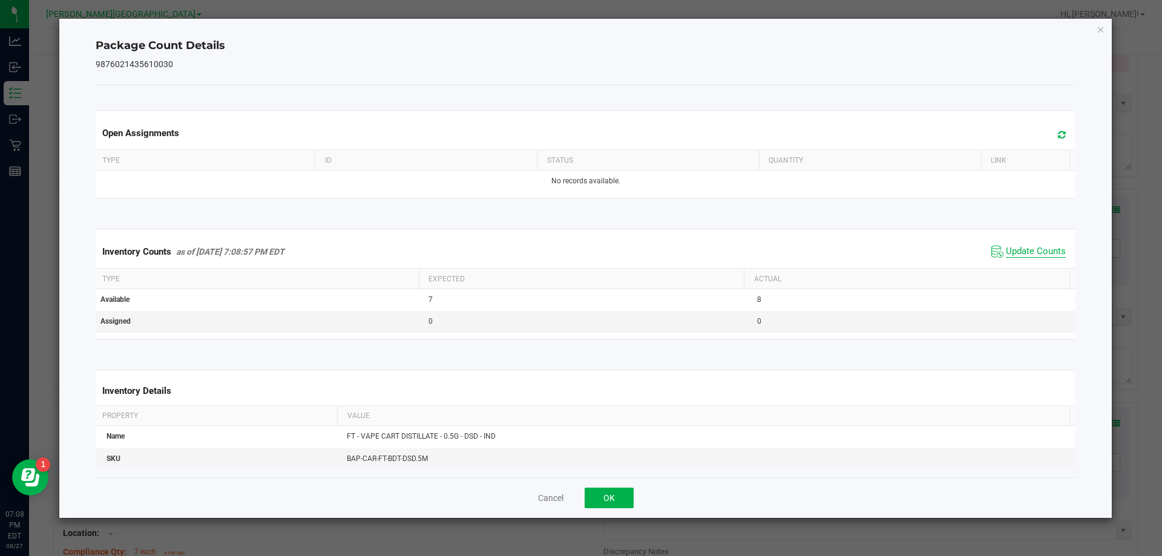
click at [1006, 253] on span "Update Counts" at bounding box center [1036, 252] width 60 height 12
click at [1100, 31] on icon "Close" at bounding box center [1100, 29] width 8 height 15
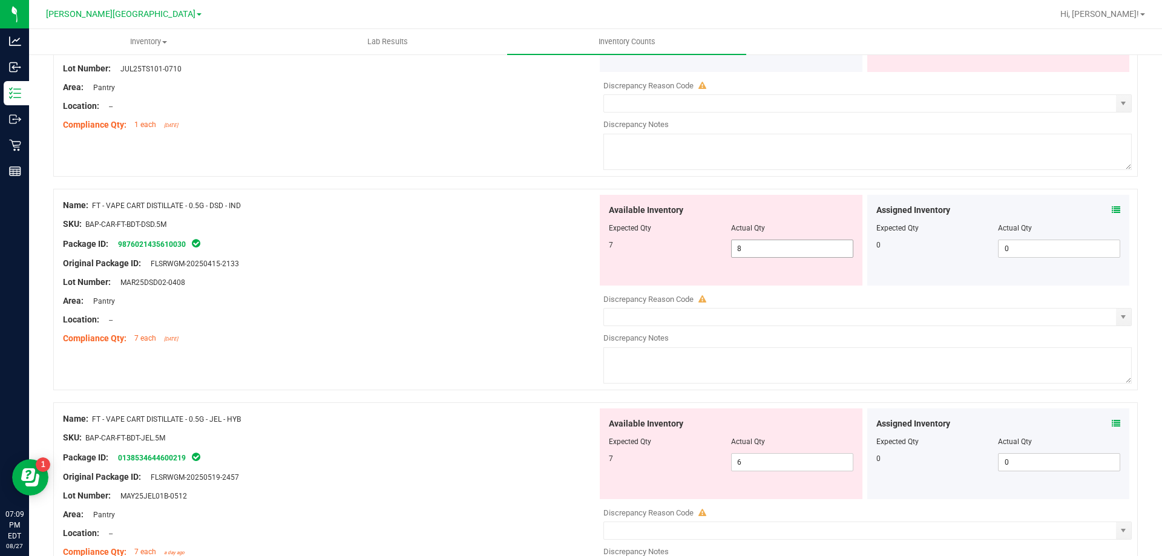
click at [782, 247] on input "8" at bounding box center [791, 248] width 121 height 17
type input "7"
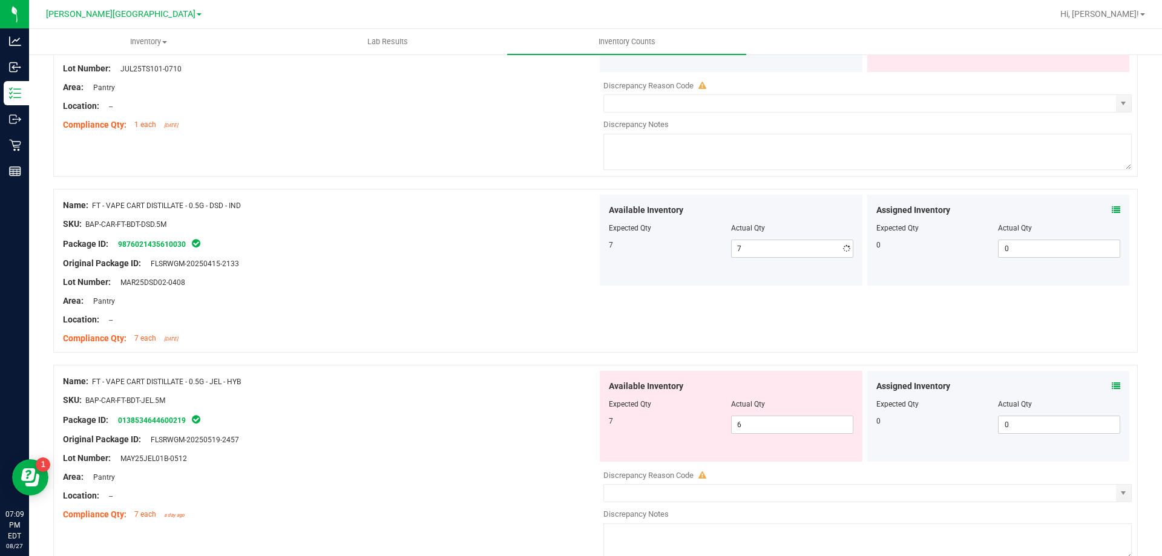
click at [423, 308] on div at bounding box center [330, 310] width 534 height 6
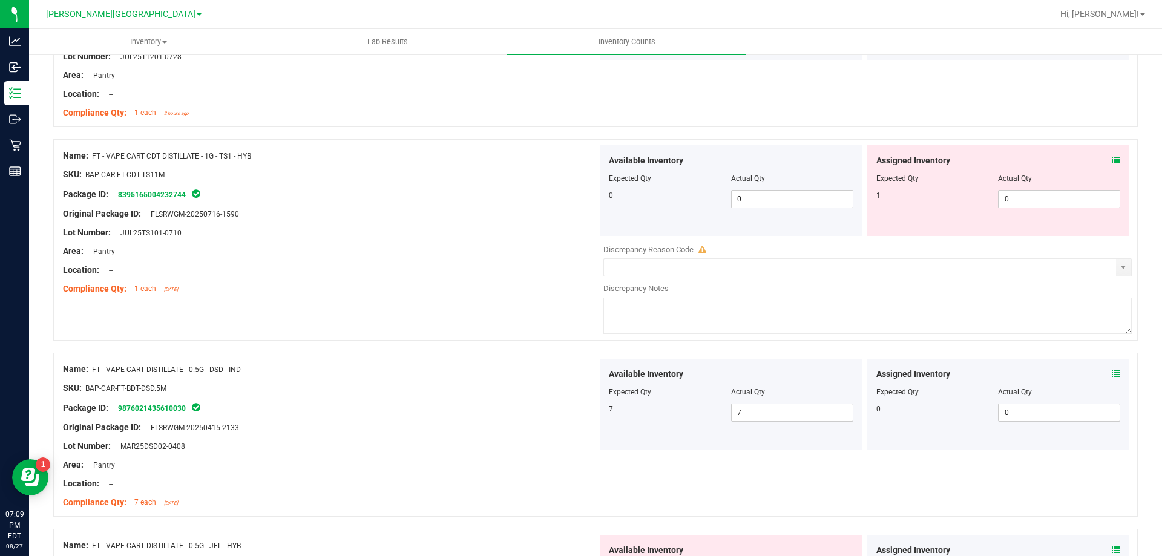
scroll to position [3202, 0]
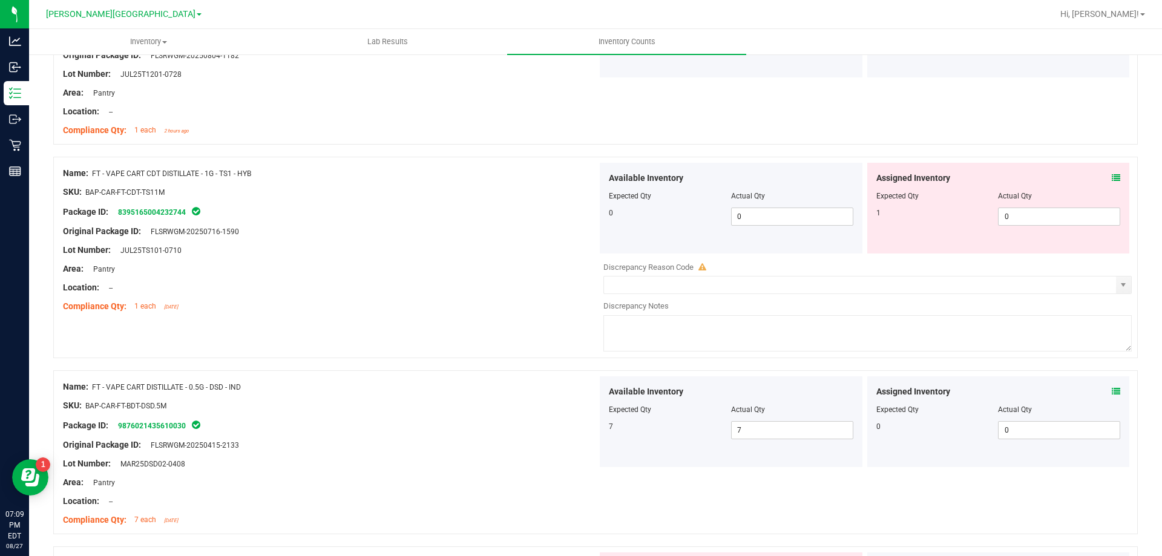
click at [1111, 176] on icon at bounding box center [1115, 178] width 8 height 8
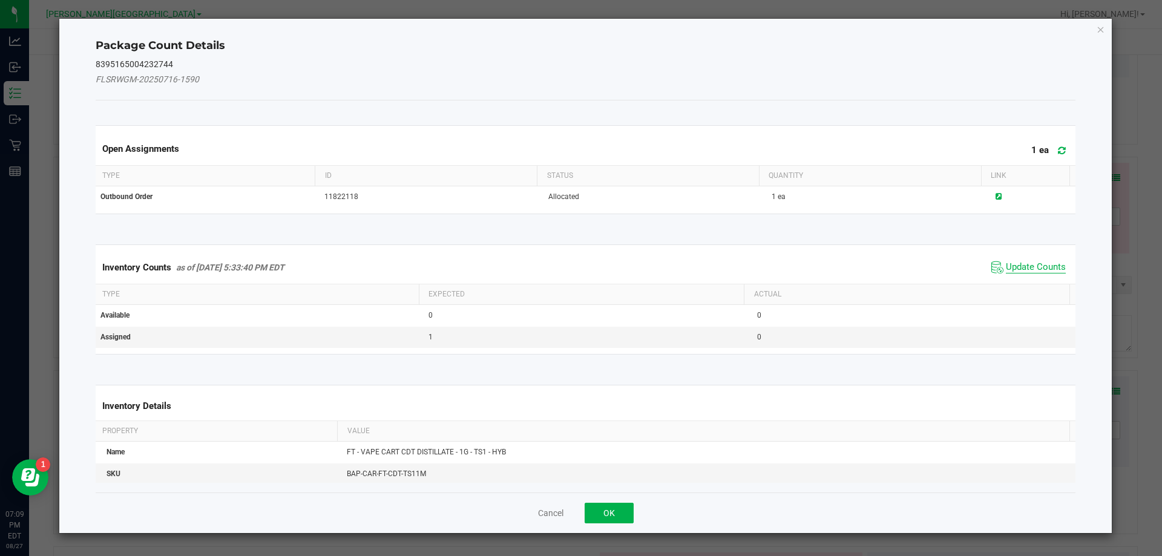
click at [1027, 268] on span "Update Counts" at bounding box center [1036, 267] width 60 height 12
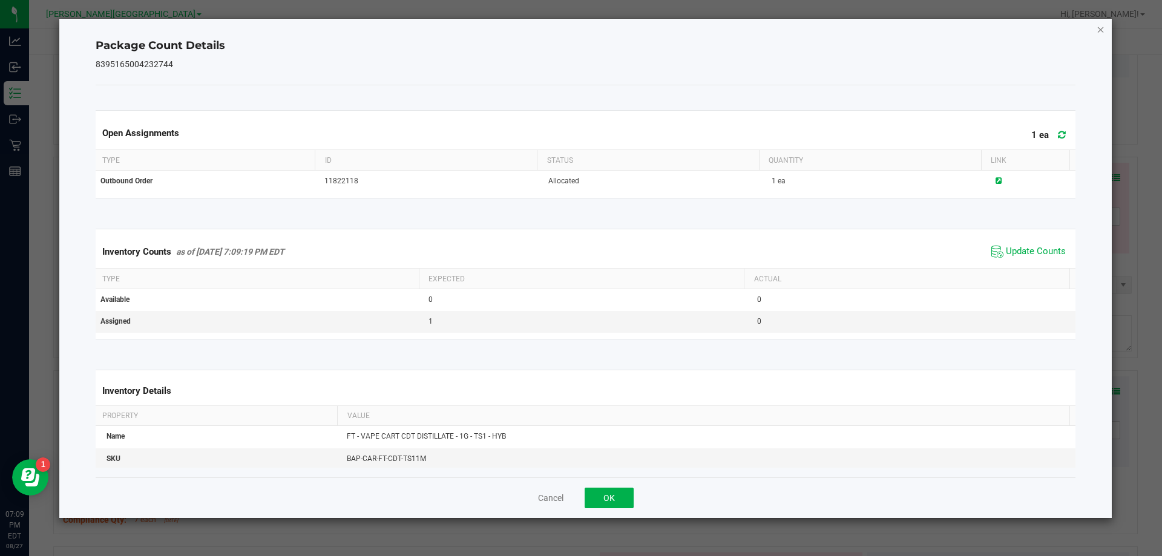
click at [1100, 30] on icon "Close" at bounding box center [1100, 29] width 8 height 15
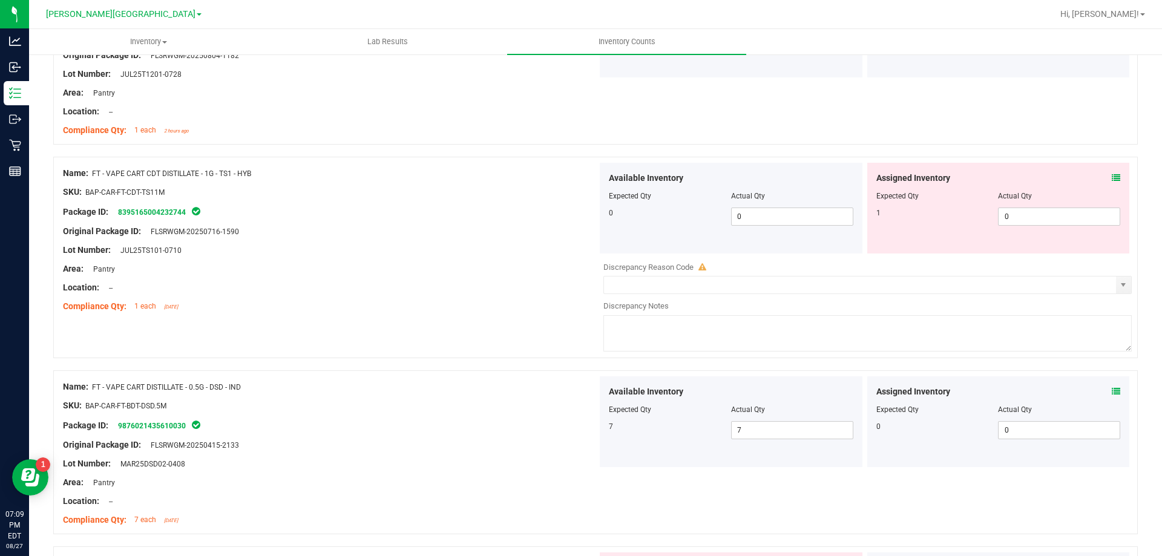
click at [517, 338] on div "Name: FT - VAPE CART CDT DISTILLATE - 1G - TS1 - HYB SKU: BAP-CAR-FT-CDT-TS11M …" at bounding box center [595, 257] width 1084 height 201
click at [1030, 218] on input "0" at bounding box center [1058, 216] width 121 height 17
type input "1"
click at [364, 272] on div "Area: Pantry" at bounding box center [330, 269] width 534 height 13
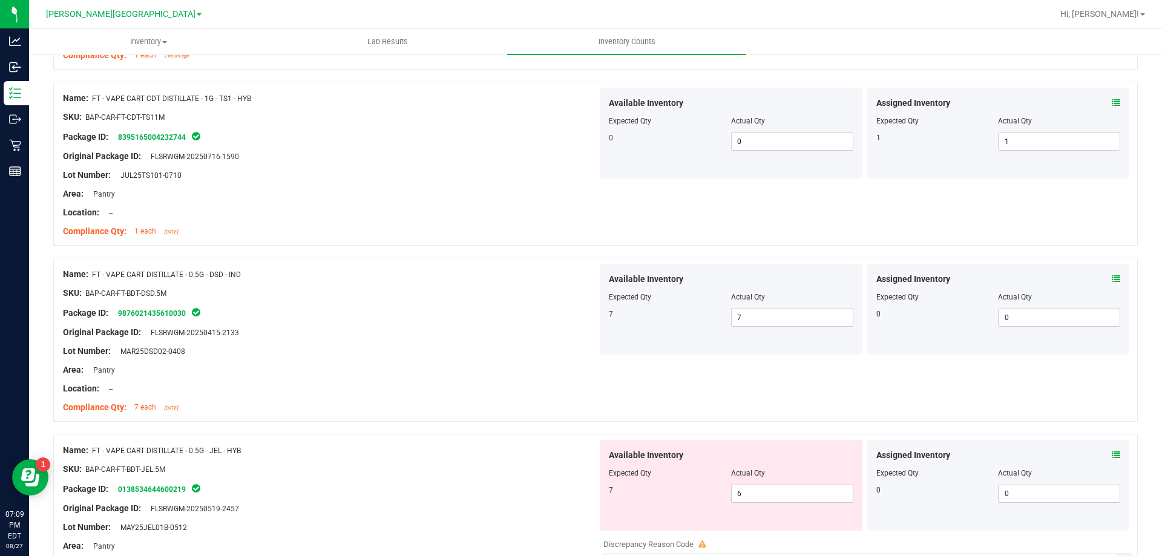
scroll to position [3409, 0]
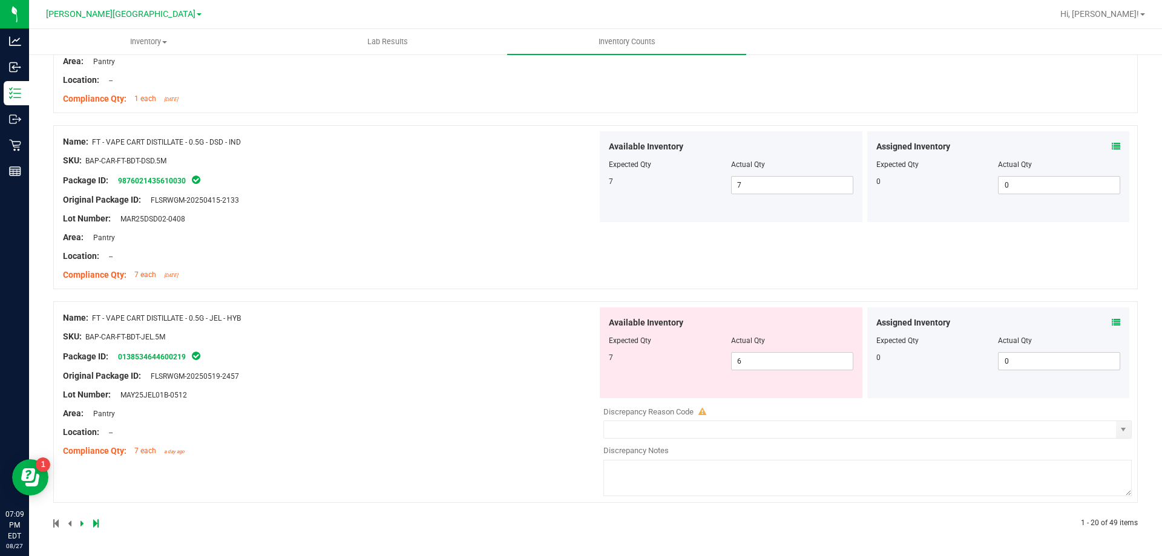
click at [1111, 324] on icon at bounding box center [1115, 322] width 8 height 8
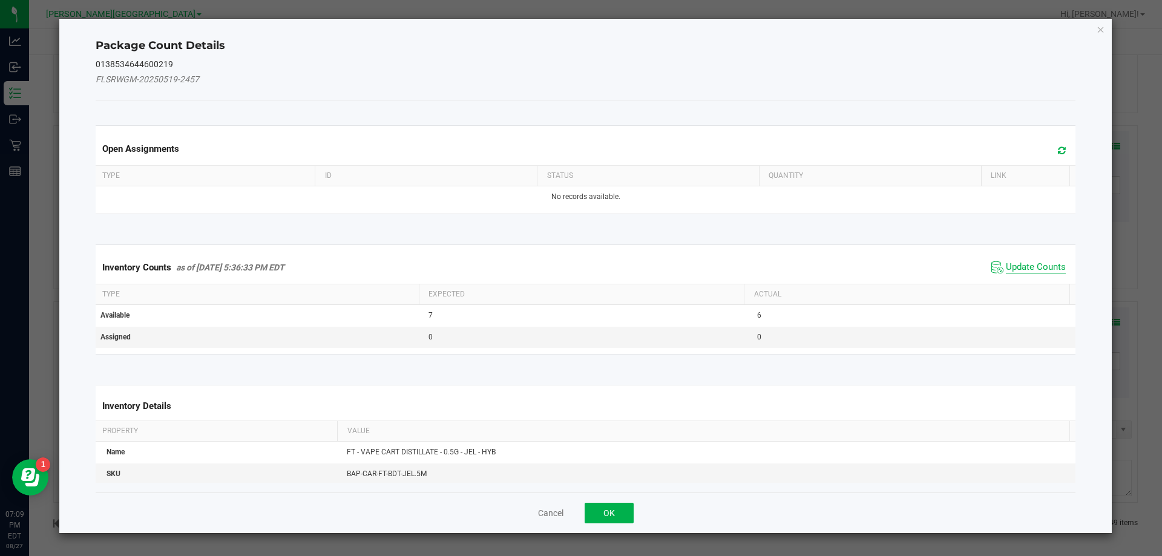
click at [1024, 266] on span "Update Counts" at bounding box center [1036, 267] width 60 height 12
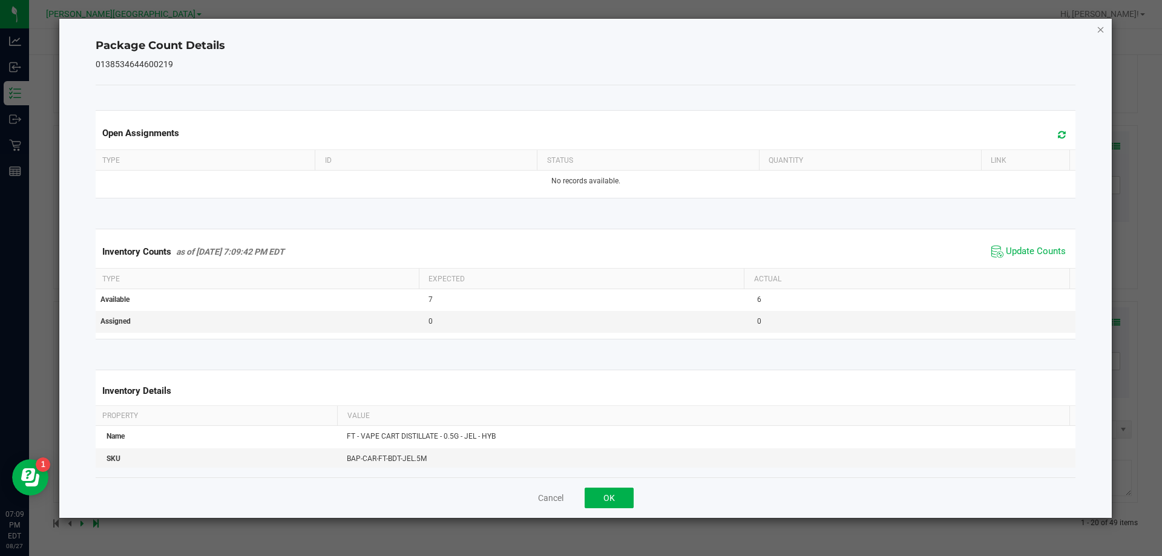
click at [1099, 27] on icon "Close" at bounding box center [1100, 29] width 8 height 15
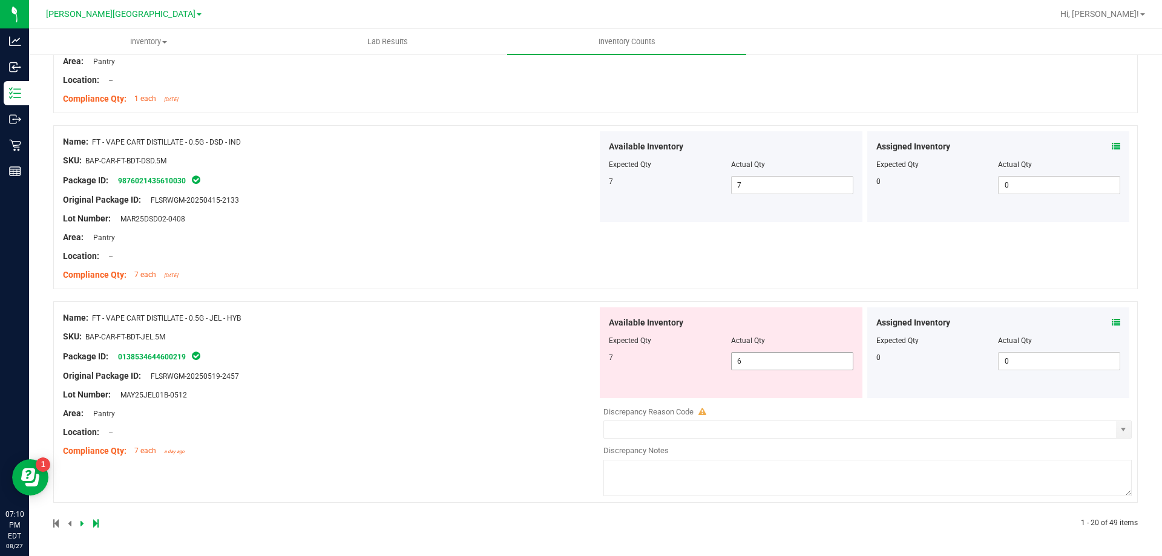
click at [776, 358] on input "6" at bounding box center [791, 361] width 121 height 17
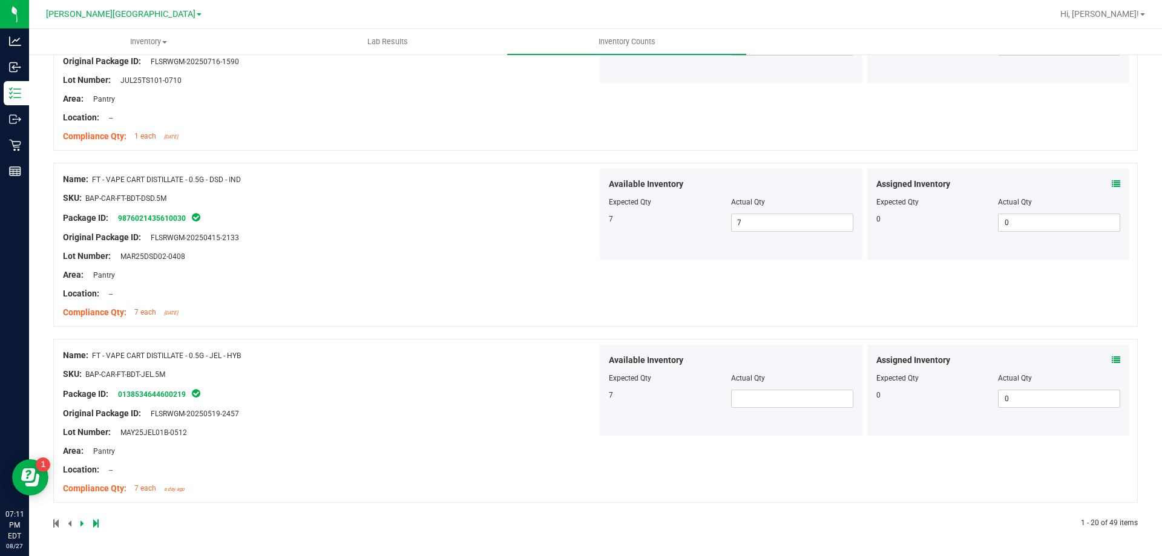
click at [1111, 359] on icon at bounding box center [1115, 360] width 8 height 8
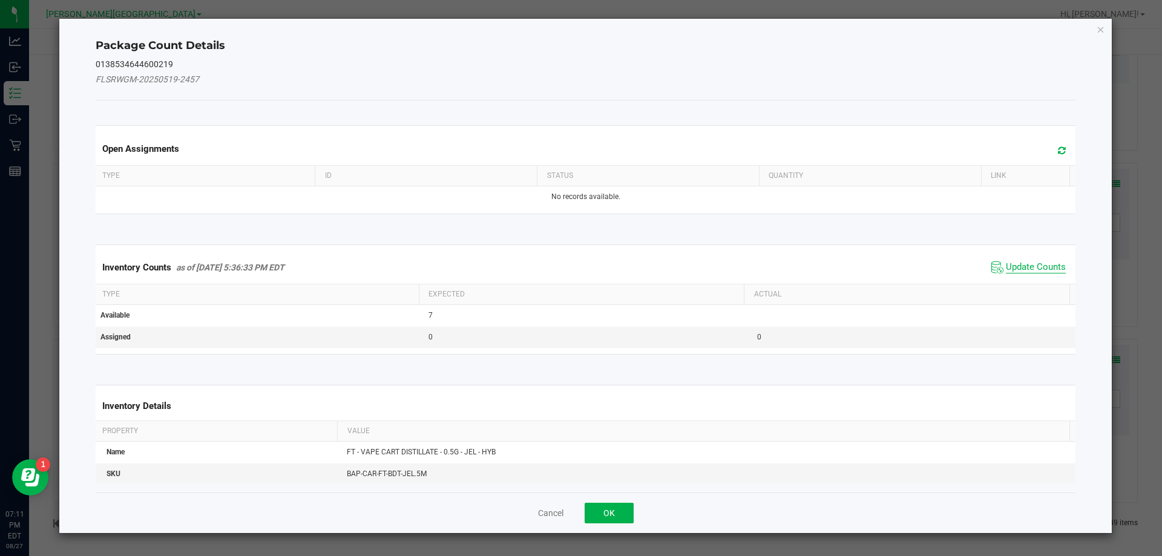
click at [1038, 269] on span "Update Counts" at bounding box center [1036, 267] width 60 height 12
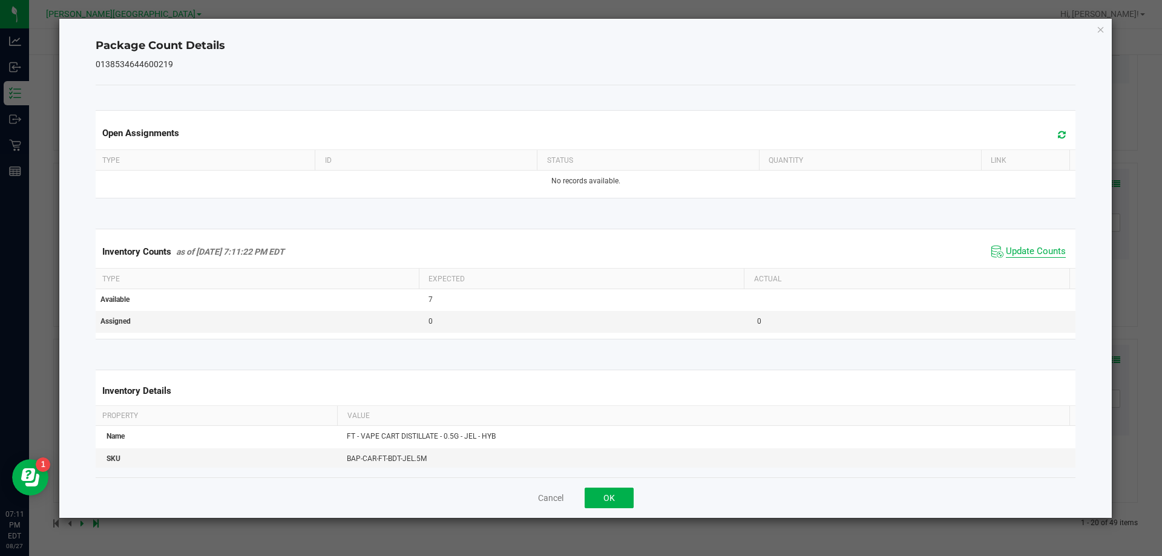
click at [1042, 258] on span "Update Counts" at bounding box center [1036, 252] width 60 height 12
click at [1099, 35] on icon "Close" at bounding box center [1100, 29] width 8 height 15
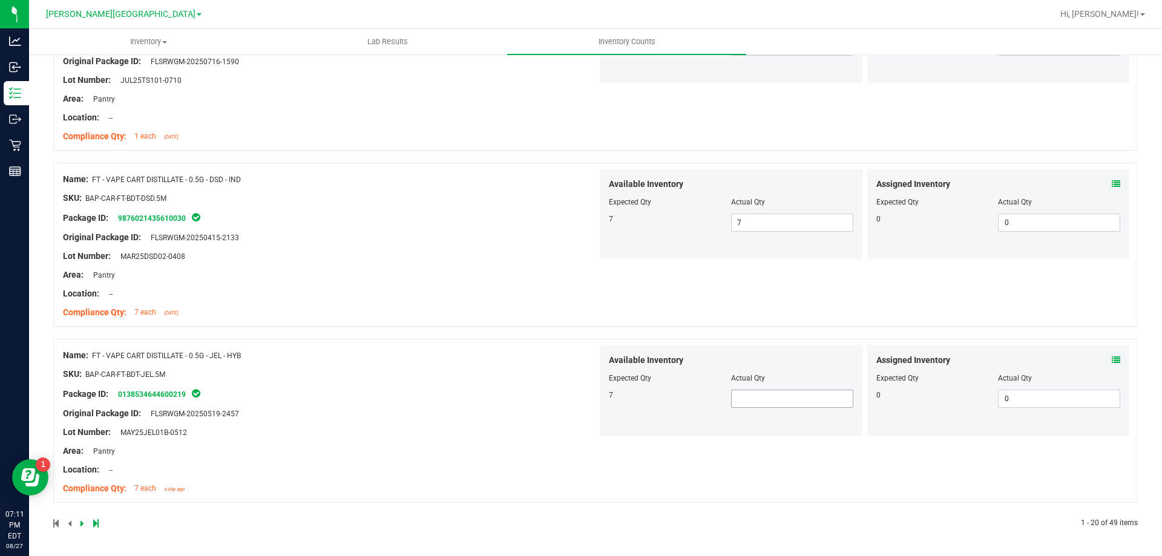
click at [777, 394] on input "text" at bounding box center [791, 398] width 121 height 17
type input "6"
click at [456, 372] on div "SKU: BAP-CAR-FT-BDT-JEL.5M" at bounding box center [330, 374] width 534 height 13
type input "6"
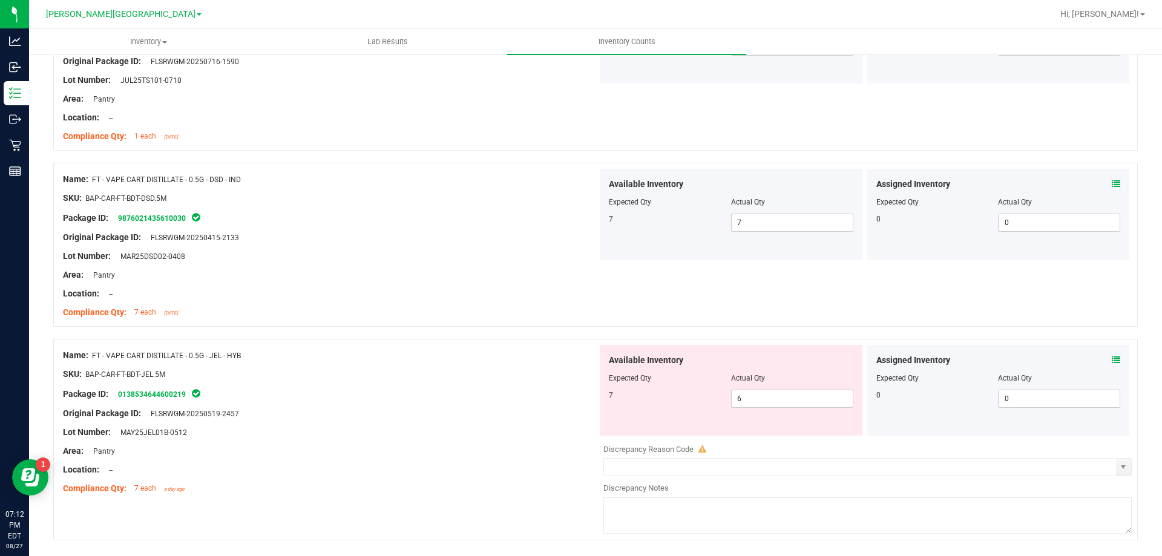
click at [322, 387] on div "Package ID: 0138534644600219" at bounding box center [330, 394] width 534 height 15
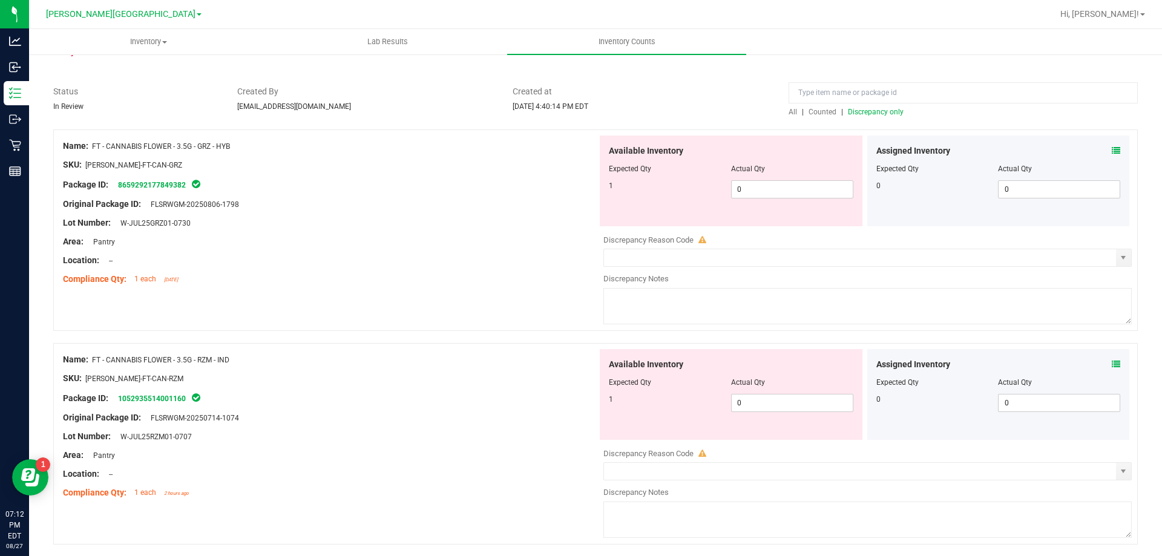
scroll to position [57, 0]
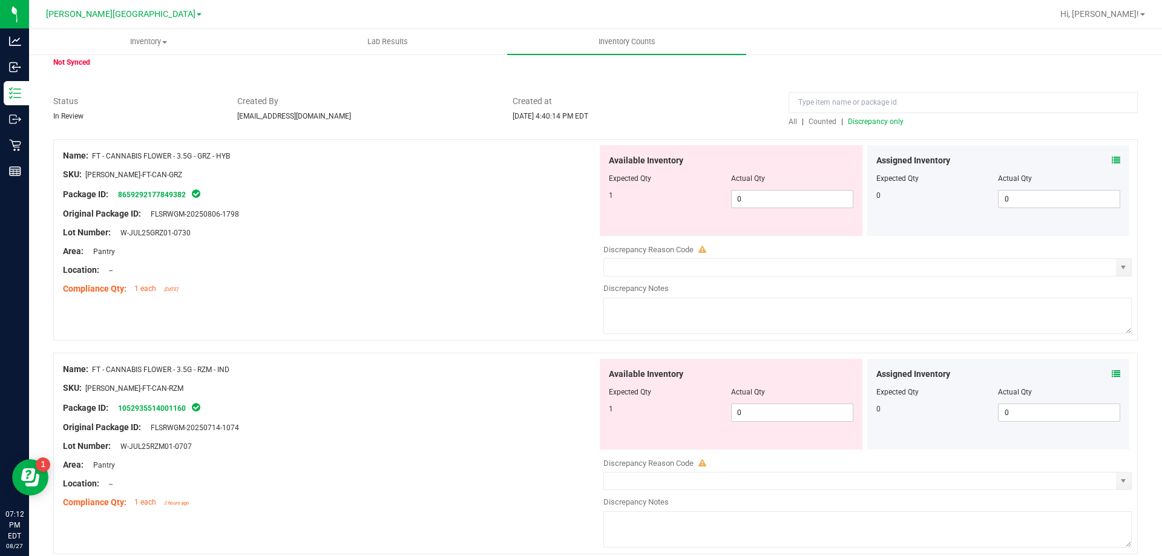
click at [880, 119] on span "Discrepancy only" at bounding box center [876, 121] width 56 height 8
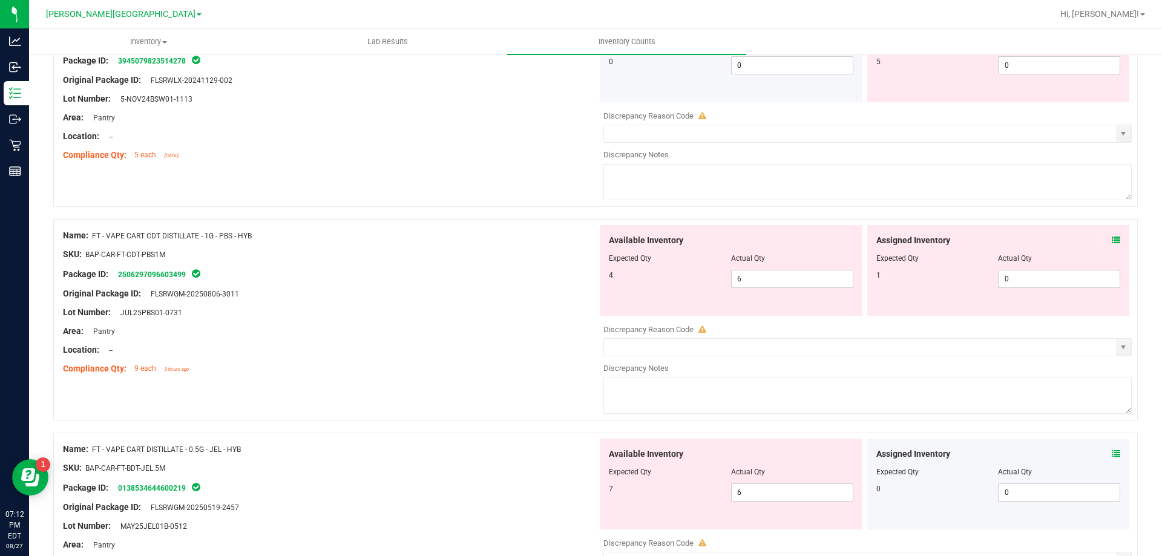
scroll to position [907, 0]
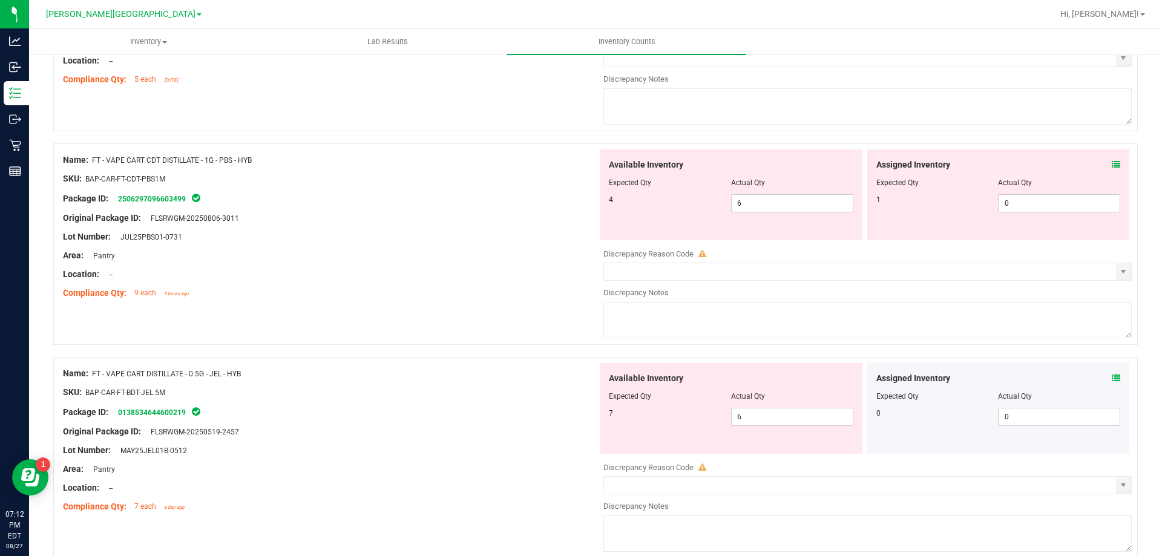
click at [1111, 165] on icon at bounding box center [1115, 164] width 8 height 8
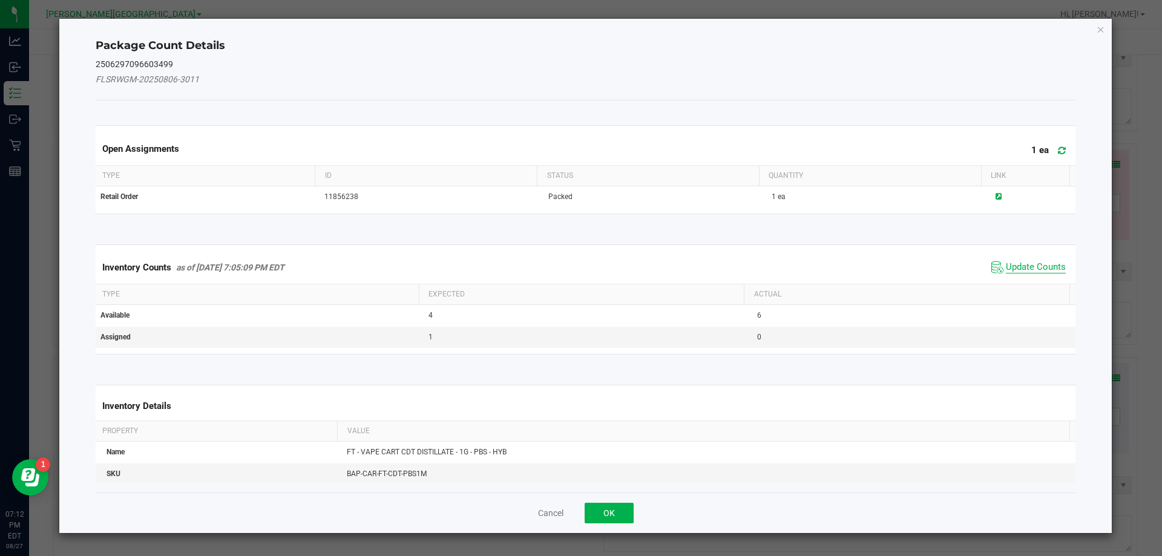
click at [1027, 268] on span "Update Counts" at bounding box center [1036, 267] width 60 height 12
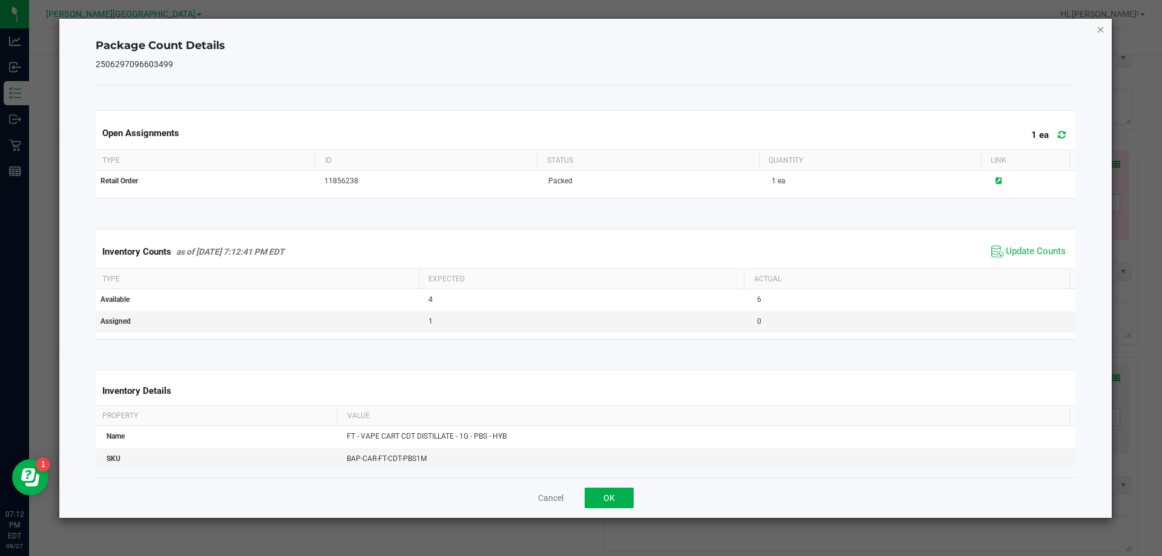
click at [1100, 28] on icon "Close" at bounding box center [1100, 29] width 8 height 15
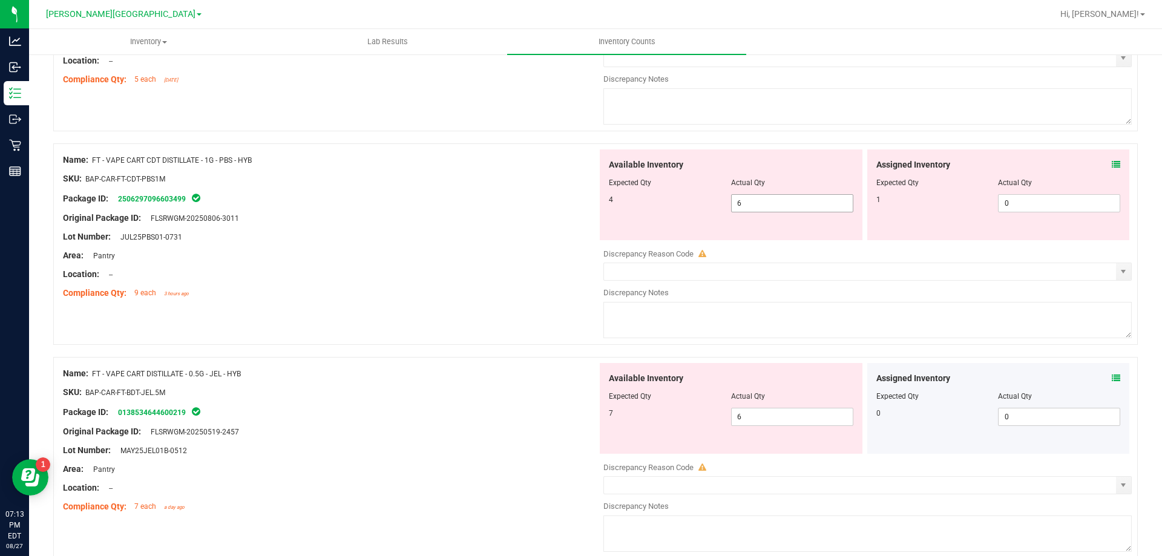
click at [805, 206] on input "6" at bounding box center [791, 203] width 121 height 17
type input "4"
click at [1059, 202] on input "0" at bounding box center [1058, 203] width 121 height 17
type input "4"
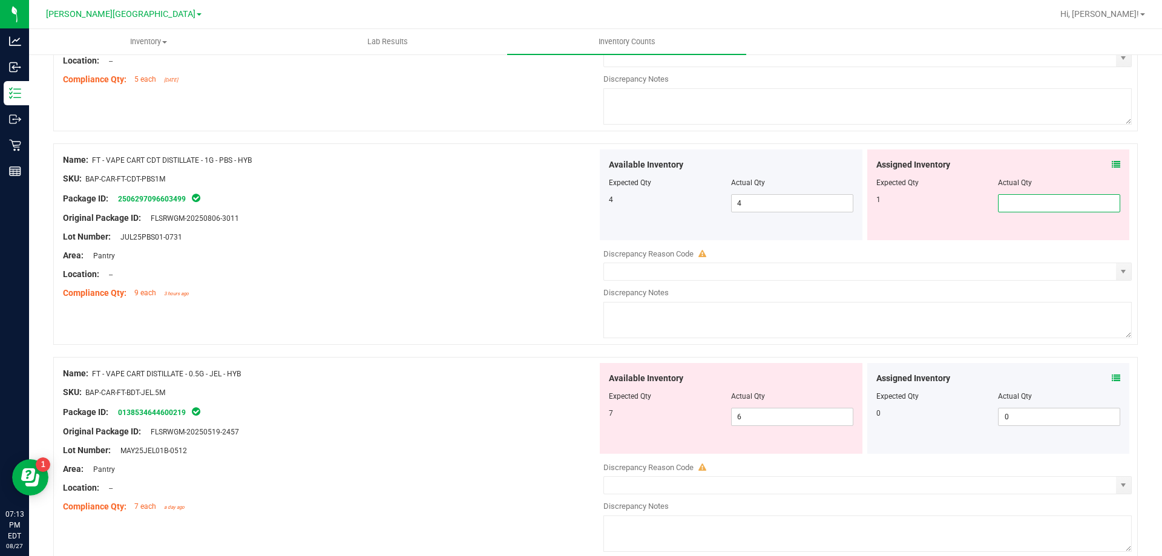
type input "1"
click at [474, 272] on div "Location: --" at bounding box center [330, 274] width 534 height 13
type input "1"
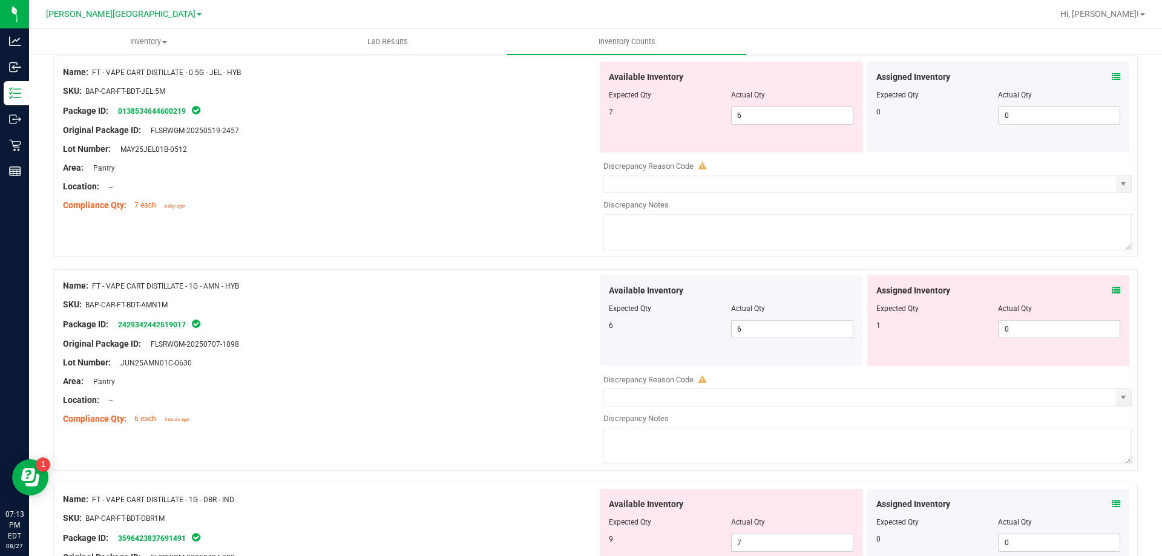
scroll to position [1175, 0]
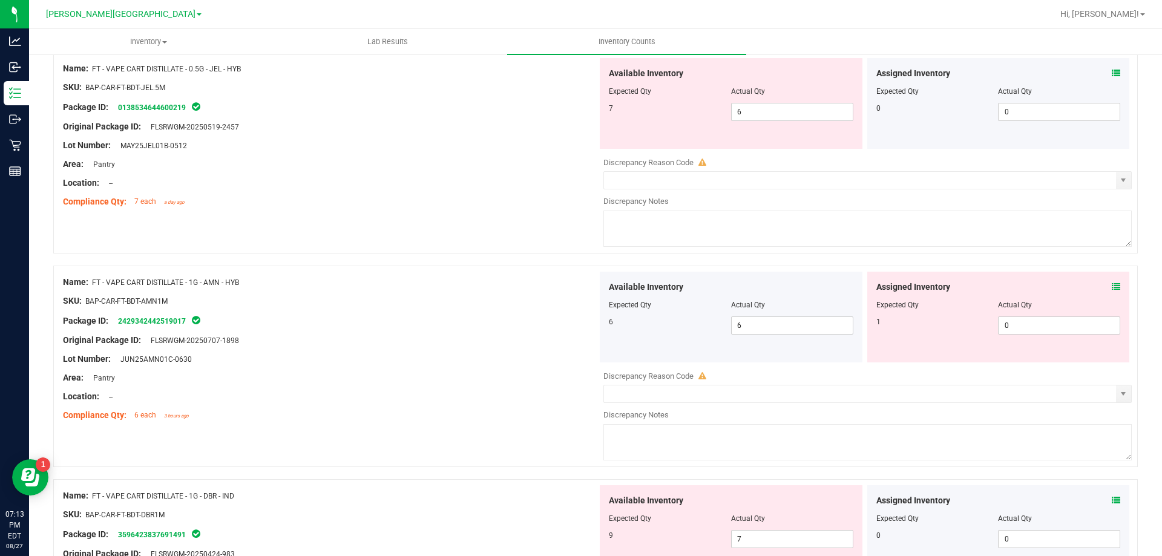
click at [1111, 289] on icon at bounding box center [1115, 287] width 8 height 8
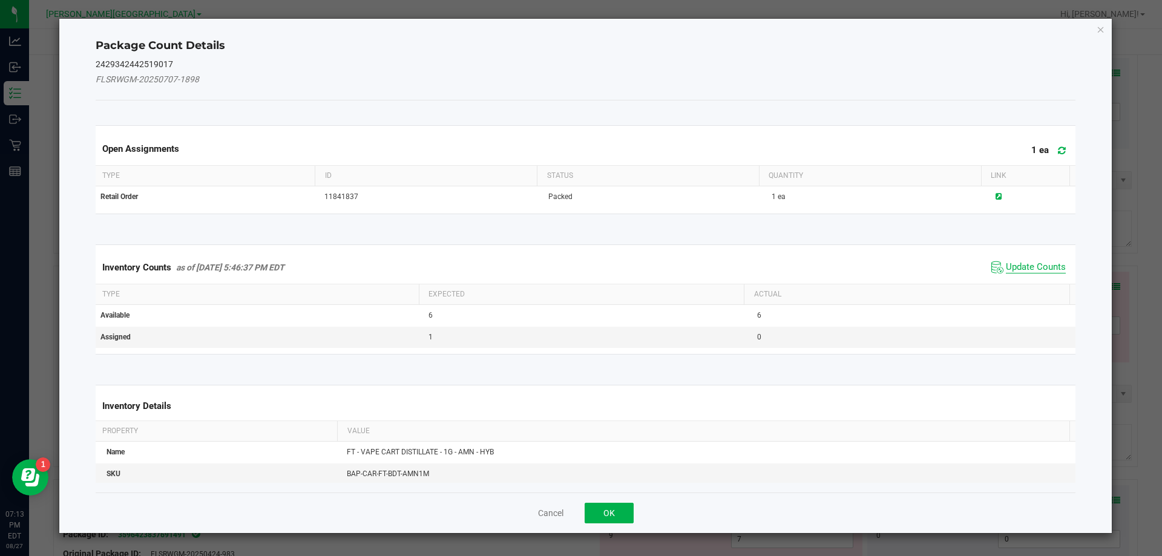
click at [1035, 269] on span "Update Counts" at bounding box center [1036, 267] width 60 height 12
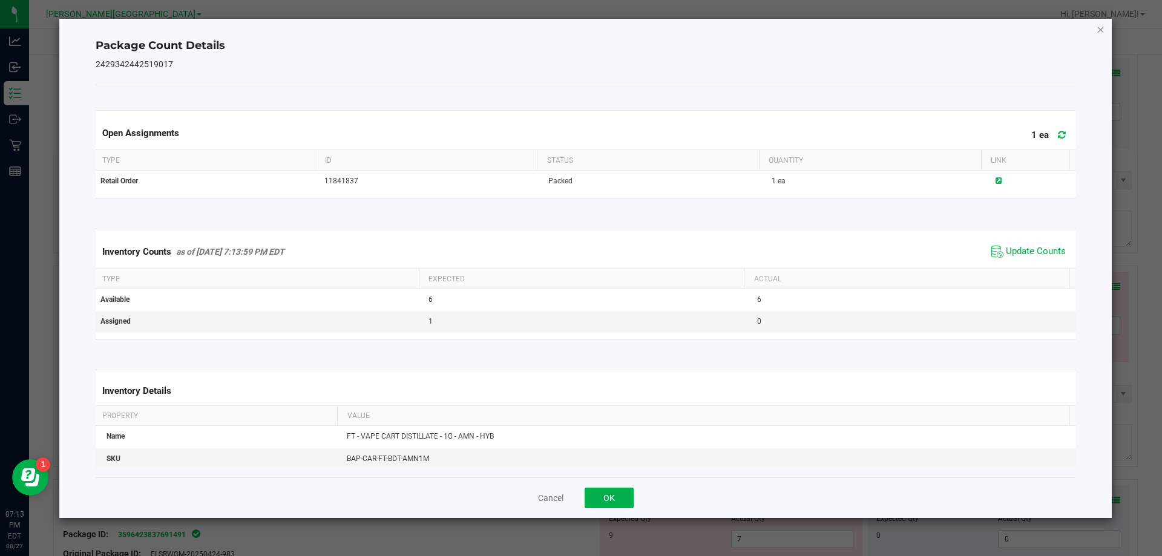
click at [1097, 36] on icon "Close" at bounding box center [1100, 29] width 8 height 15
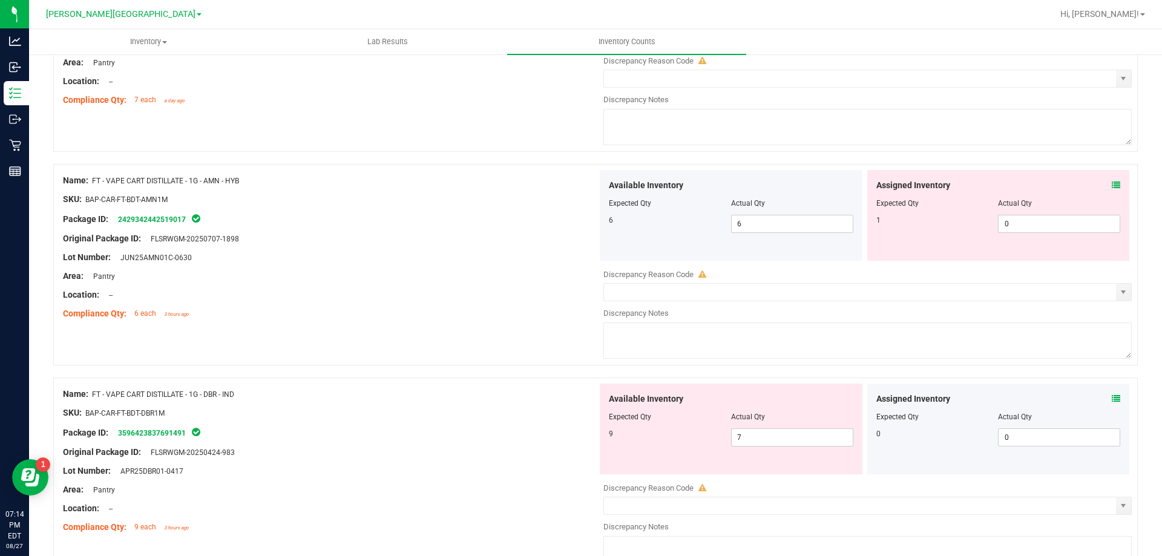
scroll to position [1286, 0]
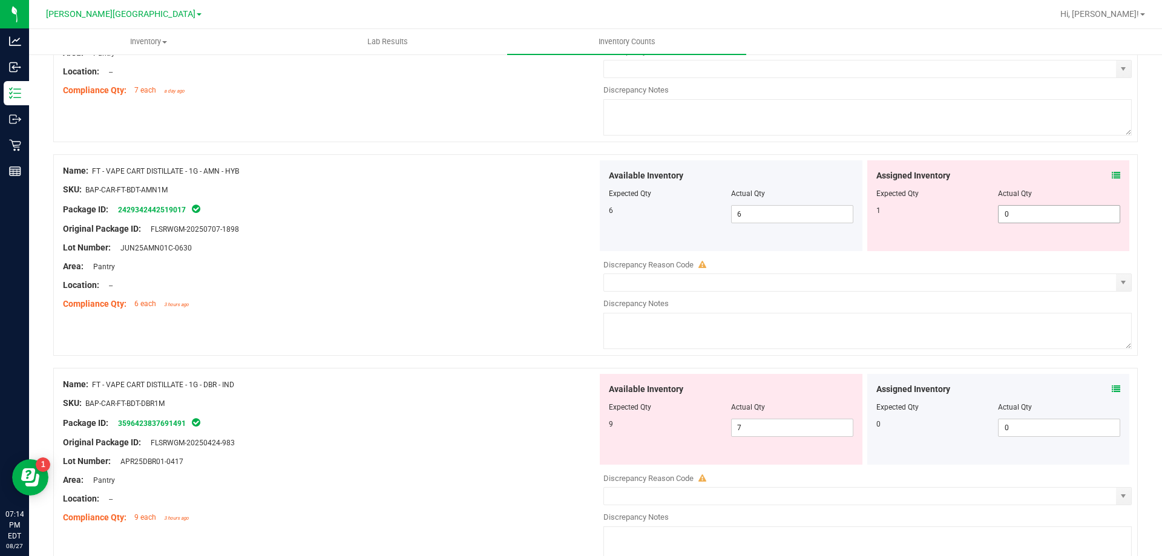
click at [1035, 209] on input "0" at bounding box center [1058, 214] width 121 height 17
type input "1"
click at [529, 198] on div at bounding box center [330, 200] width 534 height 6
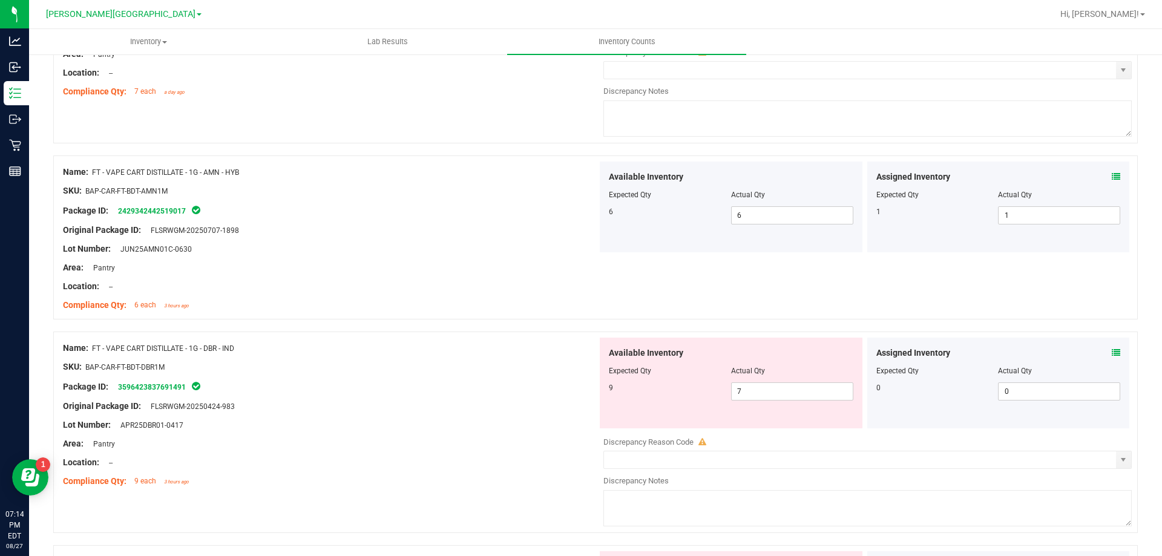
click at [421, 381] on div "Package ID: 3596423837691491" at bounding box center [330, 386] width 534 height 15
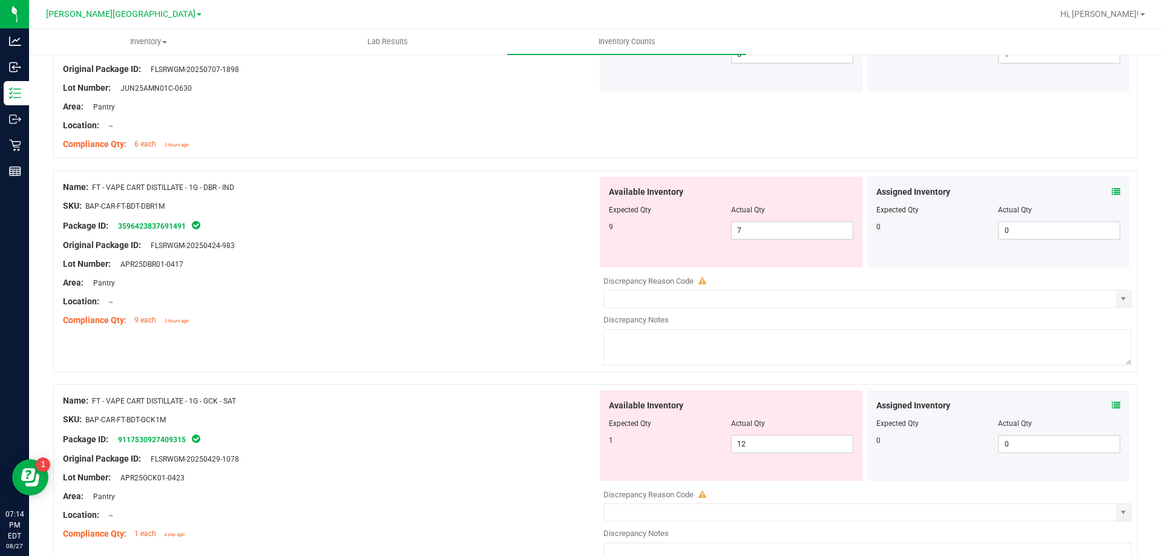
scroll to position [1467, 0]
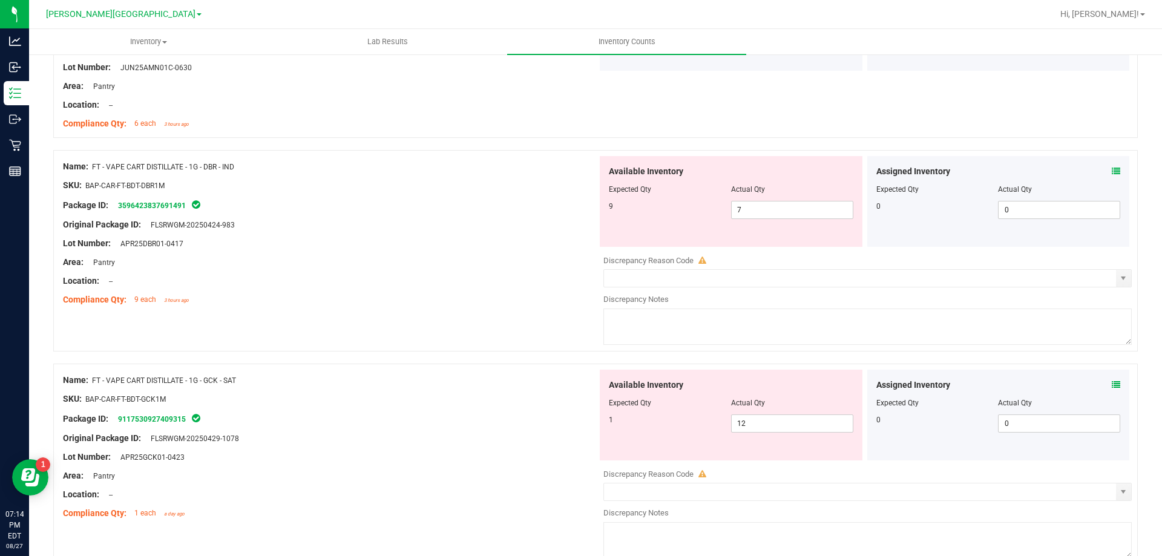
click at [1111, 171] on icon at bounding box center [1115, 171] width 8 height 8
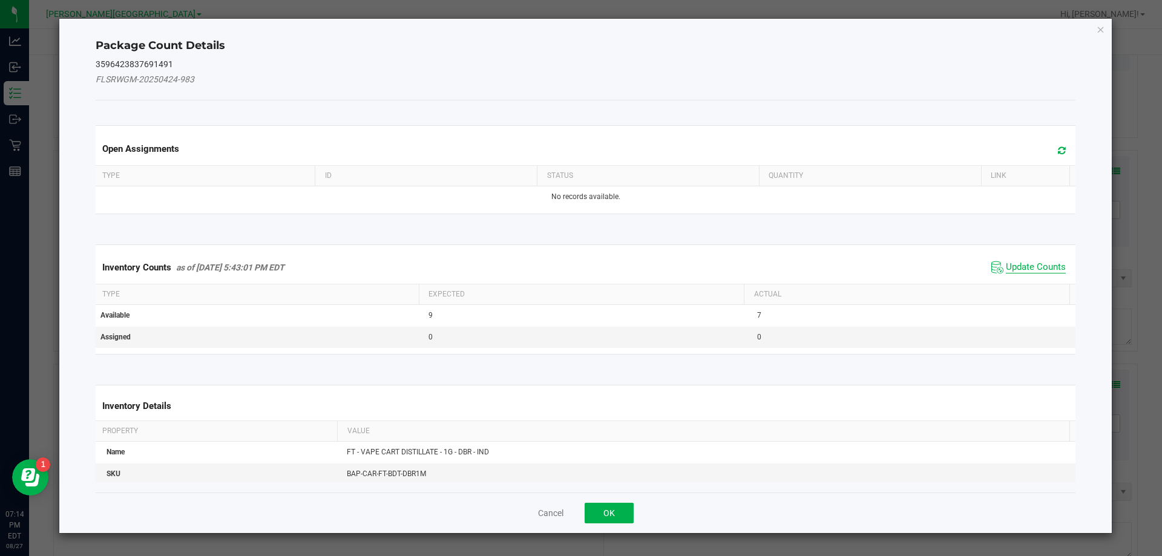
click at [1030, 270] on span "Update Counts" at bounding box center [1036, 267] width 60 height 12
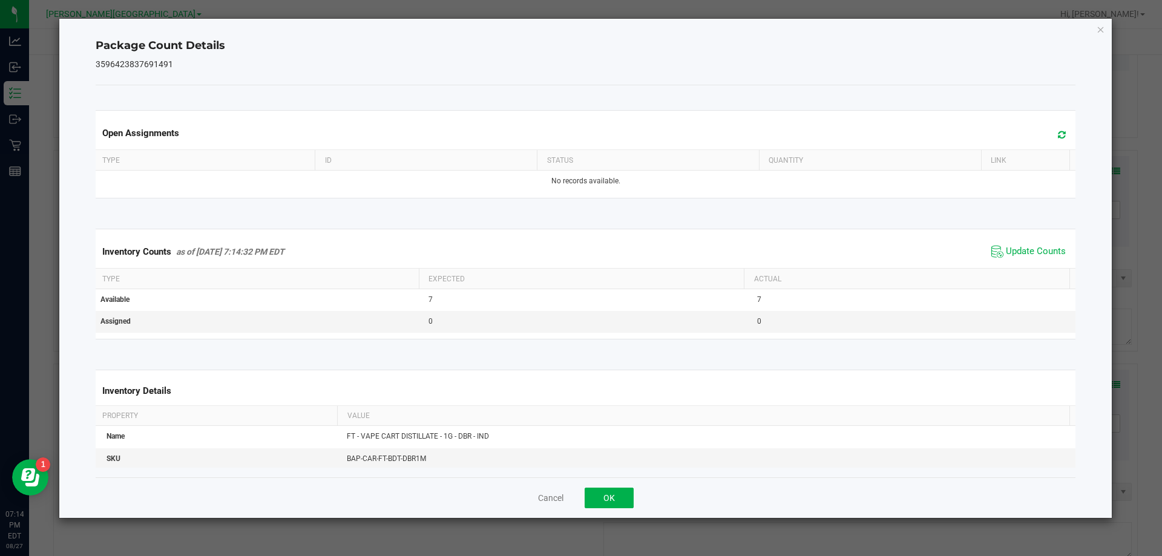
click at [1101, 29] on icon "Close" at bounding box center [1100, 29] width 8 height 15
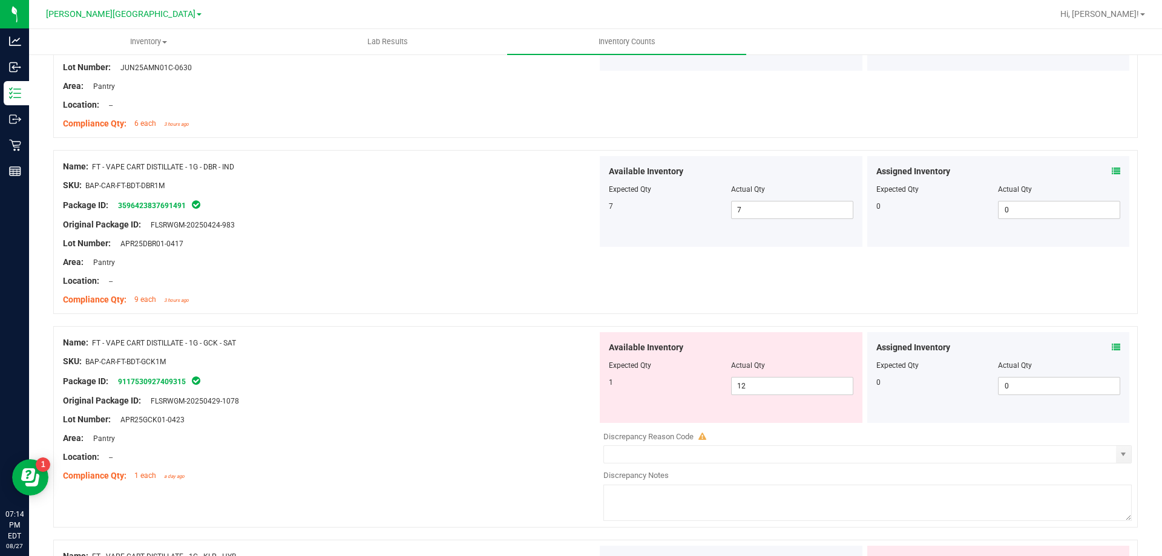
scroll to position [1588, 0]
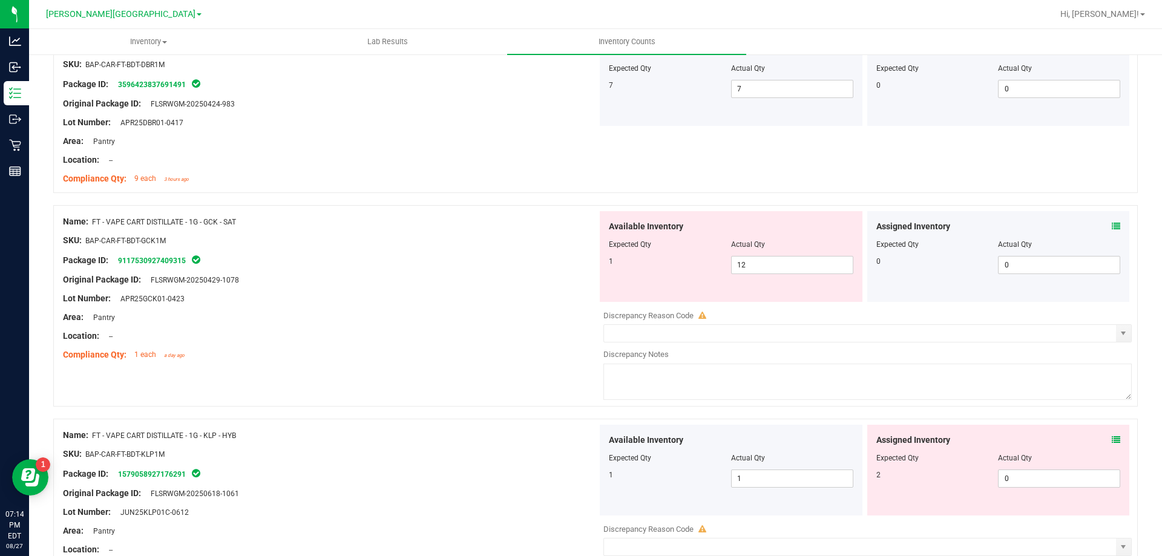
click at [1111, 227] on icon at bounding box center [1115, 226] width 8 height 8
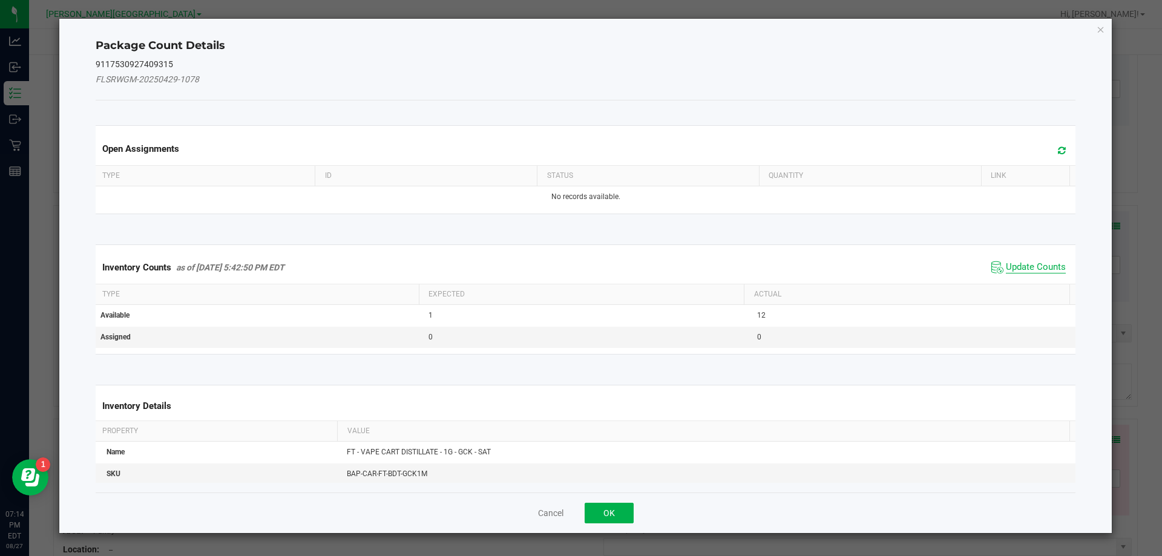
click at [1039, 264] on span "Update Counts" at bounding box center [1036, 267] width 60 height 12
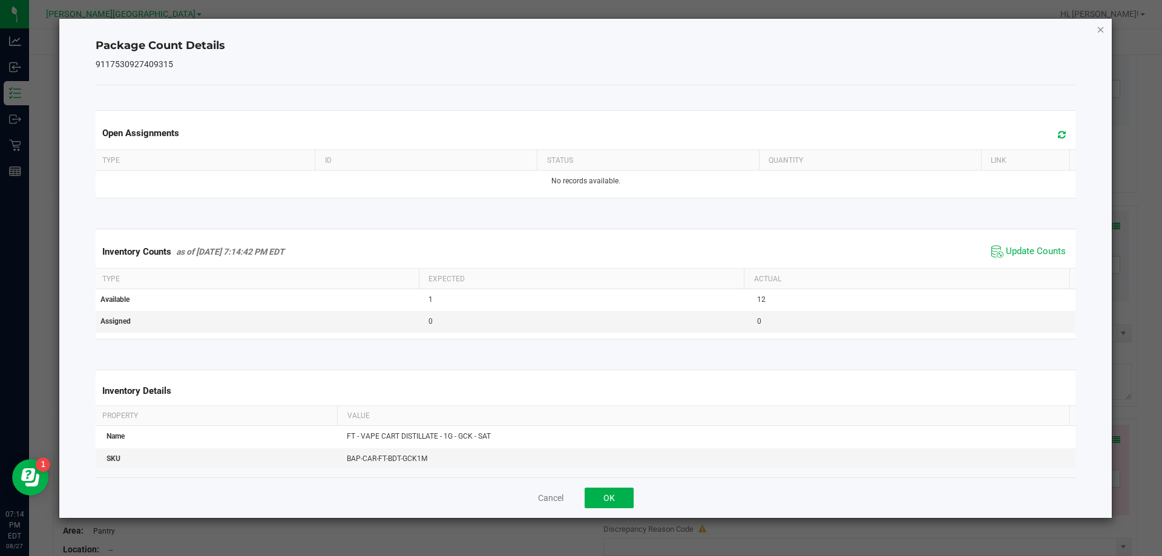
click at [1099, 30] on icon "Close" at bounding box center [1100, 29] width 8 height 15
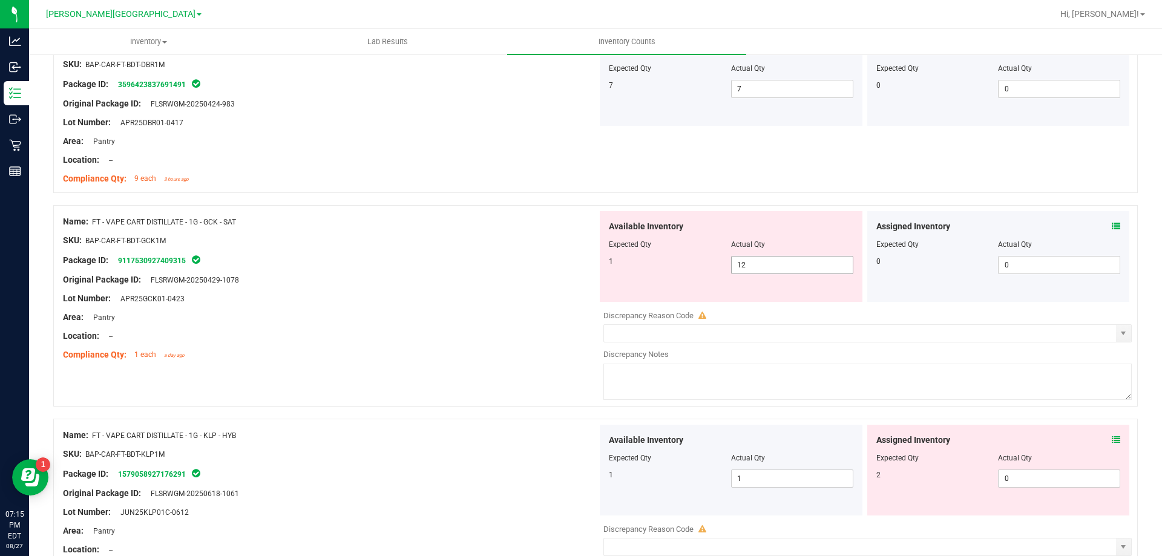
click at [799, 264] on input "12" at bounding box center [791, 265] width 121 height 17
type input "1"
click at [385, 313] on div "Area: Pantry" at bounding box center [330, 317] width 534 height 13
type input "1"
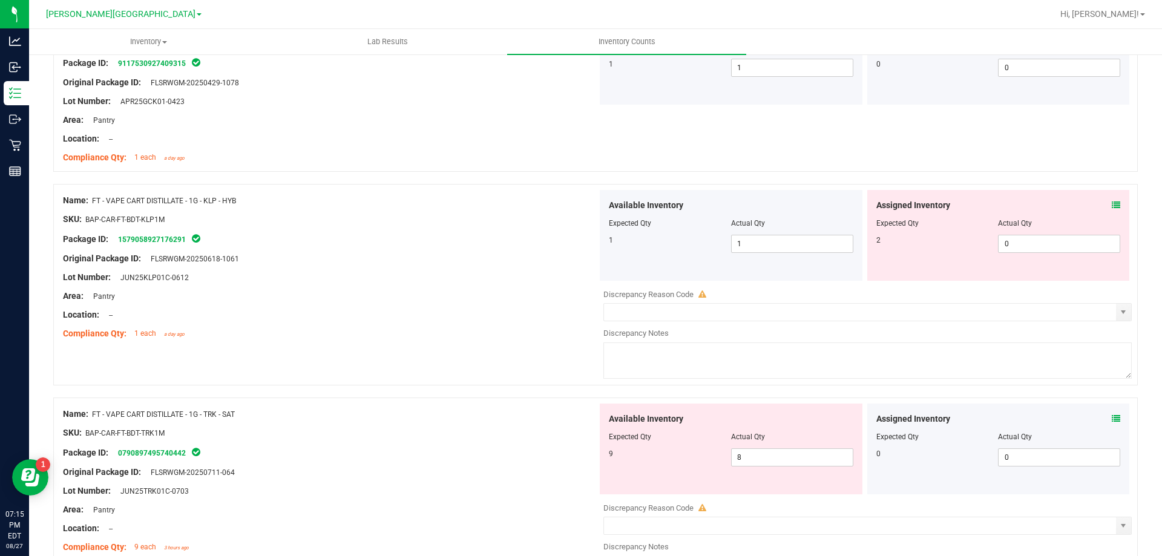
scroll to position [1830, 0]
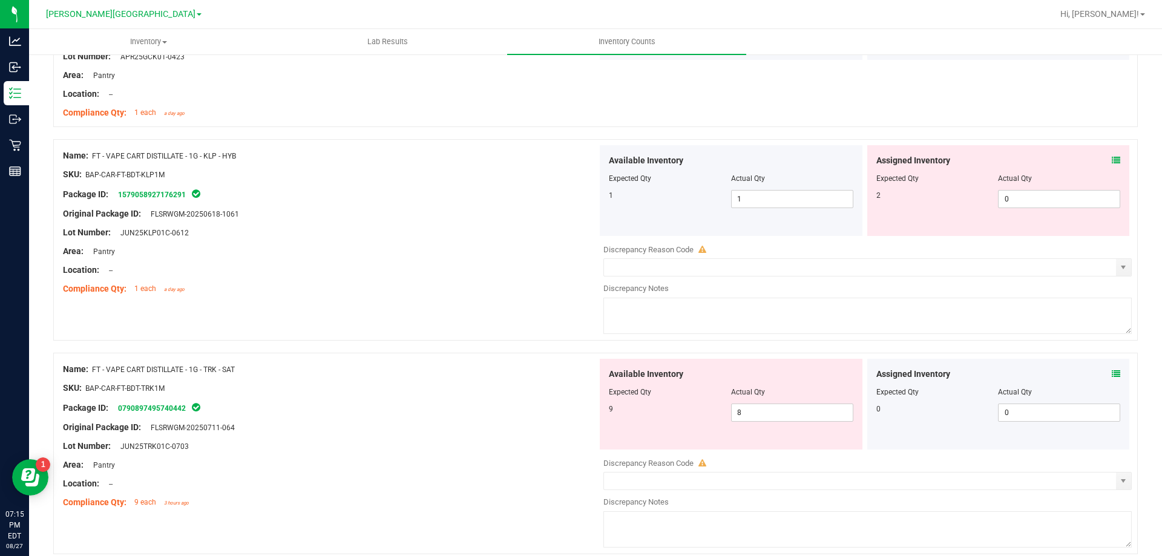
click at [1111, 160] on icon at bounding box center [1115, 160] width 8 height 8
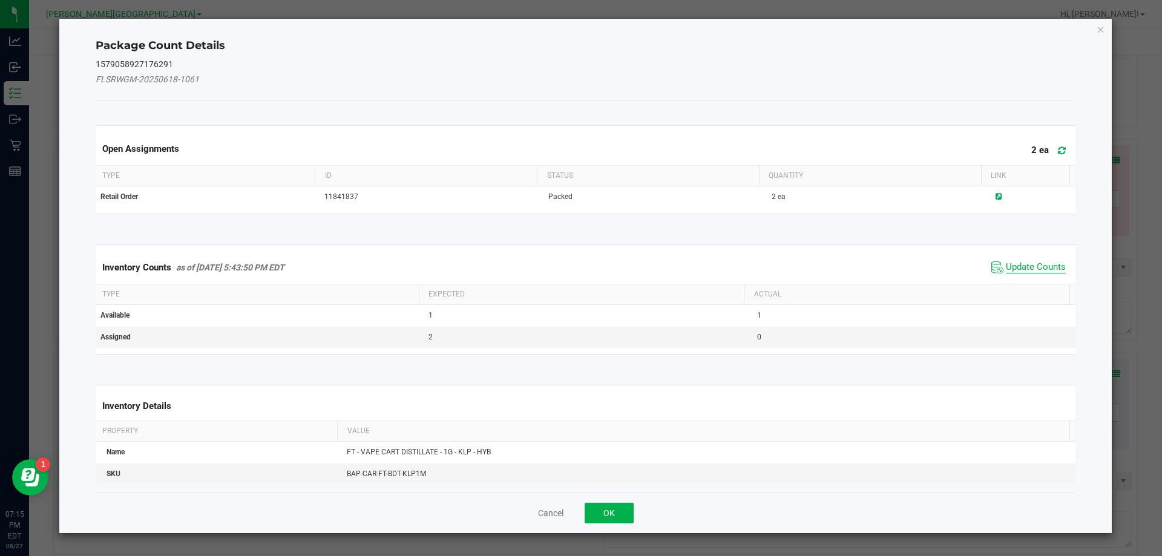
click at [1010, 267] on span "Update Counts" at bounding box center [1036, 267] width 60 height 12
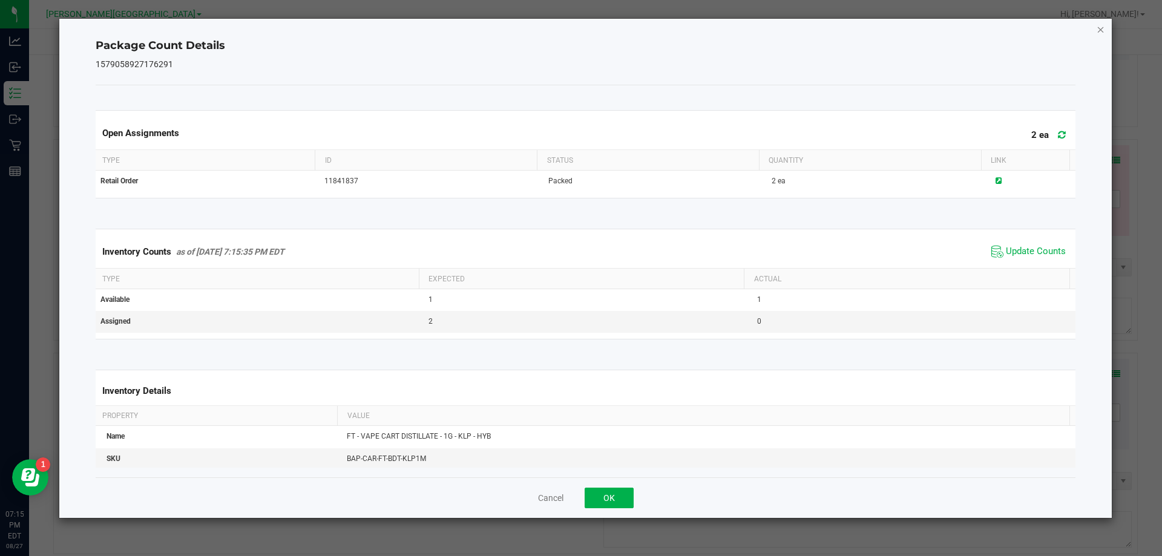
click at [1100, 28] on icon "Close" at bounding box center [1100, 29] width 8 height 15
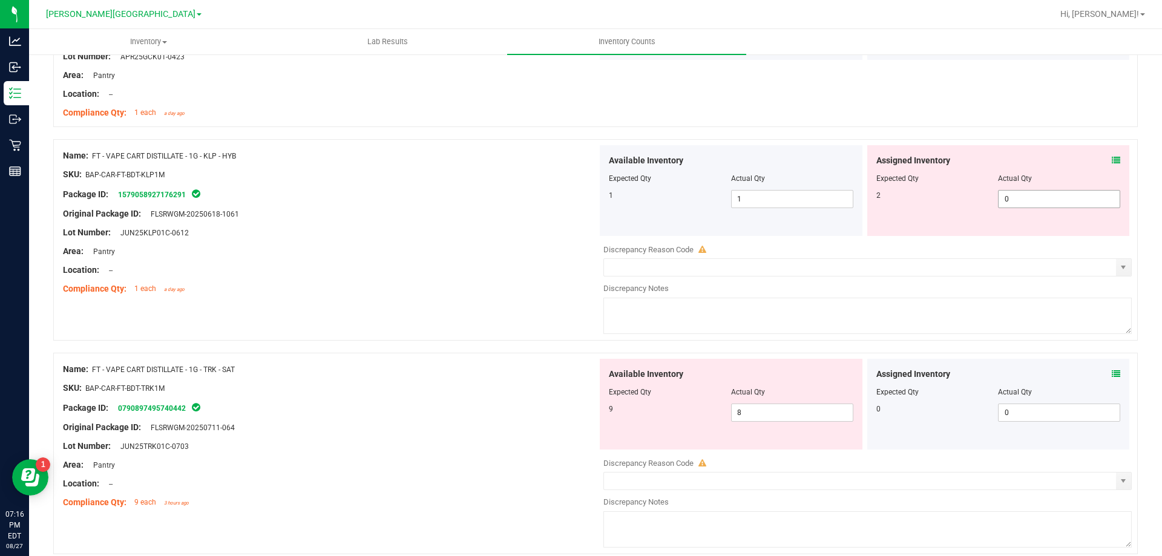
click at [1056, 197] on input "0" at bounding box center [1058, 199] width 121 height 17
type input "2"
click at [532, 255] on div "Area: Pantry" at bounding box center [330, 251] width 534 height 13
type input "2"
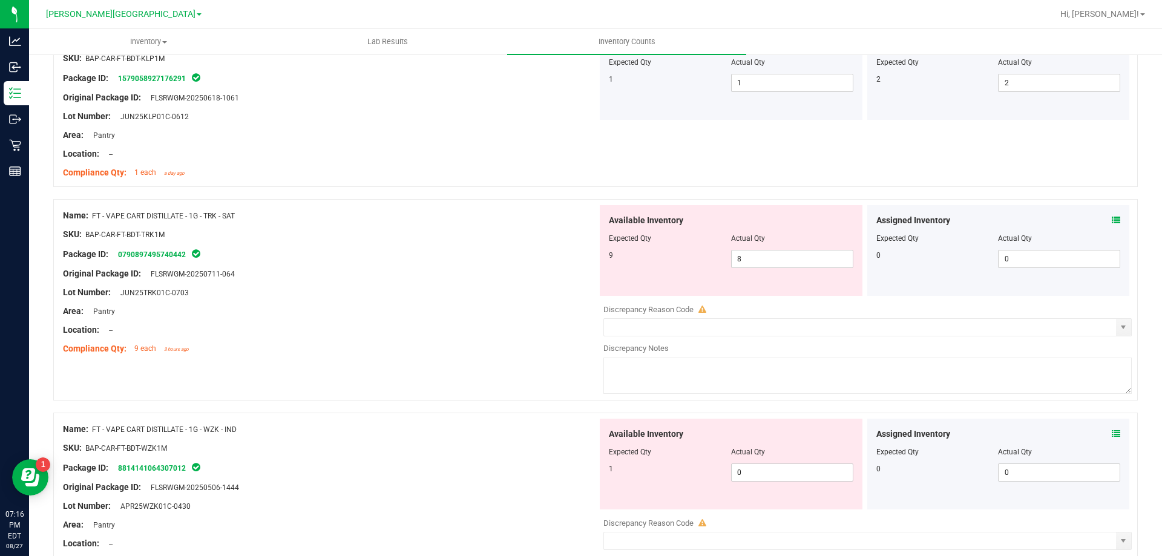
scroll to position [1951, 0]
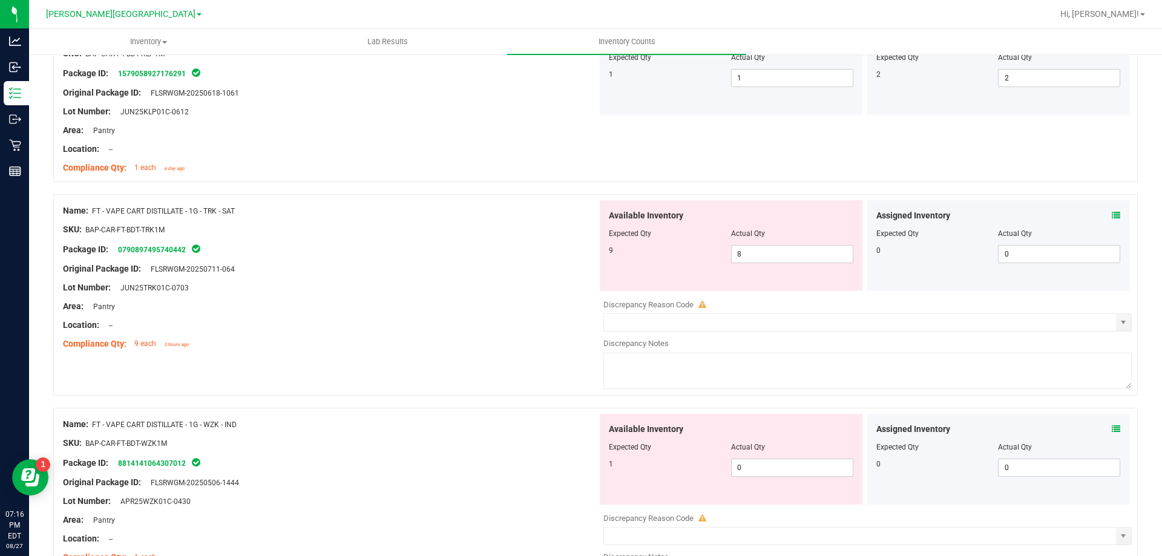
click at [1111, 216] on icon at bounding box center [1115, 215] width 8 height 8
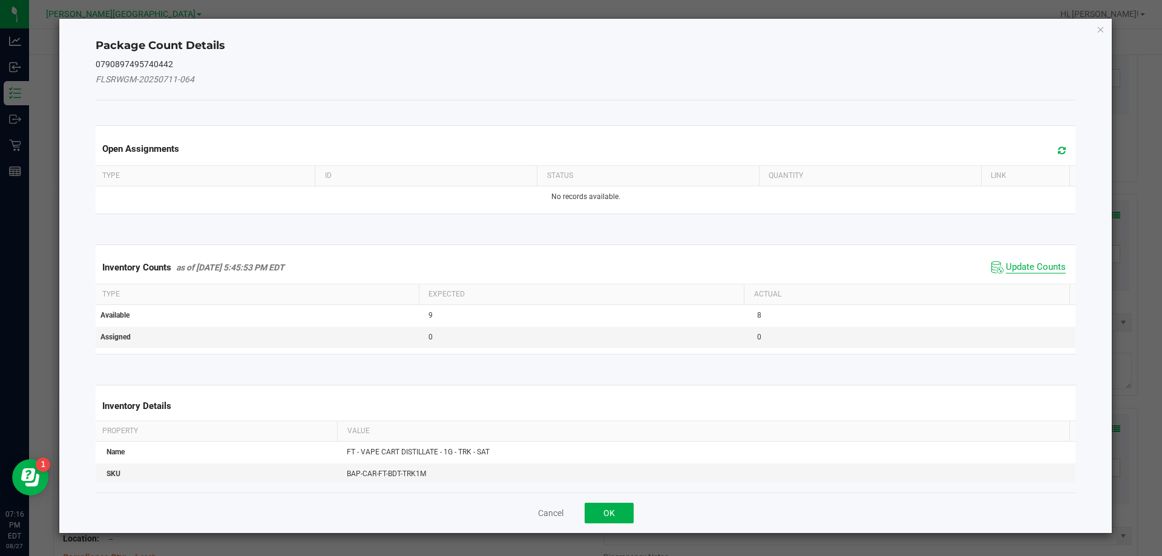
click at [1028, 267] on span "Update Counts" at bounding box center [1036, 267] width 60 height 12
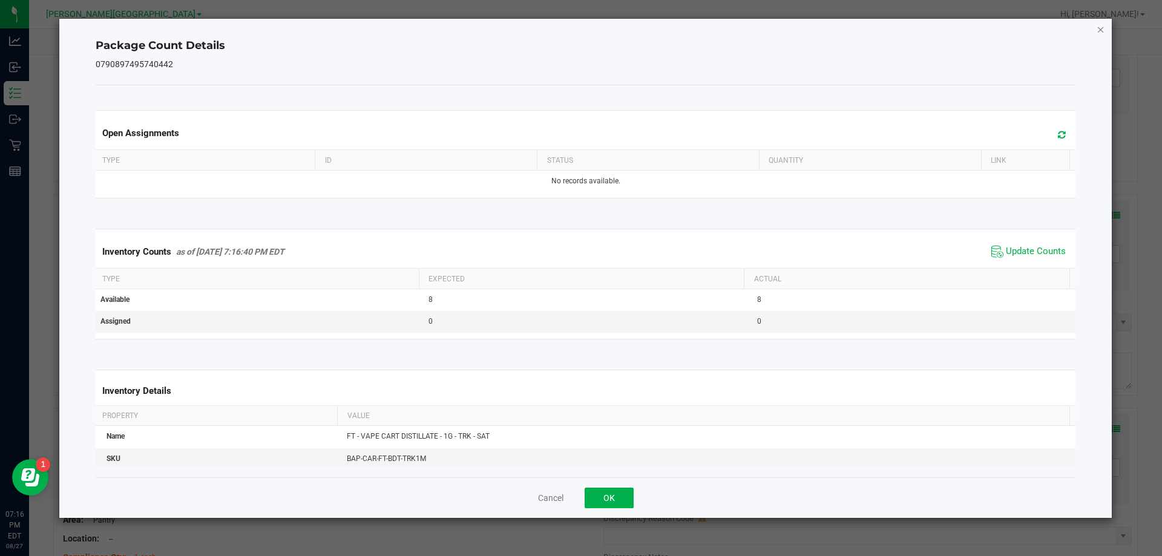
click at [1101, 29] on icon "Close" at bounding box center [1100, 29] width 8 height 15
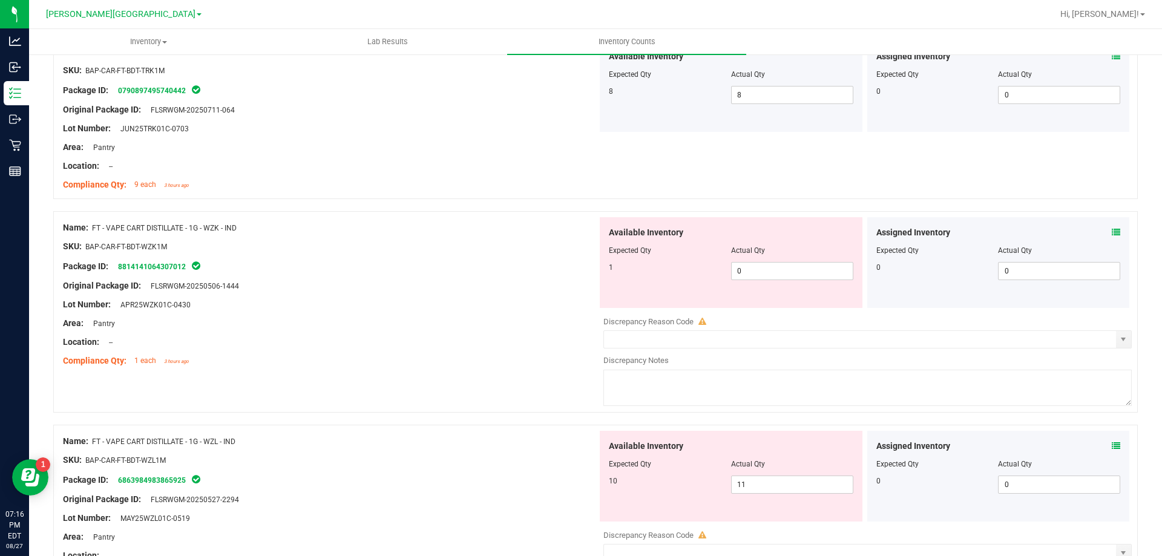
scroll to position [2132, 0]
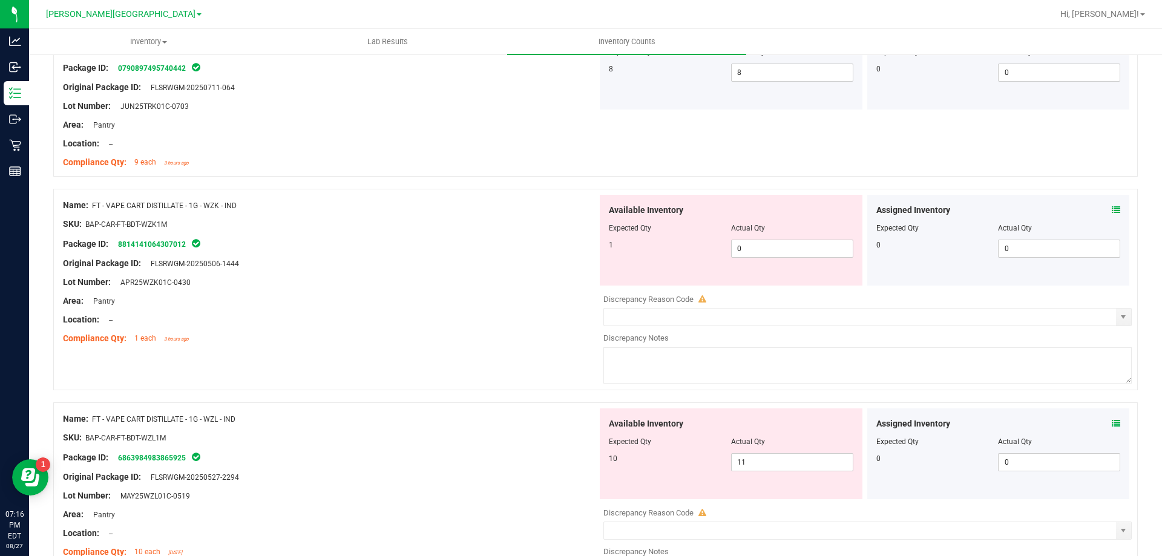
click at [1111, 212] on icon at bounding box center [1115, 210] width 8 height 8
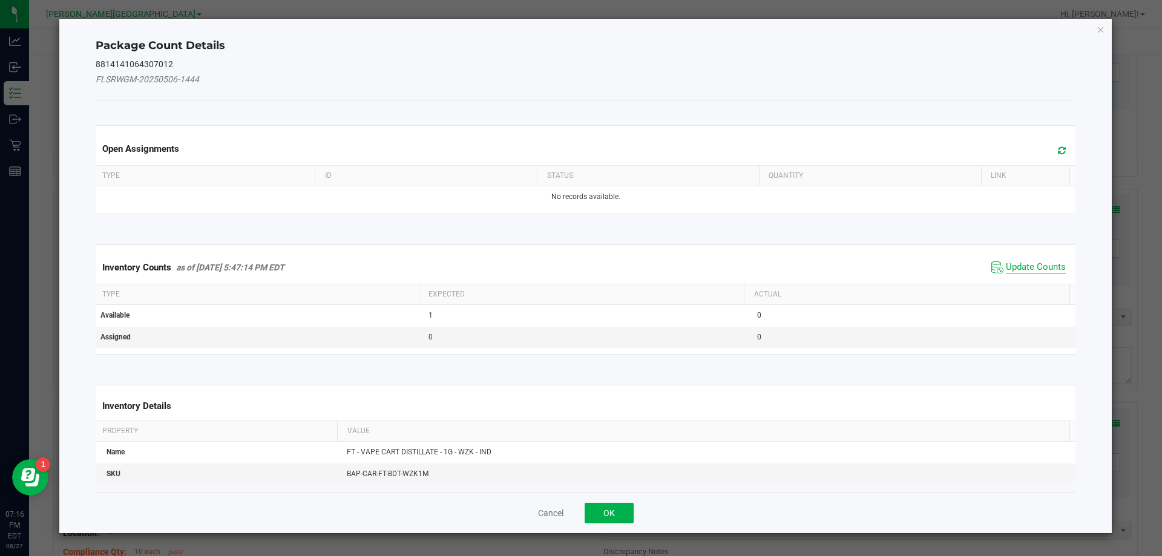
click at [1030, 269] on span "Update Counts" at bounding box center [1036, 267] width 60 height 12
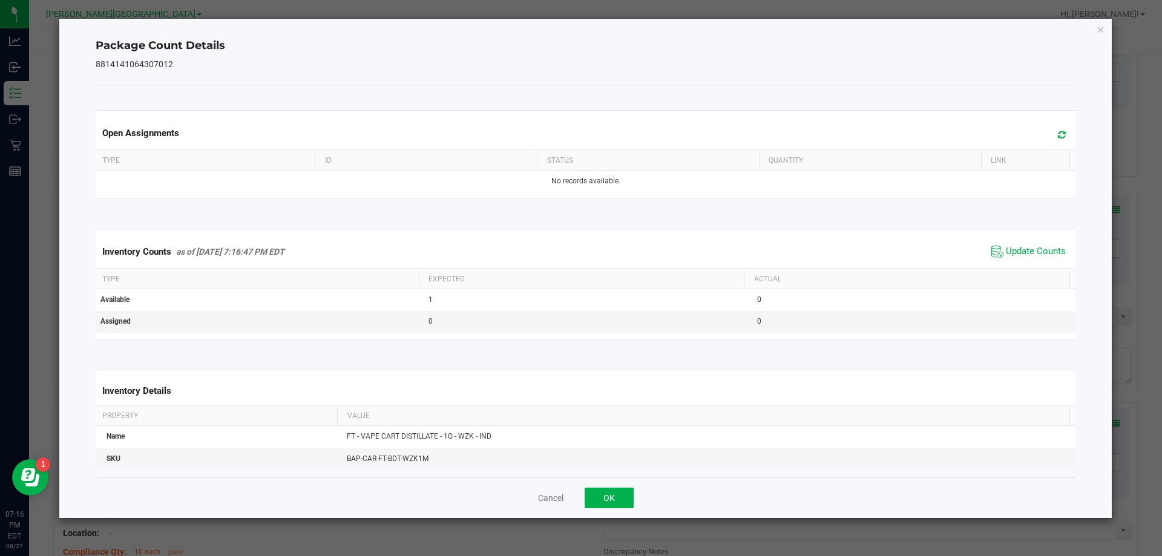
click at [1095, 28] on div "Package Count Details 8814141064307012 Open Assignments Type ID Status Quantity…" at bounding box center [585, 268] width 1053 height 499
click at [1100, 30] on icon "Close" at bounding box center [1100, 29] width 8 height 15
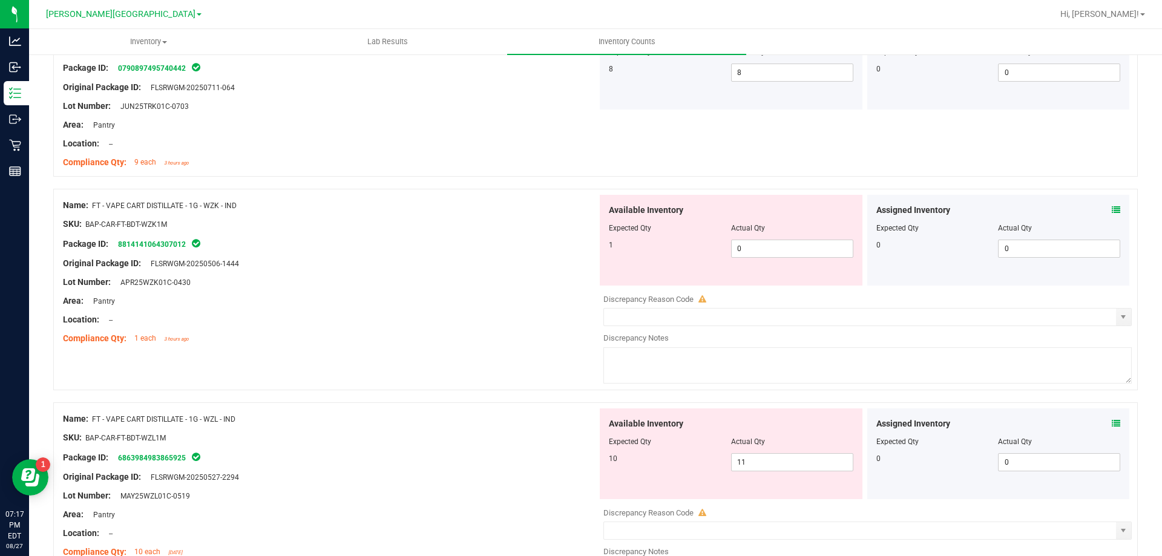
click at [526, 279] on div "Lot Number: APR25WZK01C-0430" at bounding box center [330, 282] width 534 height 13
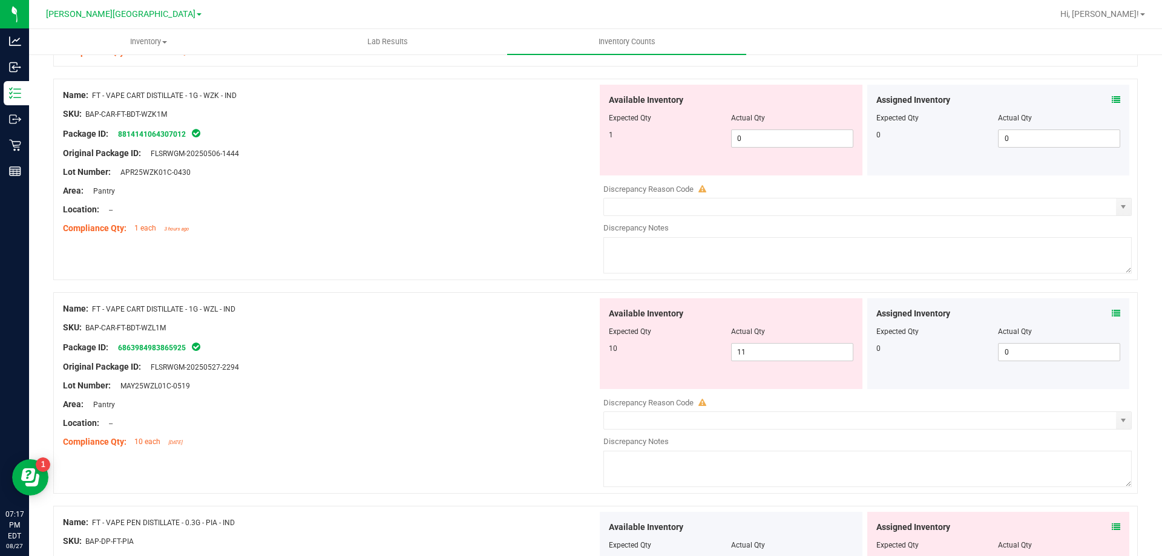
scroll to position [2253, 0]
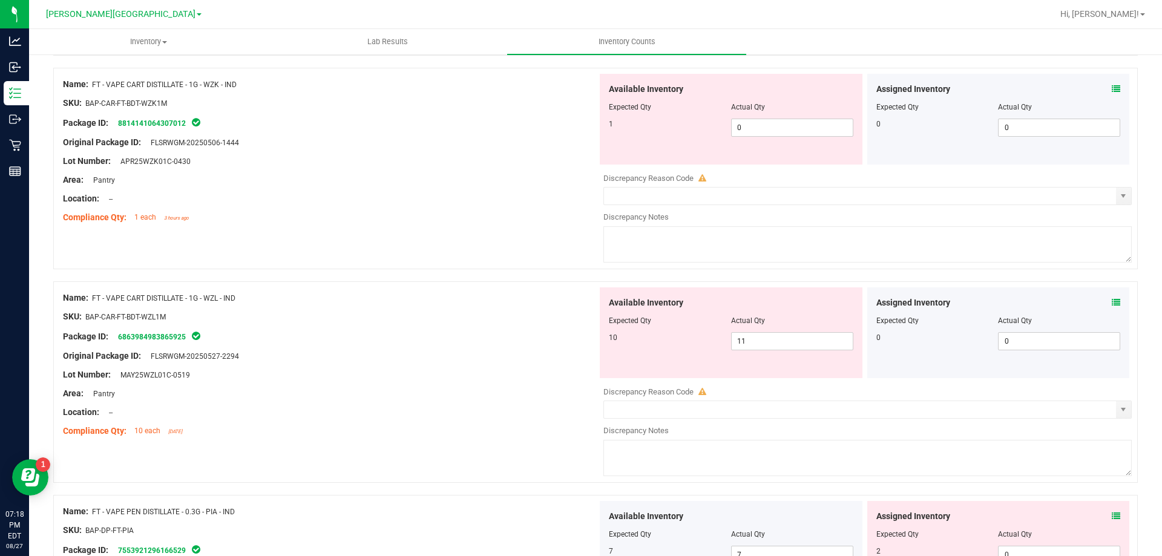
click at [1111, 301] on icon at bounding box center [1115, 302] width 8 height 8
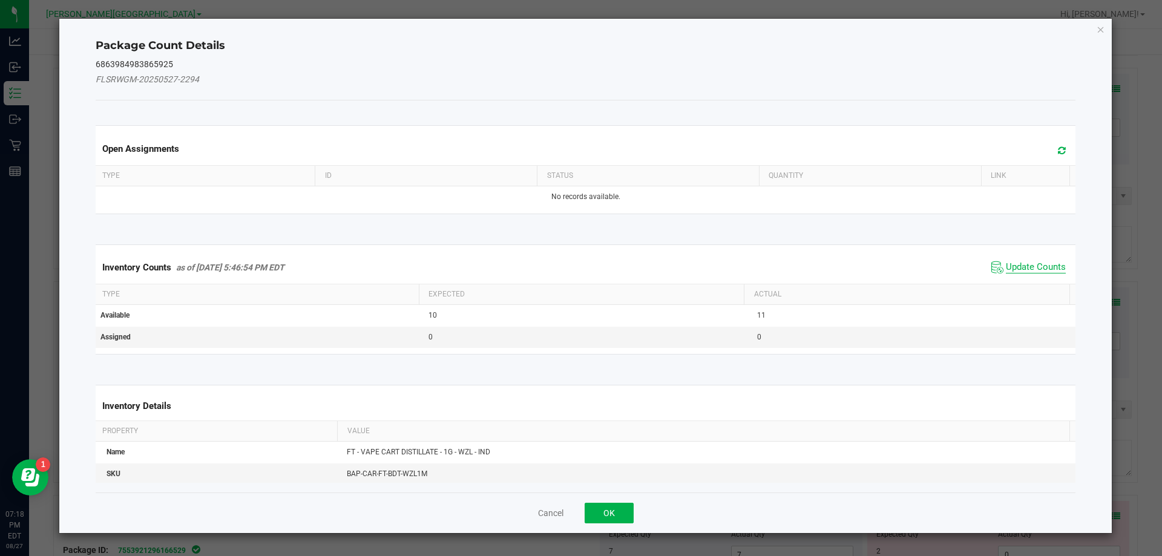
click at [1035, 263] on span "Update Counts" at bounding box center [1036, 267] width 60 height 12
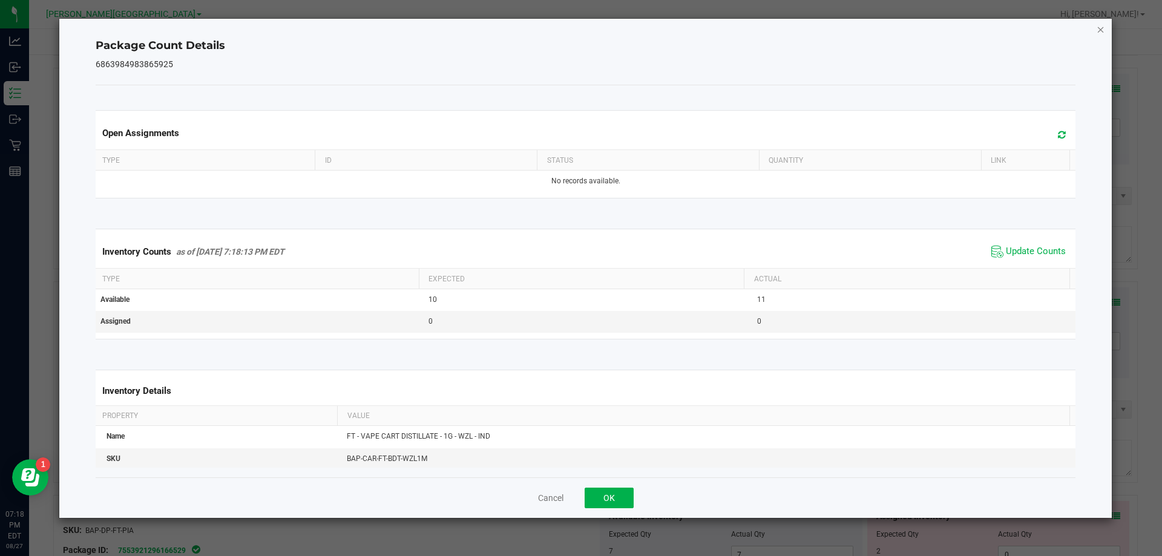
click at [1104, 36] on icon "Close" at bounding box center [1100, 29] width 8 height 15
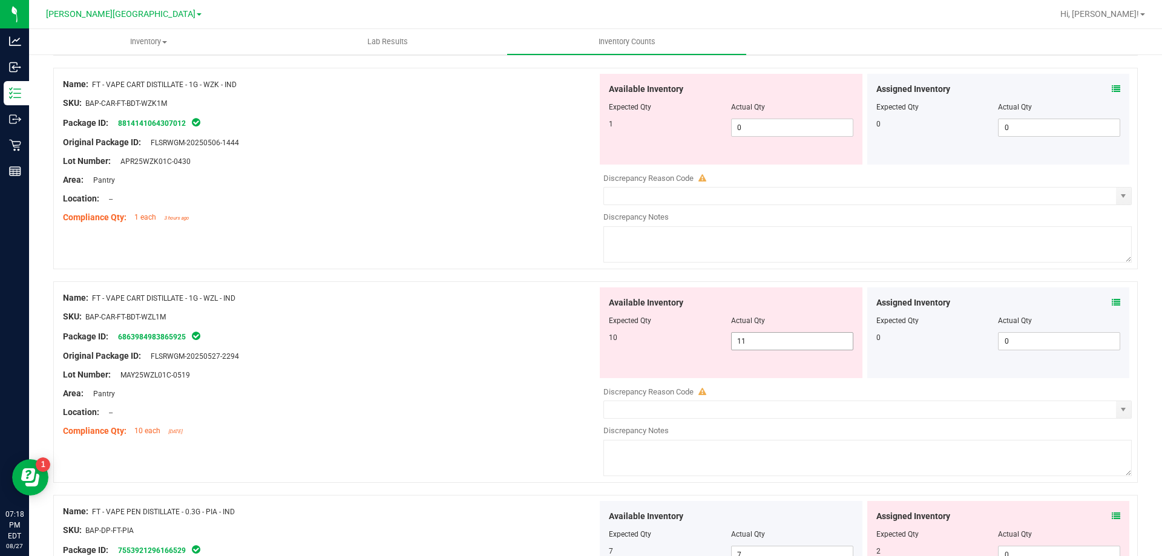
click at [793, 343] on input "11" at bounding box center [791, 341] width 121 height 17
type input "10"
click at [782, 129] on input "0" at bounding box center [791, 127] width 121 height 17
type input "10"
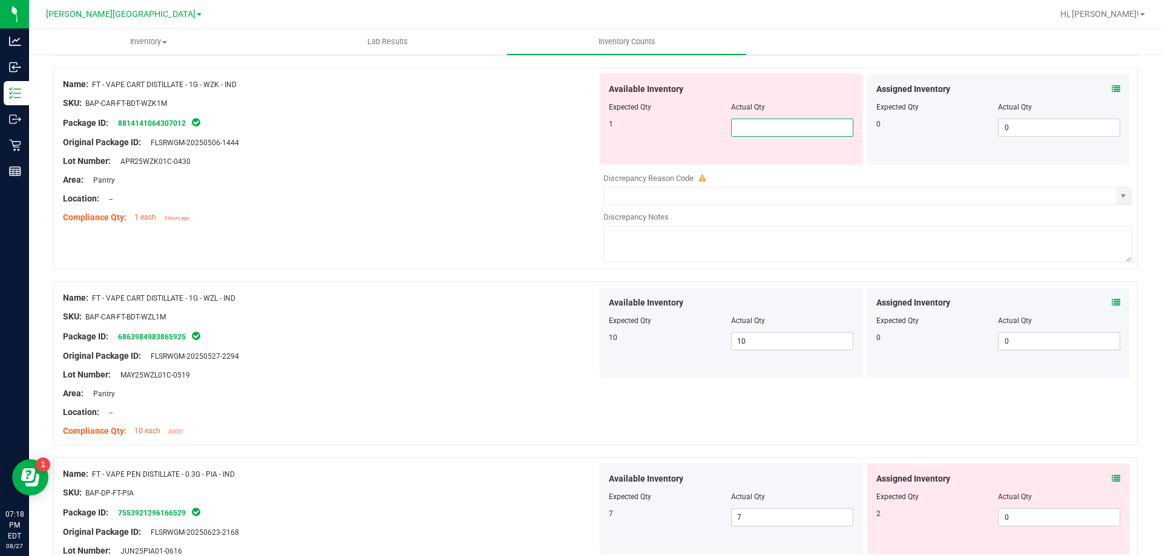
type input "1"
click at [462, 163] on div "Lot Number: APR25WZK01C-0430" at bounding box center [330, 161] width 534 height 13
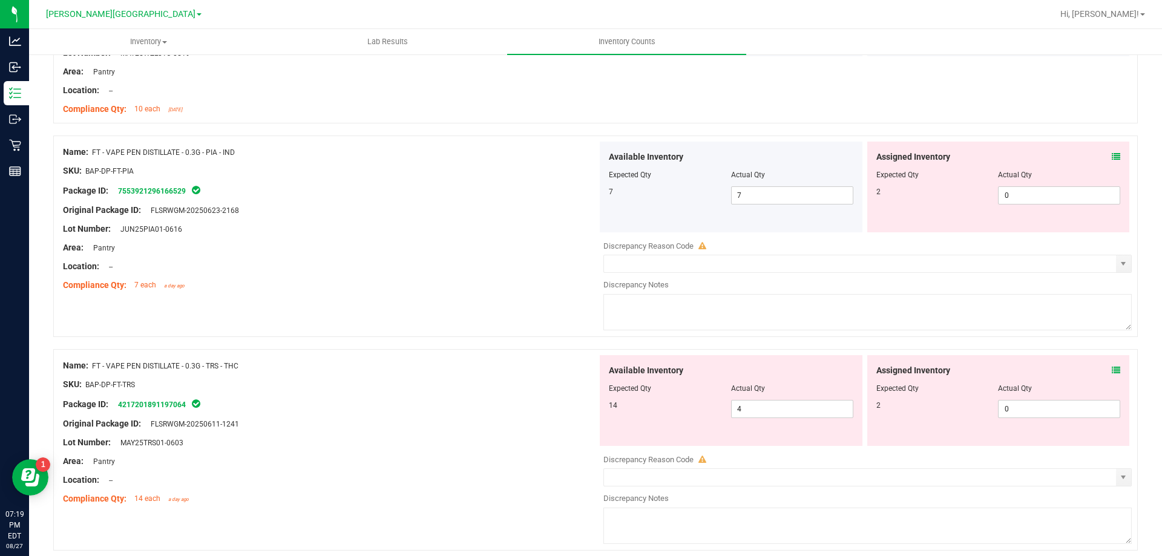
scroll to position [2556, 0]
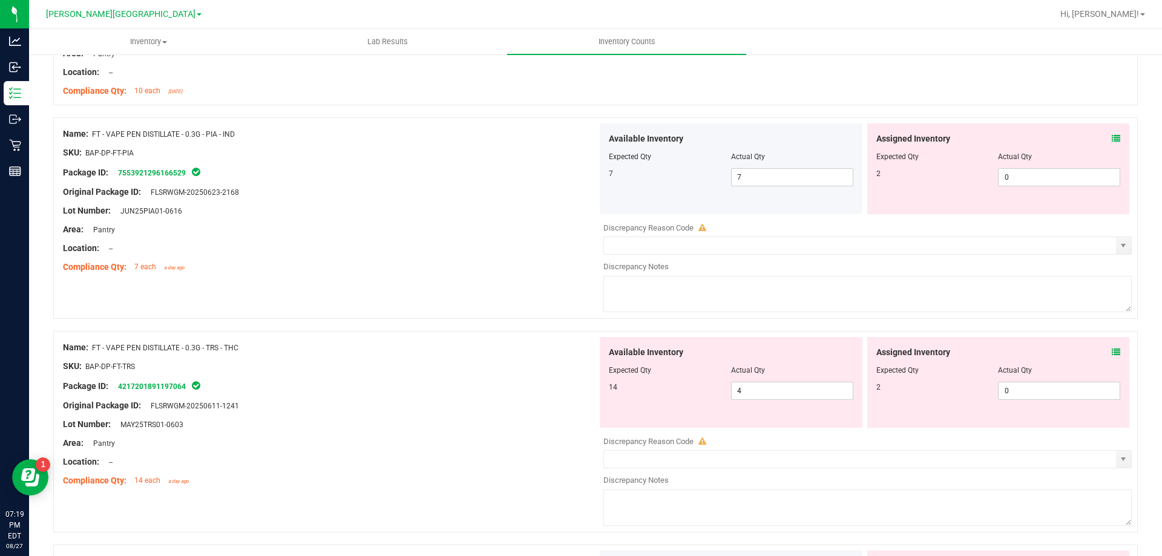
click at [1111, 137] on icon at bounding box center [1115, 138] width 8 height 8
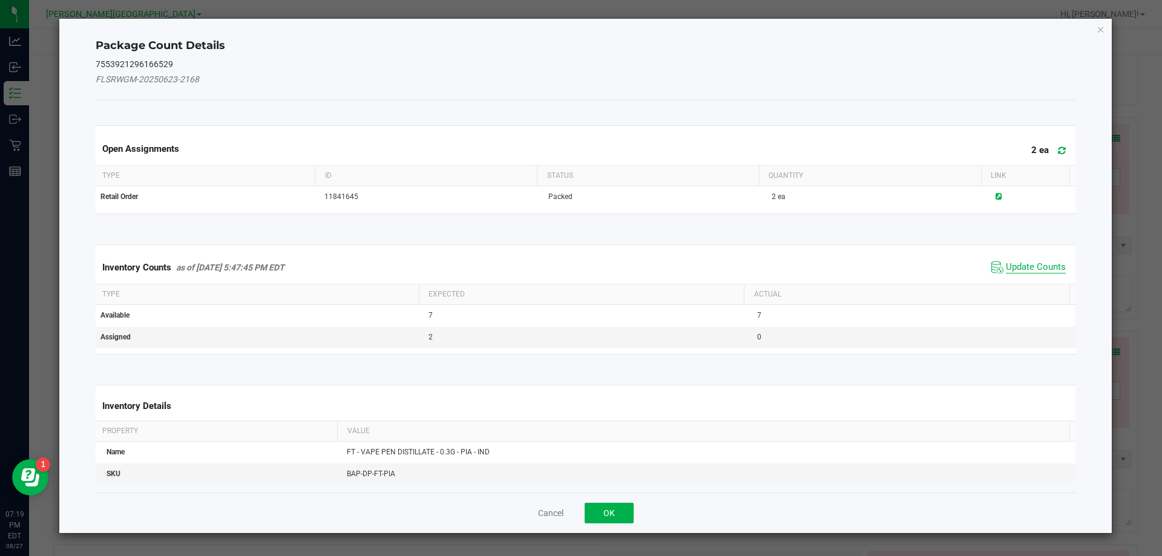
click at [1006, 266] on span "Update Counts" at bounding box center [1036, 267] width 60 height 12
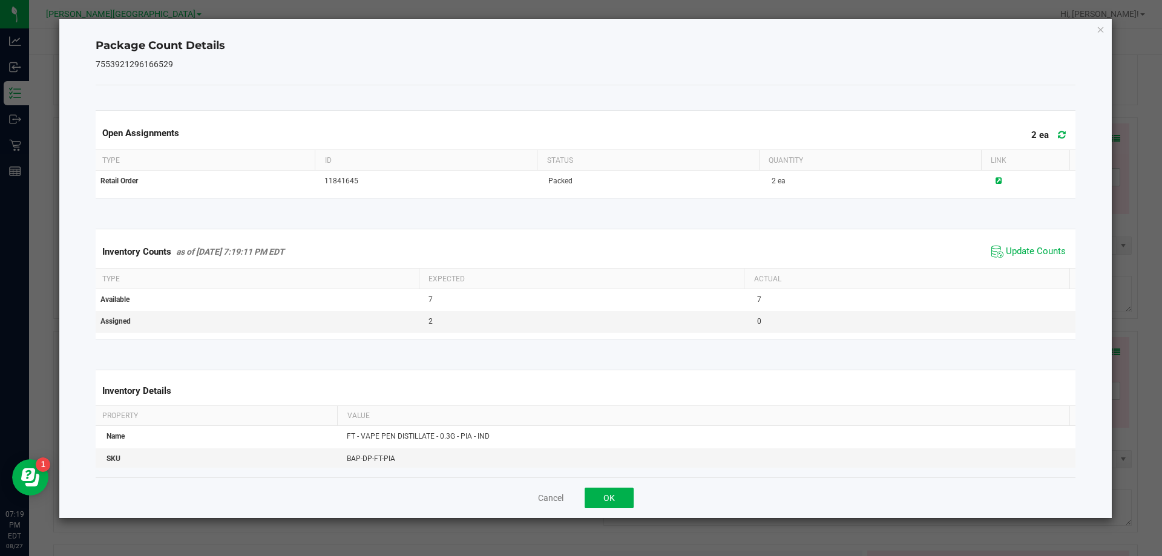
click at [1098, 30] on icon "Close" at bounding box center [1100, 29] width 8 height 15
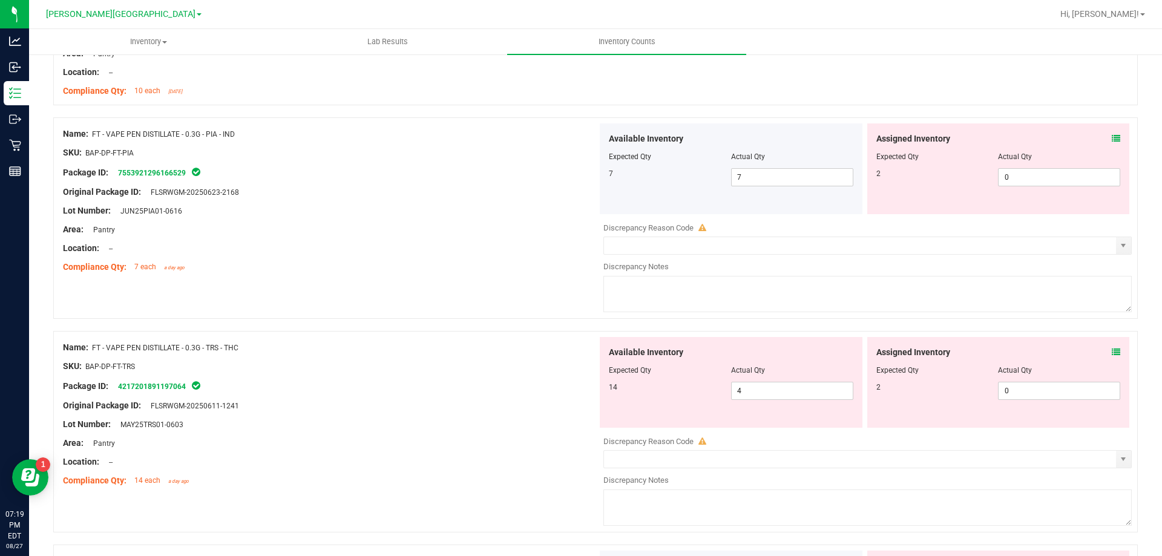
click at [1111, 350] on icon at bounding box center [1115, 352] width 8 height 8
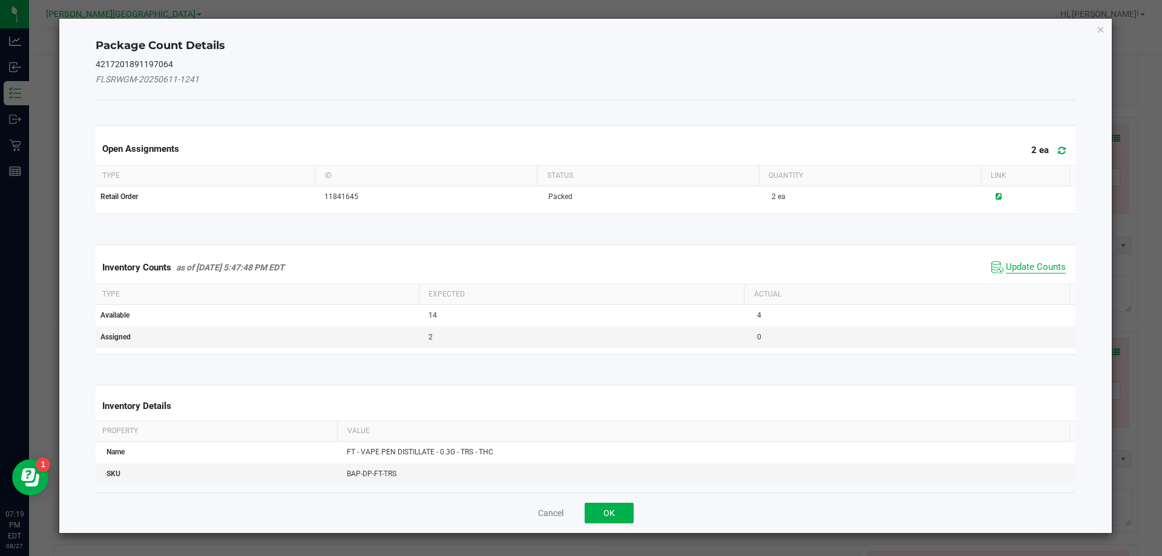
click at [1022, 263] on span "Update Counts" at bounding box center [1036, 267] width 60 height 12
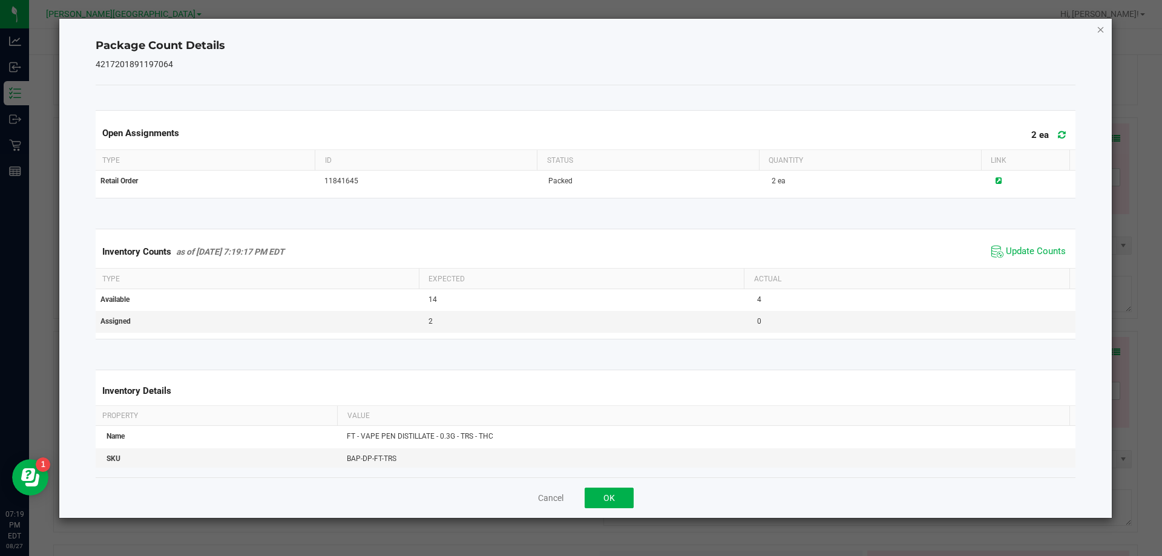
click at [1100, 31] on icon "Close" at bounding box center [1100, 29] width 8 height 15
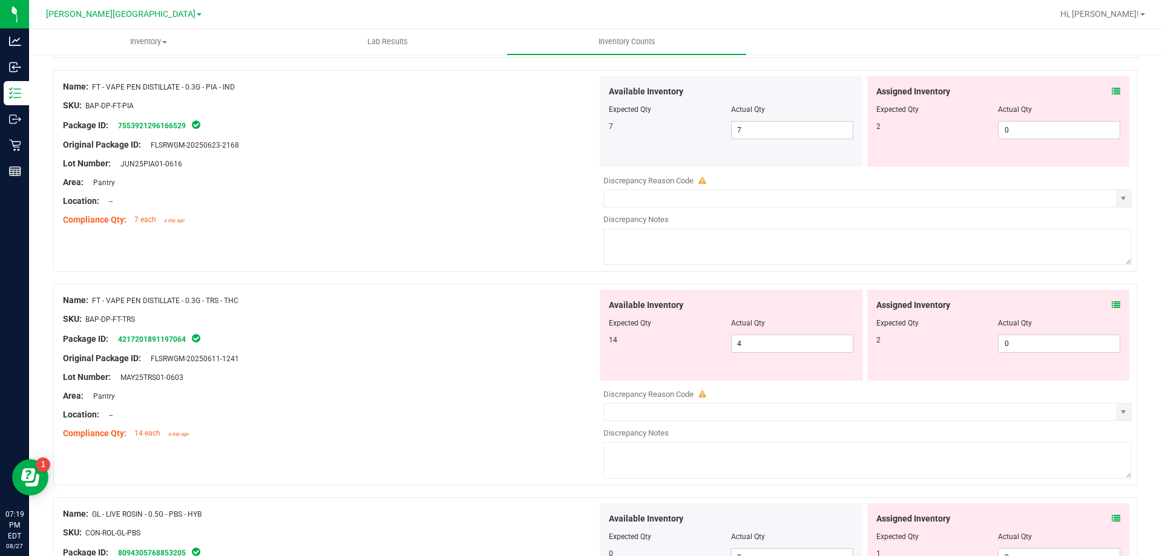
scroll to position [2737, 0]
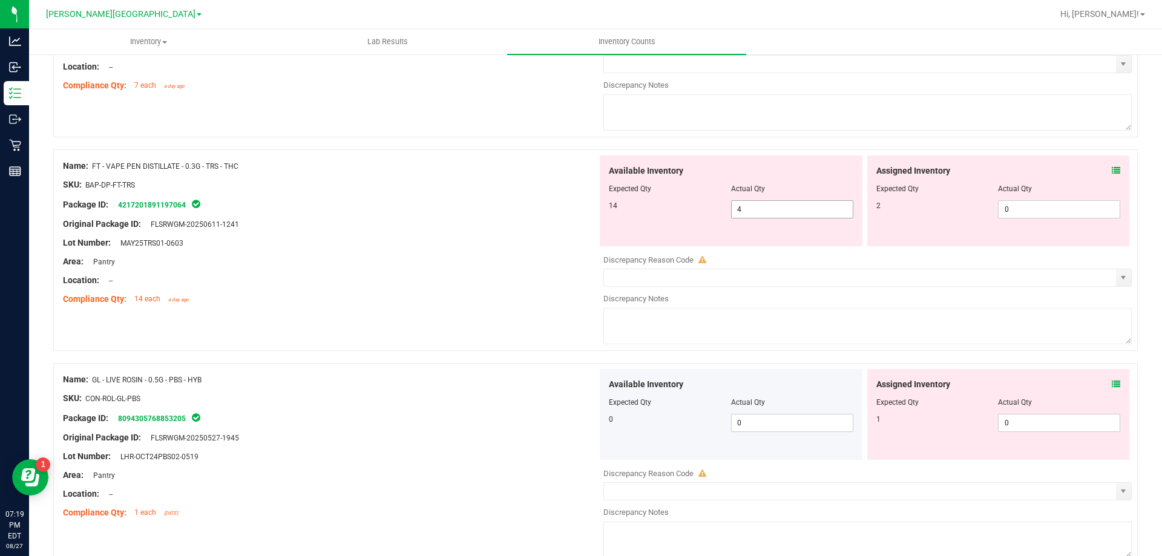
click at [760, 204] on span "4 4" at bounding box center [792, 209] width 122 height 18
type input "14"
click at [571, 233] on div at bounding box center [330, 234] width 534 height 6
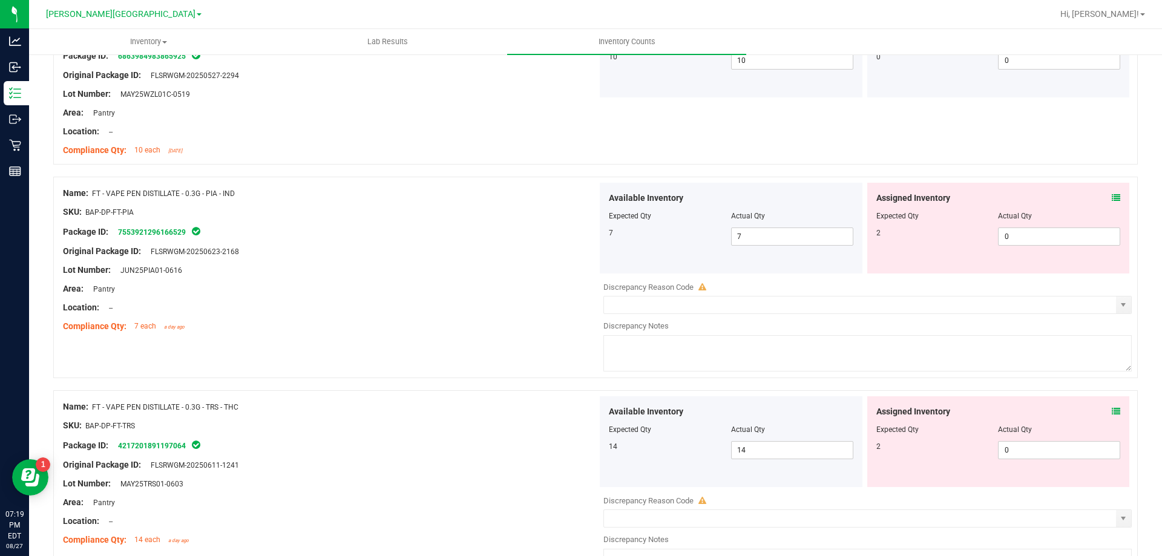
scroll to position [2495, 0]
click at [1003, 240] on span "0 0" at bounding box center [1059, 238] width 122 height 18
type input "2"
click at [529, 241] on div at bounding box center [330, 243] width 534 height 6
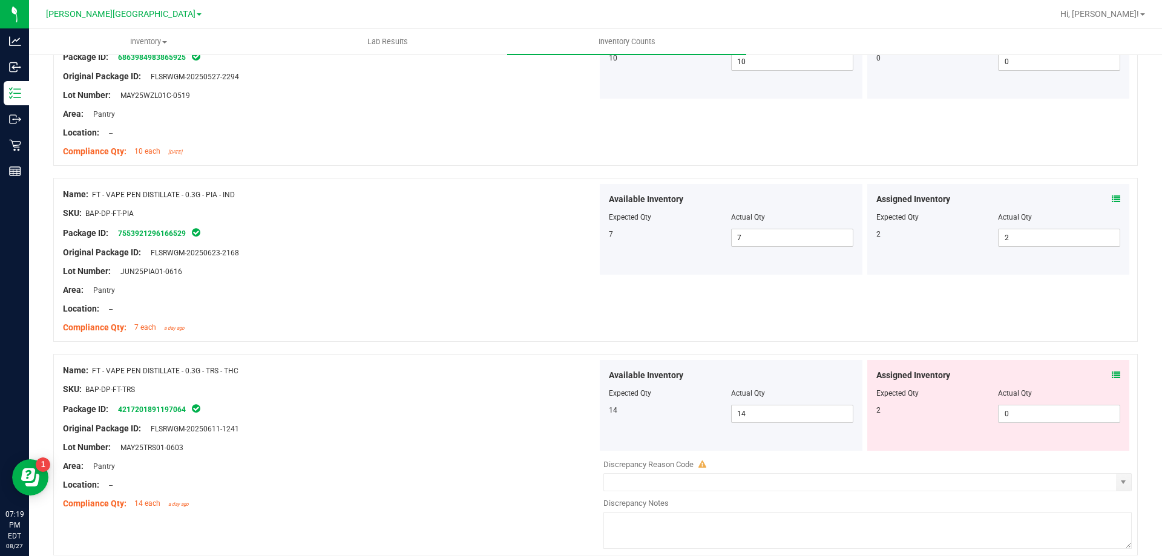
scroll to position [2616, 0]
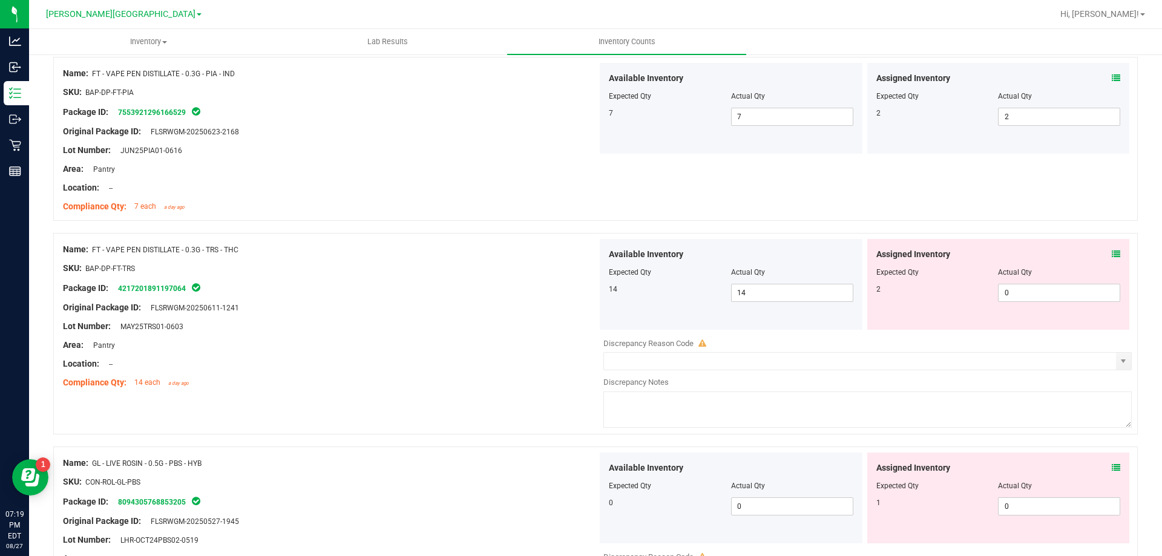
click at [1111, 255] on icon at bounding box center [1115, 254] width 8 height 8
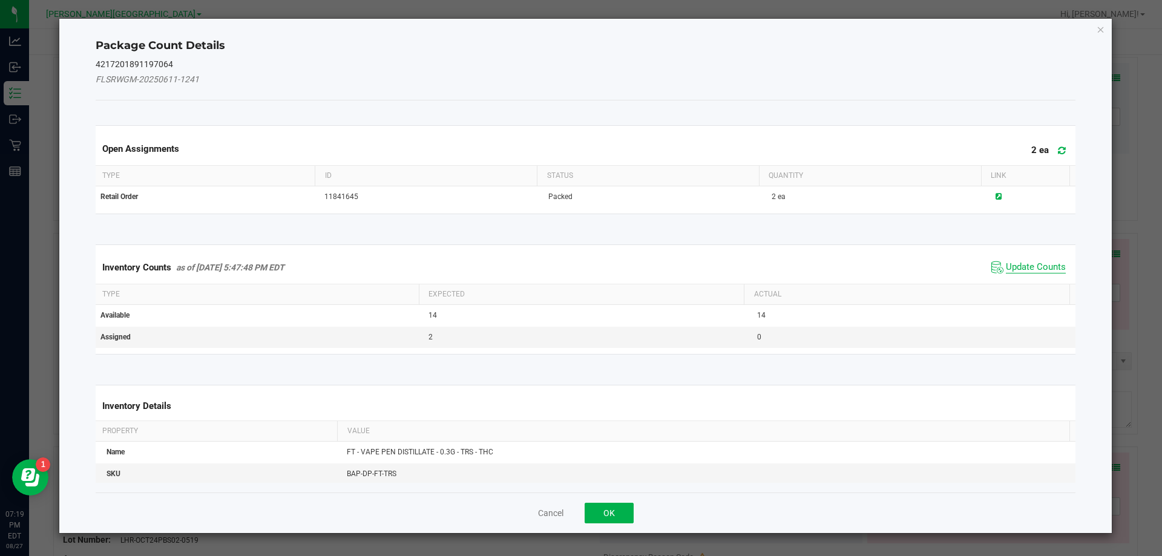
click at [1018, 270] on span "Update Counts" at bounding box center [1036, 267] width 60 height 12
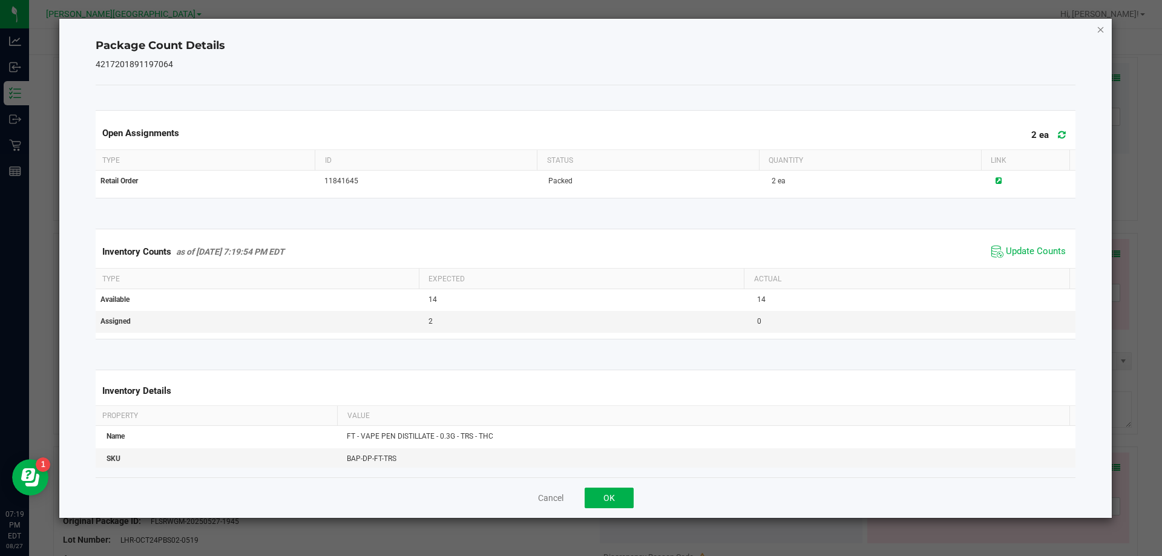
click at [1101, 27] on icon "Close" at bounding box center [1100, 29] width 8 height 15
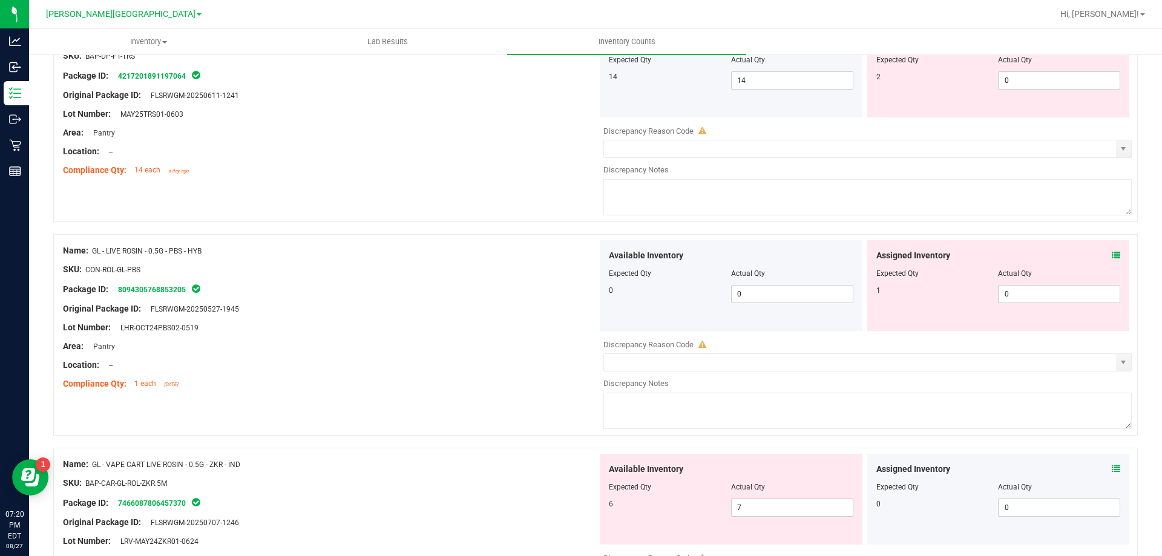
scroll to position [2828, 0]
click at [1111, 257] on icon at bounding box center [1115, 256] width 8 height 8
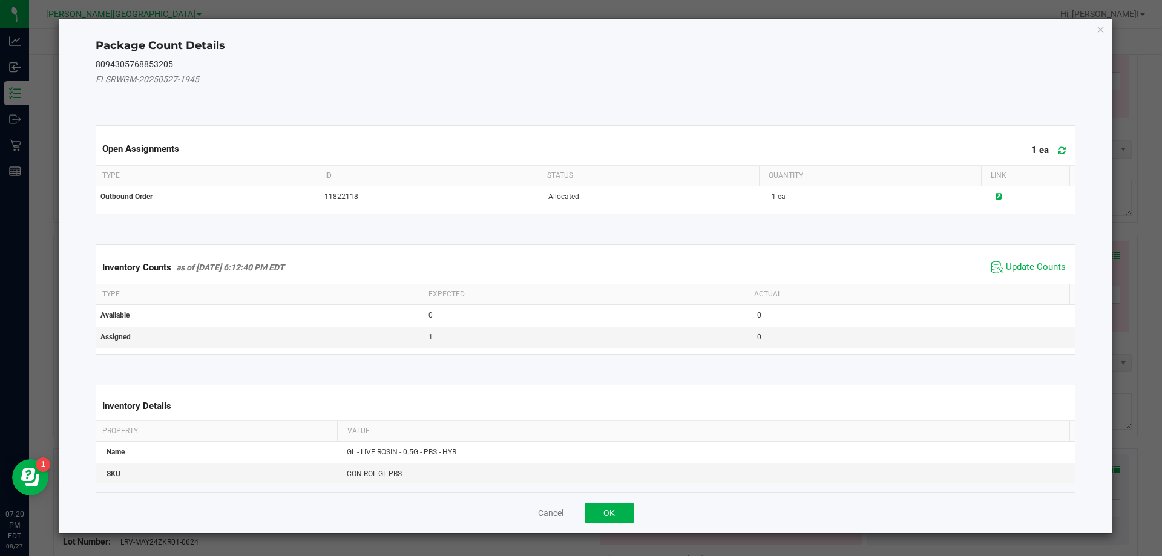
click at [1028, 272] on span "Update Counts" at bounding box center [1036, 267] width 60 height 12
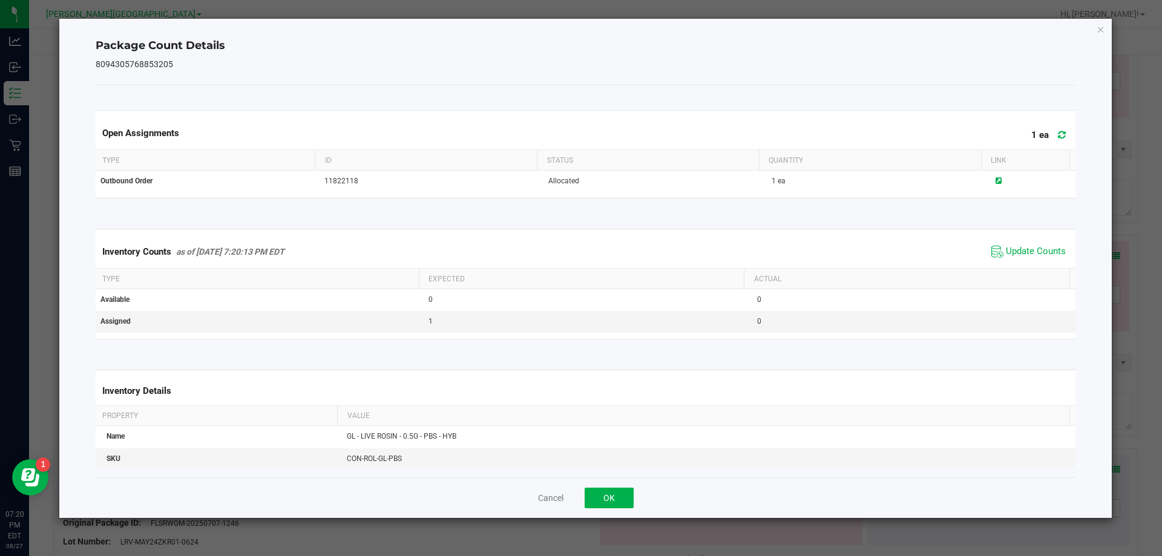
click at [1098, 46] on div "Package Count Details 8094305768853205 Open Assignments 1 ea Type ID Status Qua…" at bounding box center [585, 268] width 1053 height 499
click at [1100, 29] on icon "Close" at bounding box center [1100, 29] width 8 height 15
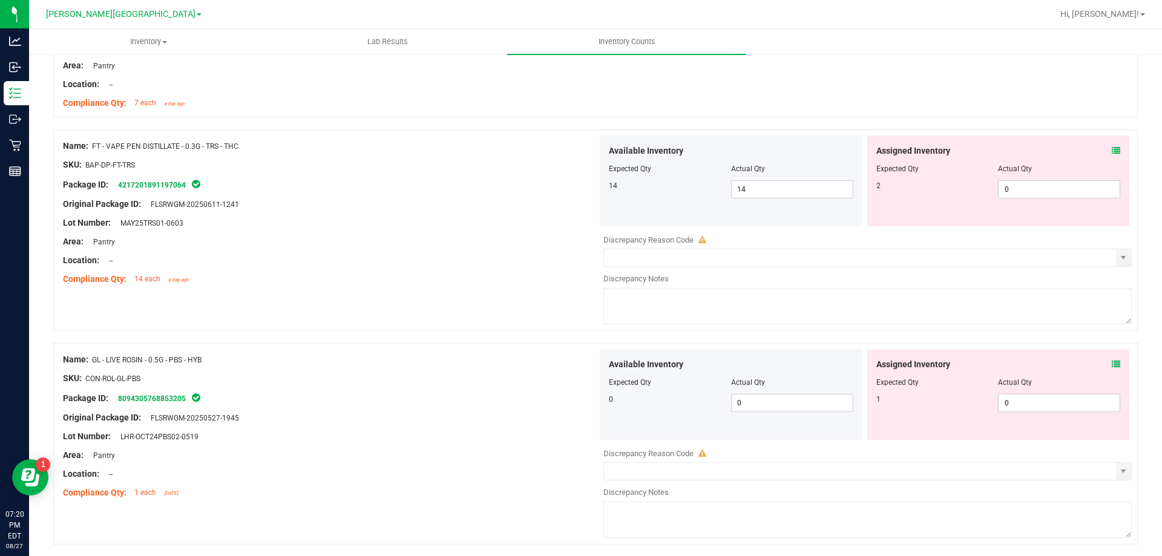
scroll to position [2720, 0]
click at [1044, 188] on input "0" at bounding box center [1058, 188] width 121 height 17
type input "2"
click at [353, 263] on div "Location: --" at bounding box center [330, 259] width 534 height 13
type input "2"
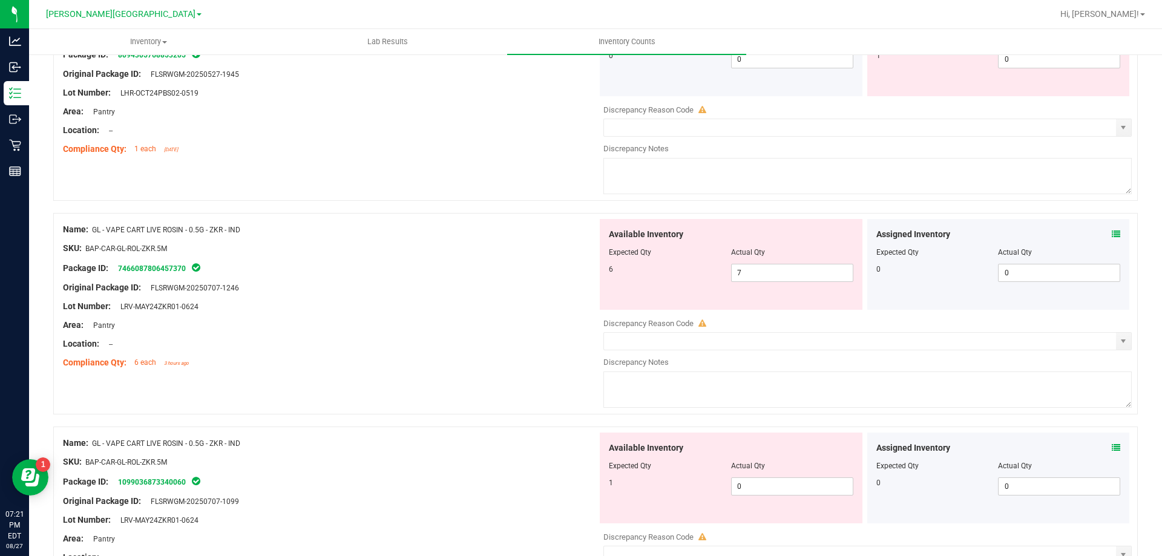
scroll to position [3023, 0]
click at [1111, 236] on icon at bounding box center [1115, 236] width 8 height 8
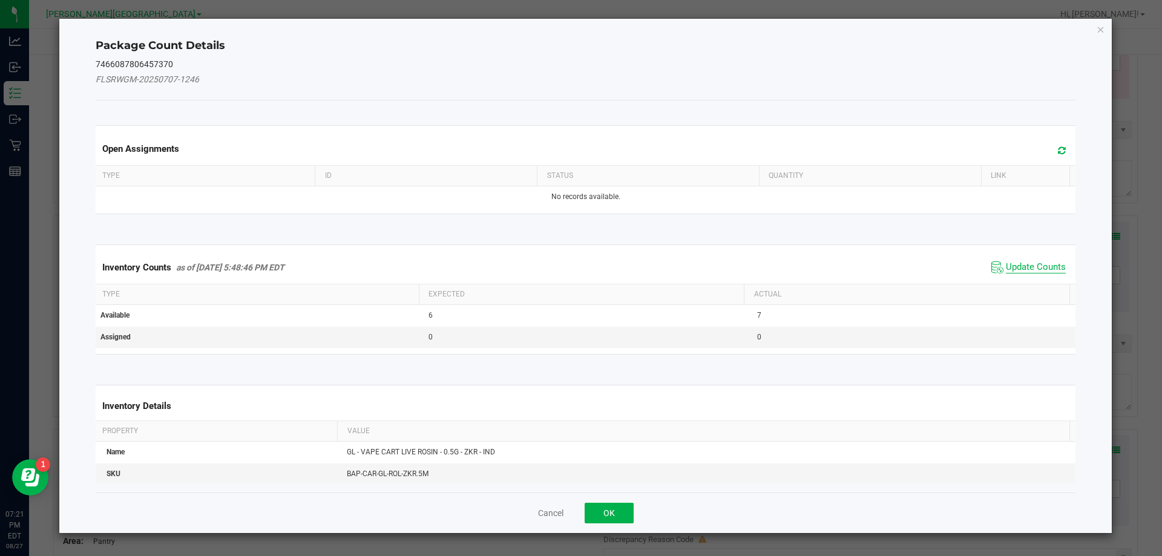
click at [1037, 271] on span "Update Counts" at bounding box center [1036, 267] width 60 height 12
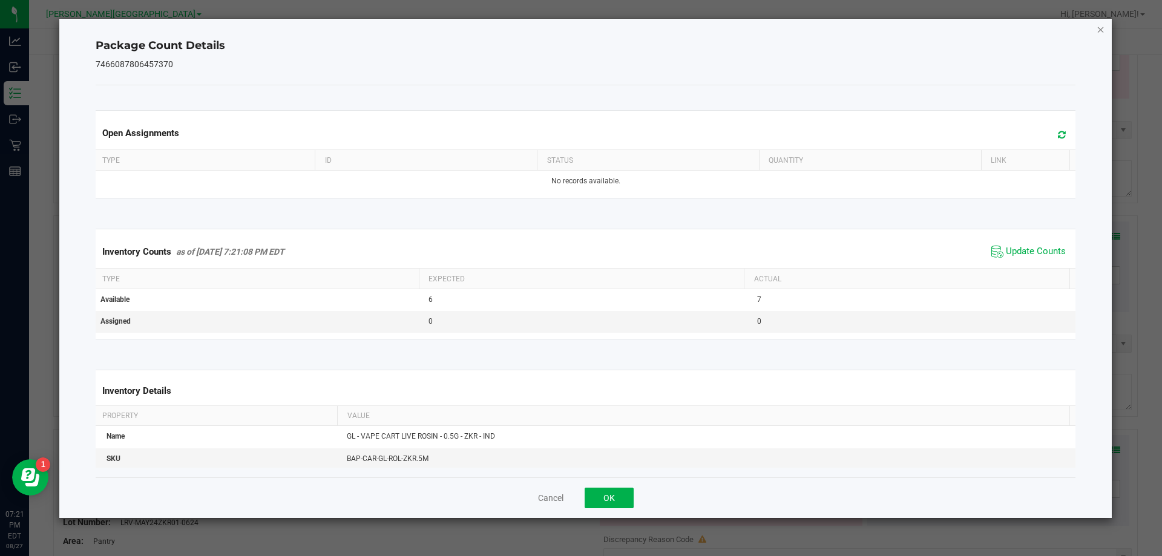
click at [1104, 33] on icon "Close" at bounding box center [1100, 29] width 8 height 15
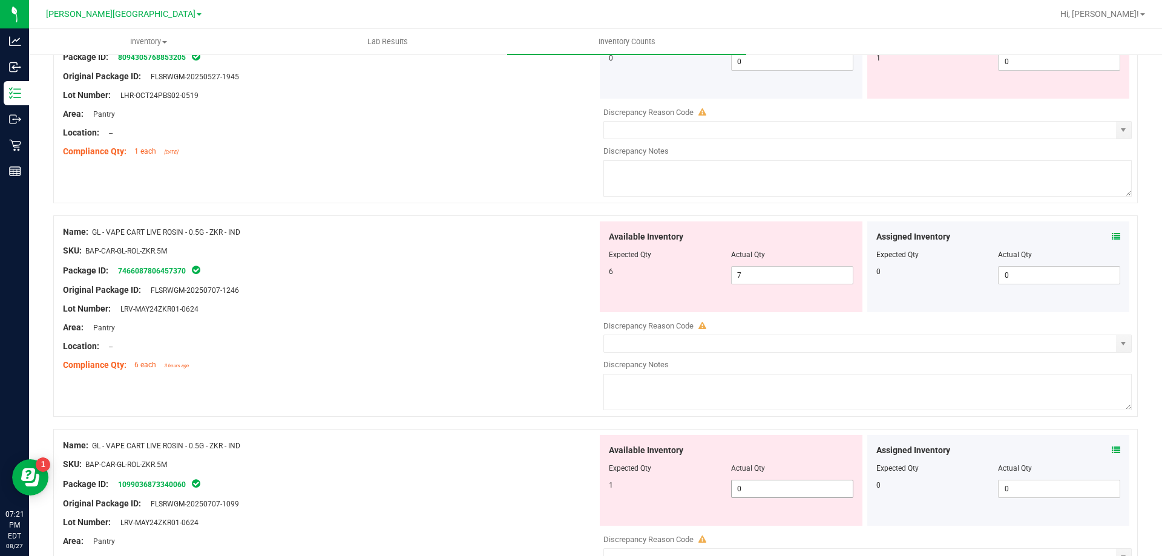
click at [798, 491] on input "0" at bounding box center [791, 488] width 121 height 17
type input "1"
click at [790, 271] on input "7" at bounding box center [791, 275] width 121 height 17
type input "1"
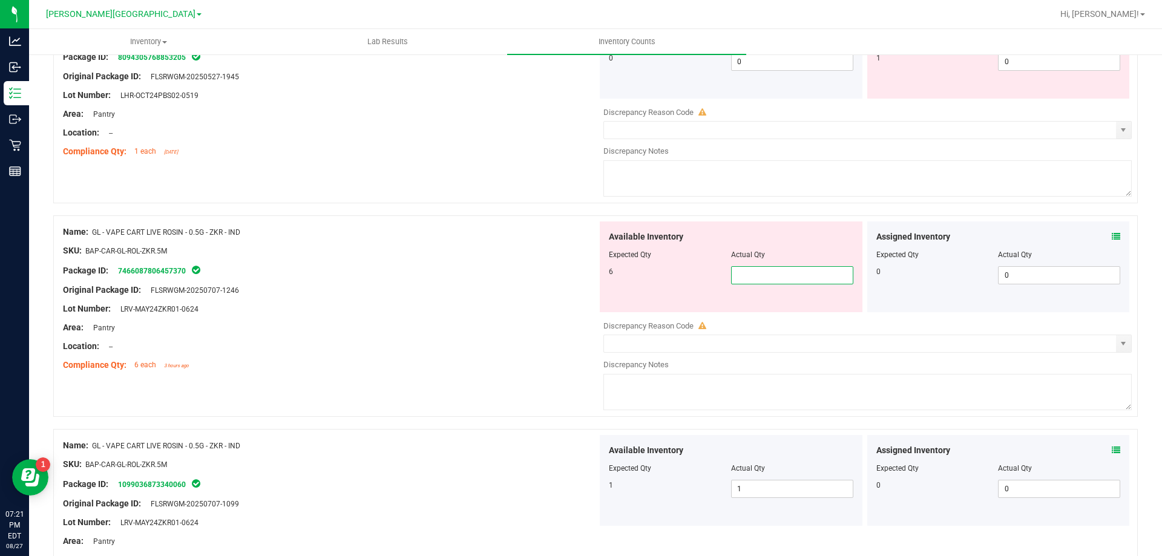
type input "6"
click at [451, 260] on div at bounding box center [330, 260] width 534 height 6
type input "6"
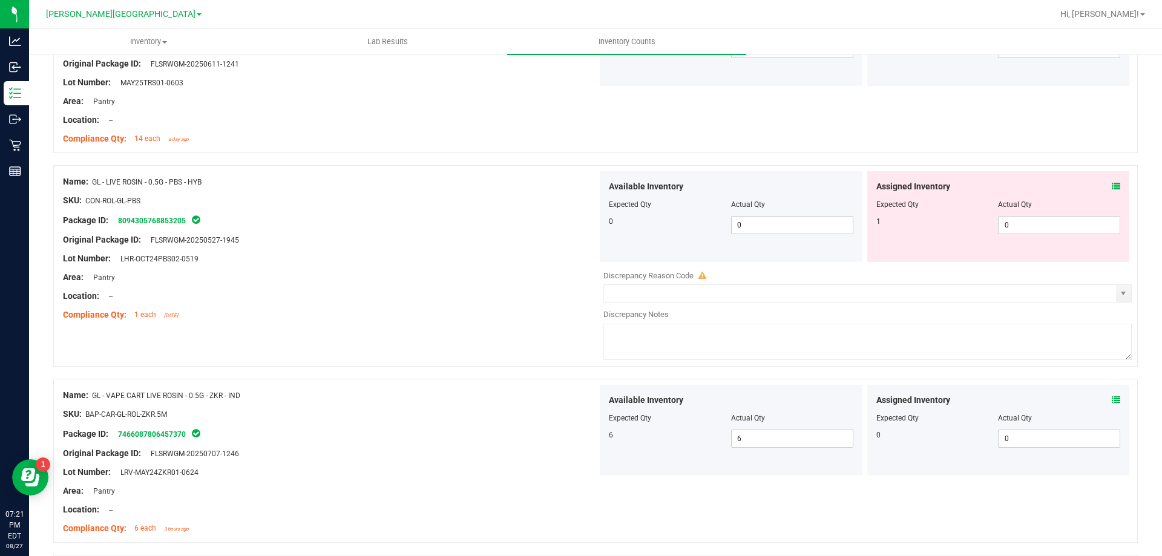
scroll to position [2862, 0]
click at [1038, 223] on input "0" at bounding box center [1058, 222] width 121 height 17
type input "1"
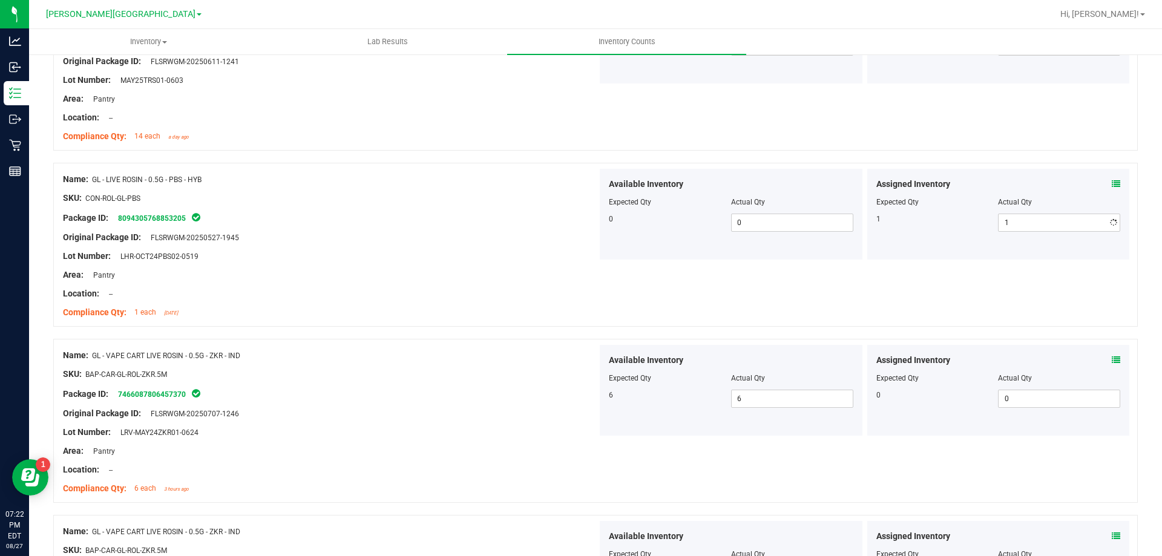
click at [393, 277] on div "Area: Pantry" at bounding box center [330, 275] width 534 height 13
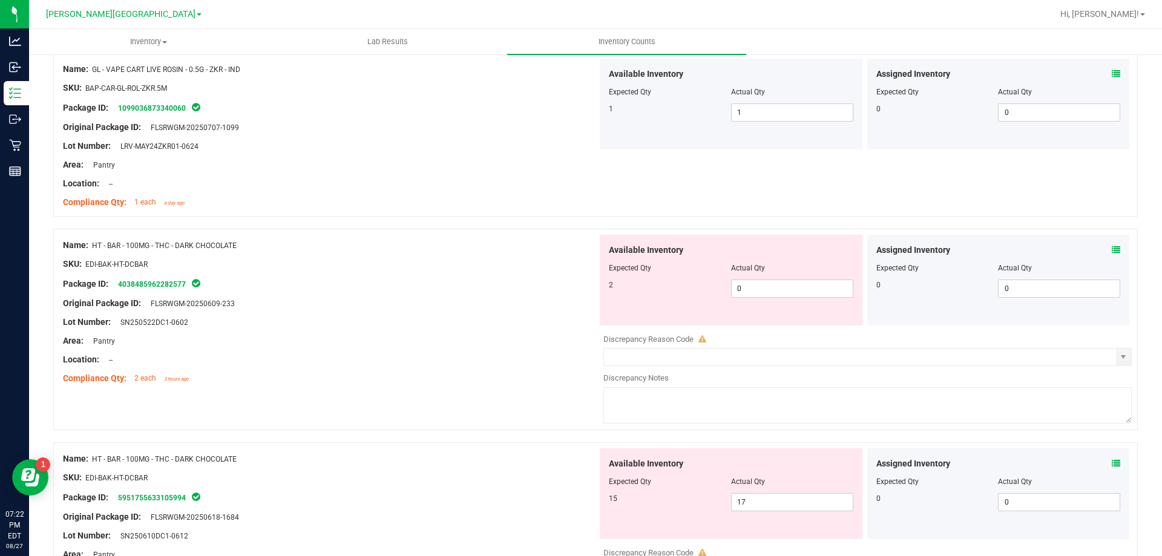
scroll to position [3346, 0]
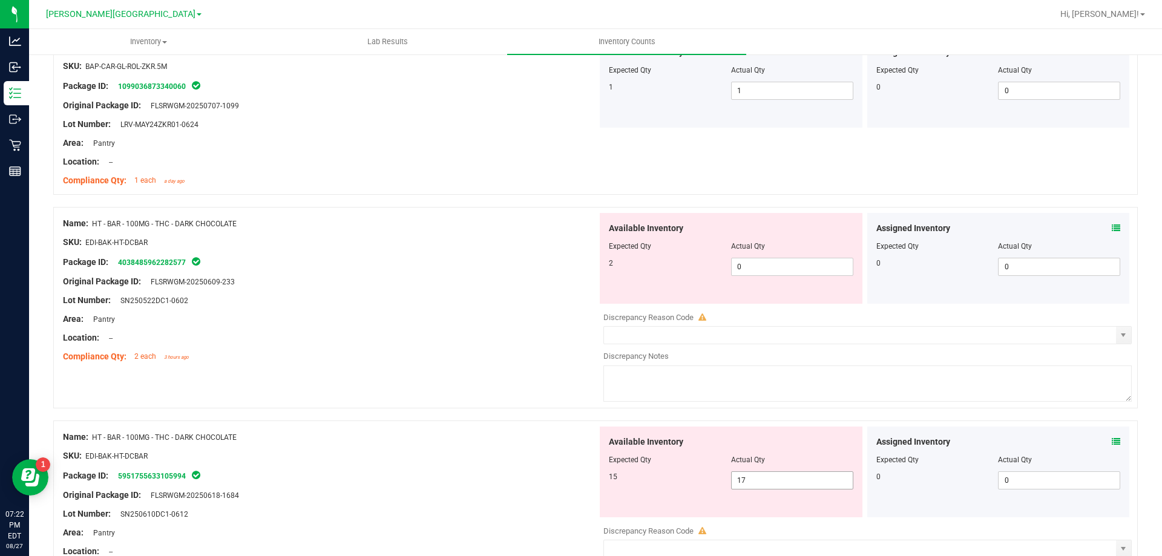
click at [753, 480] on span "17 17" at bounding box center [792, 480] width 122 height 18
type input "15"
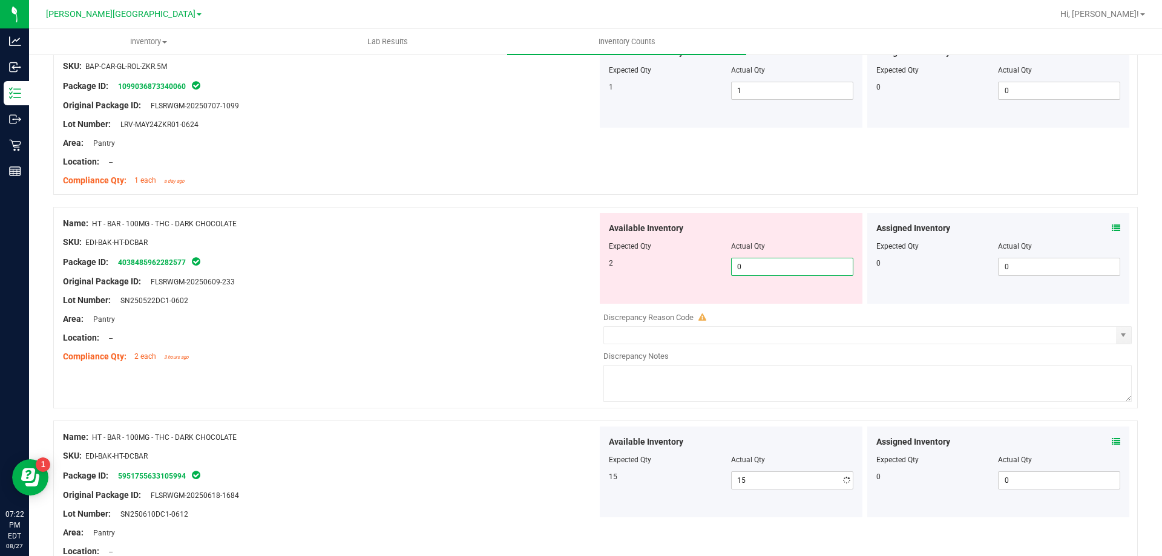
click at [762, 264] on span "0 0" at bounding box center [792, 267] width 122 height 18
type input "2"
click at [471, 299] on div "Lot Number: SN250522DC1-0602" at bounding box center [330, 300] width 534 height 13
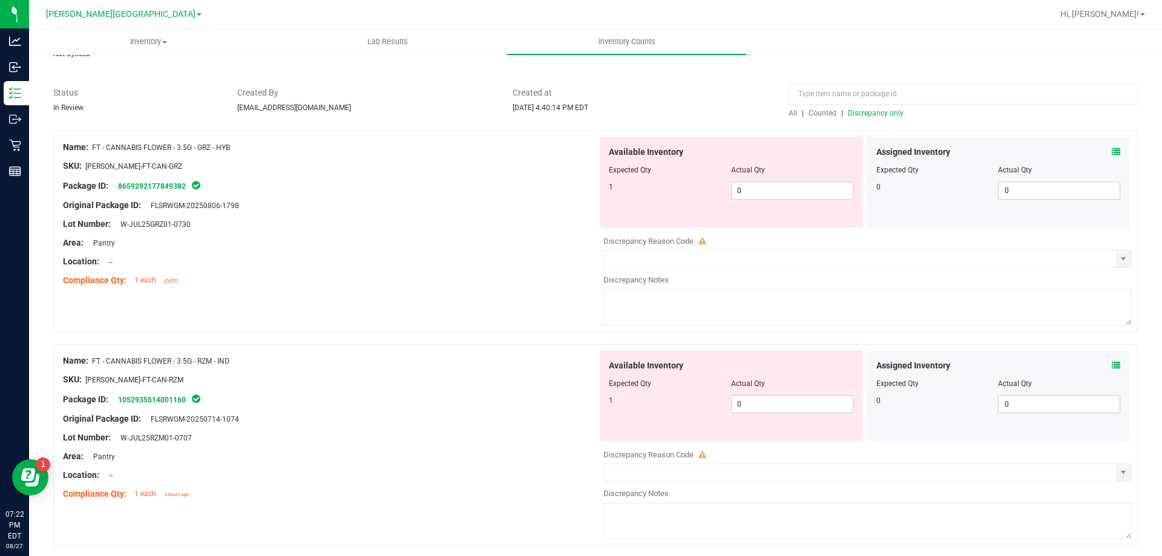
scroll to position [0, 0]
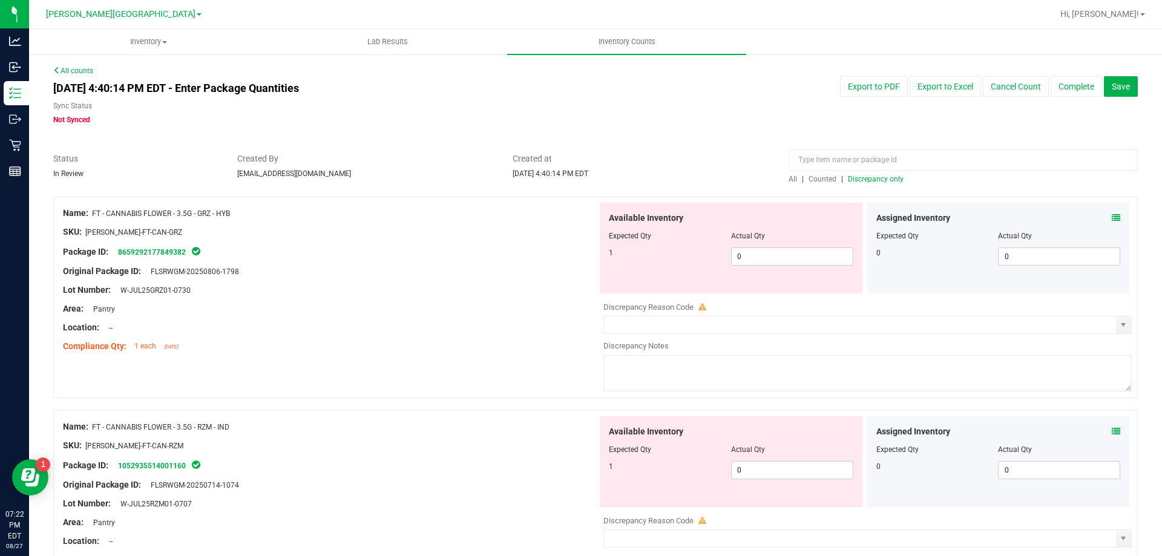
click at [872, 177] on span "Discrepancy only" at bounding box center [876, 179] width 56 height 8
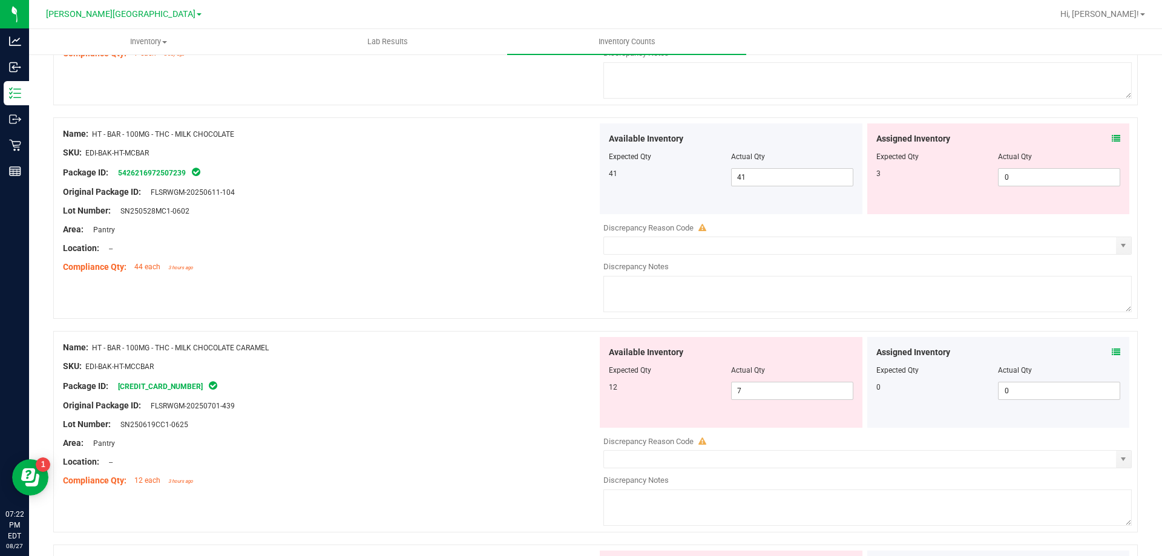
scroll to position [1149, 0]
click at [1111, 136] on icon at bounding box center [1115, 136] width 8 height 8
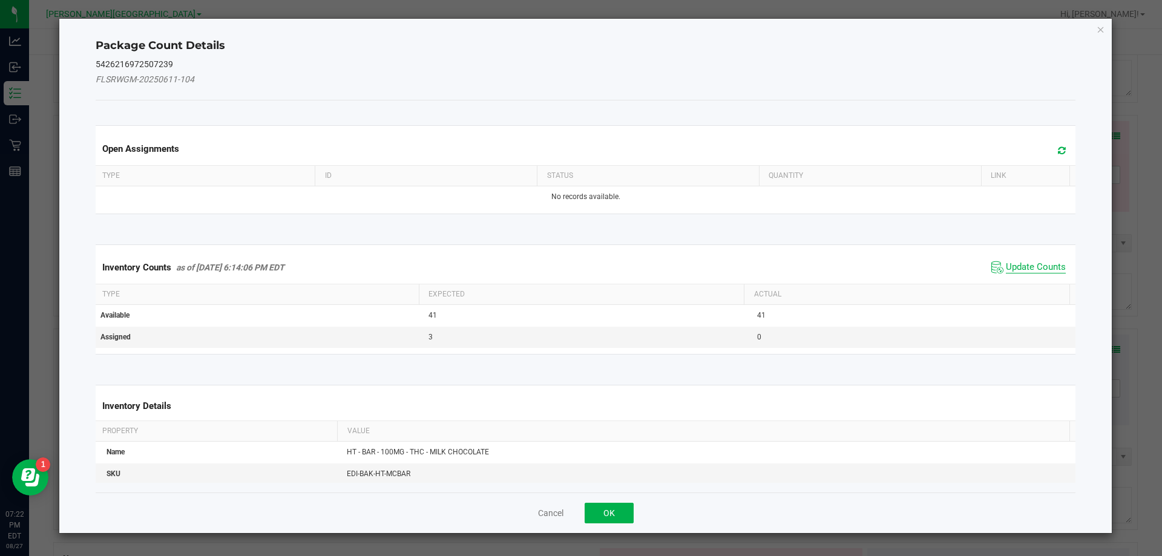
click at [1012, 266] on span "Update Counts" at bounding box center [1036, 267] width 60 height 12
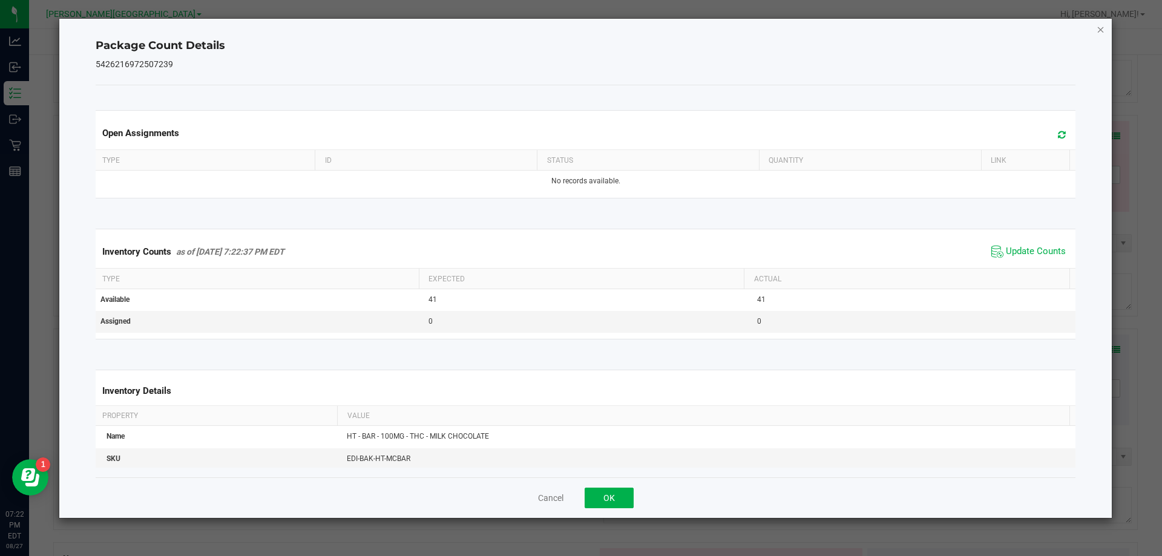
click at [1097, 28] on icon "Close" at bounding box center [1100, 29] width 8 height 15
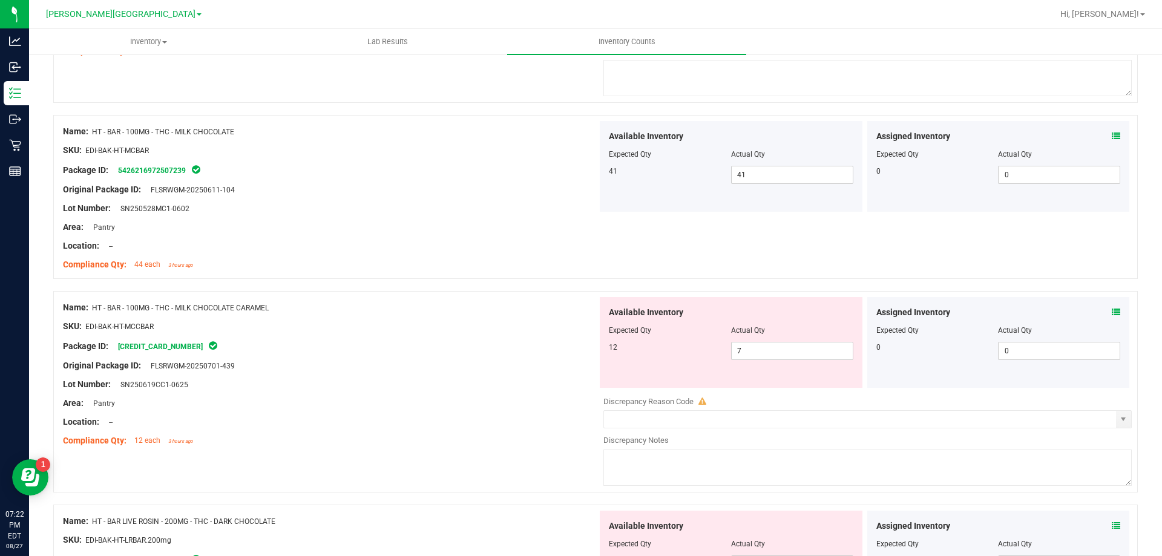
click at [1111, 312] on icon at bounding box center [1115, 312] width 8 height 8
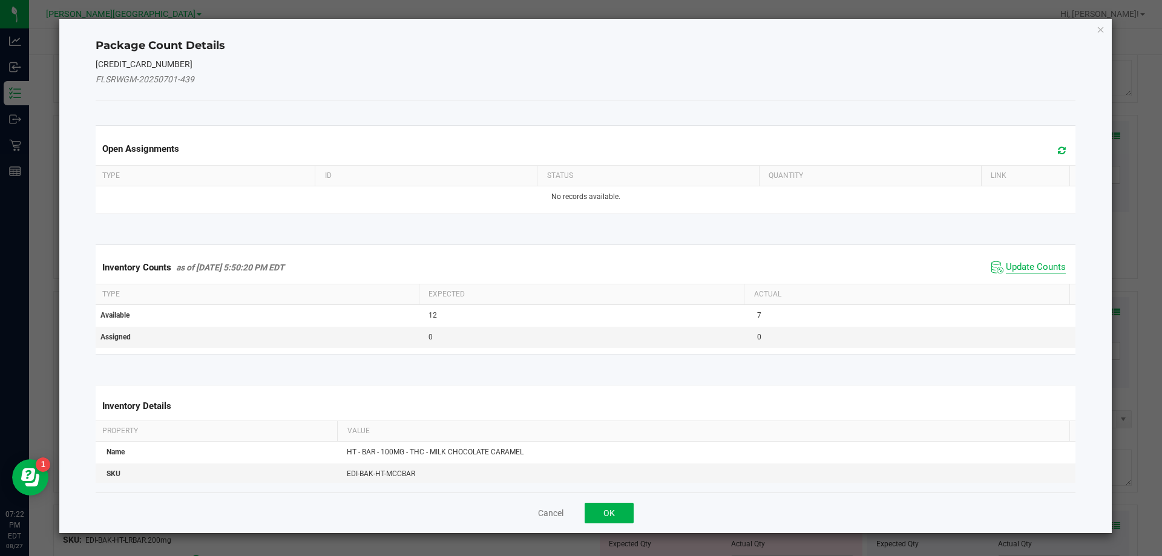
click at [1030, 269] on span "Update Counts" at bounding box center [1036, 267] width 60 height 12
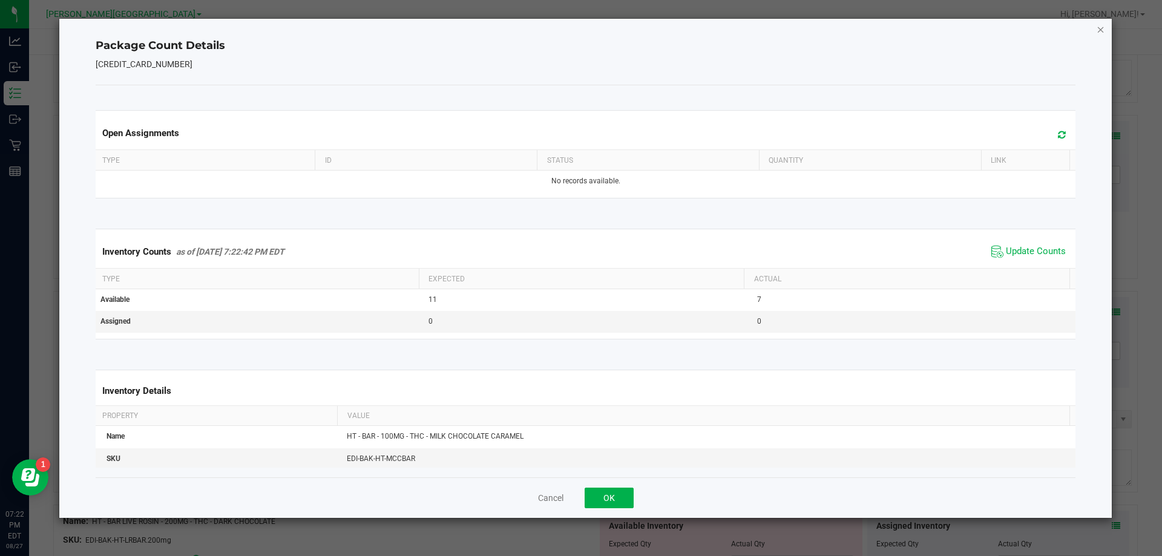
click at [1099, 29] on icon "Close" at bounding box center [1100, 29] width 8 height 15
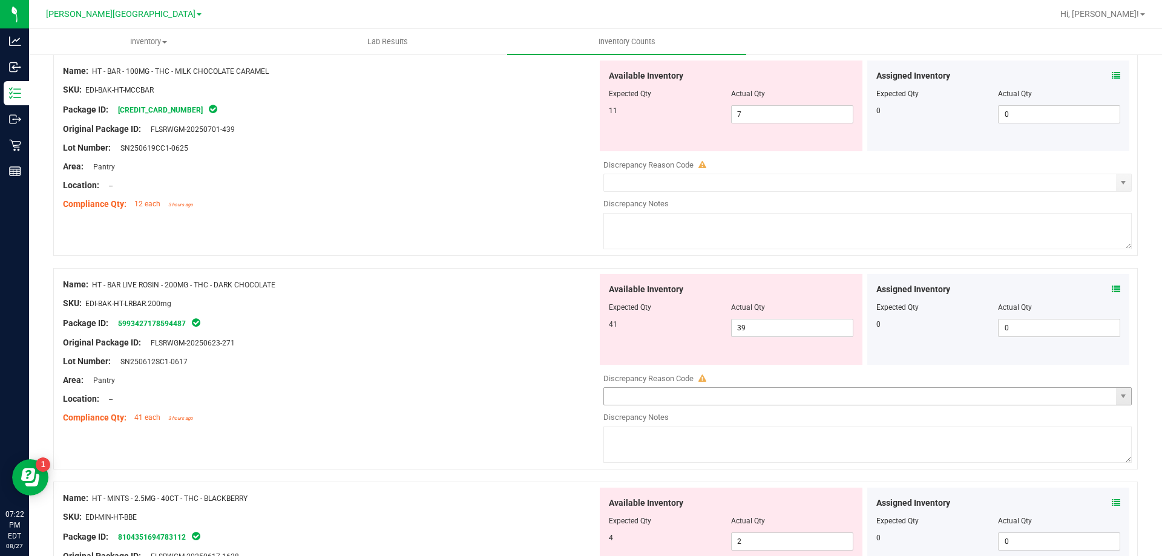
scroll to position [1391, 0]
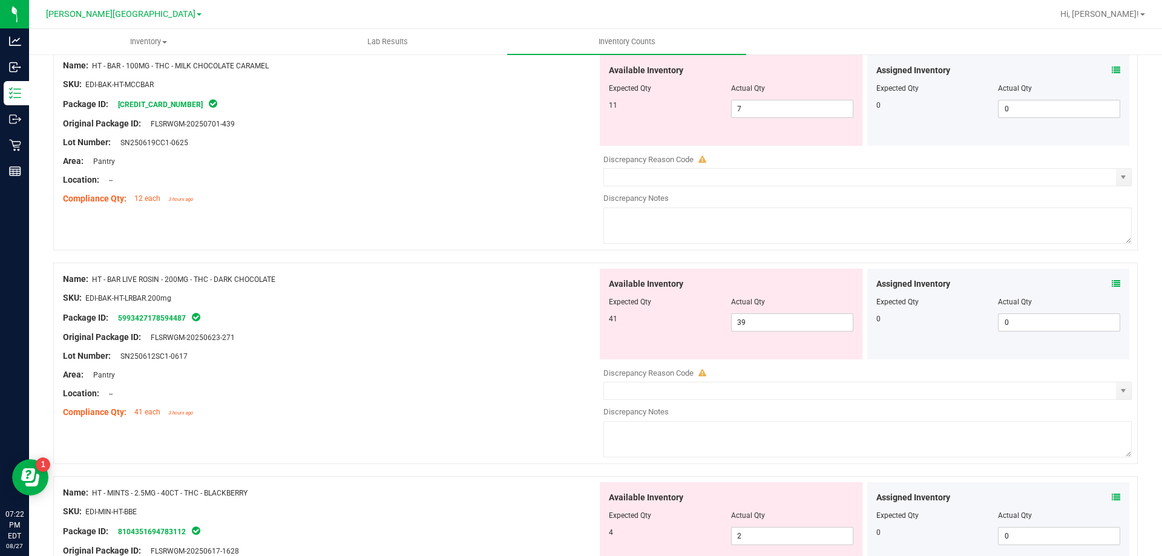
click at [1111, 284] on icon at bounding box center [1115, 284] width 8 height 8
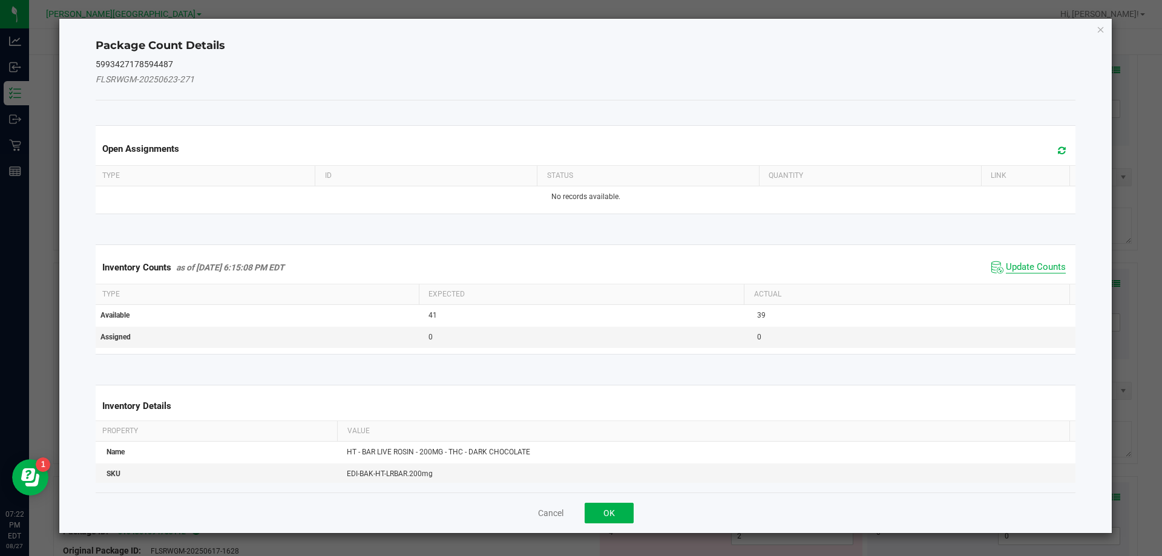
click at [1034, 269] on span "Update Counts" at bounding box center [1036, 267] width 60 height 12
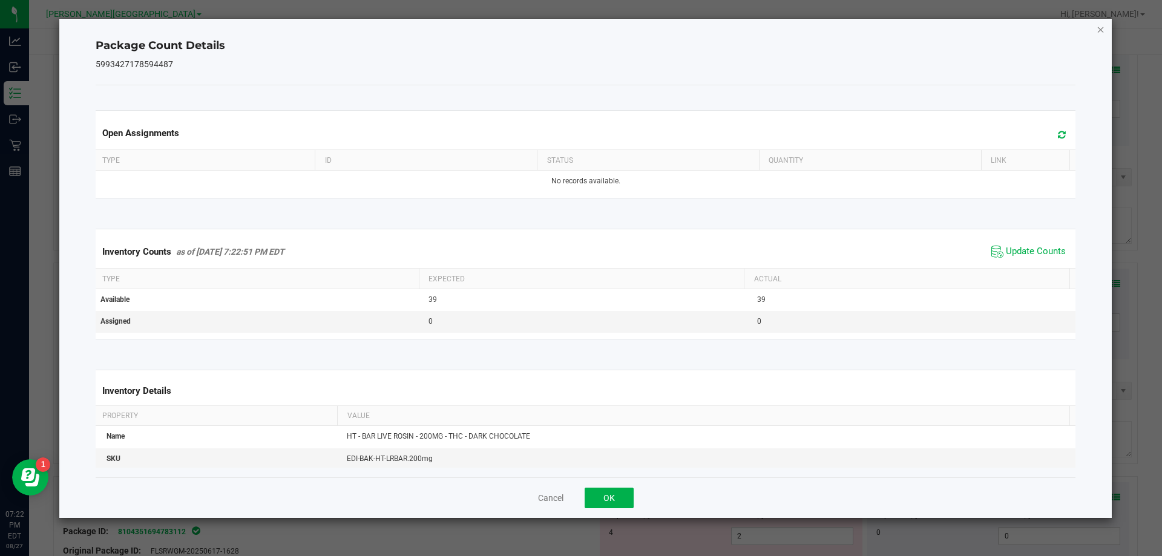
click at [1099, 26] on icon "Close" at bounding box center [1100, 29] width 8 height 15
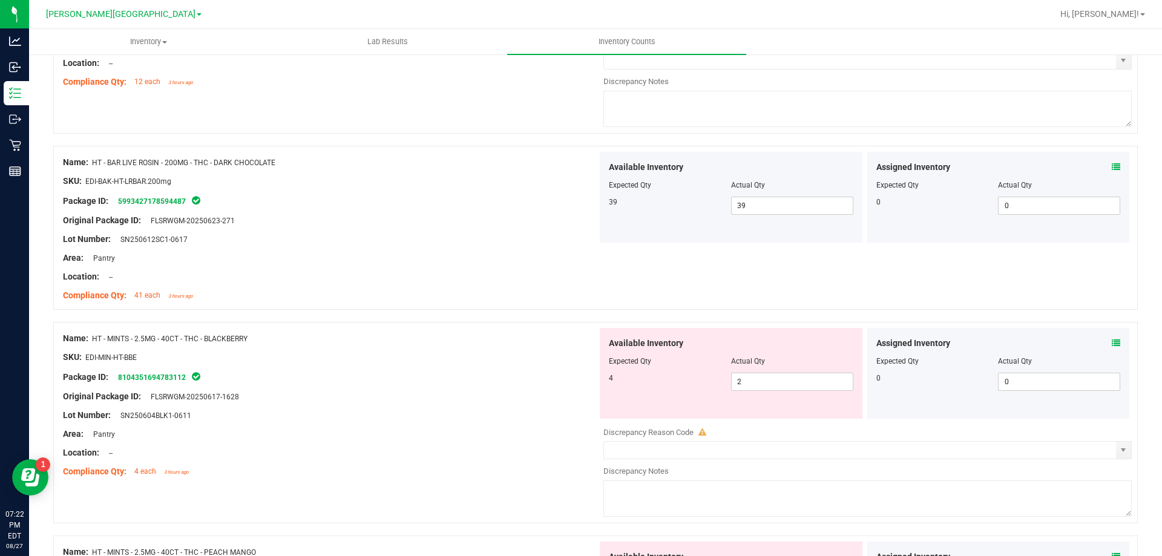
scroll to position [1512, 0]
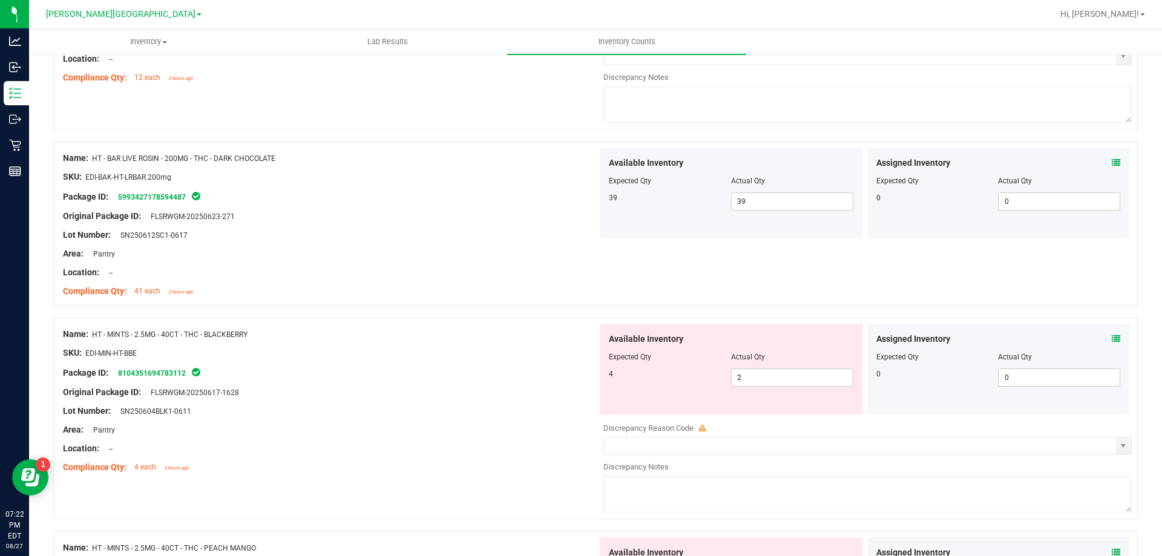
click at [1111, 338] on icon at bounding box center [1115, 339] width 8 height 8
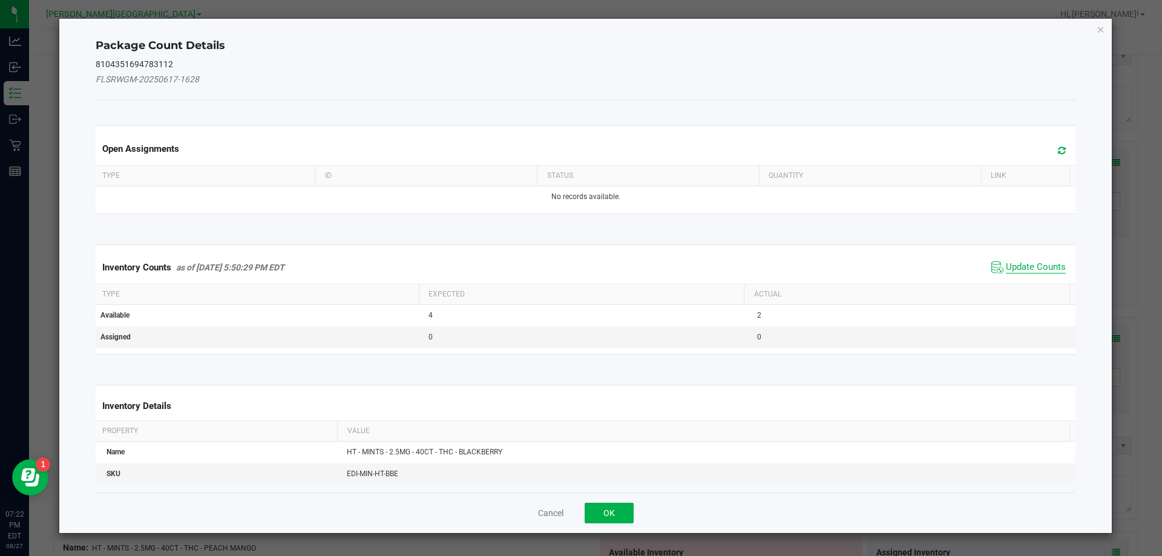
click at [1042, 266] on span "Update Counts" at bounding box center [1036, 267] width 60 height 12
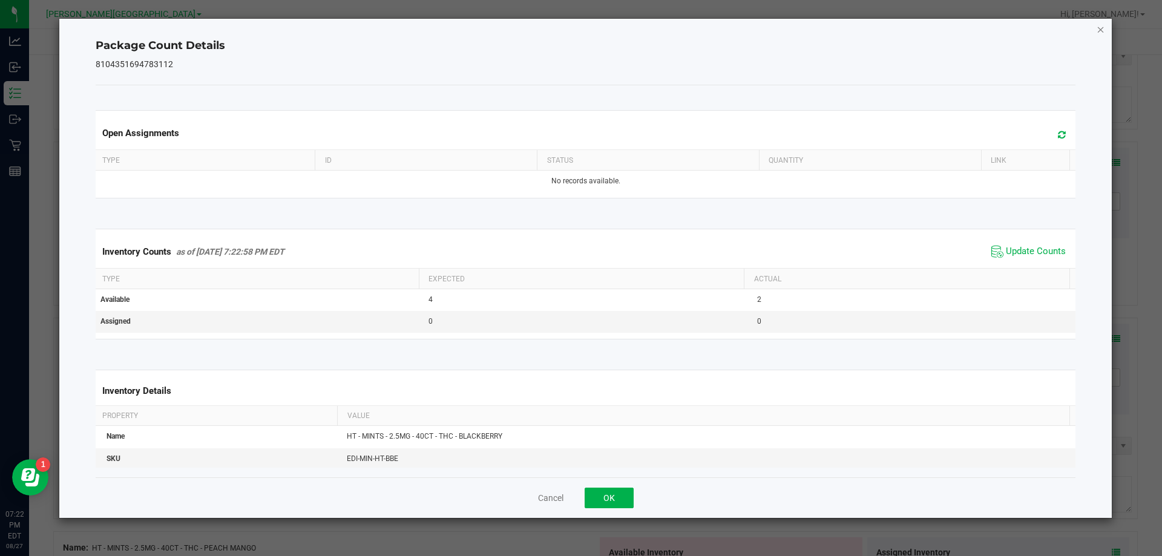
click at [1099, 30] on icon "Close" at bounding box center [1100, 29] width 8 height 15
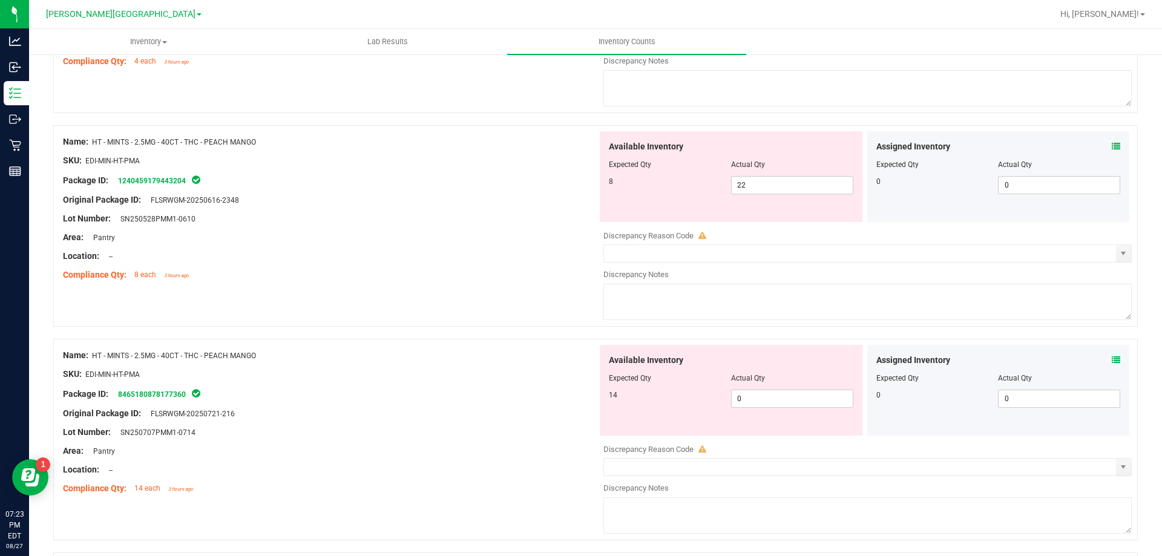
scroll to position [1936, 0]
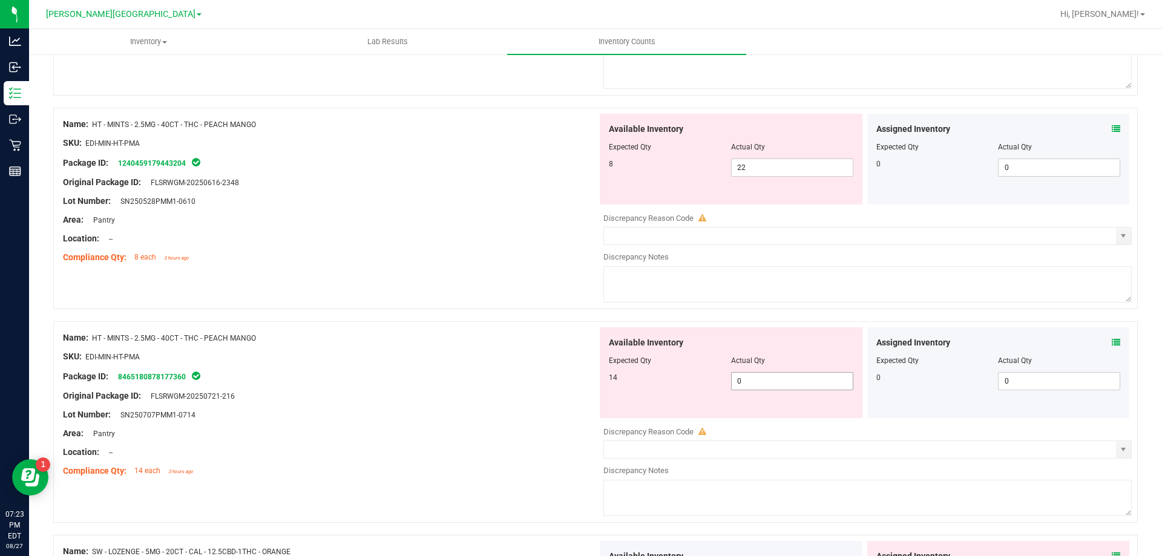
click at [761, 381] on span "0 0" at bounding box center [792, 381] width 122 height 18
type input "14"
click at [767, 166] on span "22 22" at bounding box center [792, 168] width 122 height 18
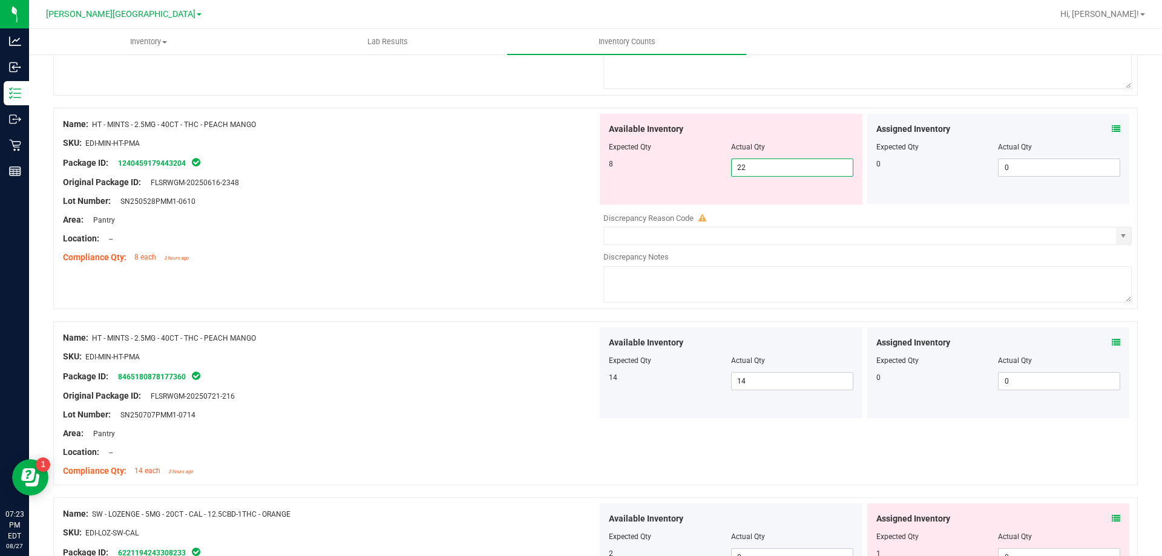
type input "2"
type input "8"
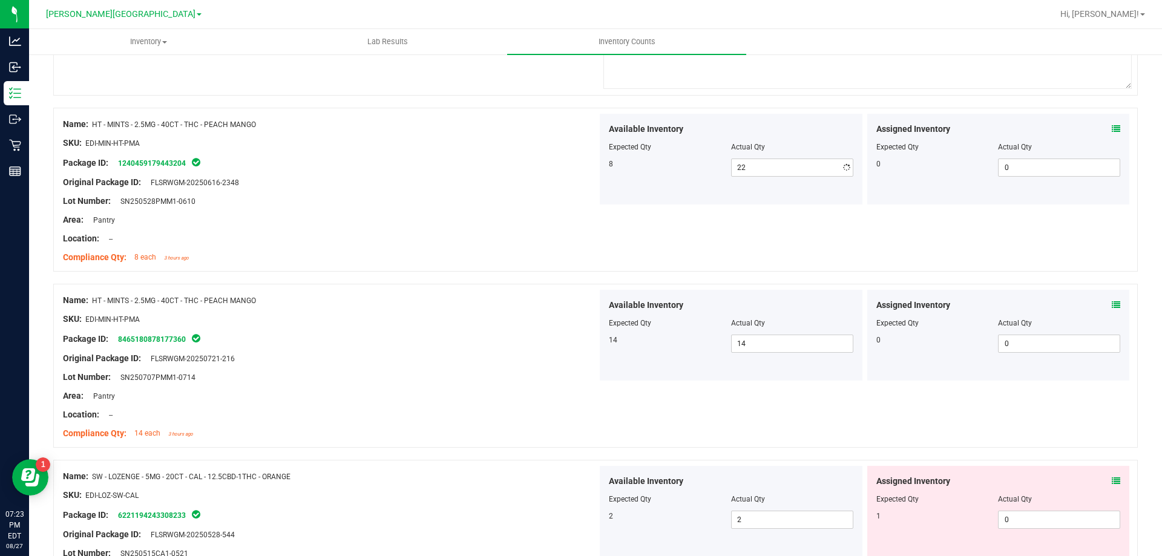
type input "8"
click at [500, 178] on div "Original Package ID: FLSRWGM-20250616-2348" at bounding box center [330, 182] width 534 height 13
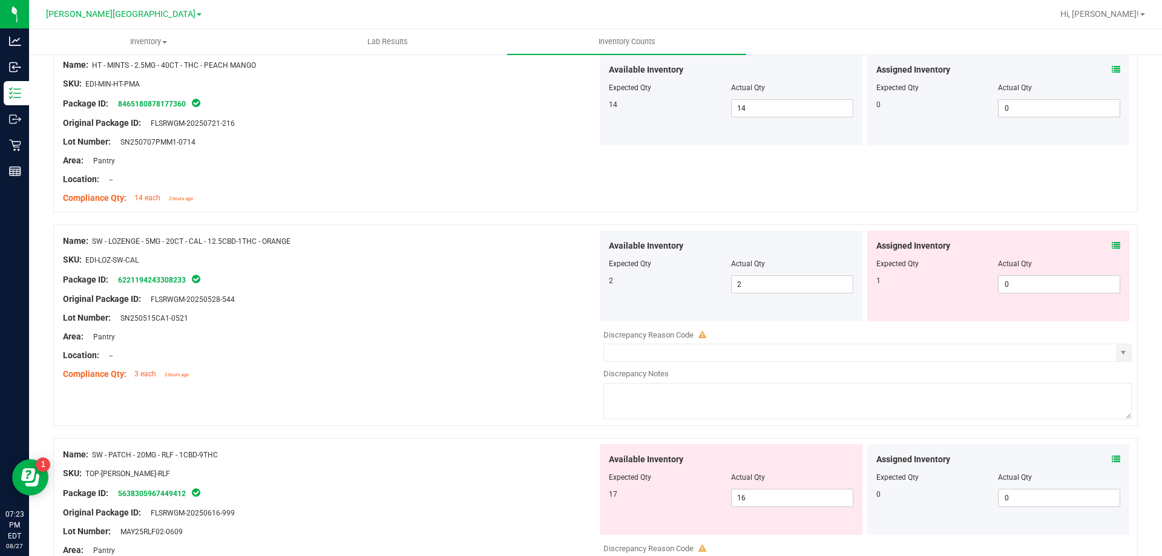
scroll to position [2178, 0]
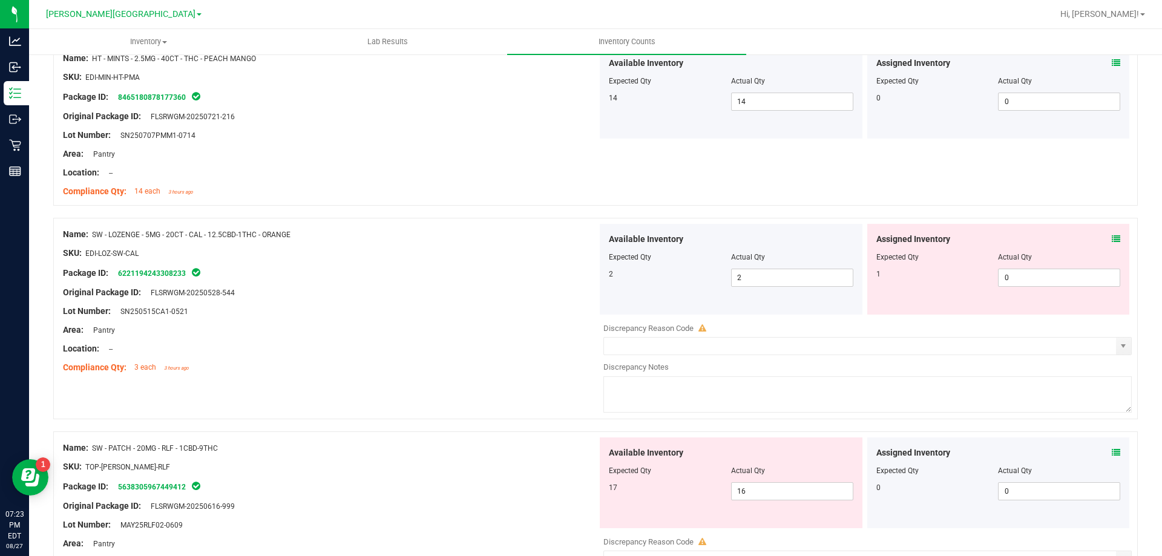
click at [1111, 239] on icon at bounding box center [1115, 239] width 8 height 8
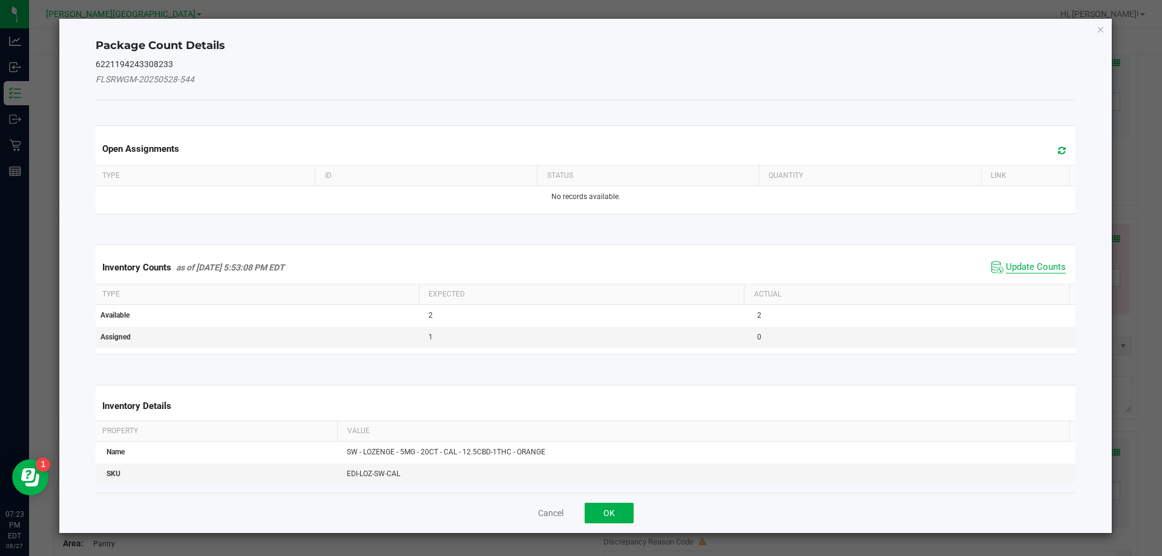
click at [1028, 266] on span "Update Counts" at bounding box center [1036, 267] width 60 height 12
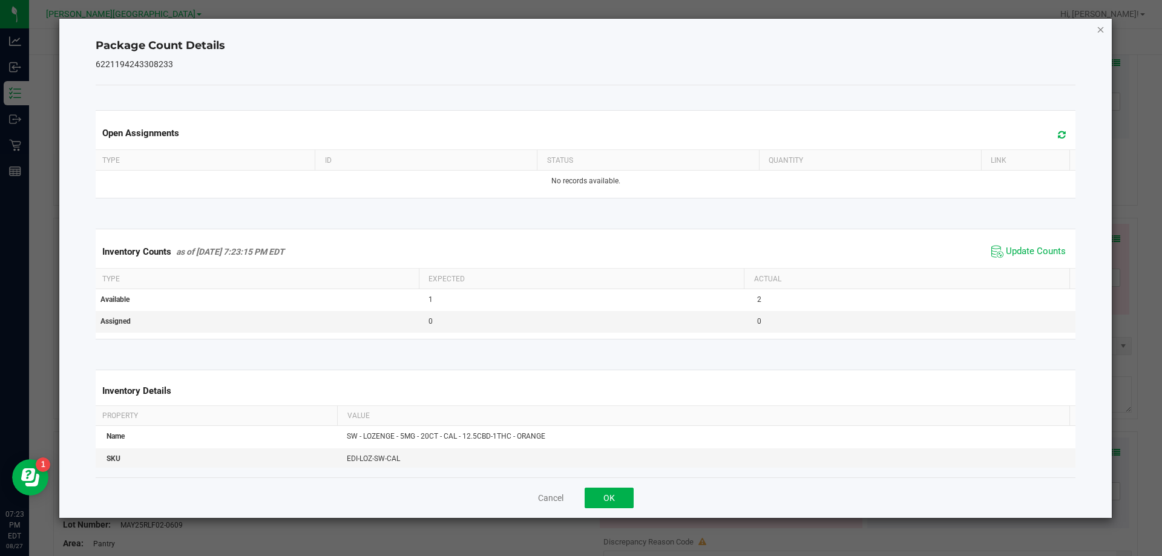
click at [1104, 30] on icon "Close" at bounding box center [1100, 29] width 8 height 15
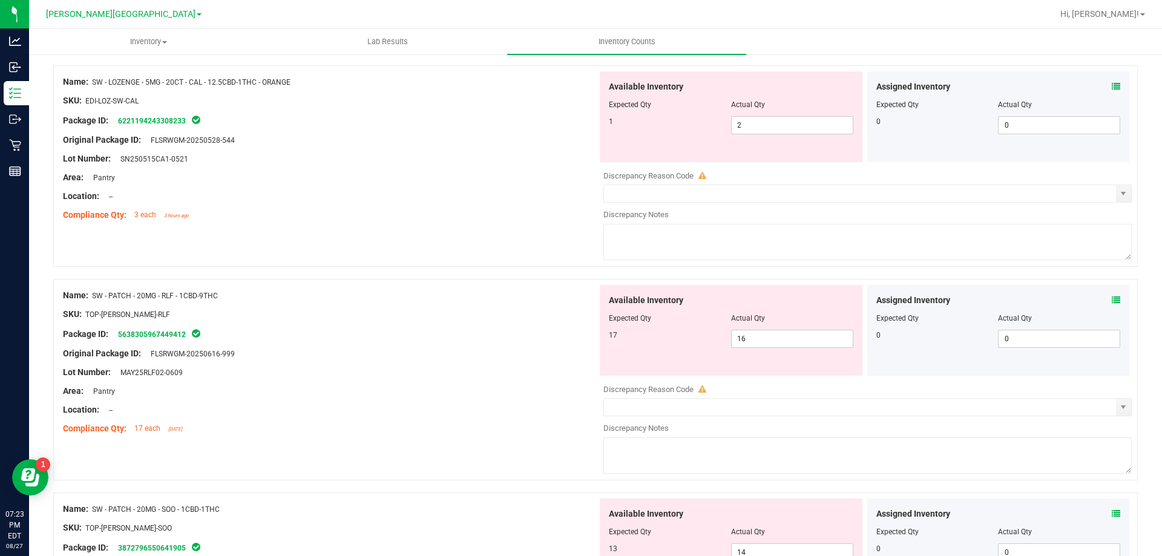
scroll to position [2359, 0]
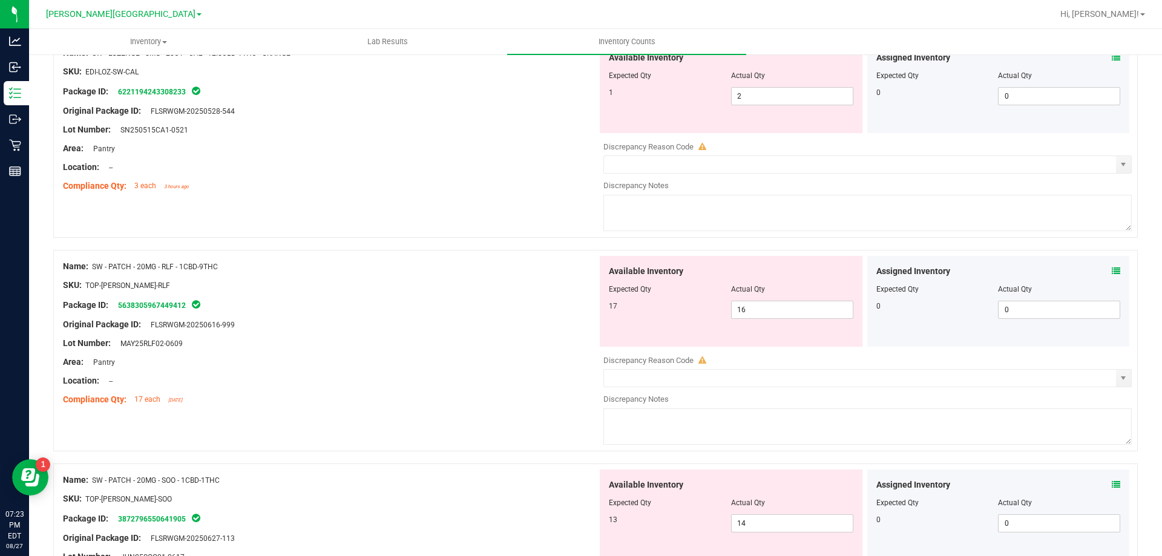
click at [1111, 268] on icon at bounding box center [1115, 271] width 8 height 8
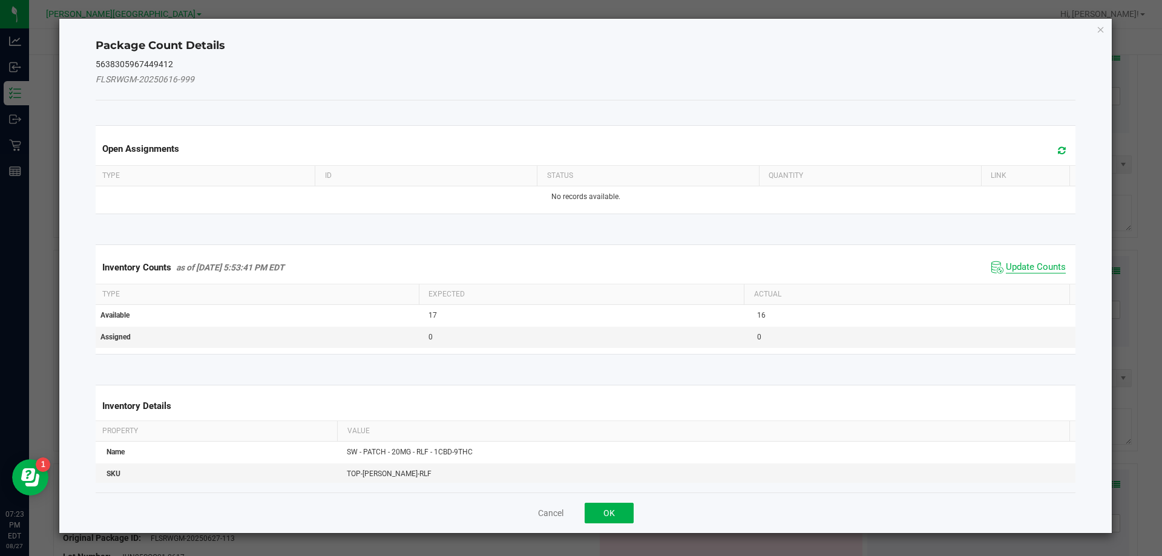
click at [1047, 265] on span "Update Counts" at bounding box center [1036, 267] width 60 height 12
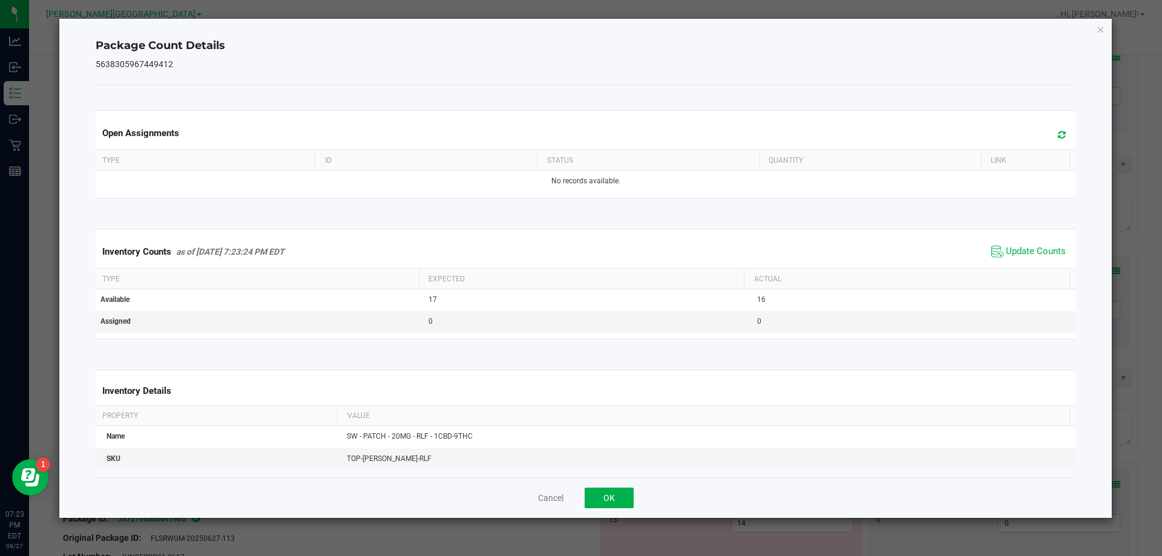
click at [1101, 28] on icon "Close" at bounding box center [1100, 29] width 8 height 15
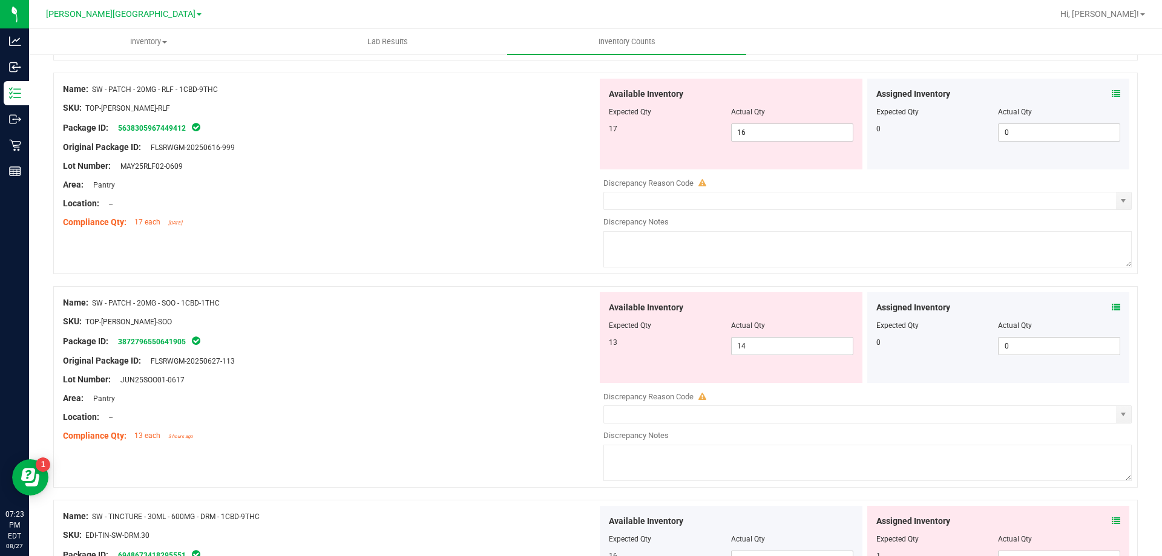
scroll to position [2541, 0]
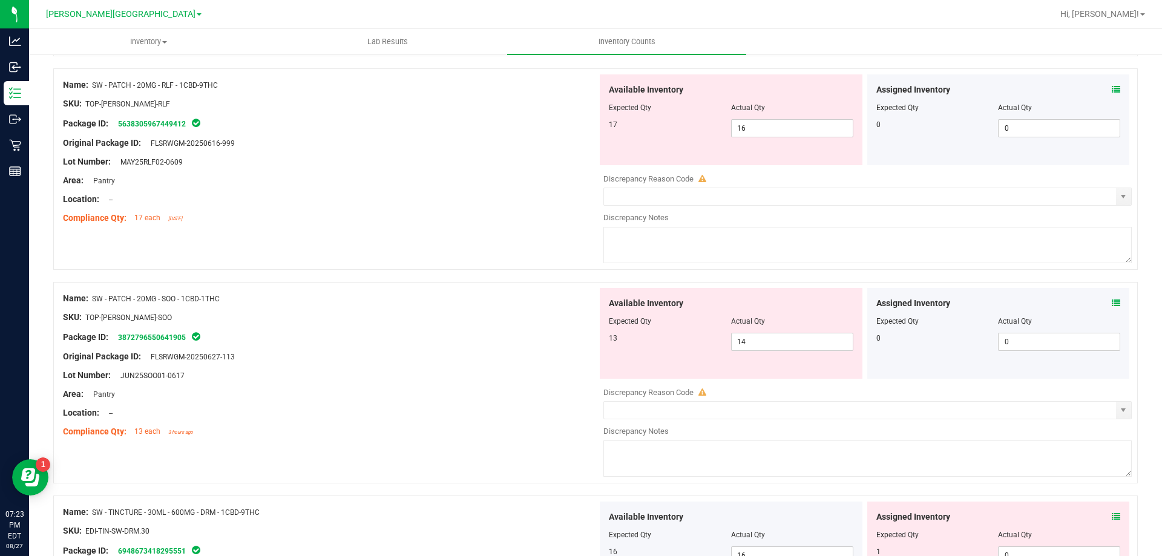
click at [1111, 304] on icon at bounding box center [1115, 303] width 8 height 8
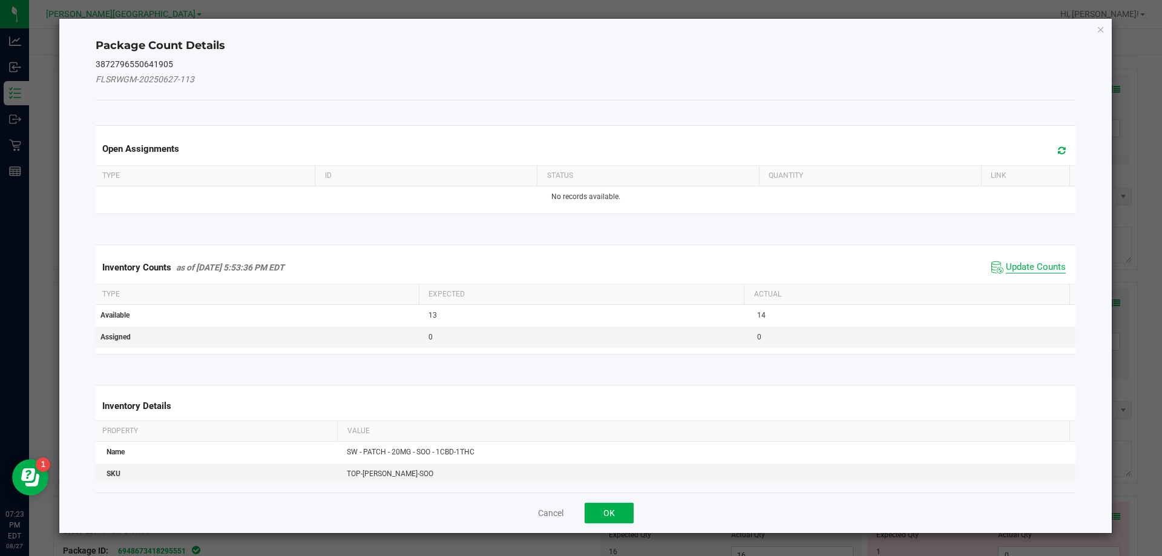
click at [1030, 263] on span "Update Counts" at bounding box center [1036, 267] width 60 height 12
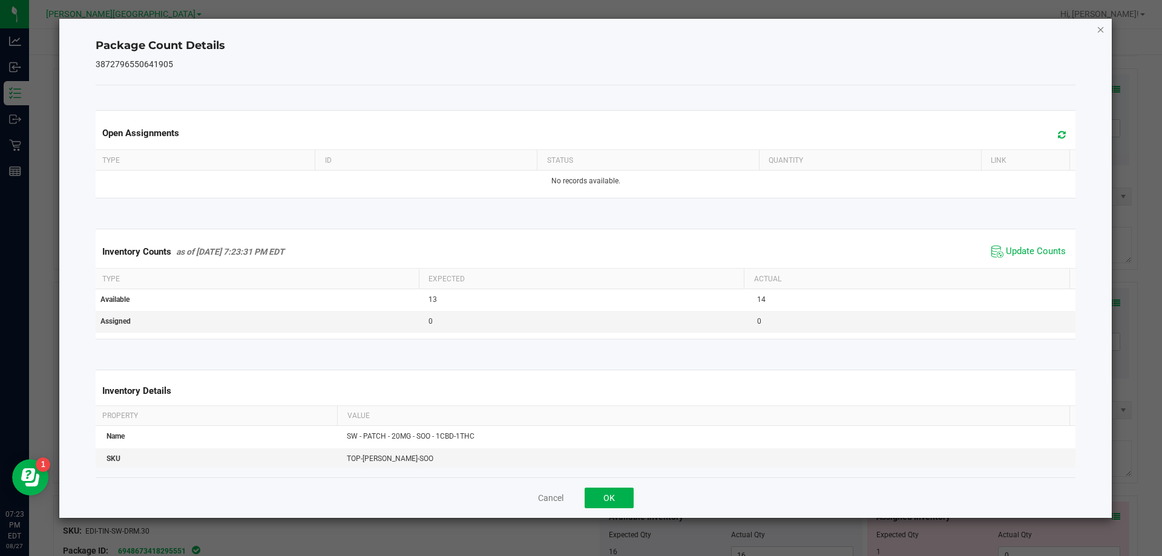
click at [1102, 29] on icon "Close" at bounding box center [1100, 29] width 8 height 15
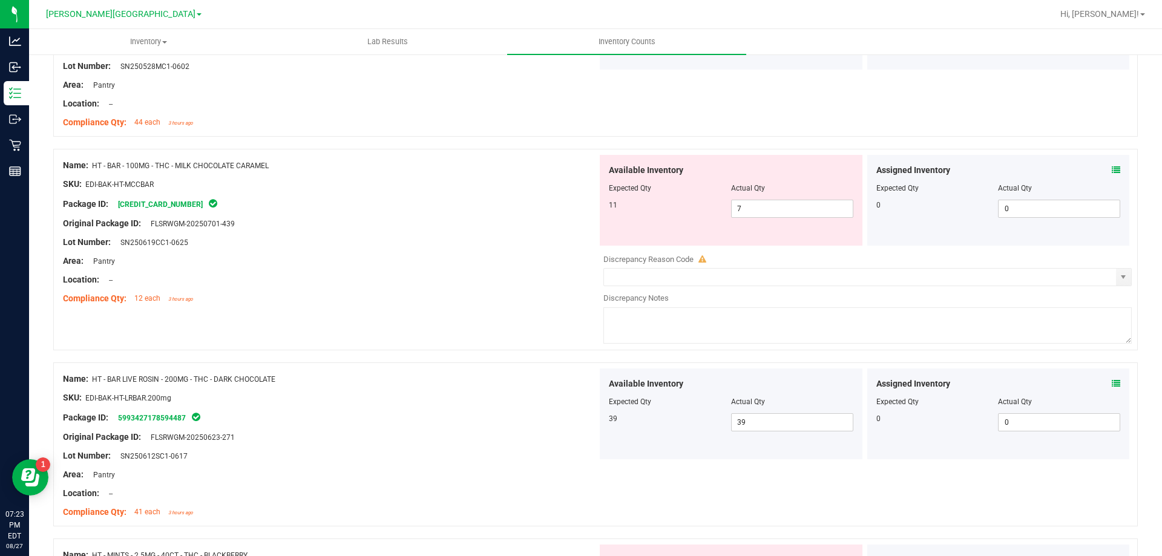
scroll to position [1298, 0]
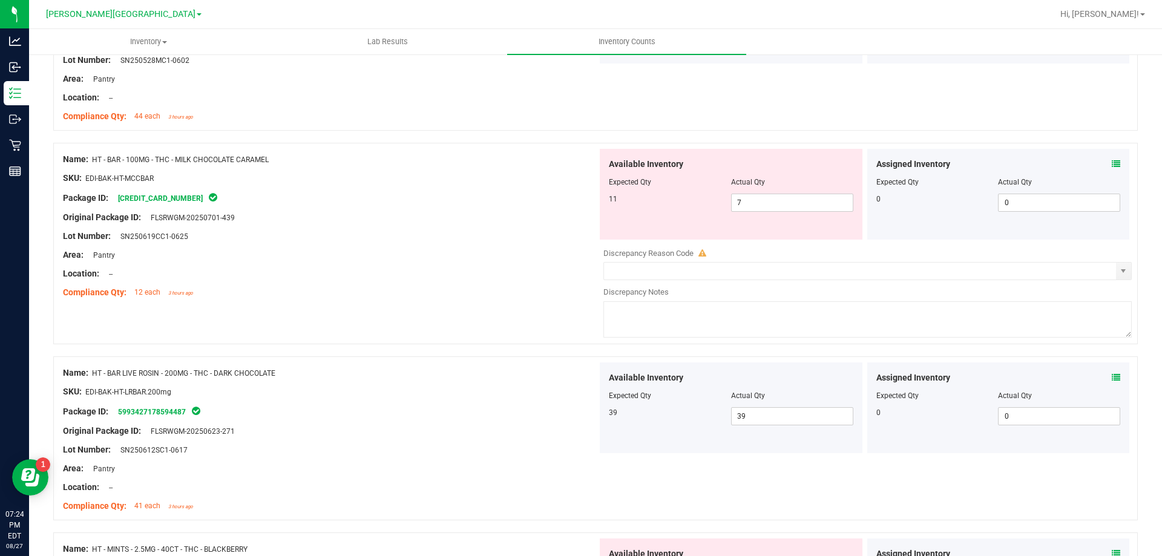
click at [1111, 163] on icon at bounding box center [1115, 164] width 8 height 8
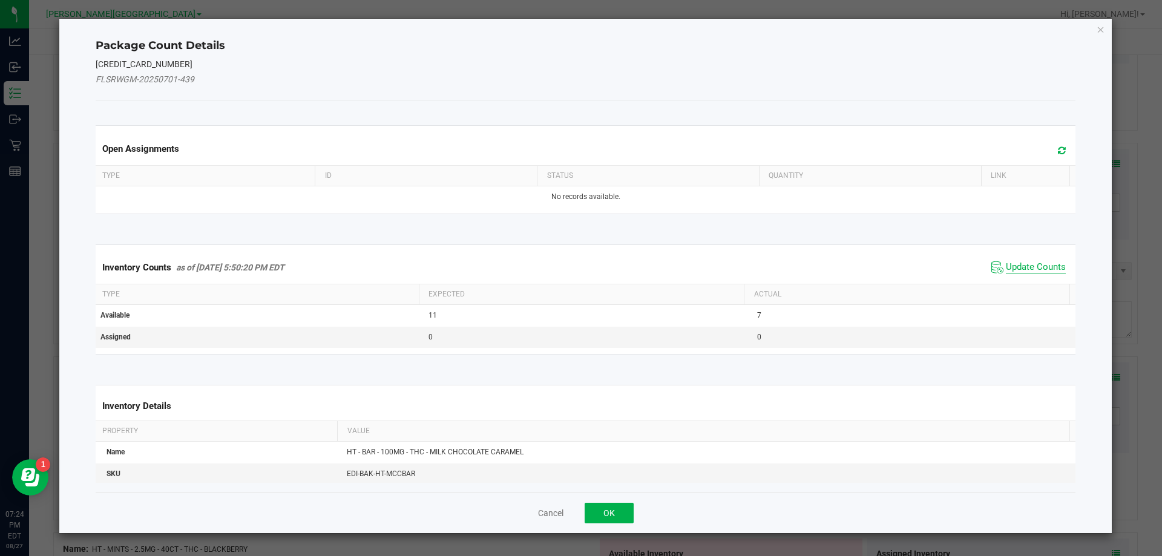
click at [1027, 266] on span "Update Counts" at bounding box center [1036, 267] width 60 height 12
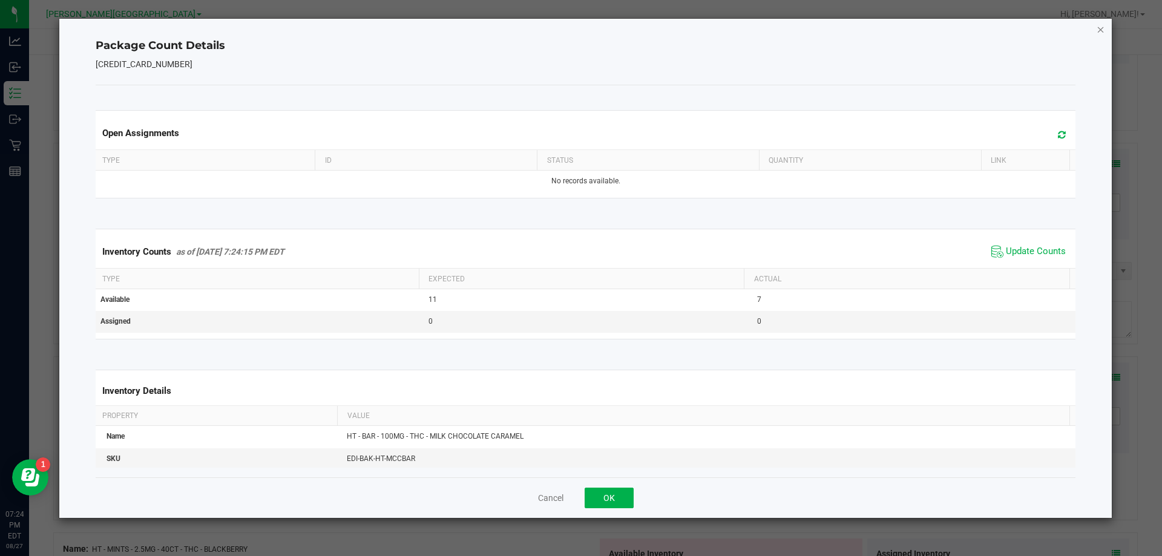
click at [1101, 30] on icon "Close" at bounding box center [1100, 29] width 8 height 15
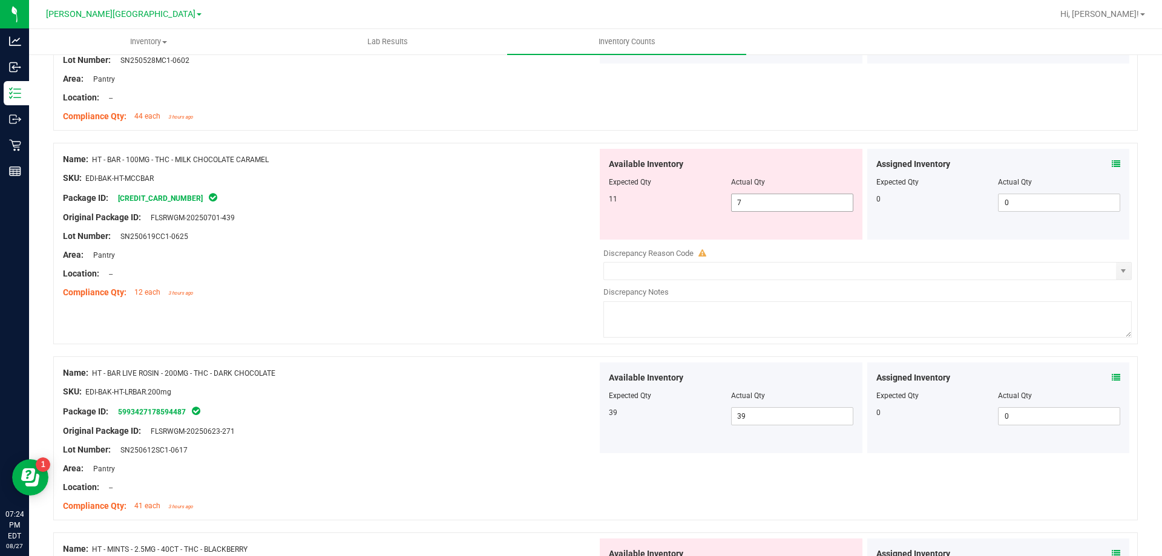
click at [788, 202] on input "7" at bounding box center [791, 202] width 121 height 17
type input "11"
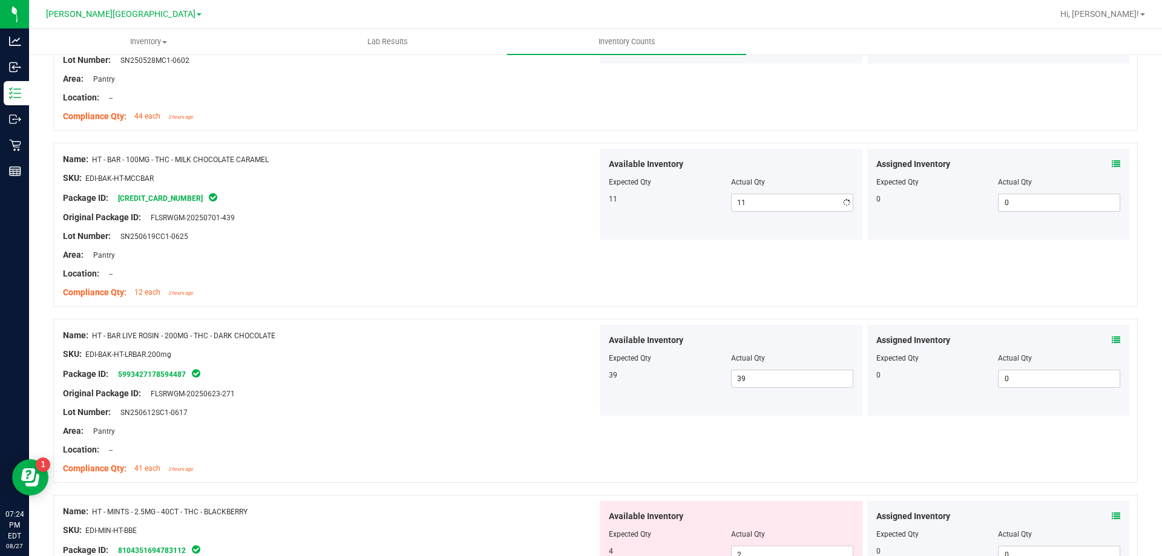
click at [394, 298] on div "Compliance Qty: 12 each 3 hours ago" at bounding box center [330, 292] width 534 height 13
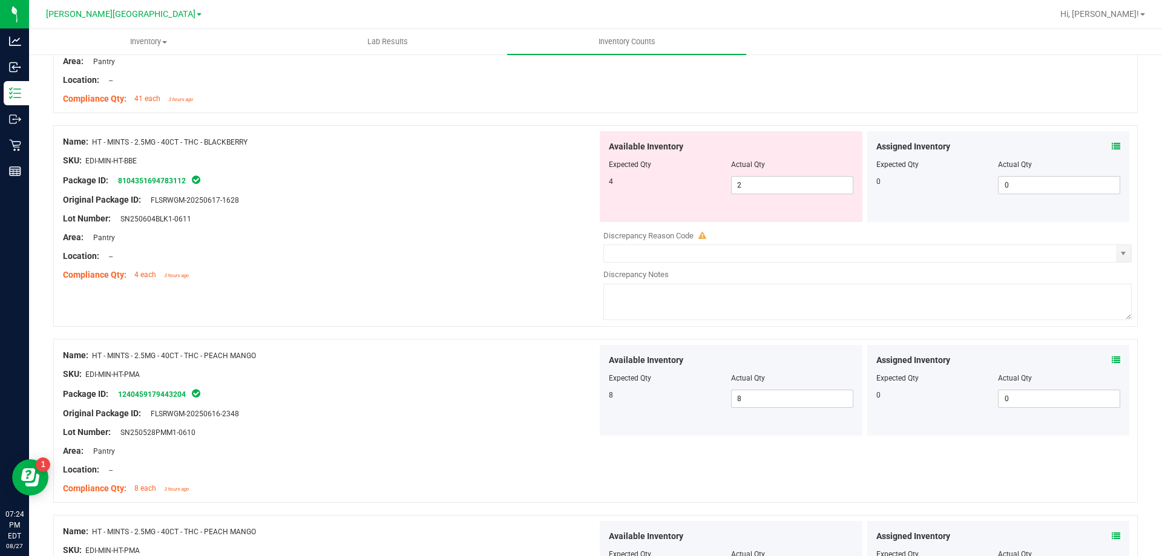
scroll to position [1661, 0]
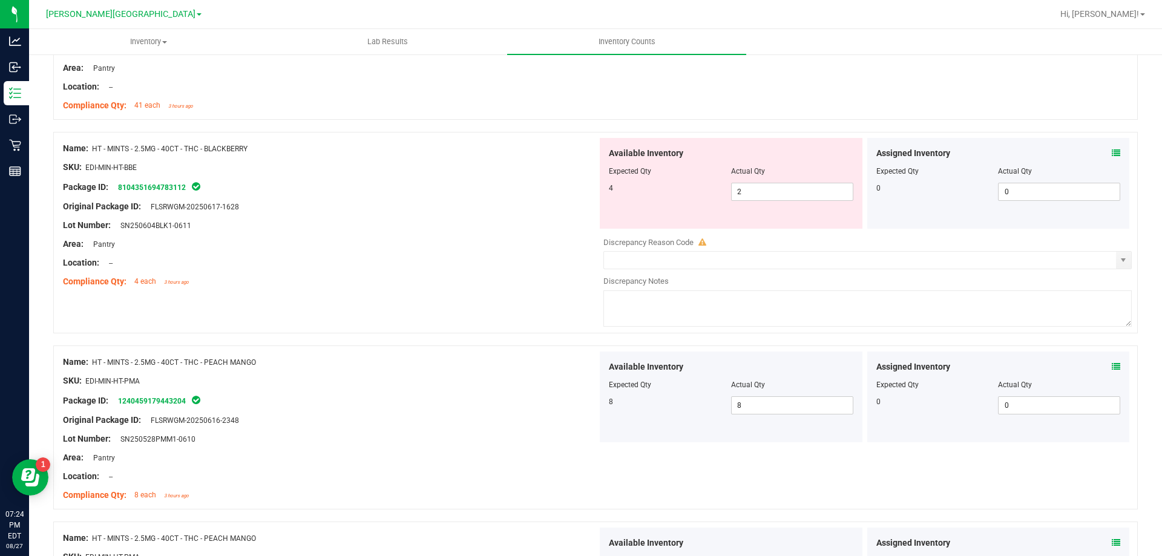
click at [1111, 154] on icon at bounding box center [1115, 153] width 8 height 8
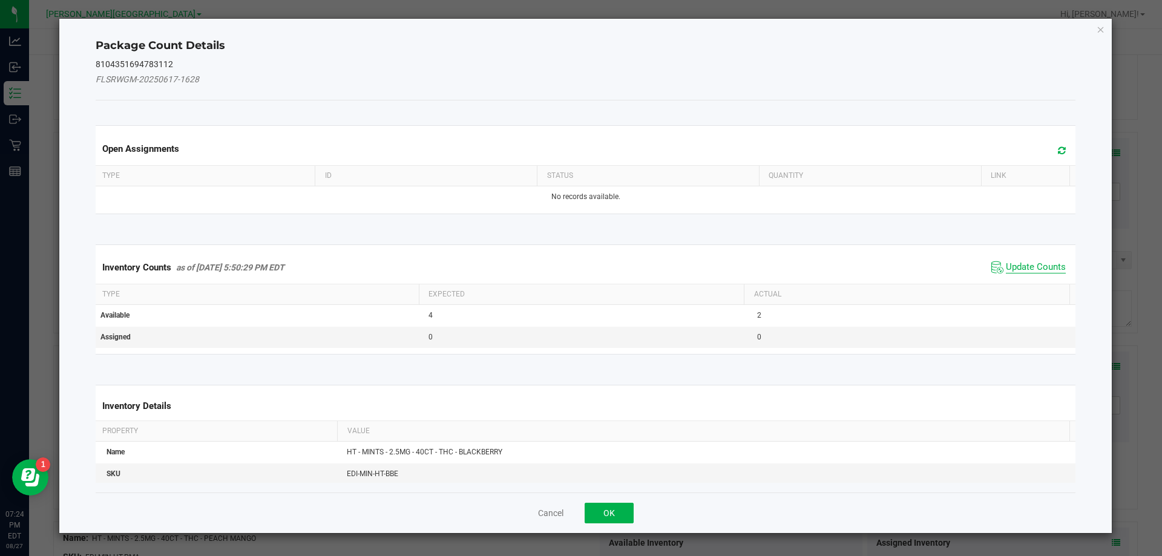
click at [1006, 267] on span "Update Counts" at bounding box center [1036, 267] width 60 height 12
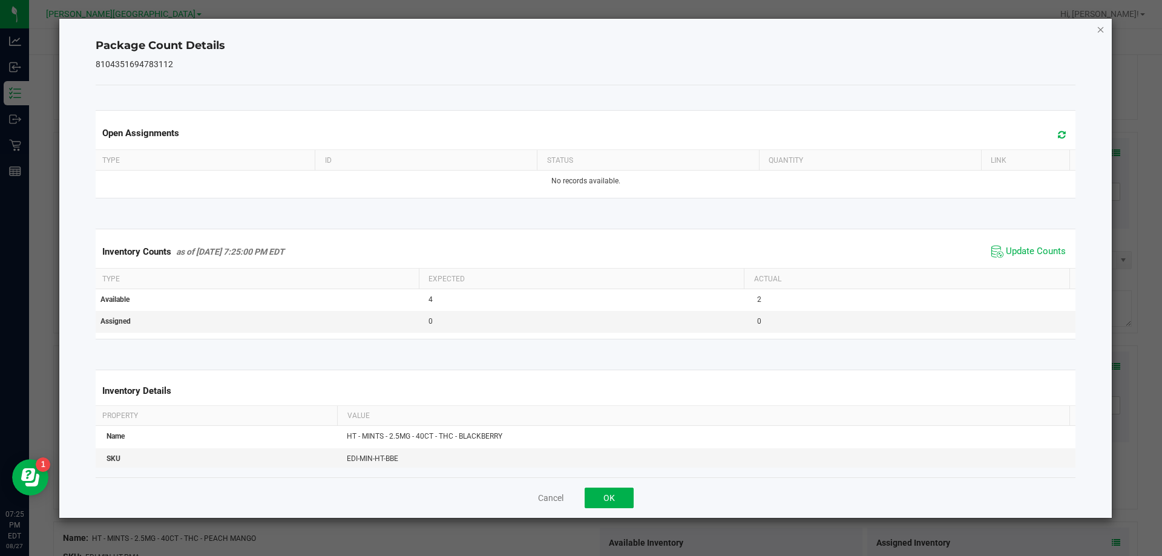
click at [1102, 30] on icon "Close" at bounding box center [1100, 29] width 8 height 15
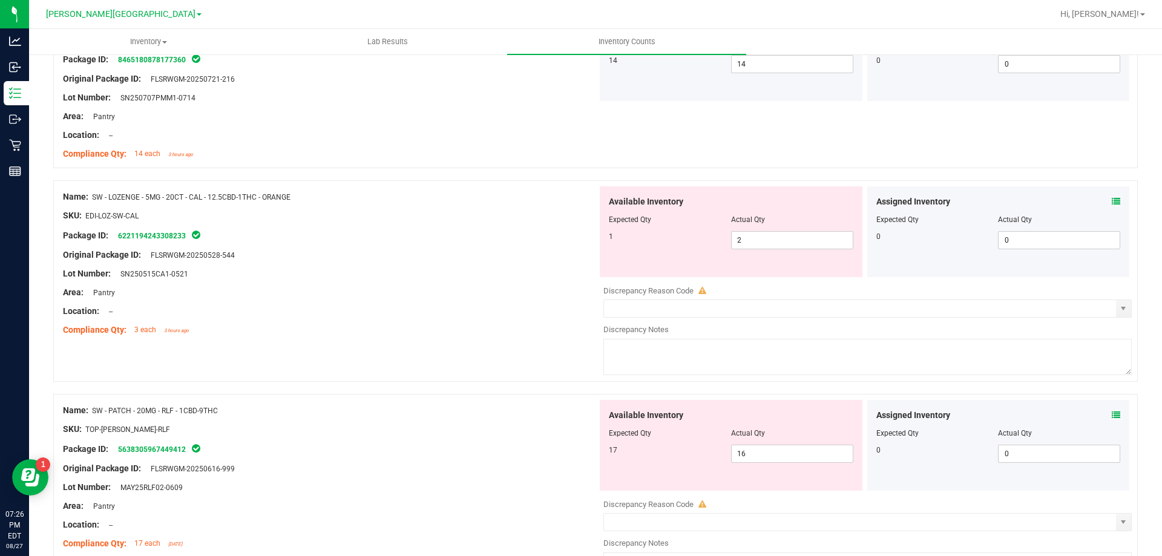
scroll to position [2205, 0]
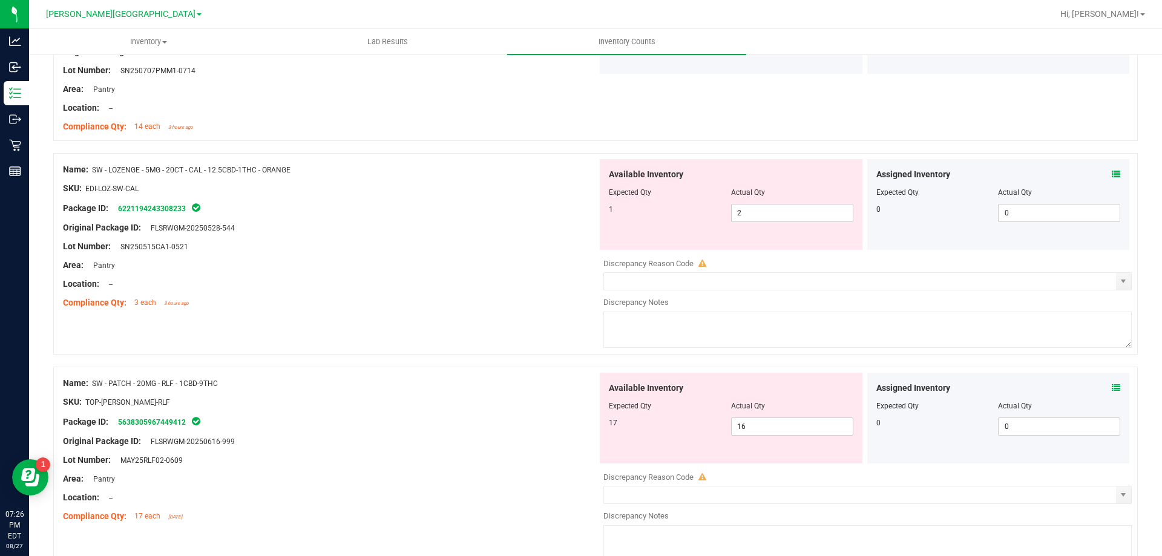
click at [1111, 172] on icon at bounding box center [1115, 174] width 8 height 8
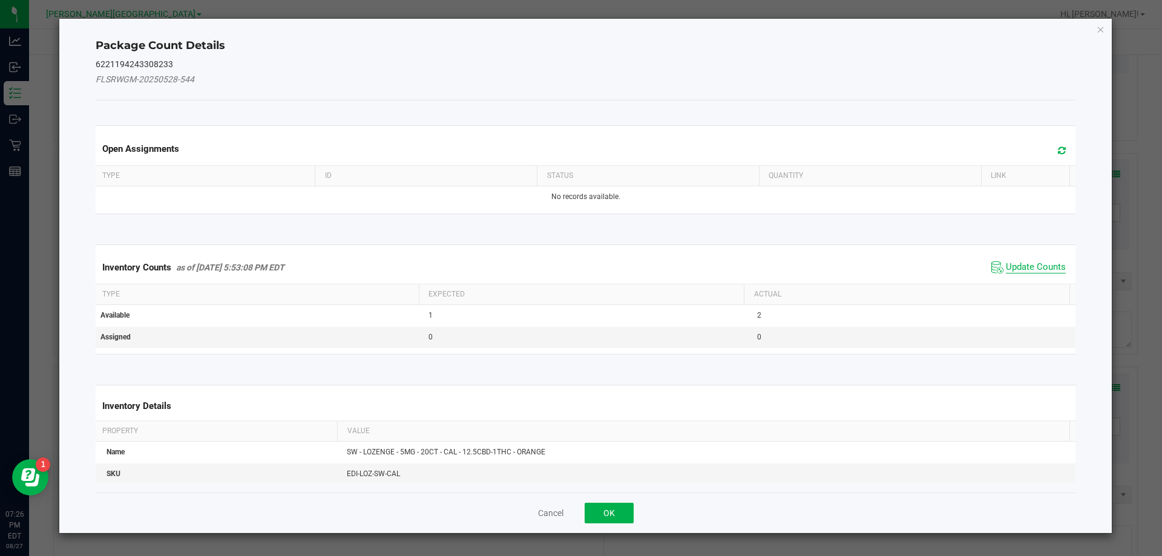
click at [1018, 270] on span "Update Counts" at bounding box center [1036, 267] width 60 height 12
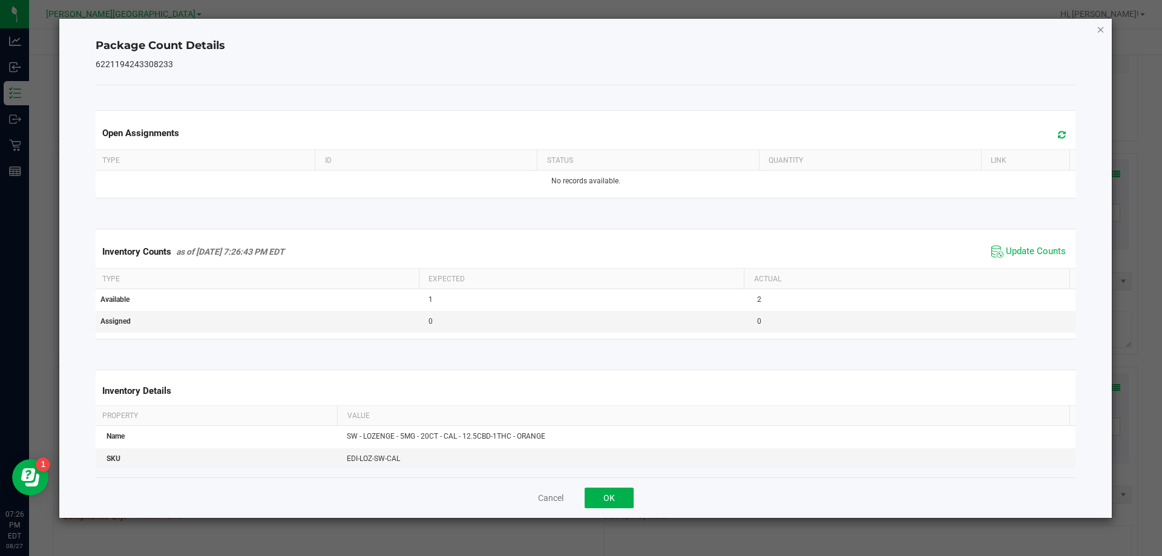
click at [1098, 31] on icon "Close" at bounding box center [1100, 29] width 8 height 15
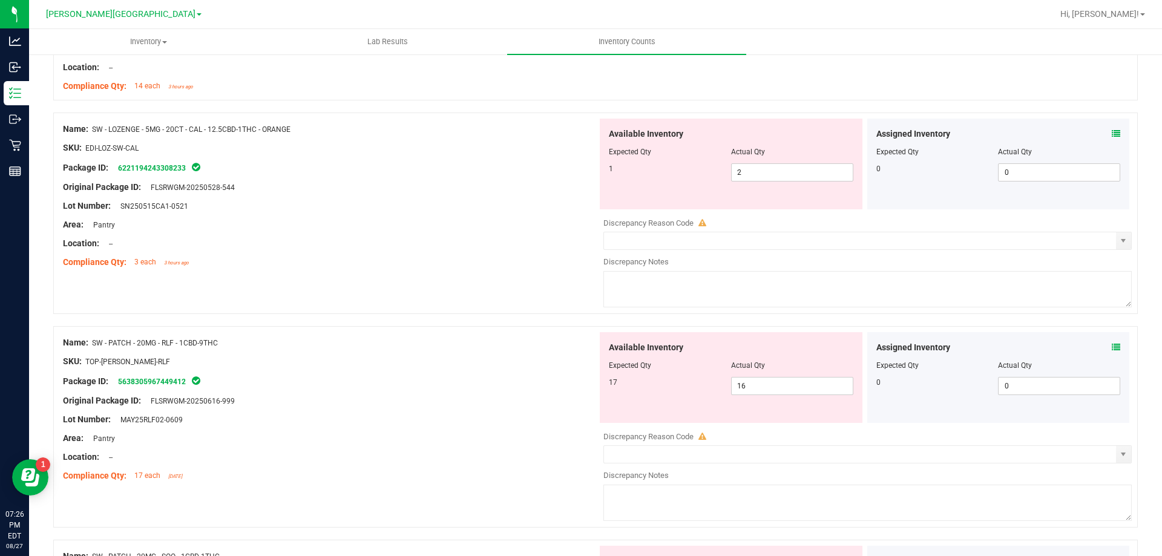
scroll to position [2266, 0]
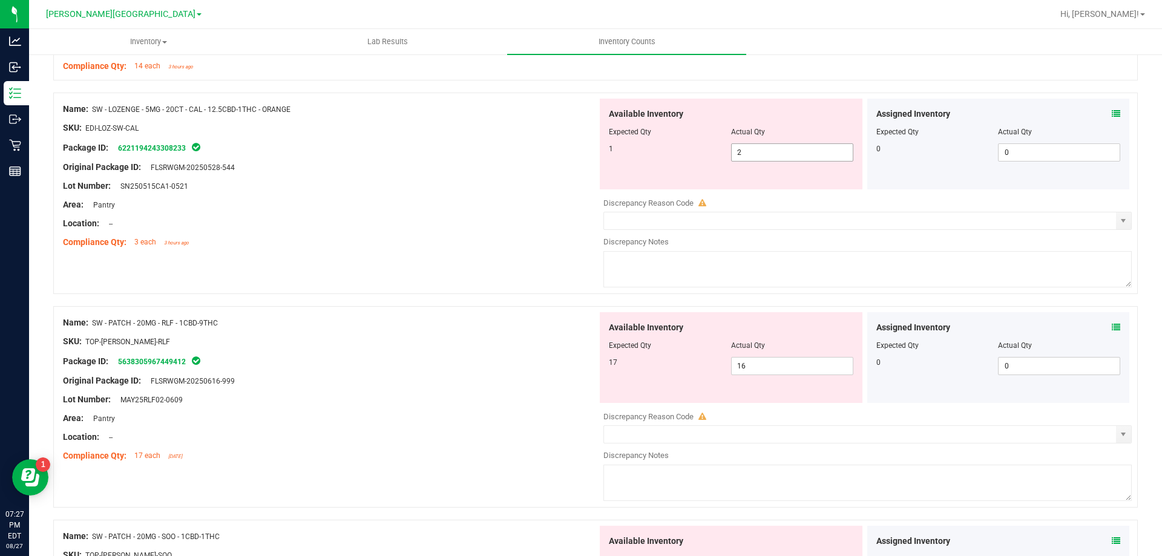
click at [784, 149] on input "2" at bounding box center [791, 152] width 121 height 17
type input "1"
click at [414, 239] on div "Compliance Qty: 3 each 3 hours ago" at bounding box center [330, 242] width 534 height 13
type input "1"
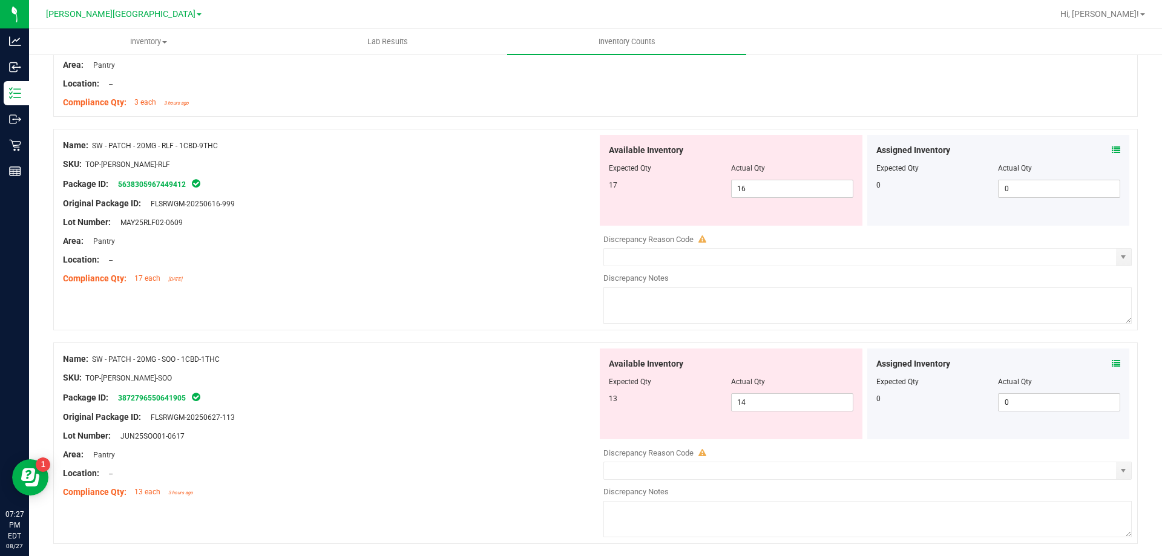
scroll to position [2447, 0]
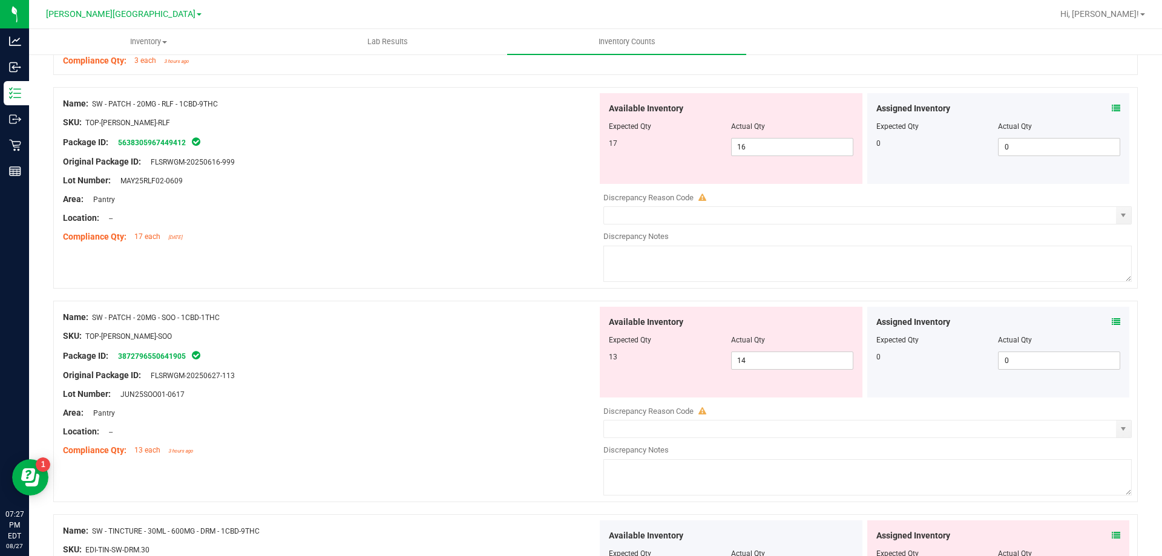
click at [1111, 108] on icon at bounding box center [1115, 108] width 8 height 8
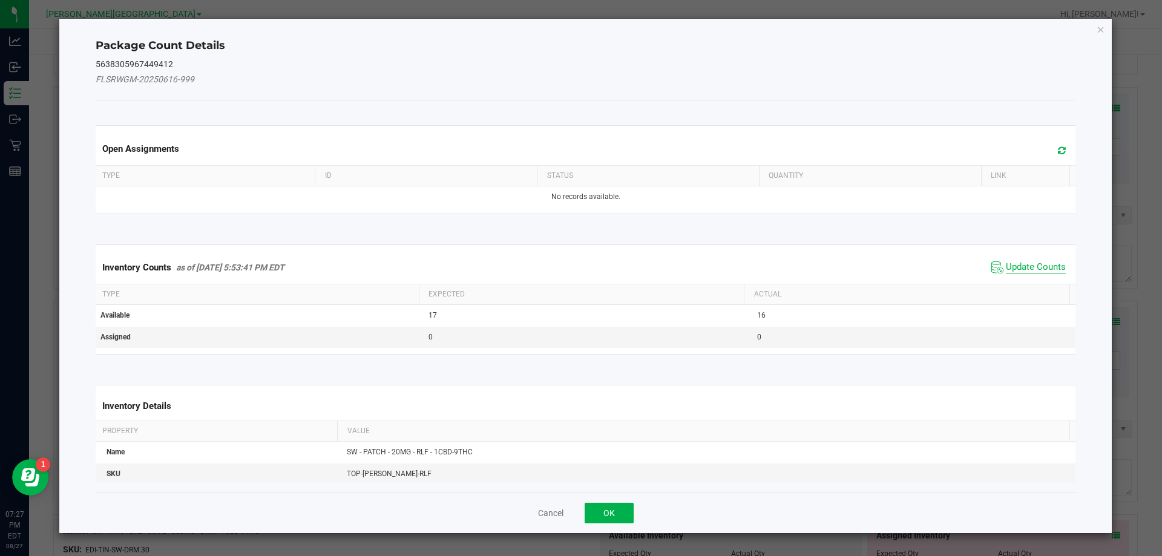
click at [1024, 267] on span "Update Counts" at bounding box center [1036, 267] width 60 height 12
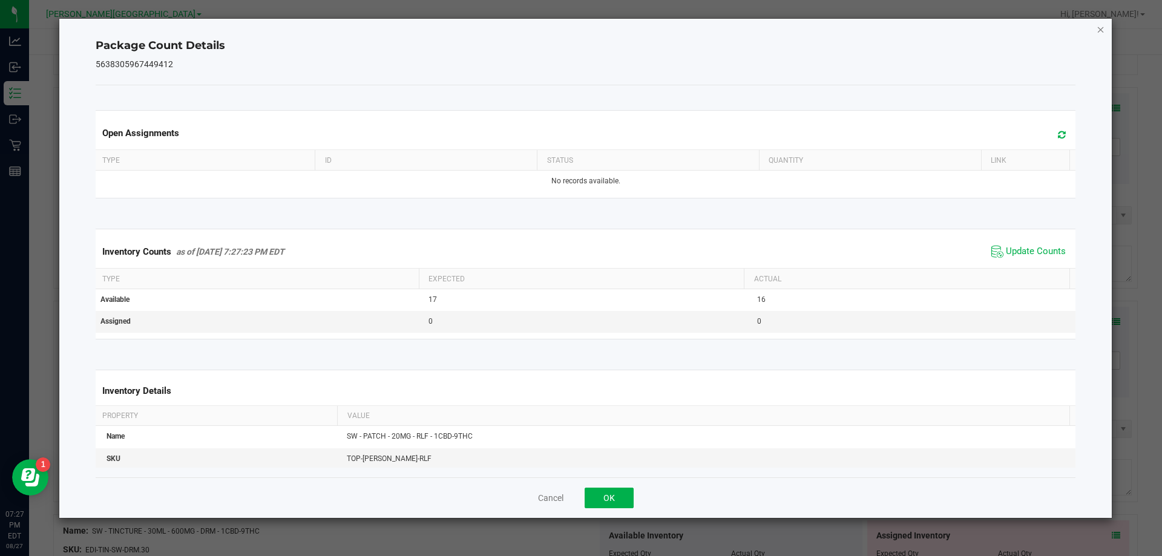
click at [1100, 34] on icon "Close" at bounding box center [1100, 29] width 8 height 15
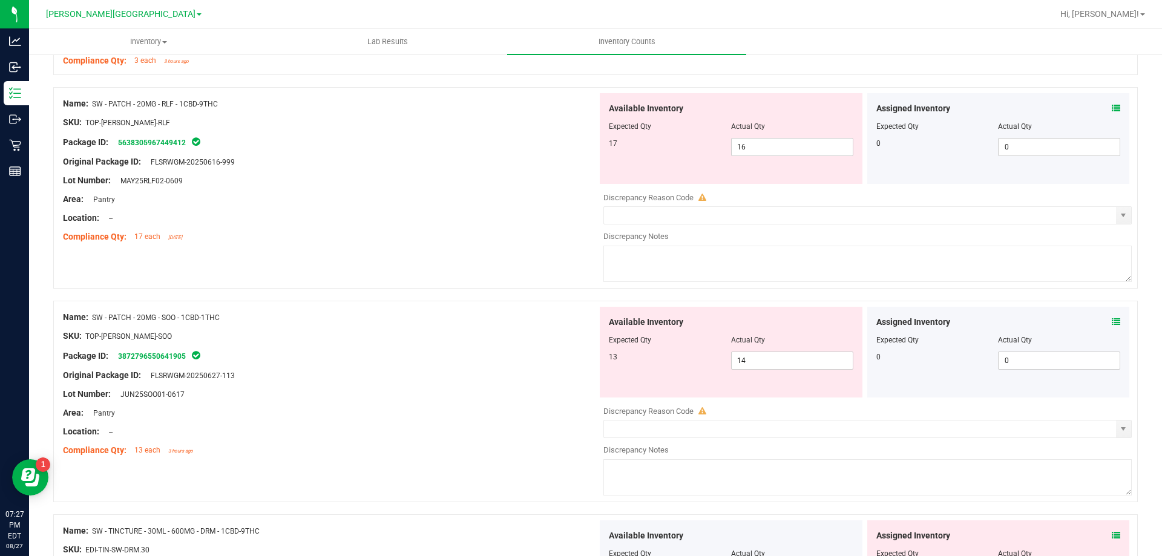
click at [1111, 321] on icon at bounding box center [1115, 322] width 8 height 8
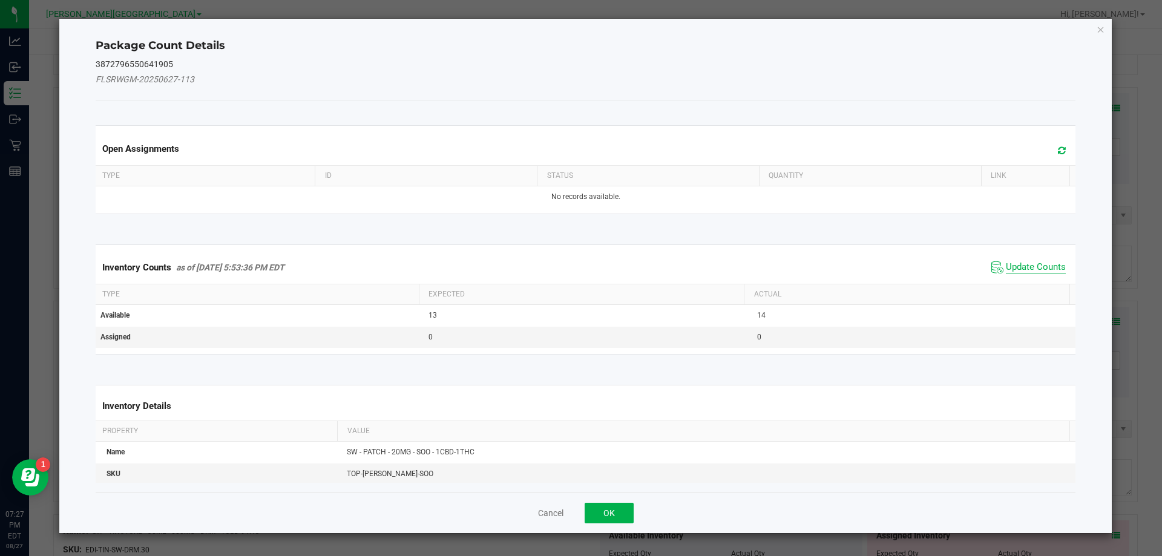
click at [1038, 266] on span "Update Counts" at bounding box center [1036, 267] width 60 height 12
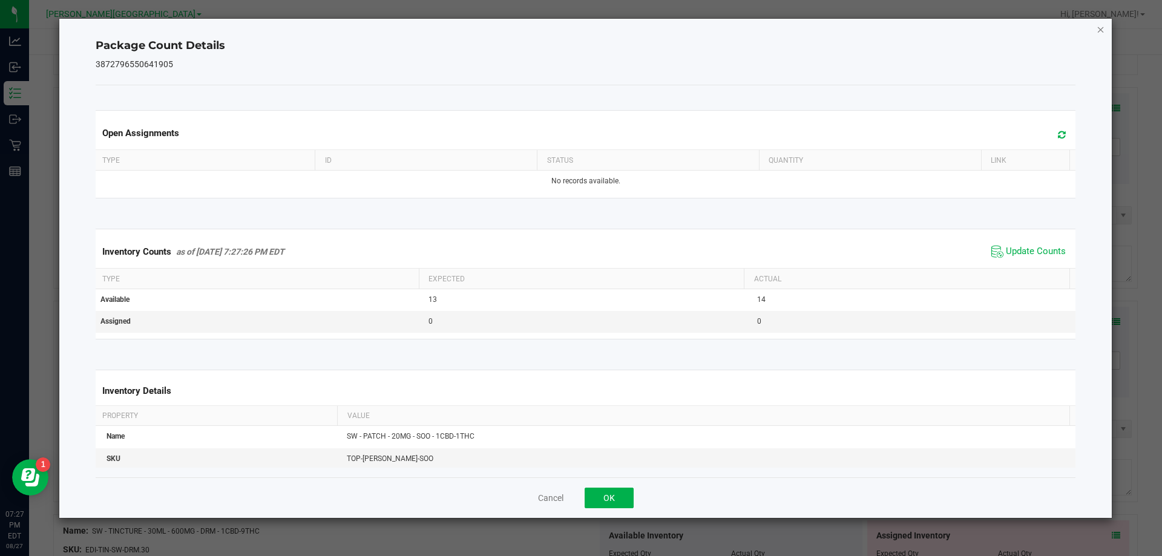
click at [1102, 22] on icon "Close" at bounding box center [1100, 29] width 8 height 15
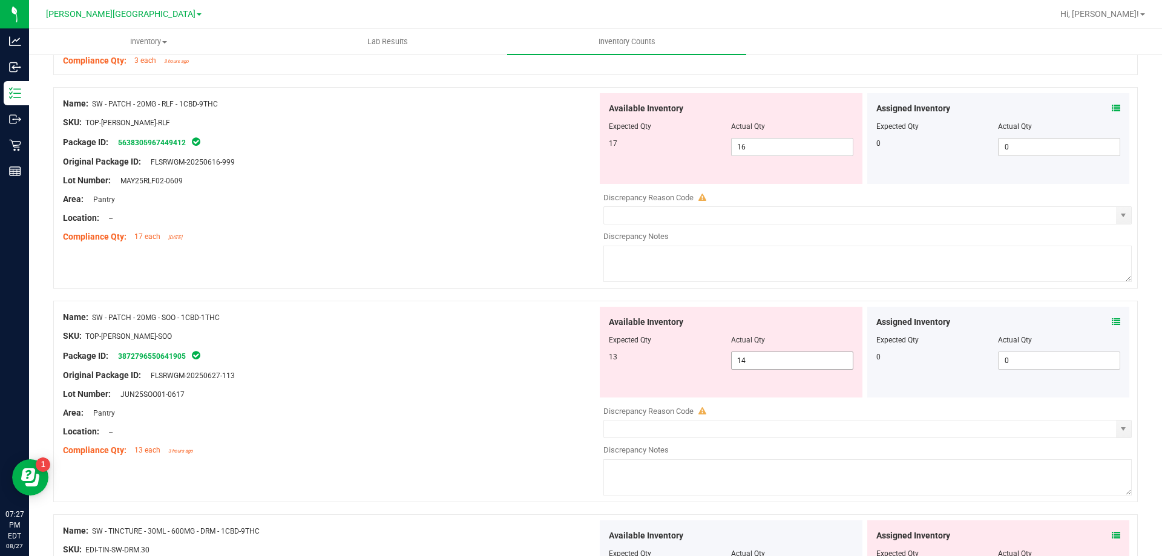
click at [773, 359] on input "14" at bounding box center [791, 360] width 121 height 17
click at [473, 201] on div "Area: Pantry" at bounding box center [330, 199] width 534 height 13
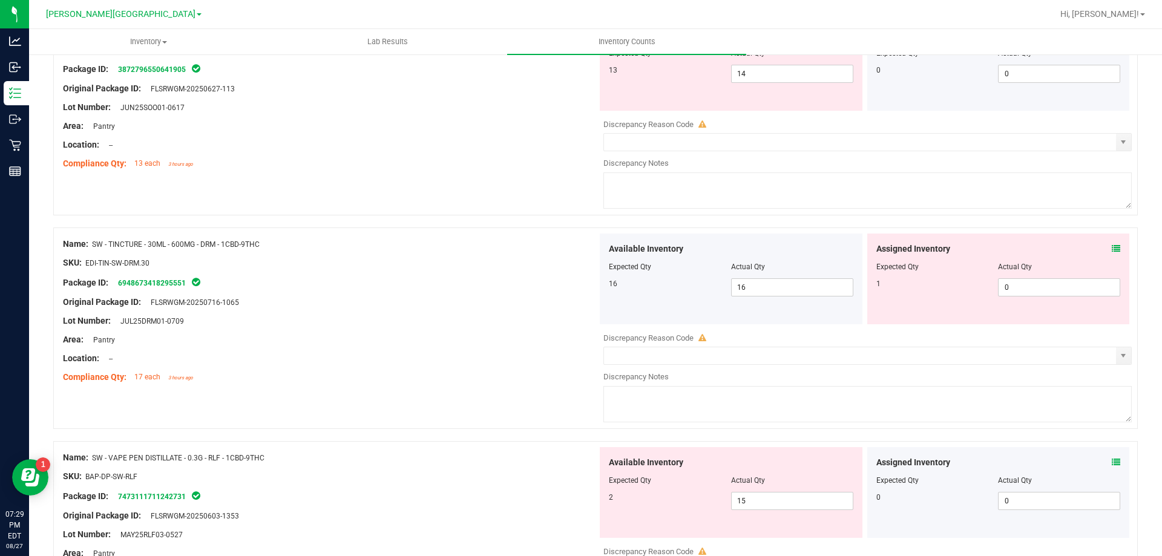
scroll to position [2750, 0]
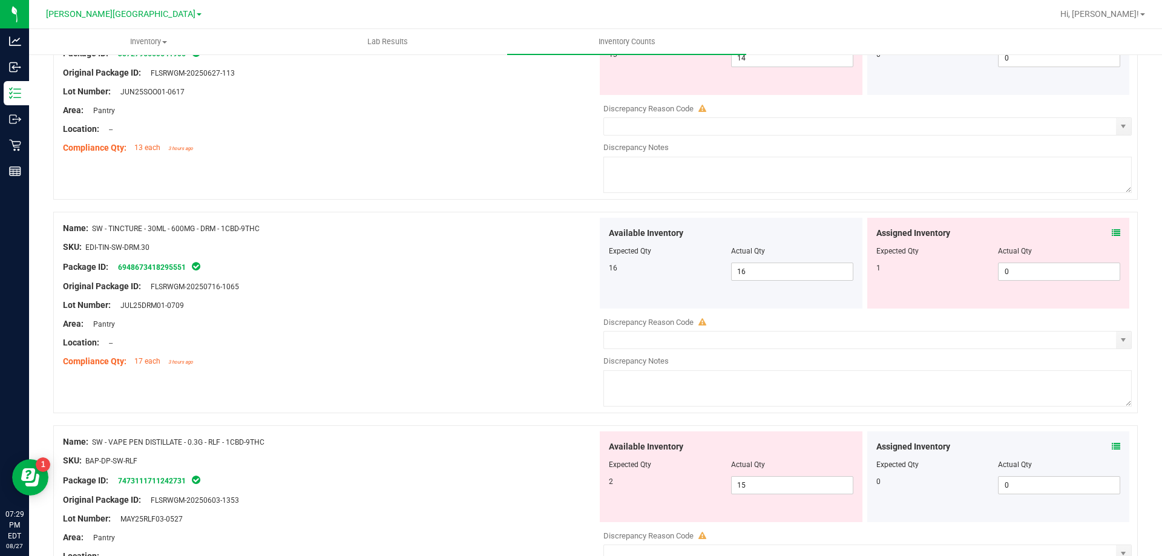
click at [1111, 232] on icon at bounding box center [1115, 233] width 8 height 8
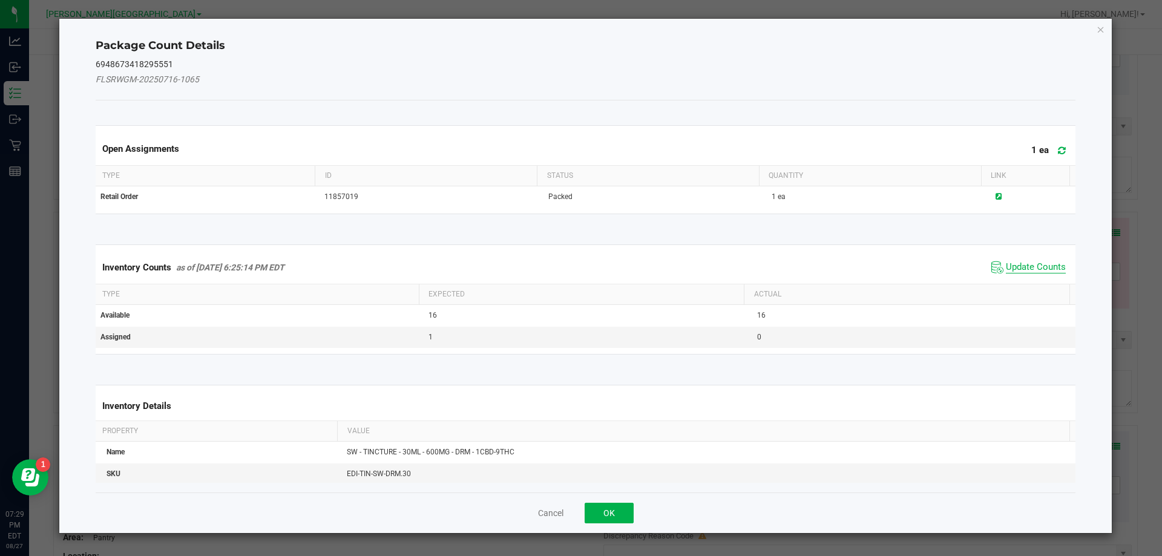
click at [1038, 268] on span "Update Counts" at bounding box center [1036, 267] width 60 height 12
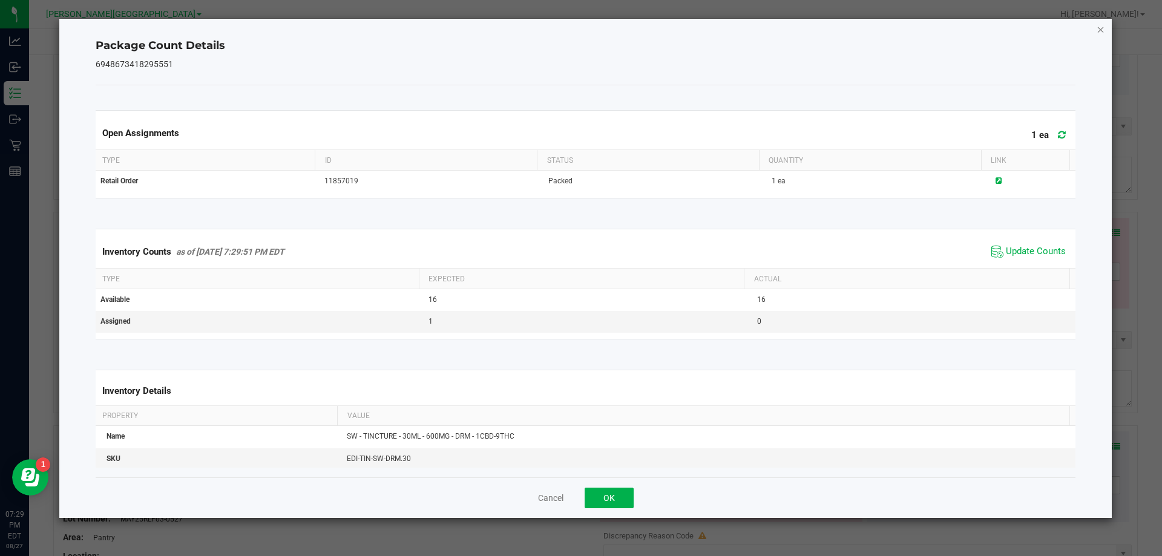
click at [1100, 26] on icon "Close" at bounding box center [1100, 29] width 8 height 15
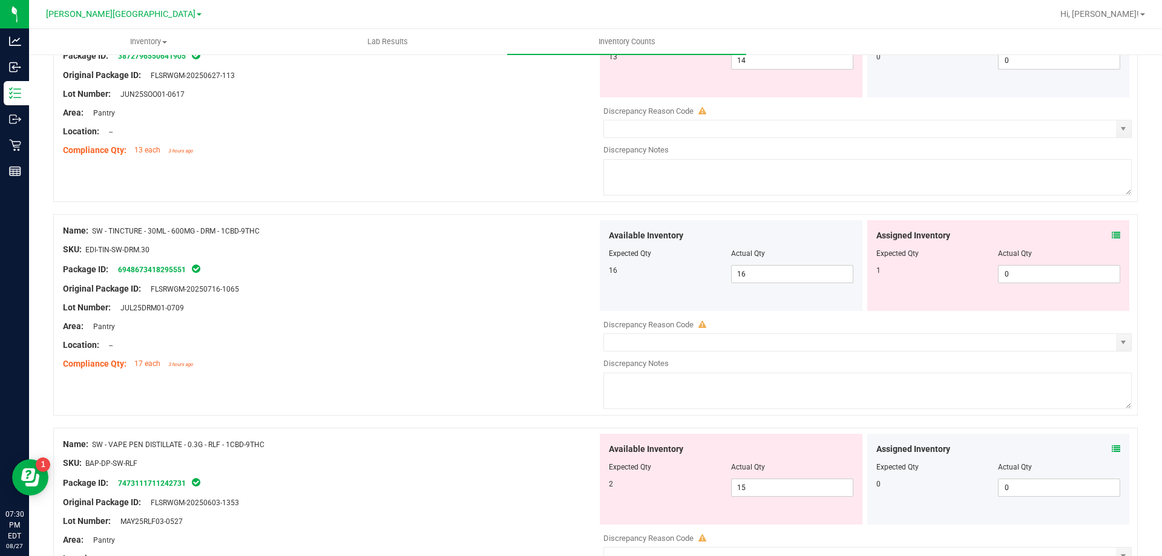
scroll to position [2715, 0]
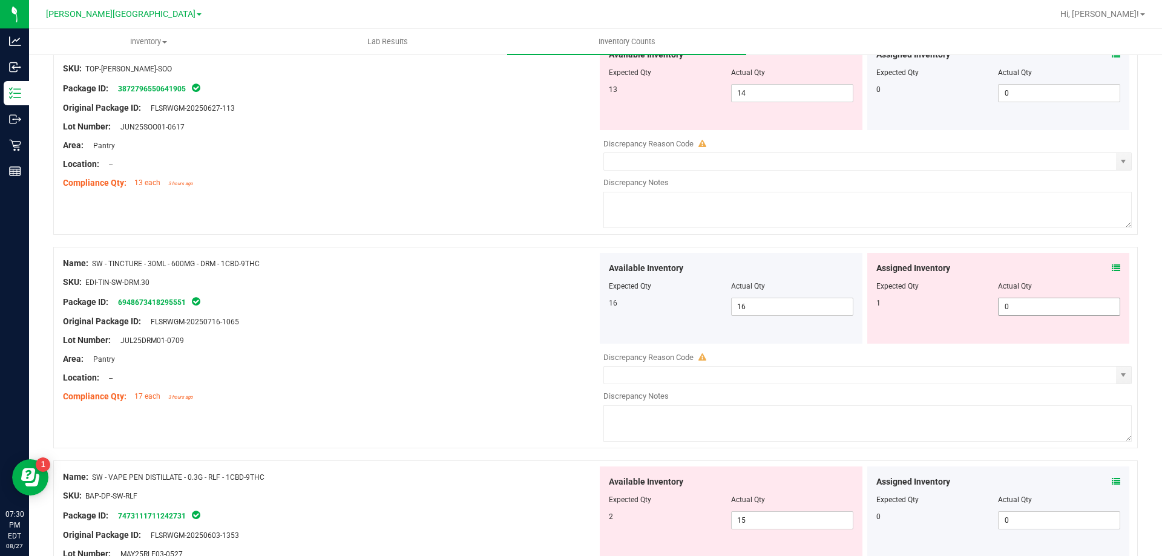
click at [1033, 304] on input "0" at bounding box center [1058, 306] width 121 height 17
type input "1"
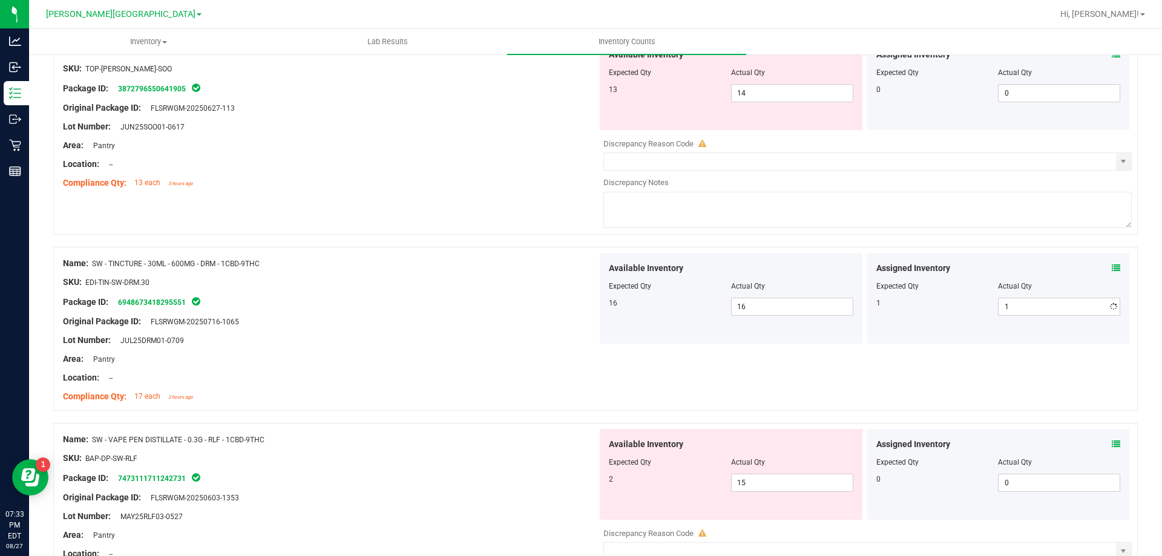
click at [381, 394] on div "Compliance Qty: 17 each 3 hours ago" at bounding box center [330, 396] width 534 height 13
click at [1035, 300] on span "1 1" at bounding box center [1059, 307] width 122 height 18
type input "0"
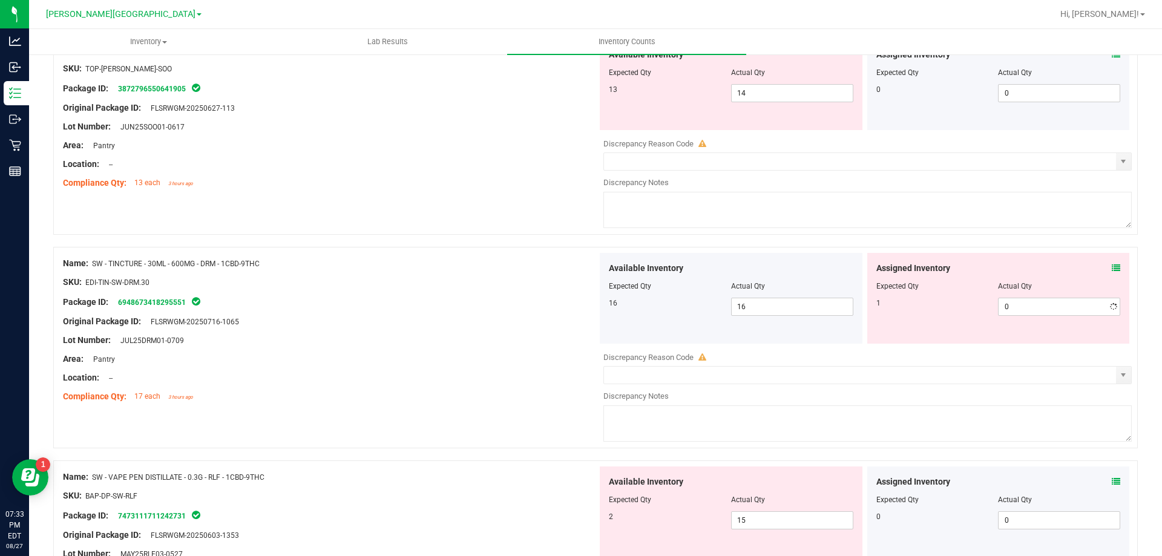
click at [518, 355] on div "Area: Pantry" at bounding box center [330, 359] width 534 height 13
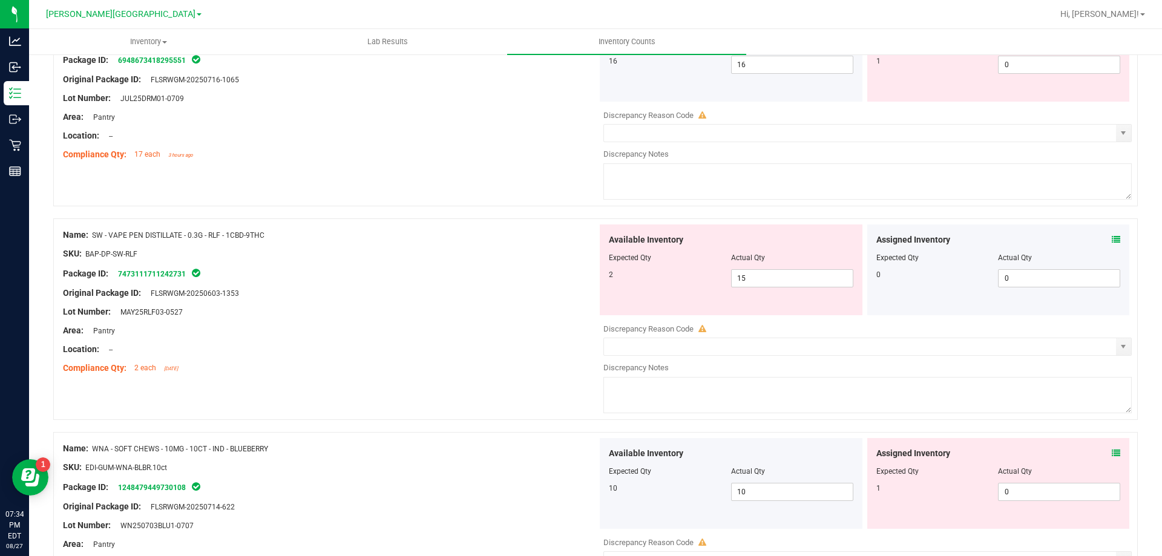
scroll to position [3017, 0]
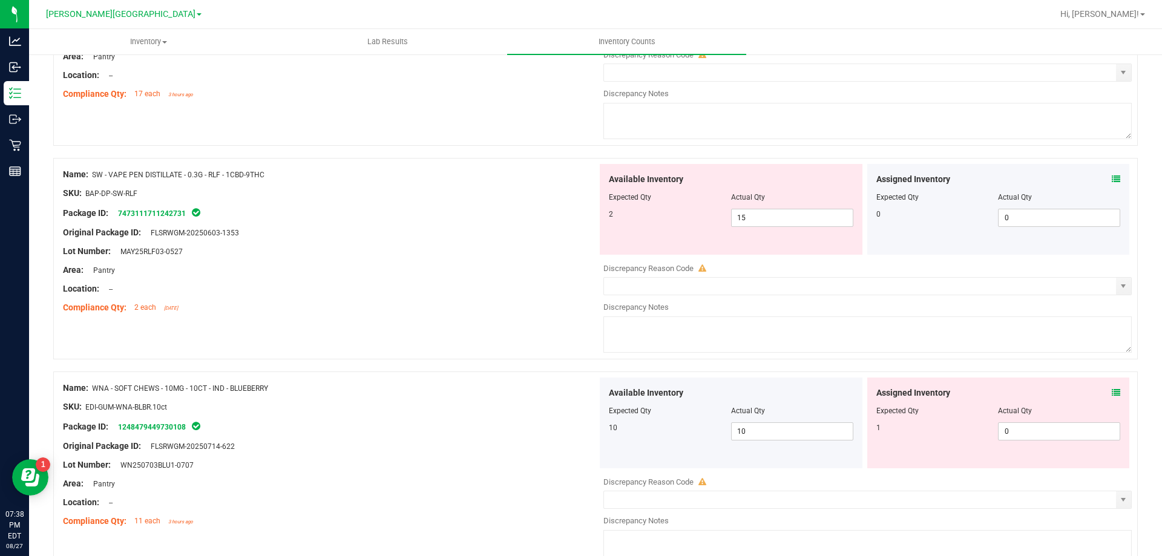
click at [502, 307] on div "Compliance Qty: 2 each [DATE]" at bounding box center [330, 307] width 534 height 13
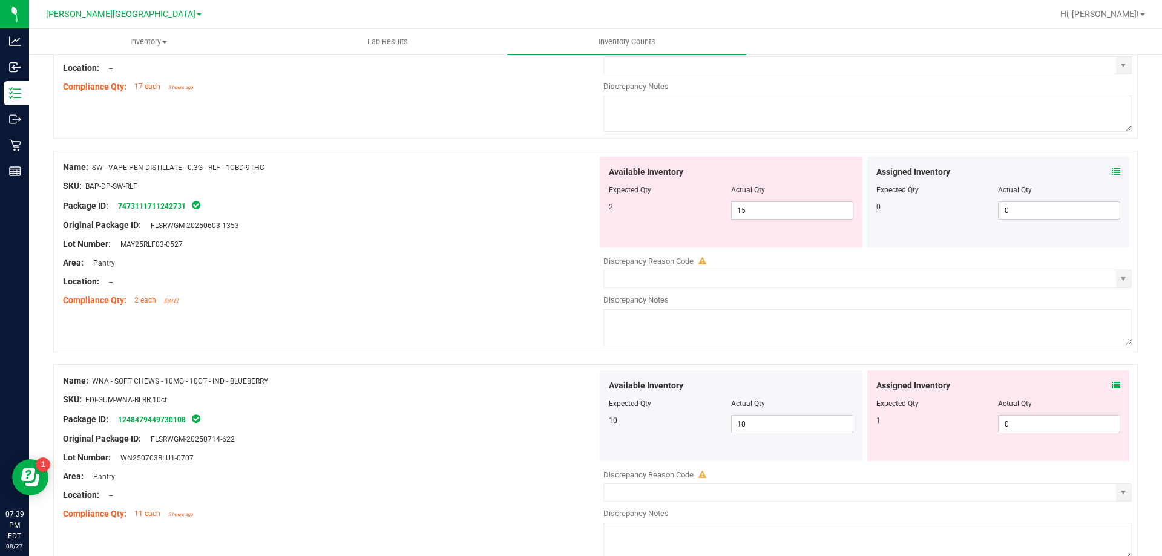
click at [1111, 172] on div "Assigned Inventory Expected Qty Actual Qty 0 0 0" at bounding box center [998, 202] width 263 height 91
click at [1111, 170] on icon at bounding box center [1115, 172] width 8 height 8
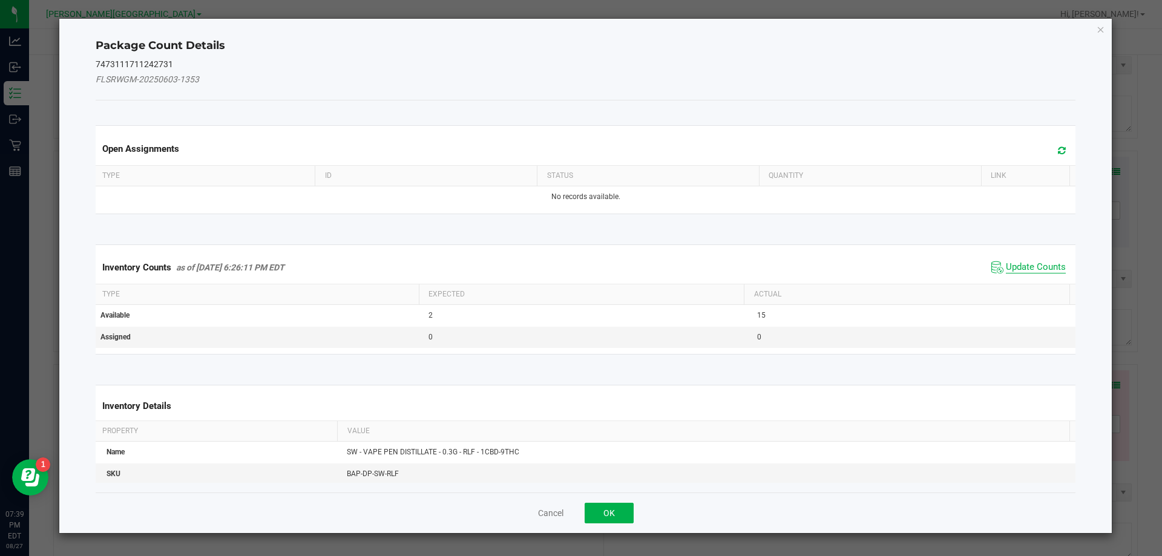
click at [1025, 268] on span "Update Counts" at bounding box center [1036, 267] width 60 height 12
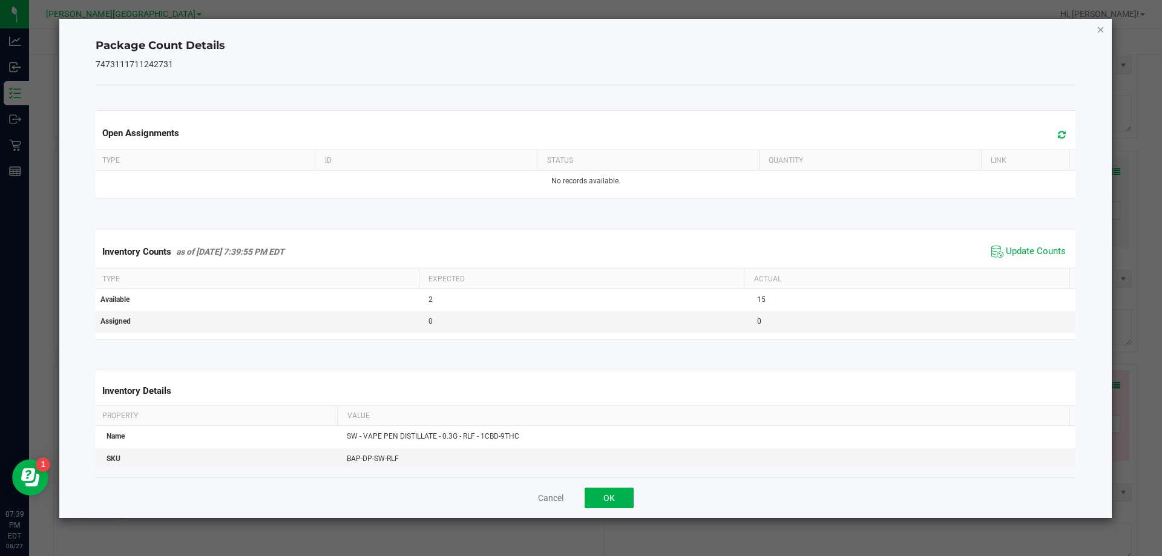
click at [1098, 28] on icon "Close" at bounding box center [1100, 29] width 8 height 15
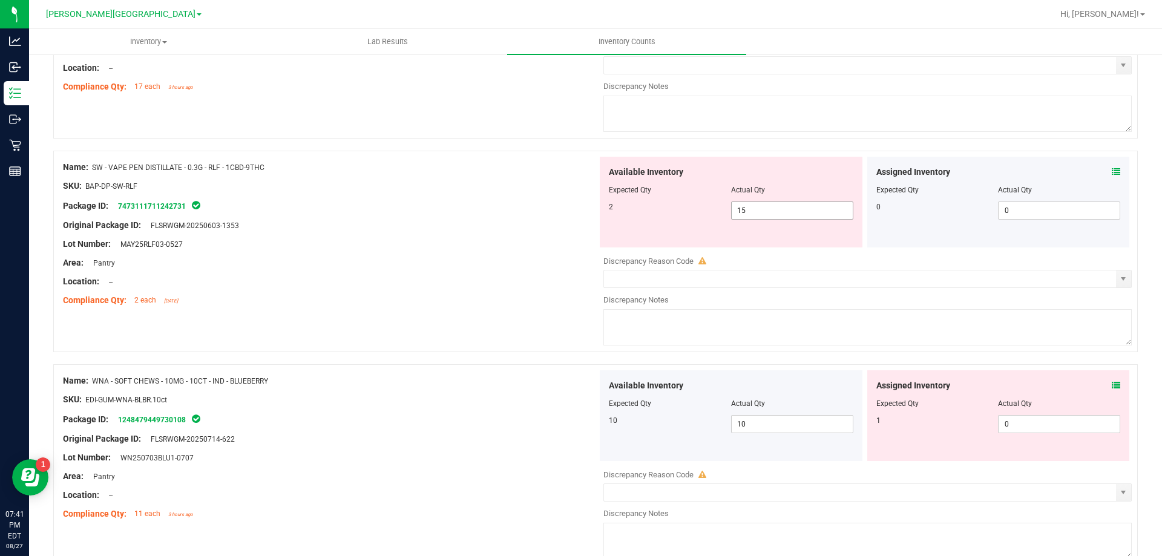
click at [782, 212] on span "15 15" at bounding box center [792, 210] width 122 height 18
type input "1"
type input "2"
click at [428, 197] on div at bounding box center [330, 195] width 534 height 6
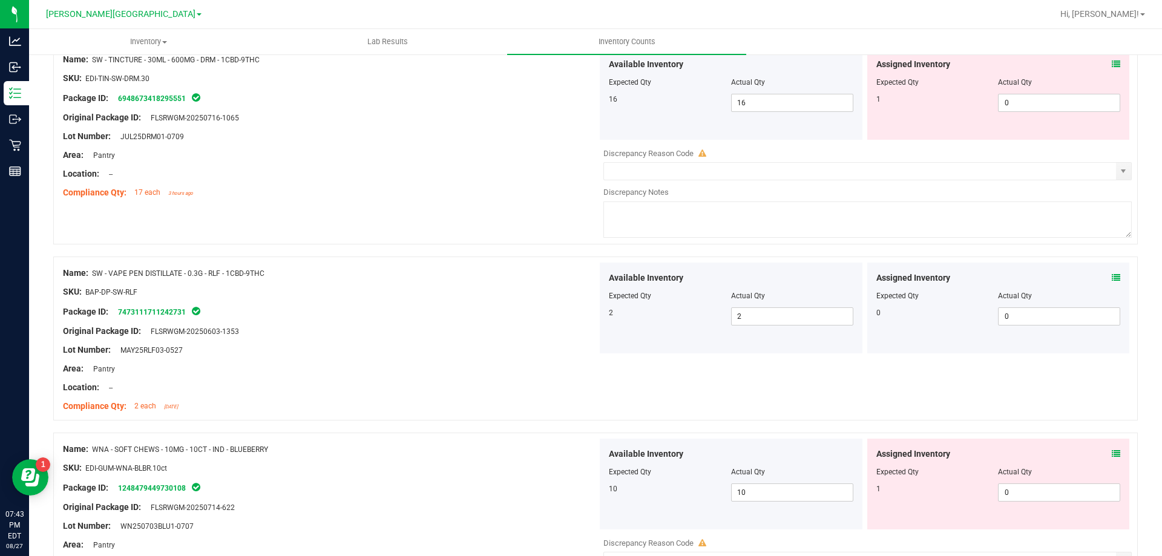
scroll to position [2903, 0]
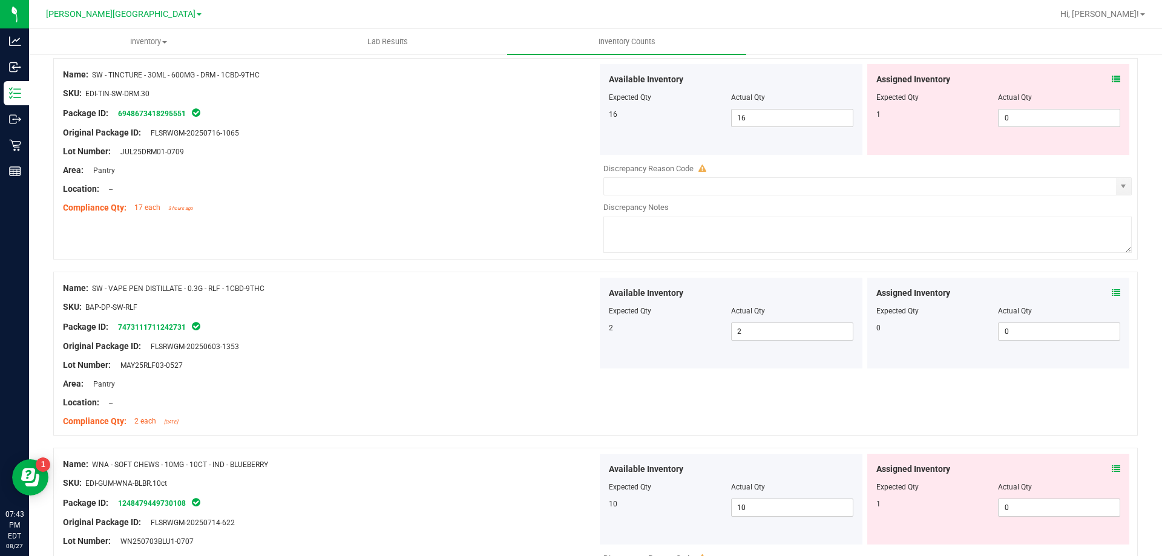
click at [1111, 76] on icon at bounding box center [1115, 79] width 8 height 8
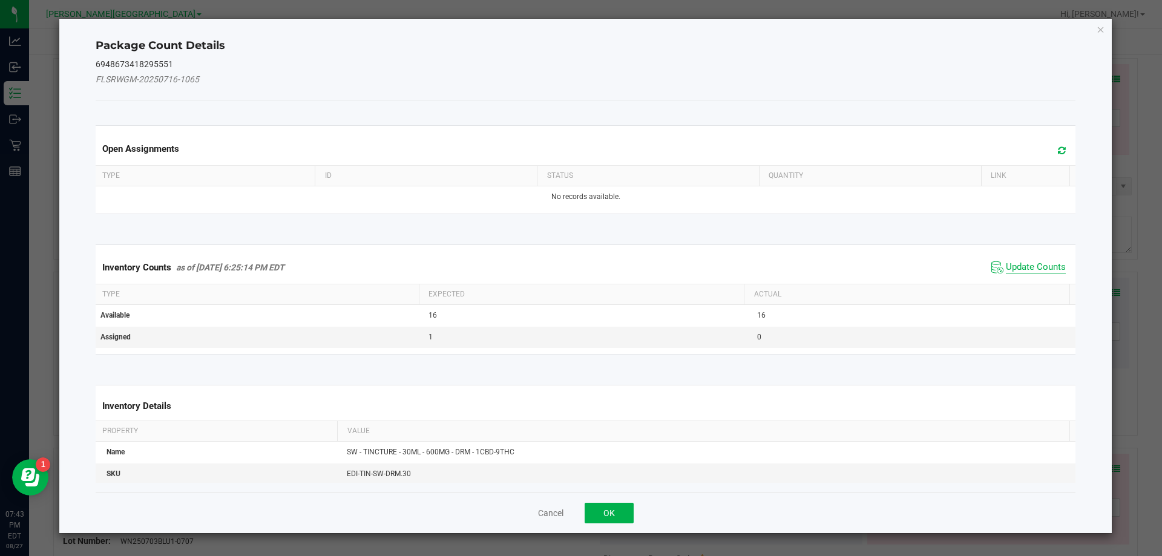
click at [1012, 266] on span "Update Counts" at bounding box center [1036, 267] width 60 height 12
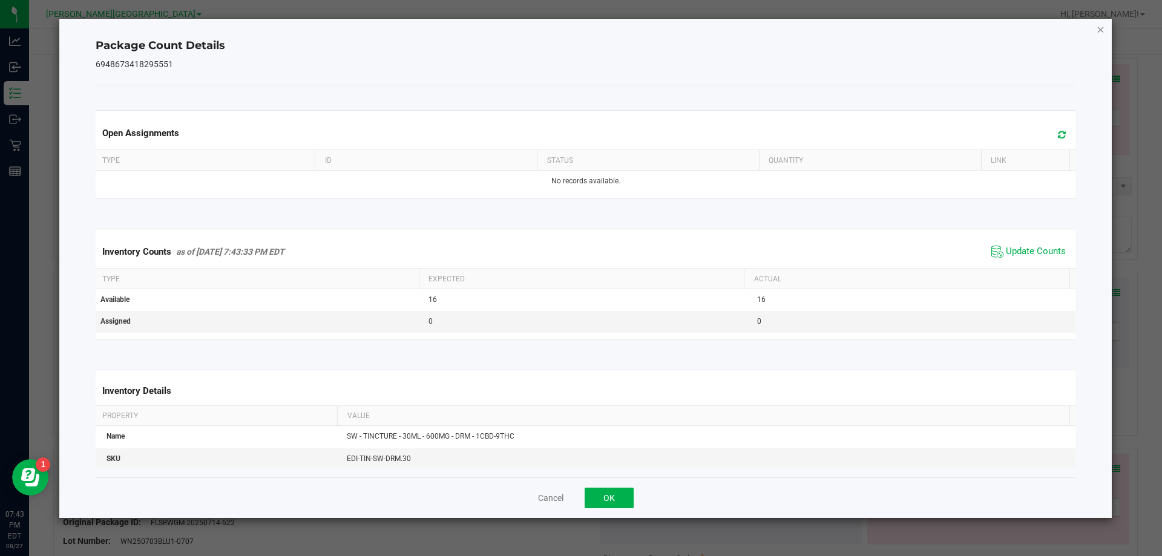
click at [1099, 31] on icon "Close" at bounding box center [1100, 29] width 8 height 15
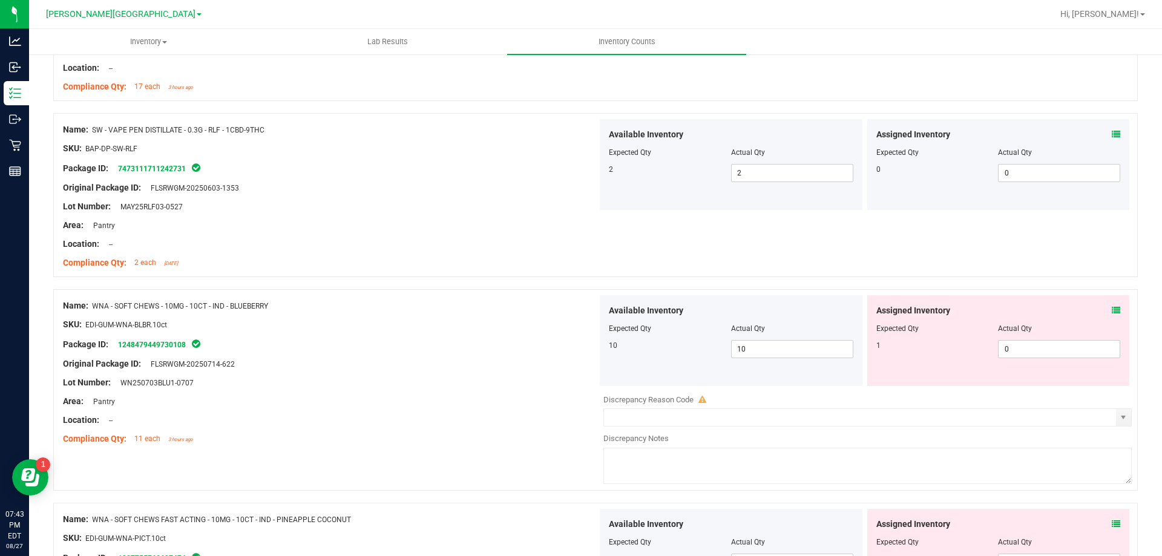
scroll to position [3085, 0]
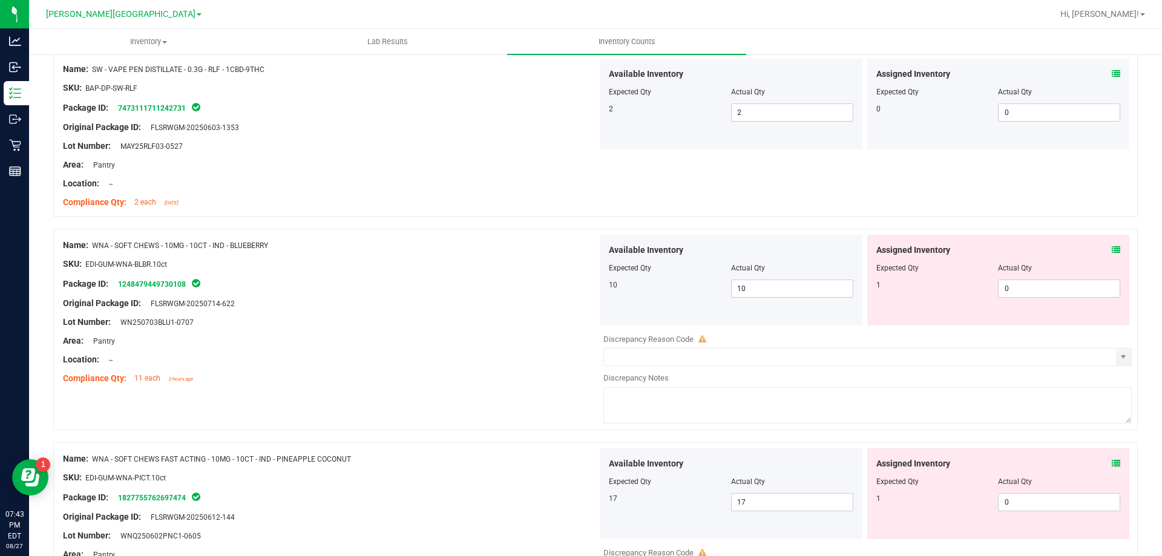
click at [1102, 253] on div "Assigned Inventory" at bounding box center [998, 250] width 244 height 13
click at [1111, 251] on icon at bounding box center [1115, 250] width 8 height 8
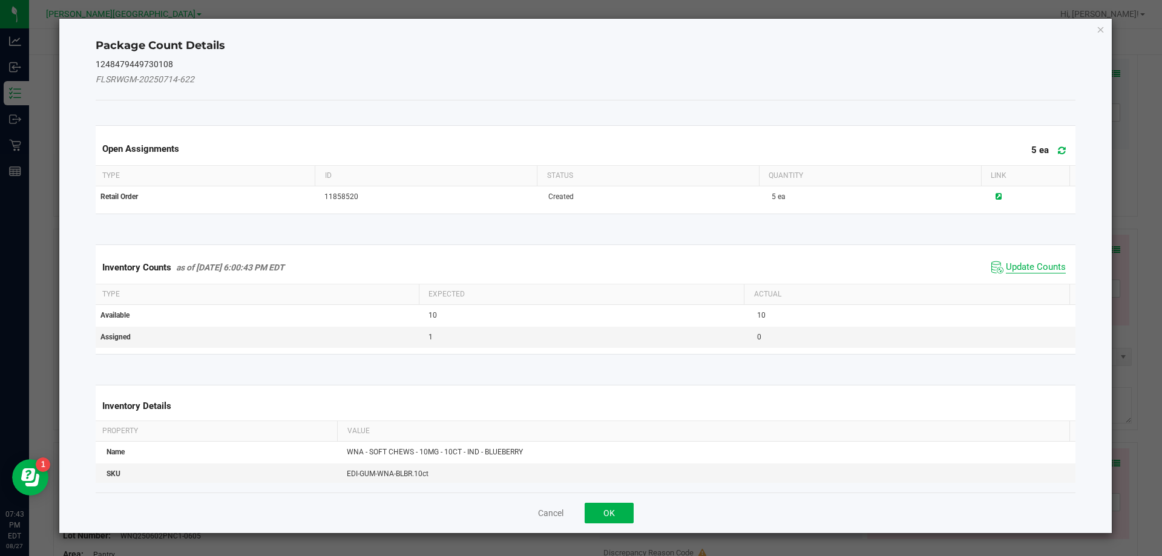
click at [1036, 267] on span "Update Counts" at bounding box center [1036, 267] width 60 height 12
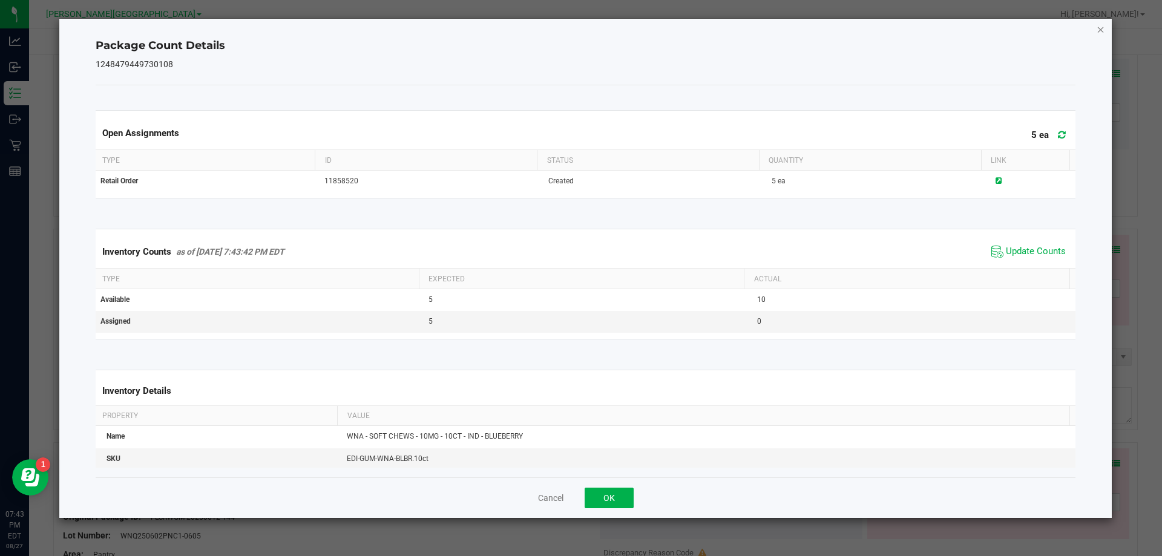
click at [1099, 26] on icon "Close" at bounding box center [1100, 29] width 8 height 15
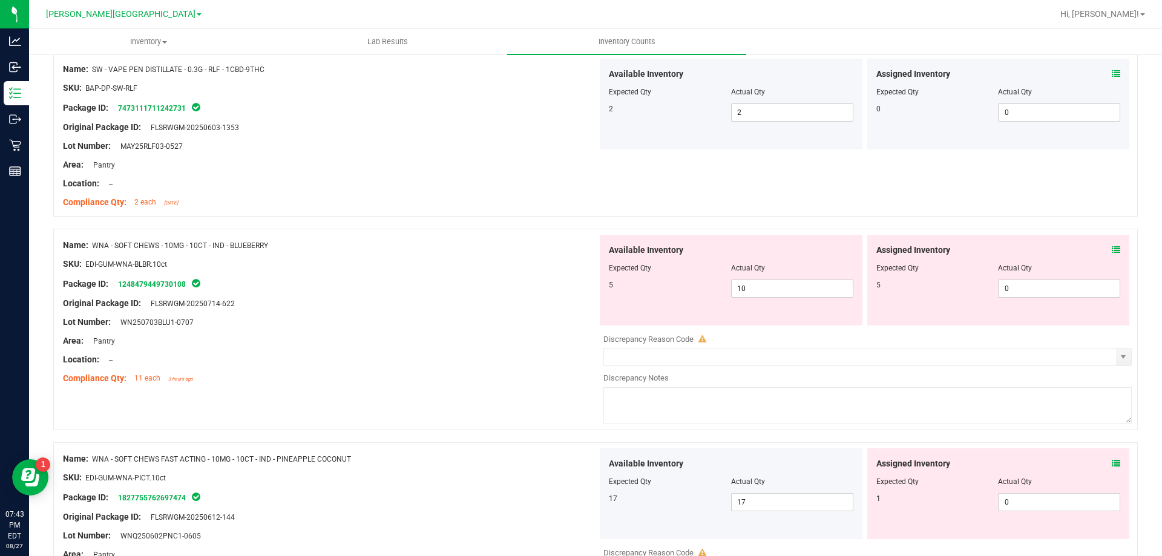
click at [1111, 249] on icon at bounding box center [1115, 250] width 8 height 8
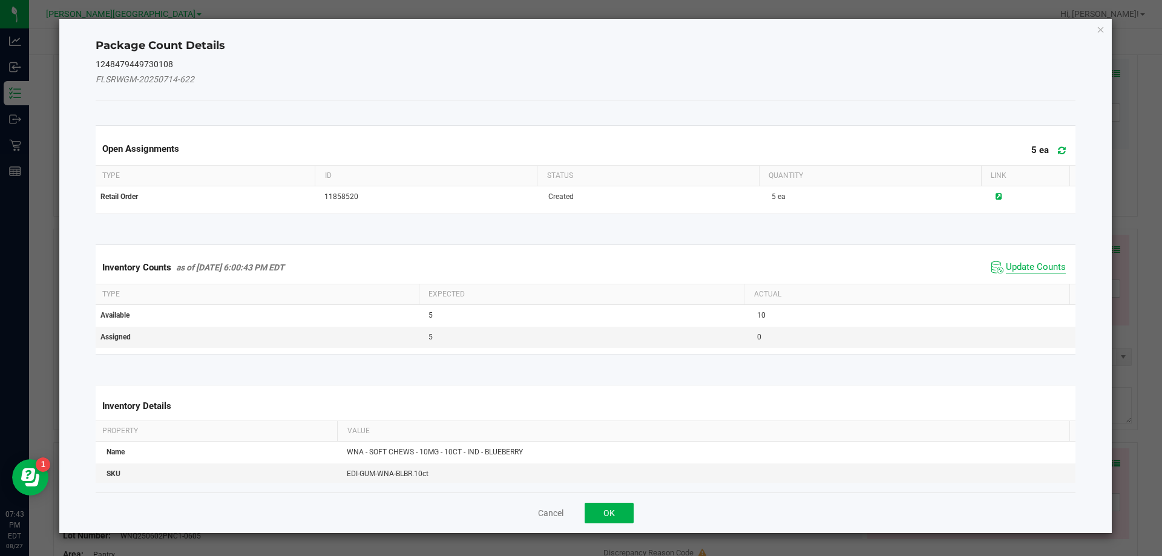
click at [1030, 267] on span "Update Counts" at bounding box center [1036, 267] width 60 height 12
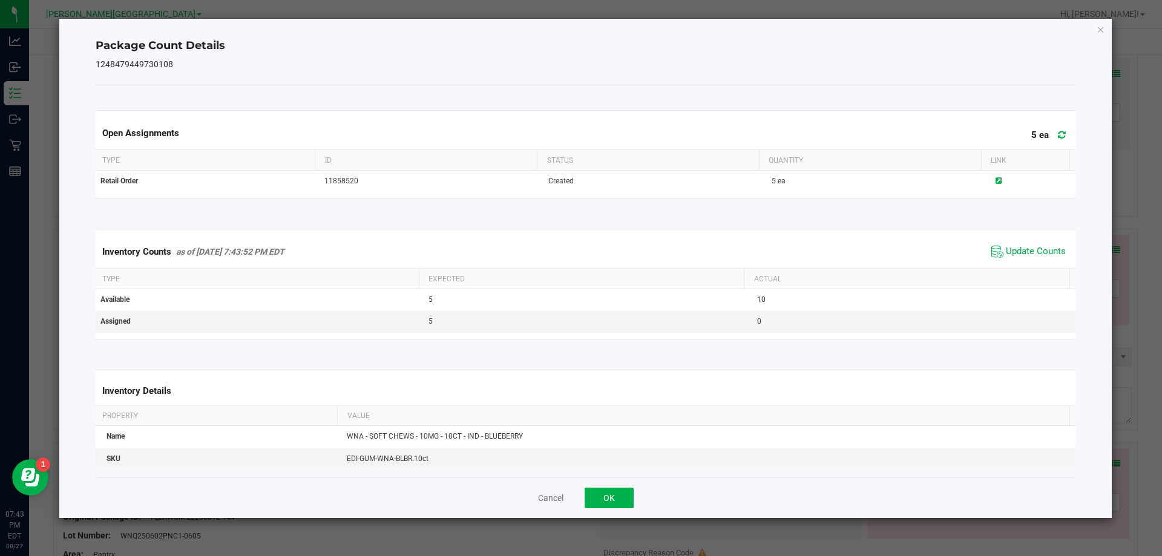
click at [1099, 29] on icon "Close" at bounding box center [1100, 29] width 8 height 15
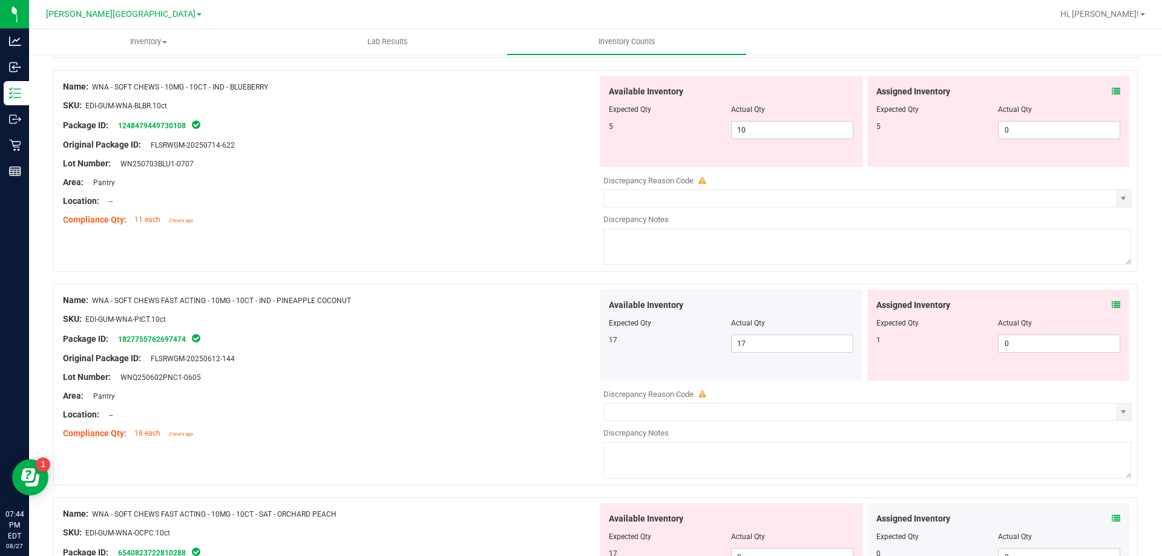
scroll to position [3251, 0]
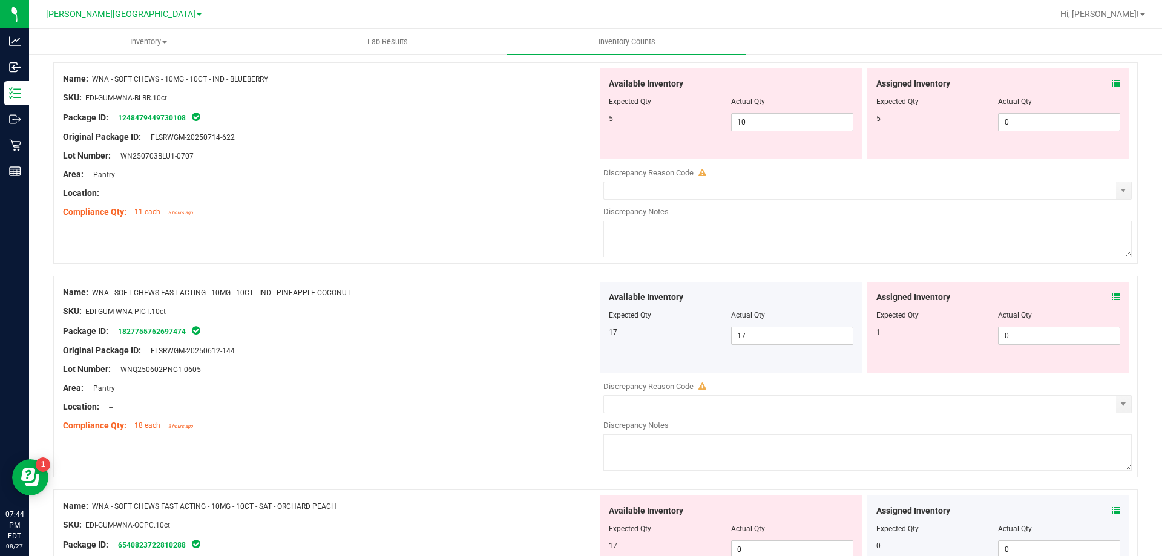
click at [1111, 293] on icon at bounding box center [1115, 297] width 8 height 8
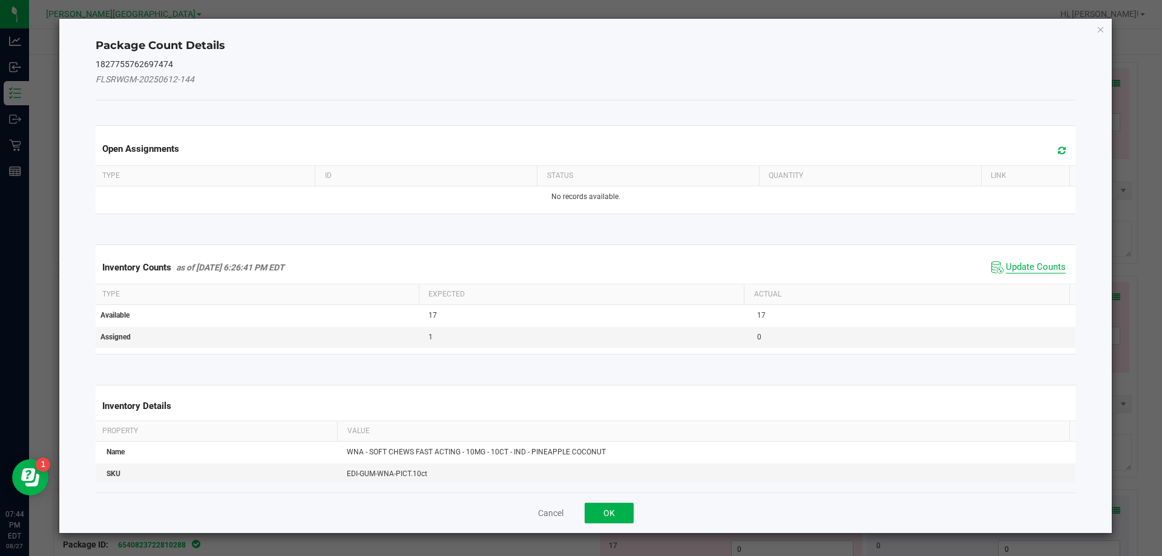
click at [1031, 264] on span "Update Counts" at bounding box center [1036, 267] width 60 height 12
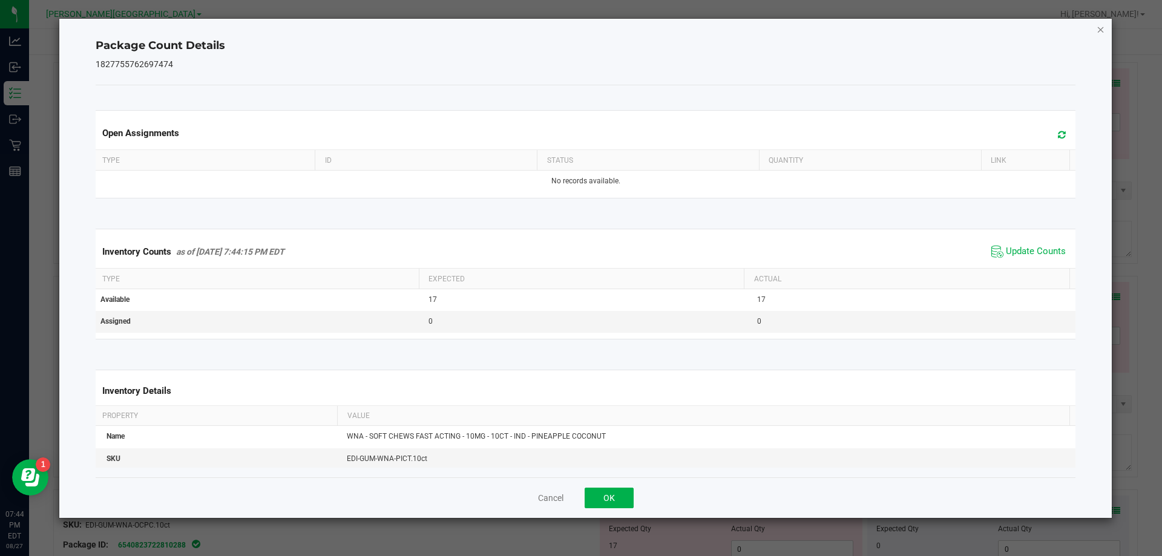
click at [1104, 33] on icon "Close" at bounding box center [1100, 29] width 8 height 15
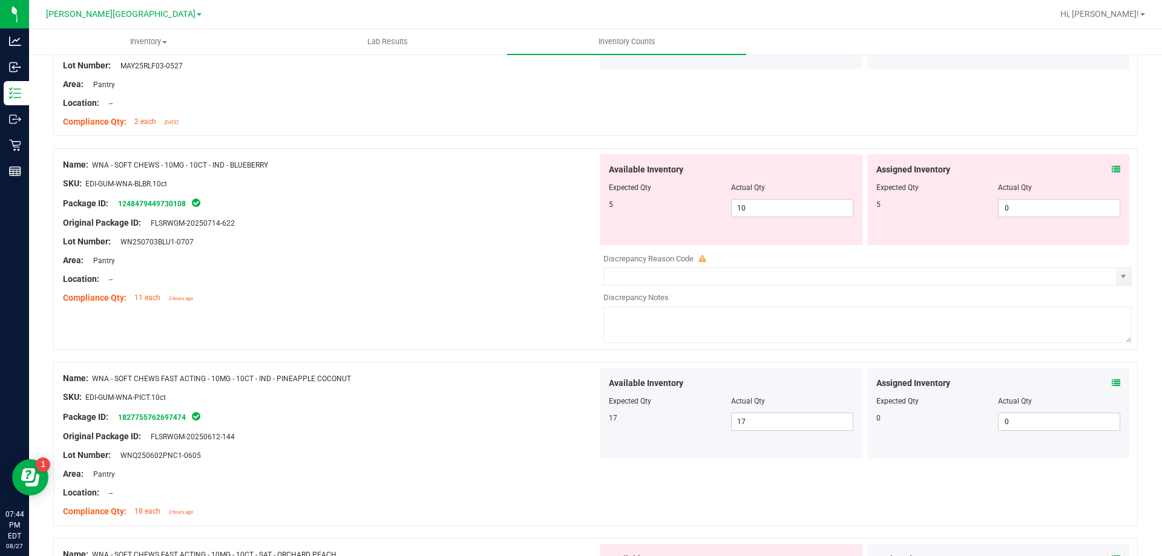
scroll to position [3119, 0]
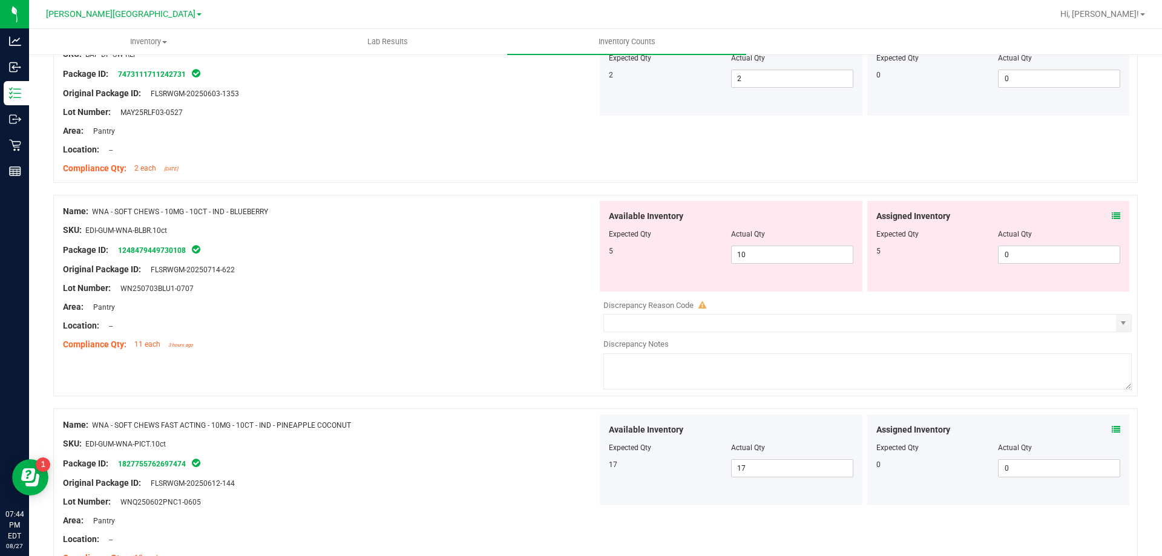
click at [1111, 217] on icon at bounding box center [1115, 216] width 8 height 8
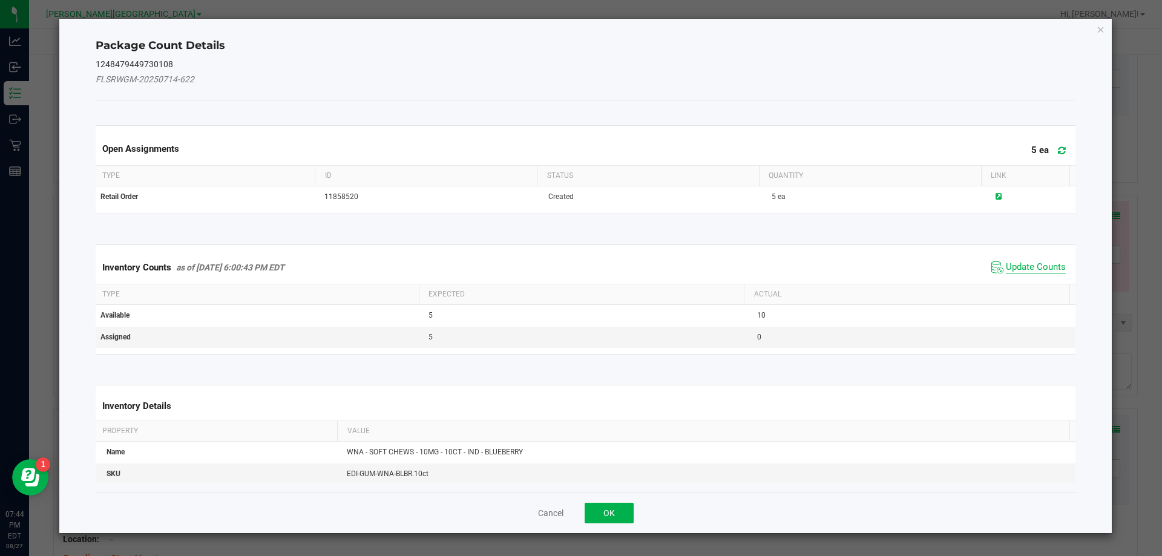
click at [1033, 263] on span "Update Counts" at bounding box center [1036, 267] width 60 height 12
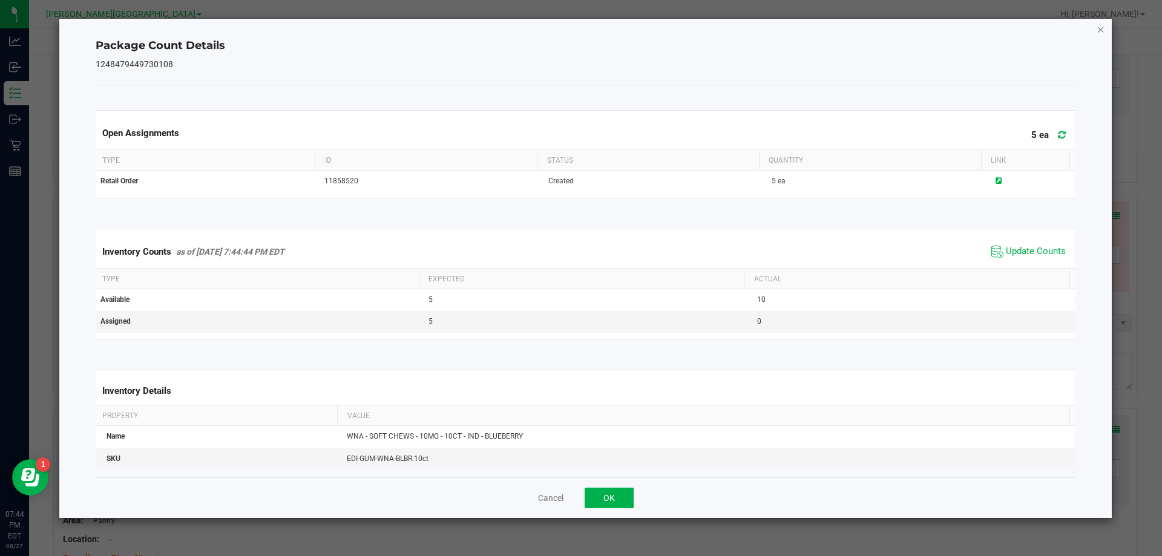
click at [1100, 34] on icon "Close" at bounding box center [1100, 29] width 8 height 15
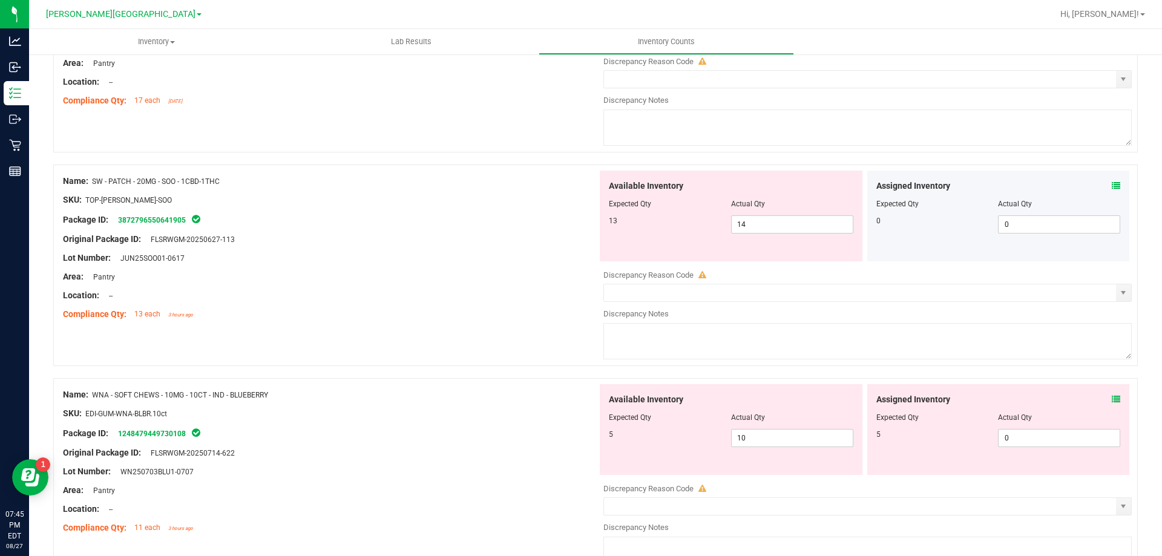
scroll to position [1658, 0]
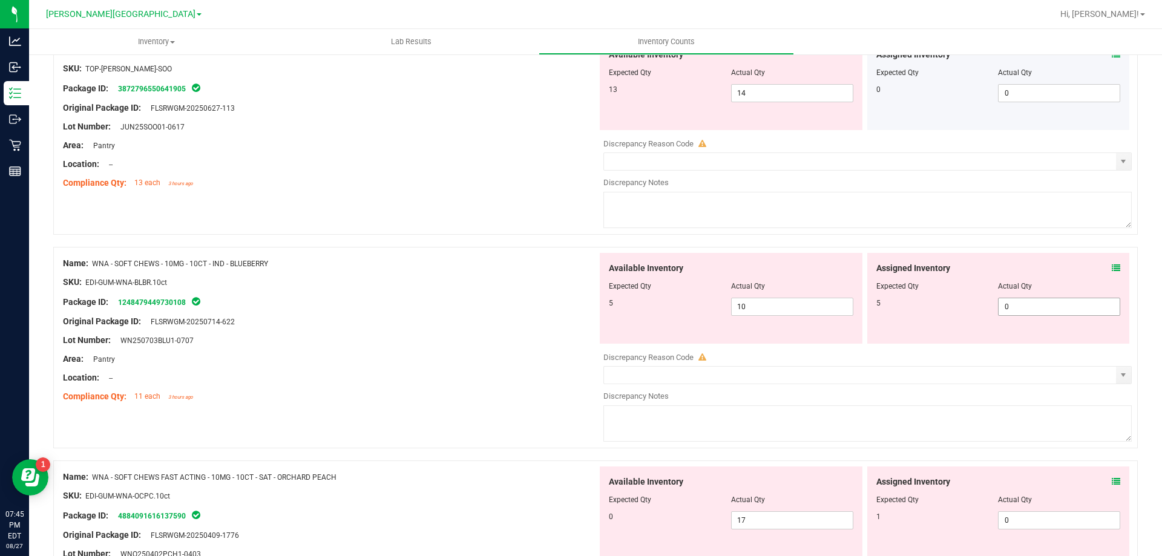
click at [1036, 304] on input "0" at bounding box center [1058, 306] width 121 height 17
type input "5"
click at [784, 302] on input "10" at bounding box center [791, 306] width 121 height 17
type input "5"
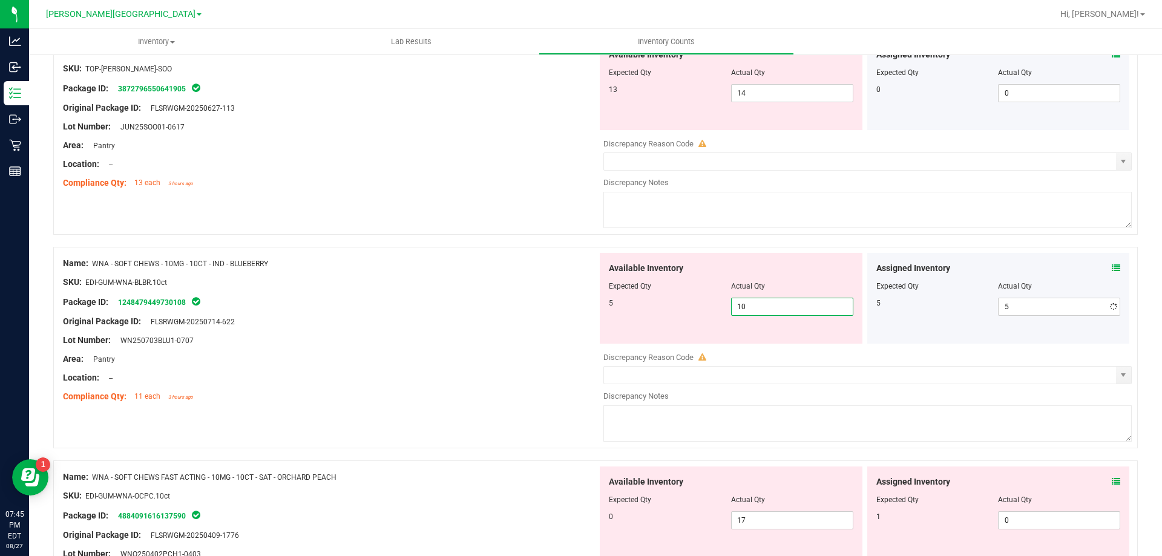
click at [783, 304] on input "10" at bounding box center [791, 306] width 121 height 17
type input "1"
type input "5"
click at [427, 302] on div "Package ID: 1248479449730108" at bounding box center [330, 302] width 534 height 15
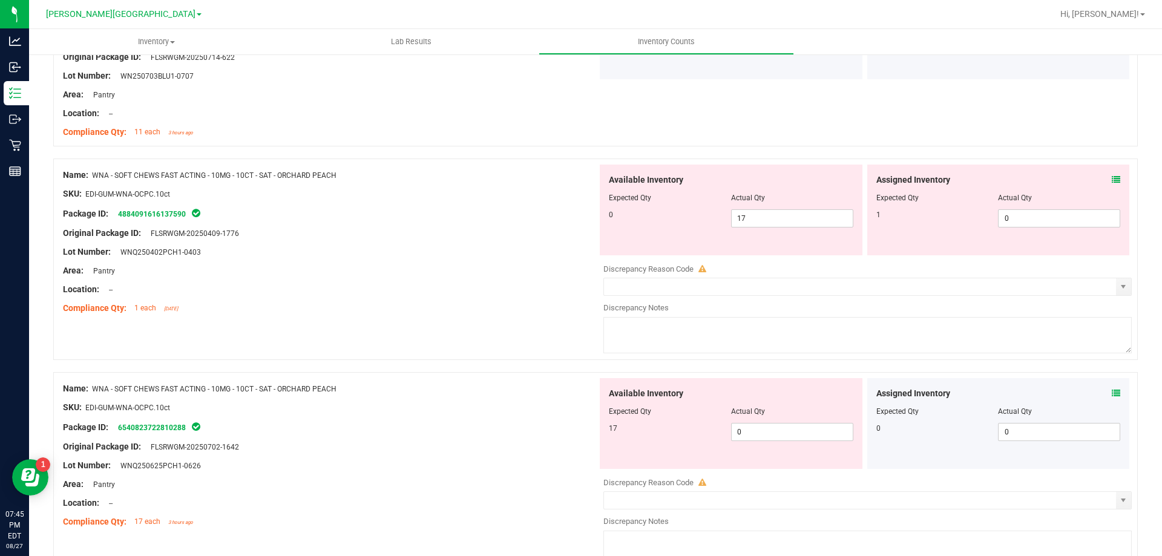
scroll to position [1961, 0]
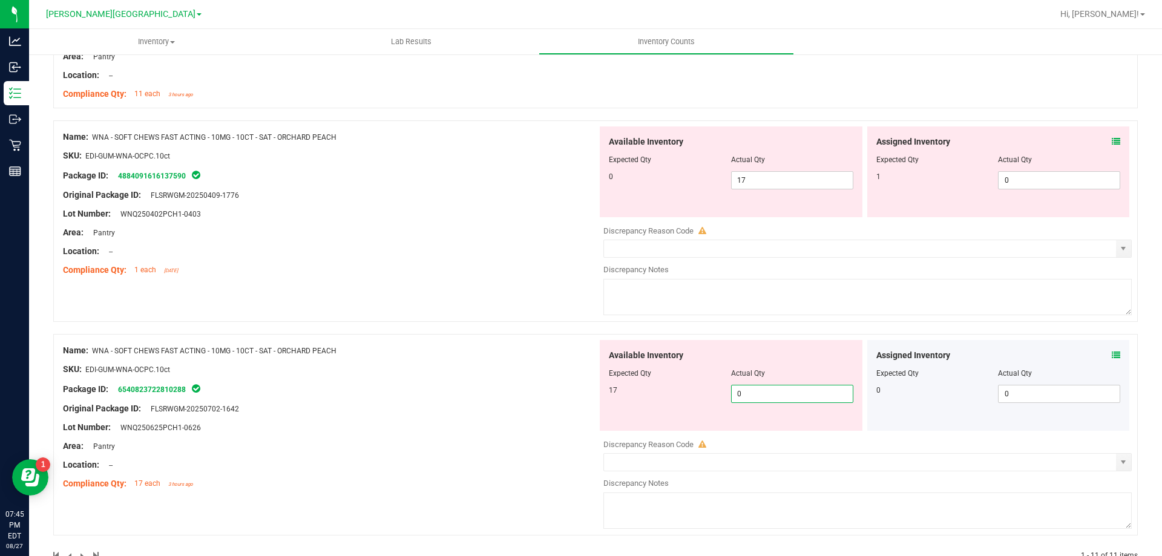
click at [750, 394] on span "0 0" at bounding box center [792, 394] width 122 height 18
type input "17"
click at [777, 173] on div "Available Inventory Expected Qty Actual Qty 0 17 17" at bounding box center [731, 171] width 263 height 91
type input "17"
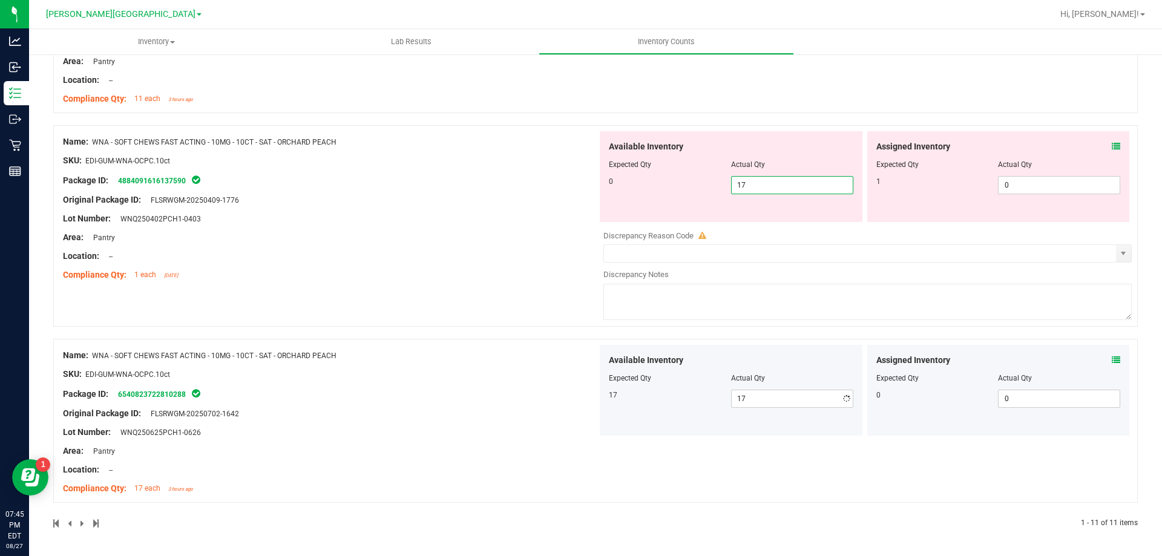
scroll to position [1956, 0]
type input "1"
type input "0"
click at [1111, 146] on icon at bounding box center [1115, 146] width 8 height 8
type input "0"
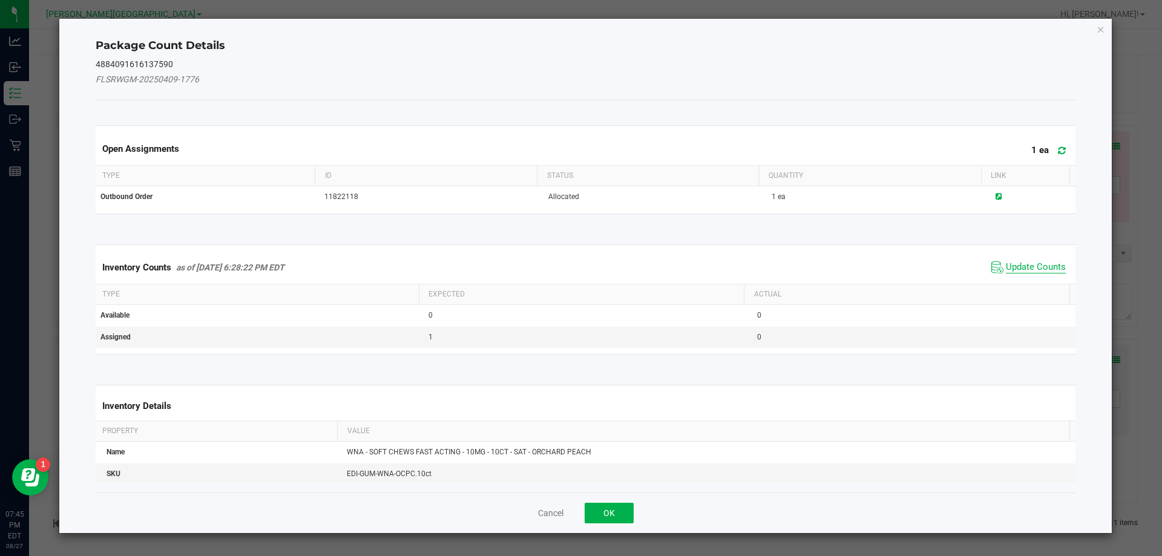
click at [1030, 270] on span "Update Counts" at bounding box center [1036, 267] width 60 height 12
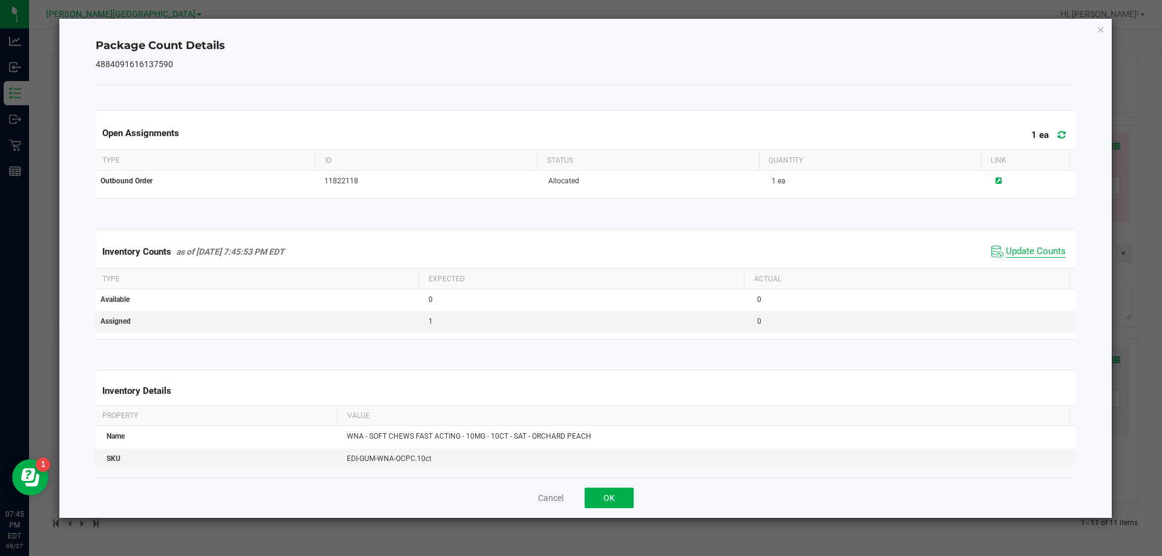
click at [1039, 258] on span "Update Counts" at bounding box center [1036, 252] width 60 height 12
click at [1100, 32] on icon "Close" at bounding box center [1100, 29] width 8 height 15
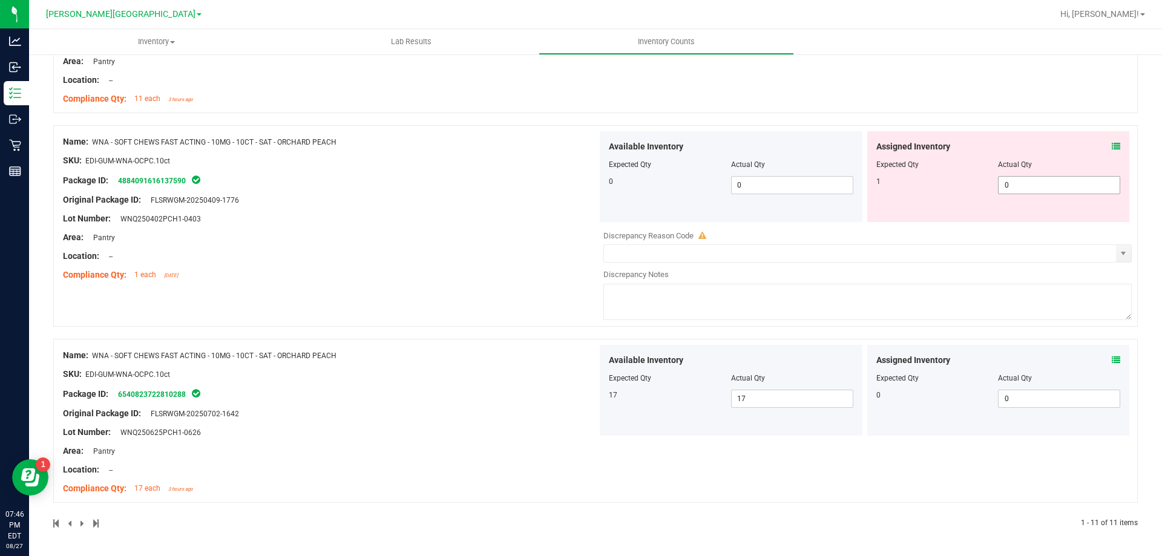
click at [1029, 182] on input "0" at bounding box center [1058, 185] width 121 height 17
type input "1"
click at [440, 257] on div "Name: WNA - SOFT CHEWS FAST ACTING - 10MG - 10CT - SAT - ORCHARD PEACH SKU: EDI…" at bounding box center [330, 208] width 534 height 154
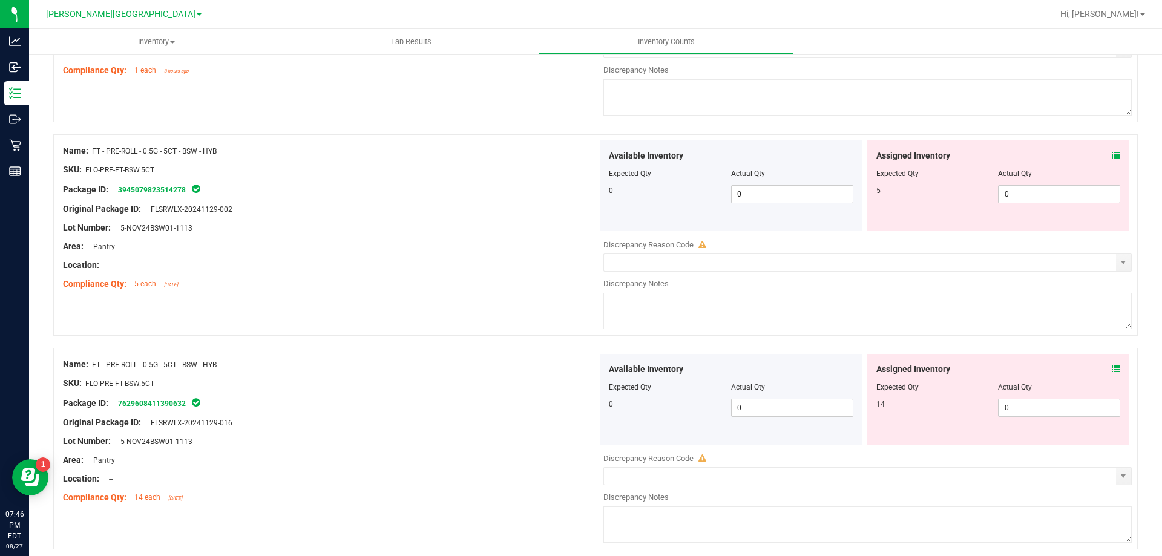
scroll to position [0, 0]
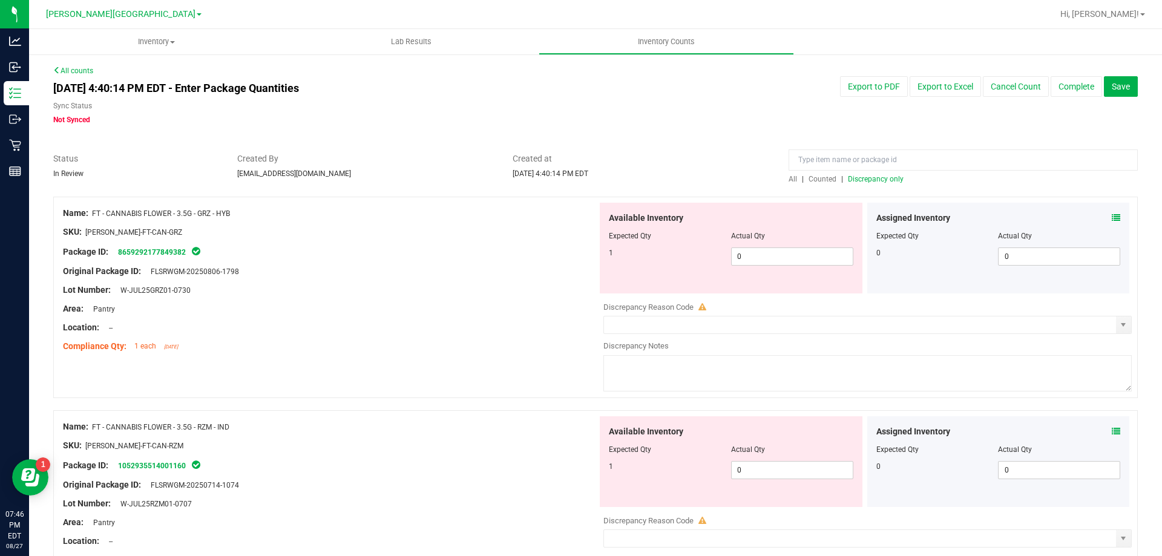
click at [886, 180] on span "Discrepancy only" at bounding box center [876, 179] width 56 height 8
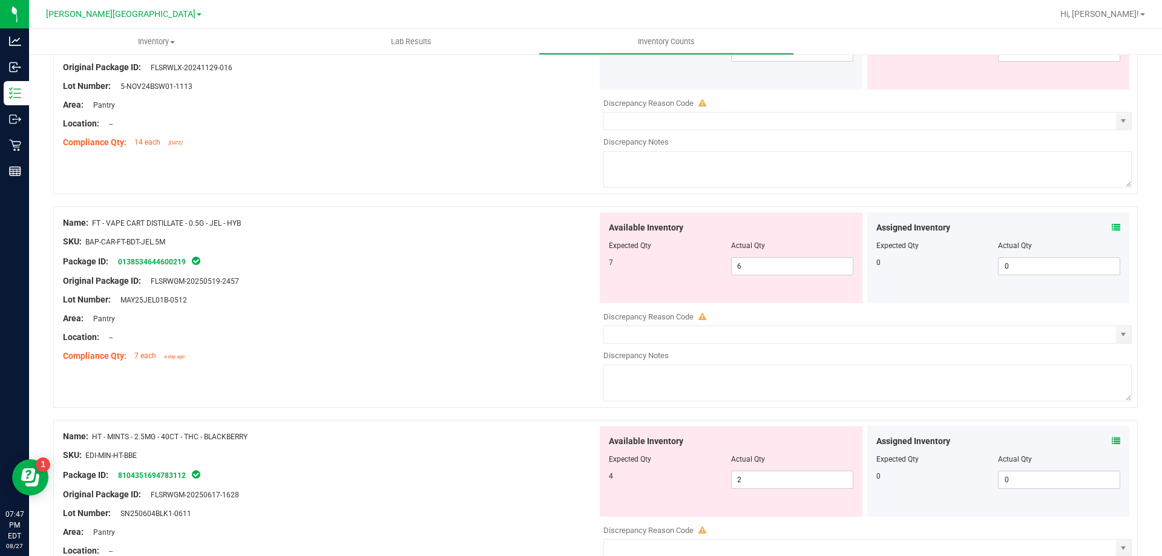
scroll to position [846, 0]
click at [1111, 224] on div "Assigned Inventory Expected Qty Actual Qty 0 0 0" at bounding box center [998, 256] width 263 height 91
click at [1111, 225] on icon at bounding box center [1115, 226] width 8 height 8
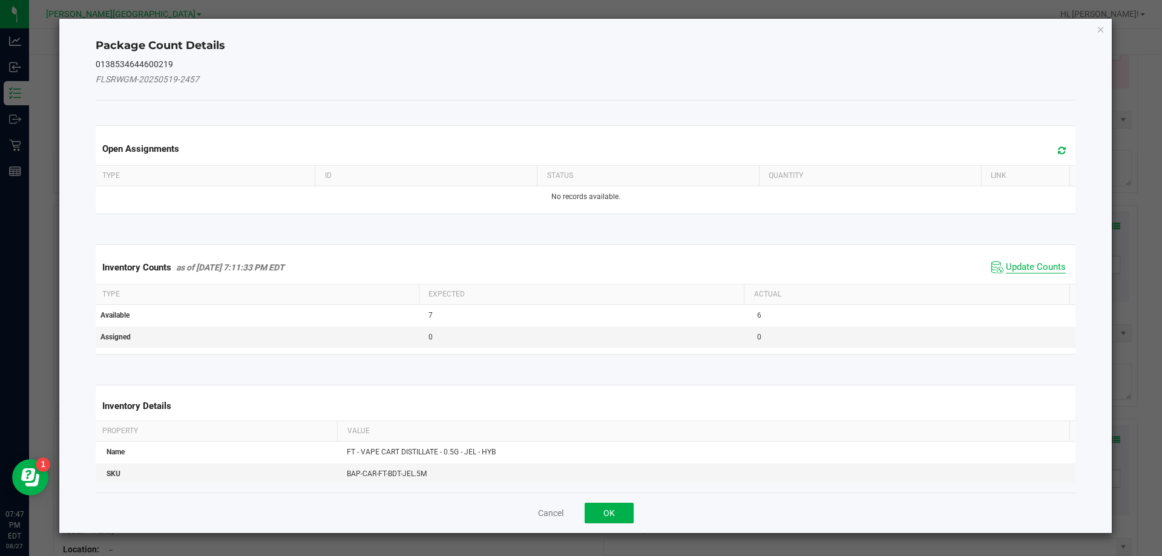
click at [1010, 266] on span "Update Counts" at bounding box center [1036, 267] width 60 height 12
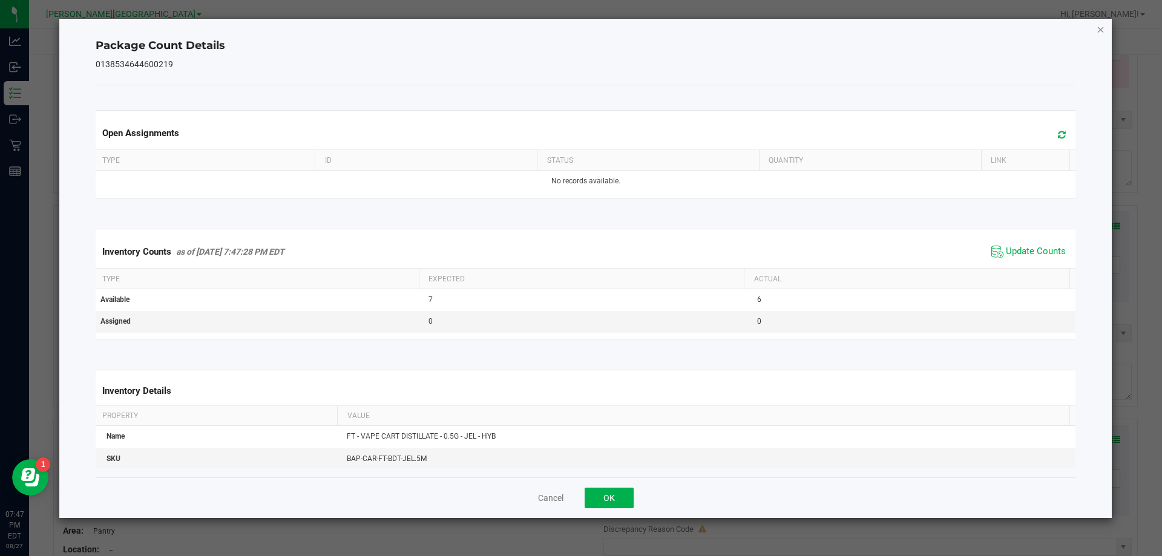
click at [1100, 29] on icon "Close" at bounding box center [1100, 29] width 8 height 15
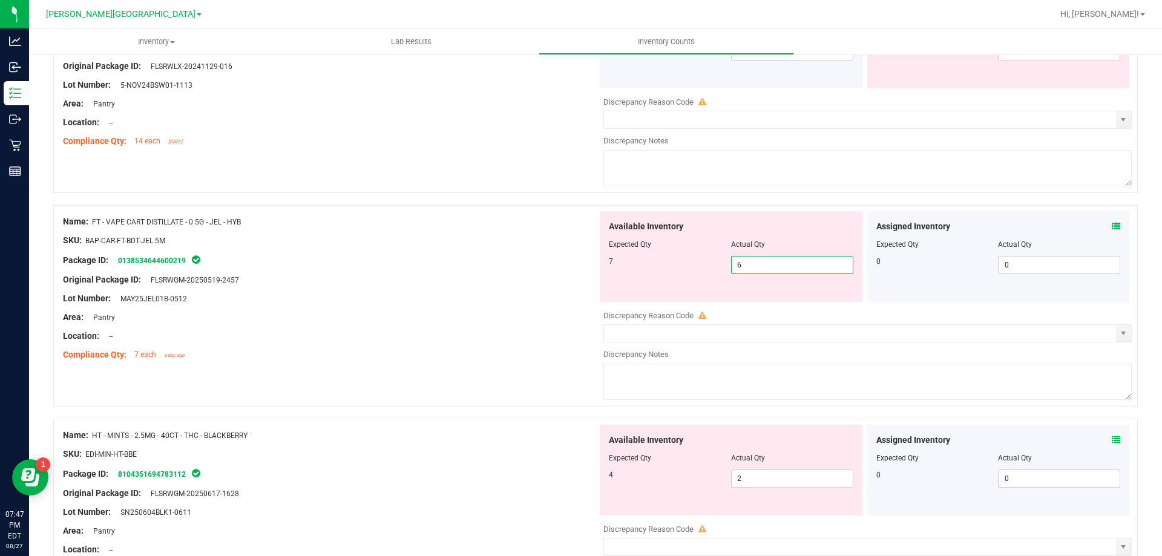
click at [747, 264] on span "6 6" at bounding box center [792, 265] width 122 height 18
type input "7"
click at [453, 320] on div "Area: Pantry" at bounding box center [330, 317] width 534 height 13
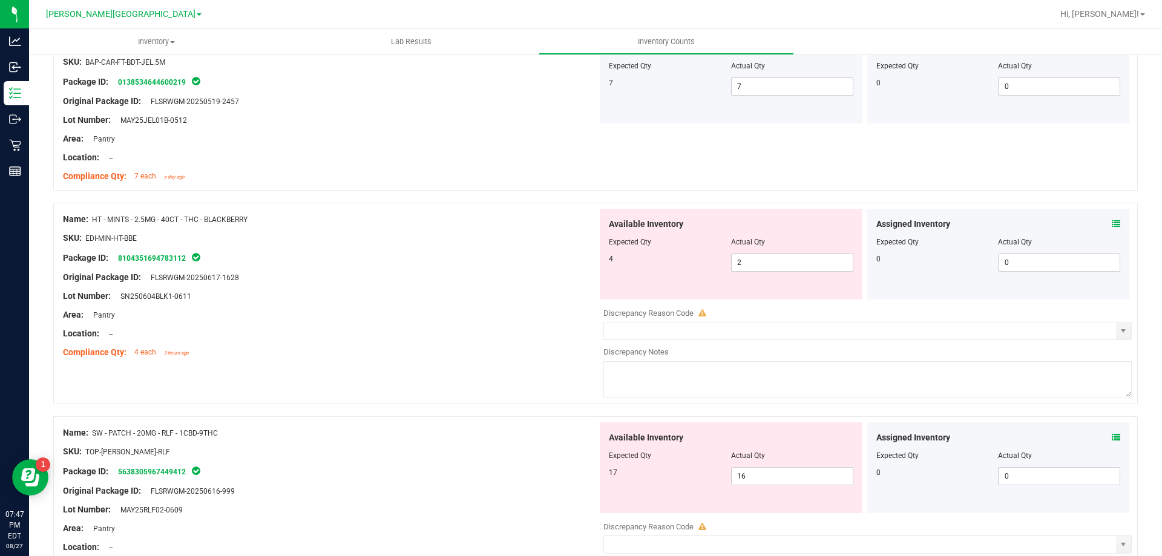
scroll to position [1027, 0]
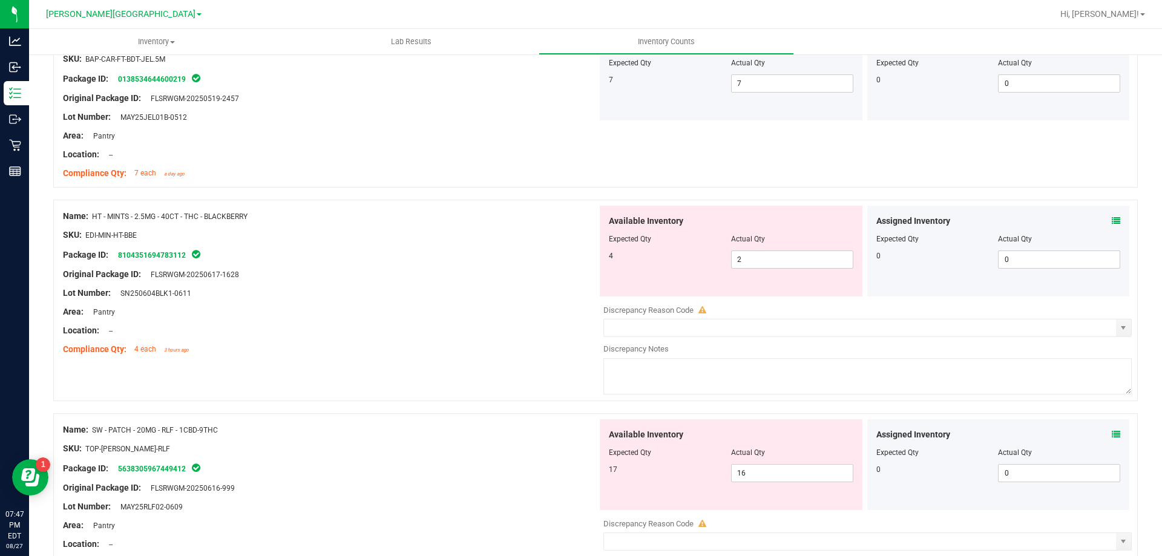
click at [1111, 218] on icon at bounding box center [1115, 221] width 8 height 8
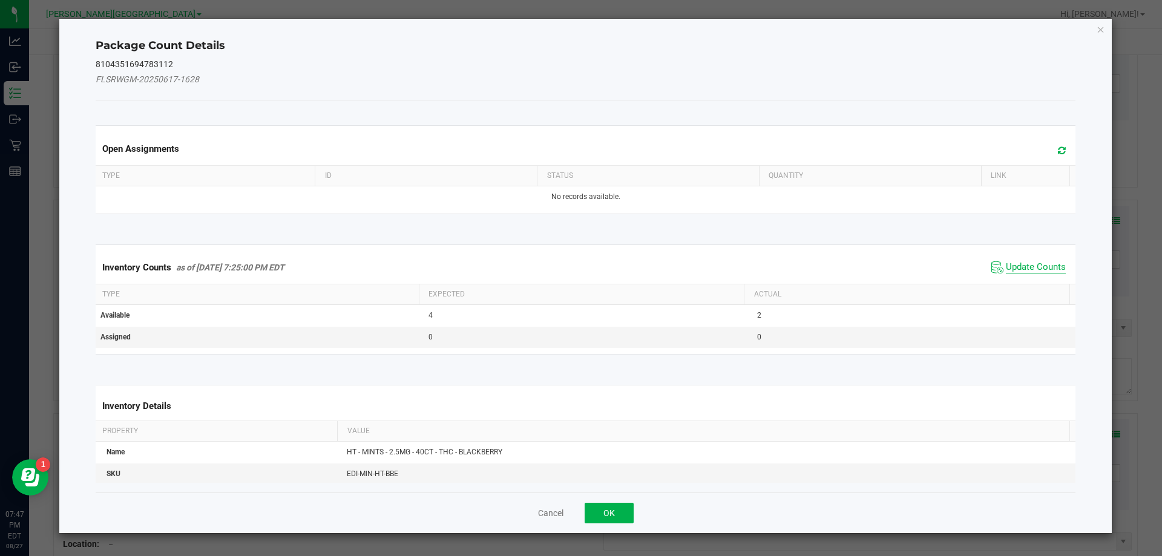
click at [1031, 266] on span "Update Counts" at bounding box center [1036, 267] width 60 height 12
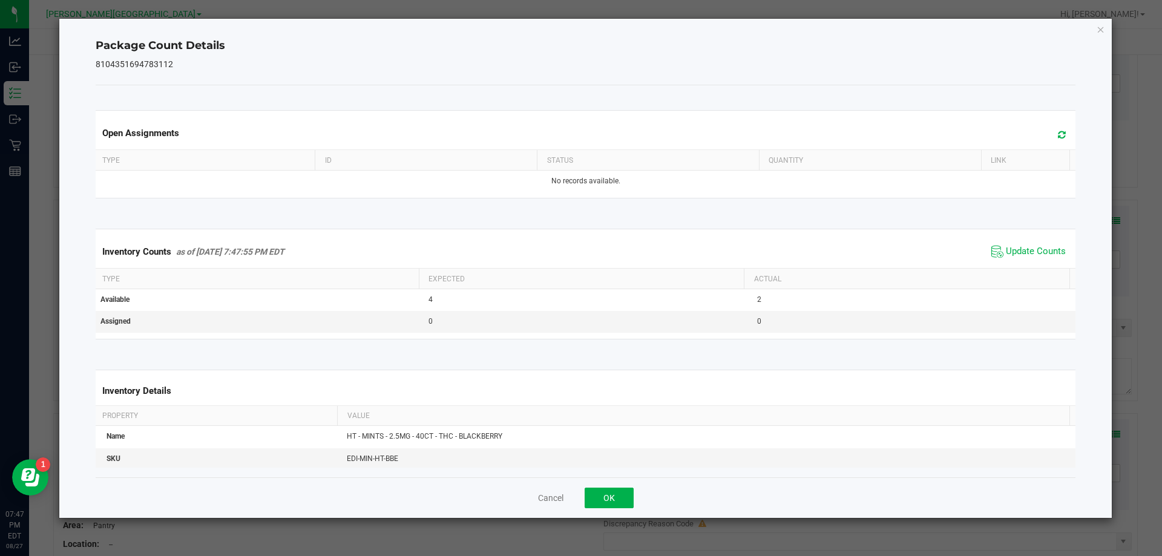
click at [1101, 28] on icon "Close" at bounding box center [1100, 29] width 8 height 15
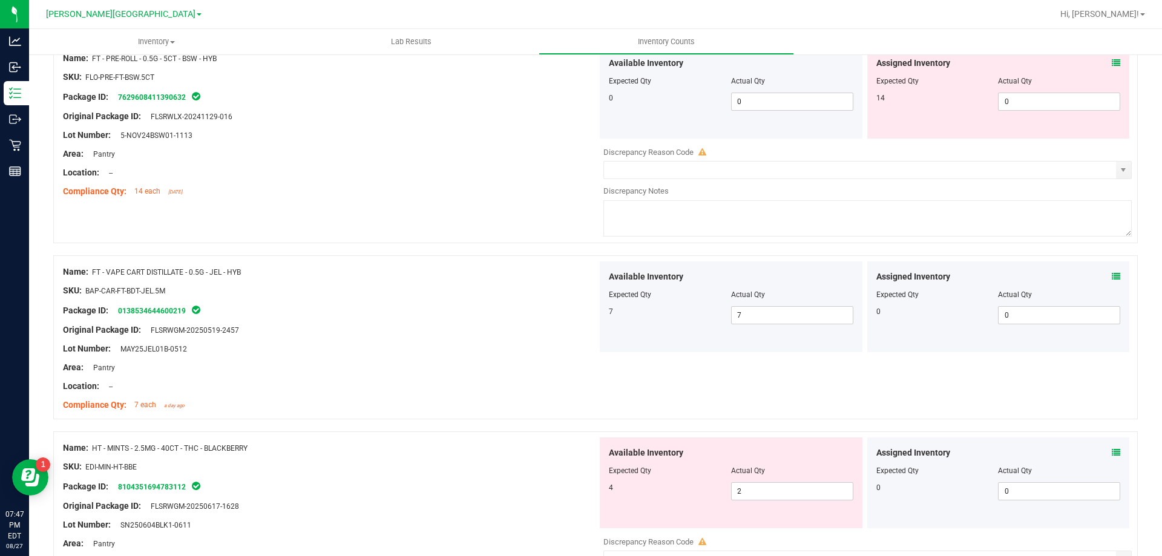
scroll to position [785, 0]
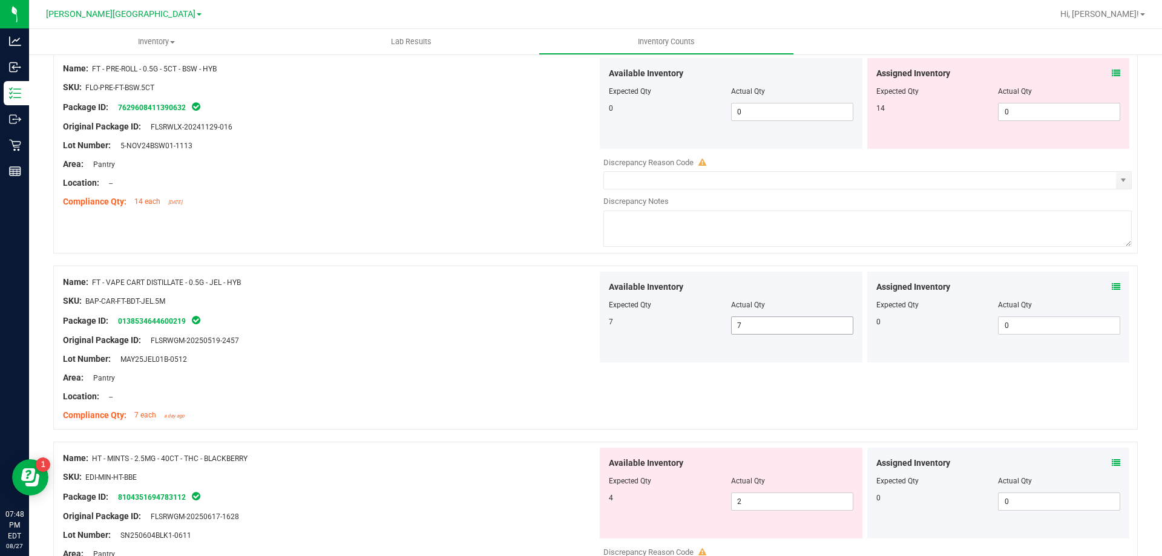
click at [748, 324] on span "7 7" at bounding box center [792, 325] width 122 height 18
type input "6"
click at [544, 346] on div "Name: FT - VAPE CART DISTILLATE - 0.5G - JEL - HYB SKU: BAP-CAR-FT-BDT-JEL.5M P…" at bounding box center [330, 349] width 534 height 154
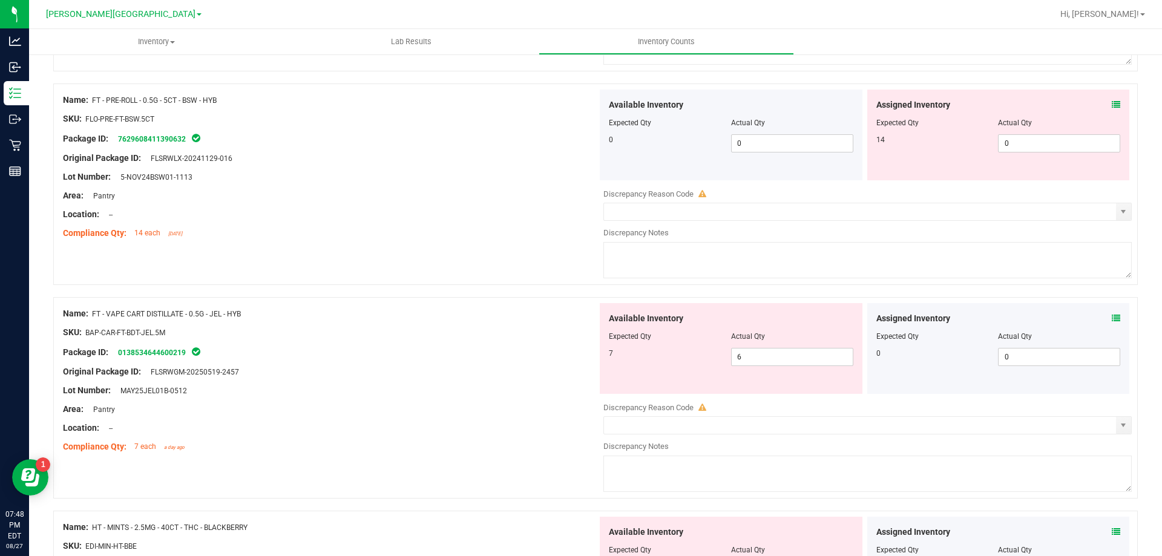
scroll to position [794, 0]
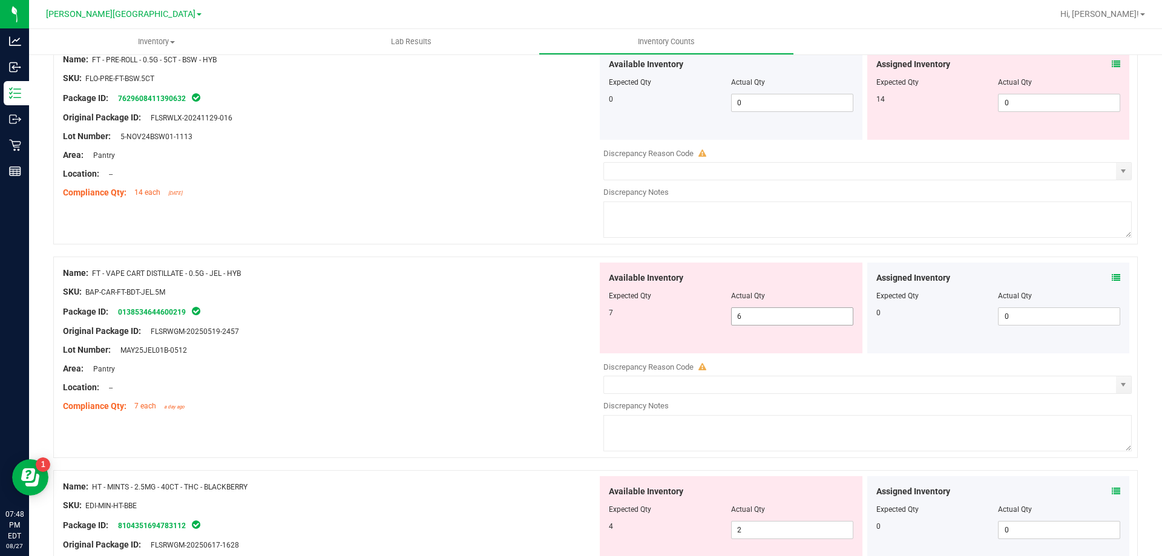
click at [770, 313] on input "6" at bounding box center [791, 316] width 121 height 17
type input "7"
click at [515, 322] on div at bounding box center [330, 322] width 534 height 6
type input "7"
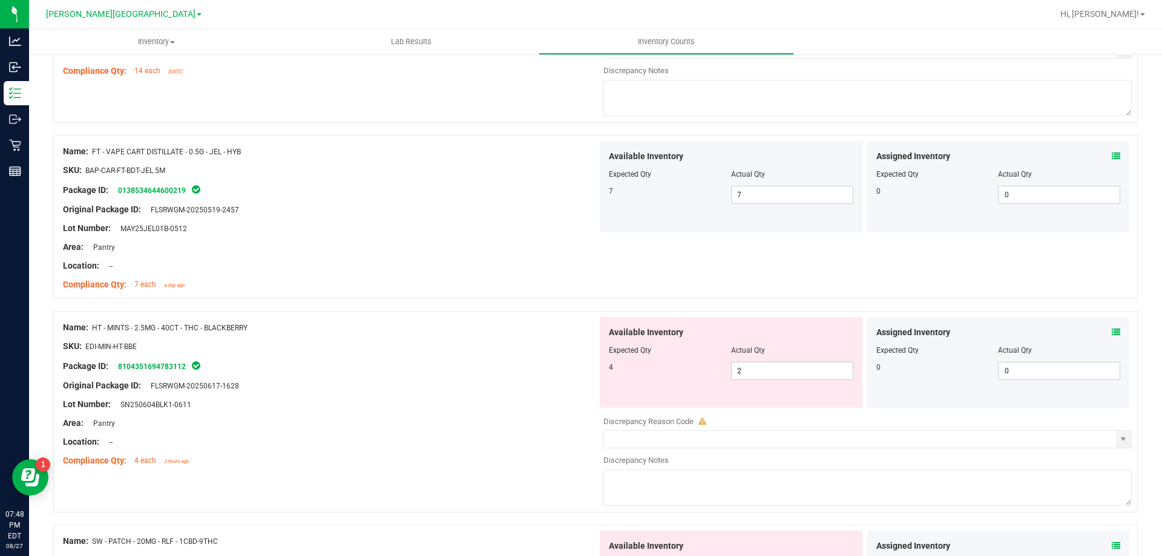
scroll to position [900, 0]
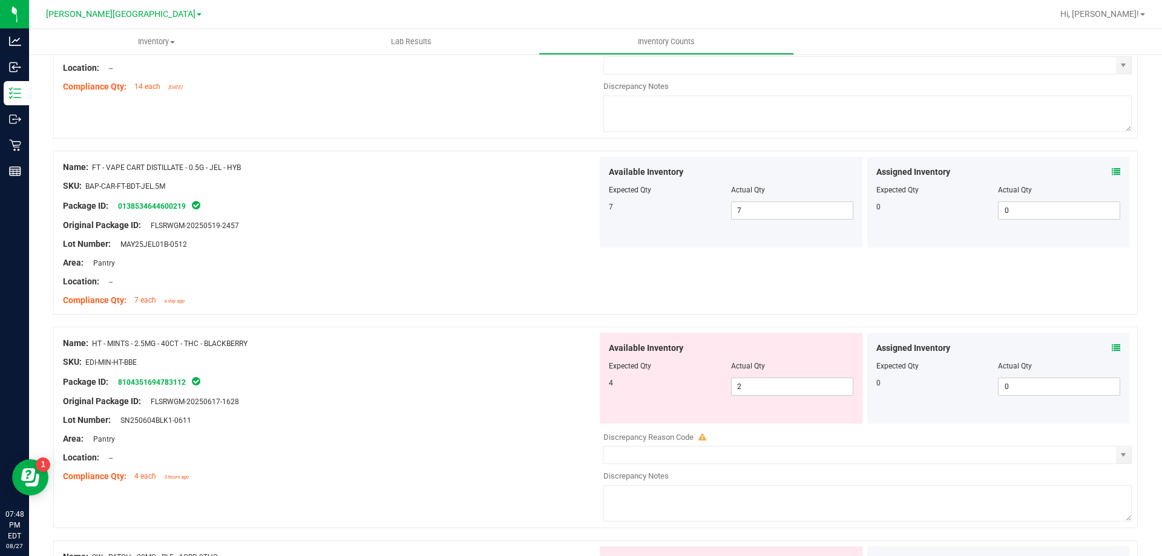
click at [465, 304] on div "Compliance Qty: 7 each a day ago" at bounding box center [330, 300] width 534 height 13
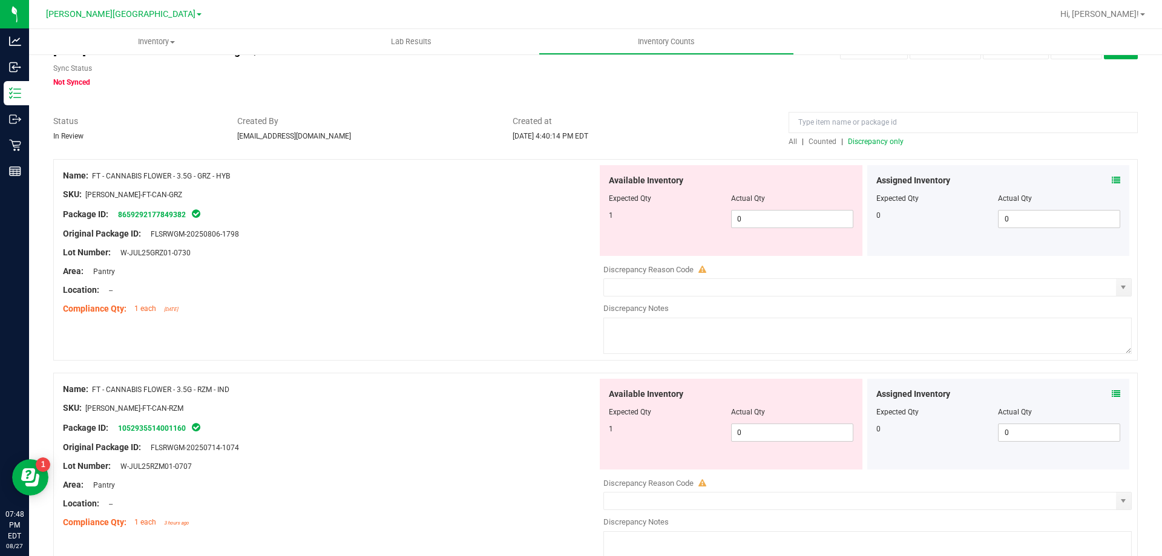
scroll to position [0, 0]
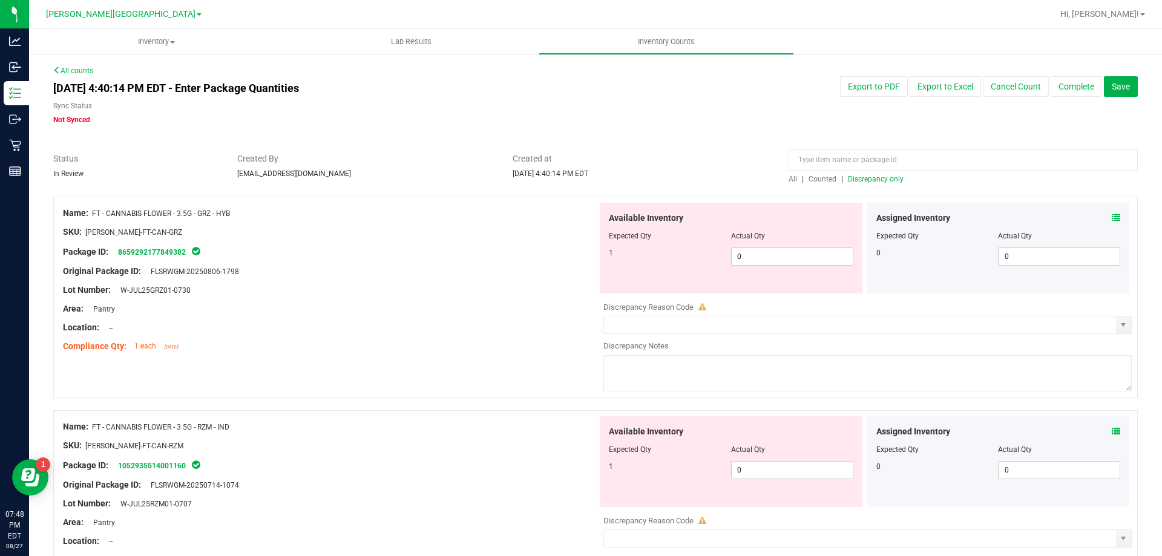
click at [866, 183] on span "Discrepancy only" at bounding box center [876, 179] width 56 height 8
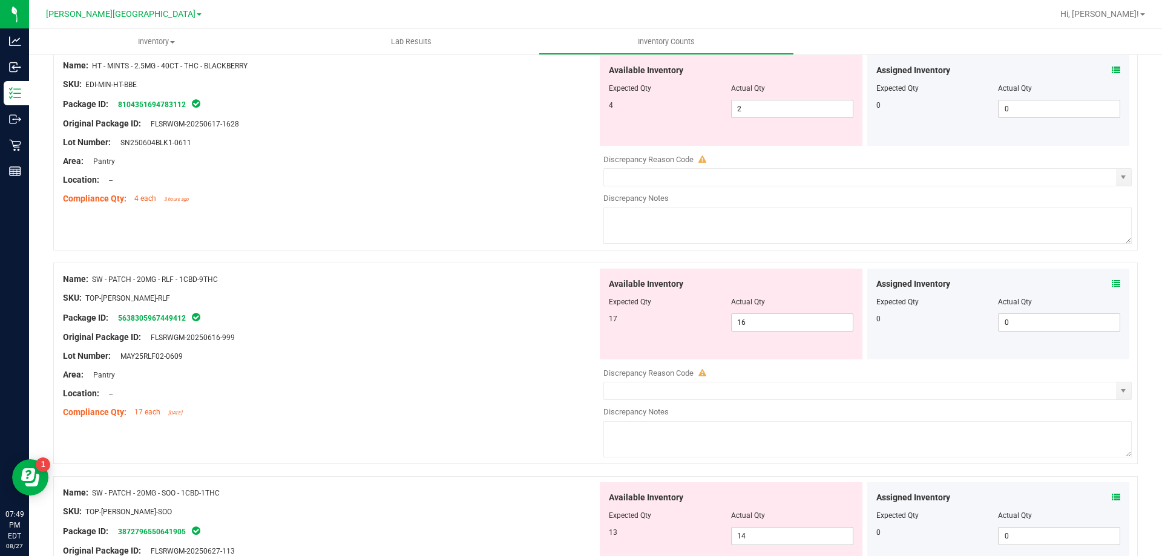
scroll to position [1008, 0]
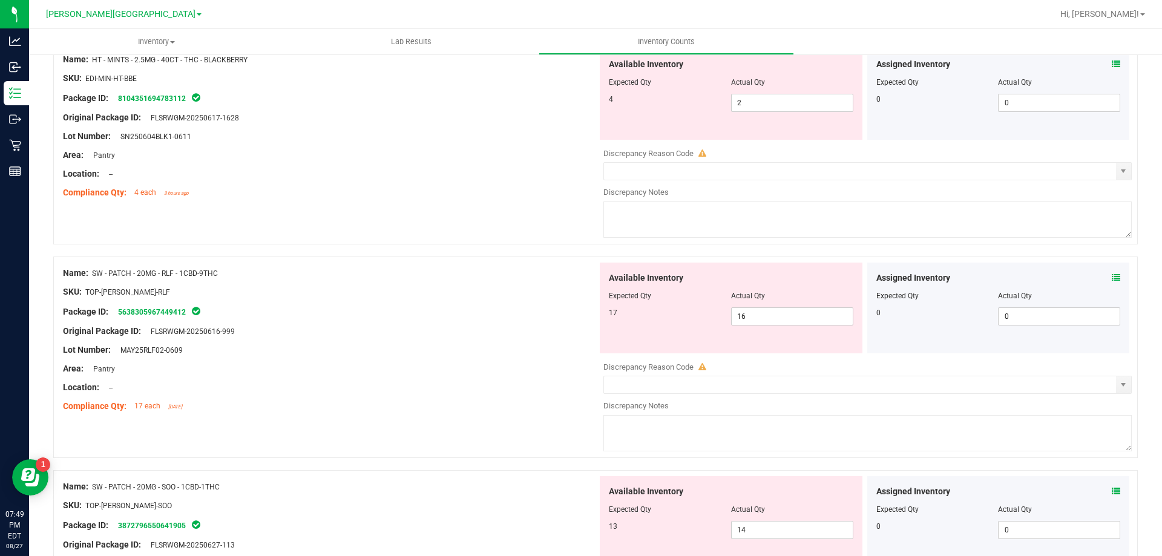
click at [436, 232] on div "Name: HT - MINTS - 2.5MG - 40CT - THC - BLACKBERRY SKU: EDI-MIN-HT-BBE Package …" at bounding box center [595, 143] width 1084 height 201
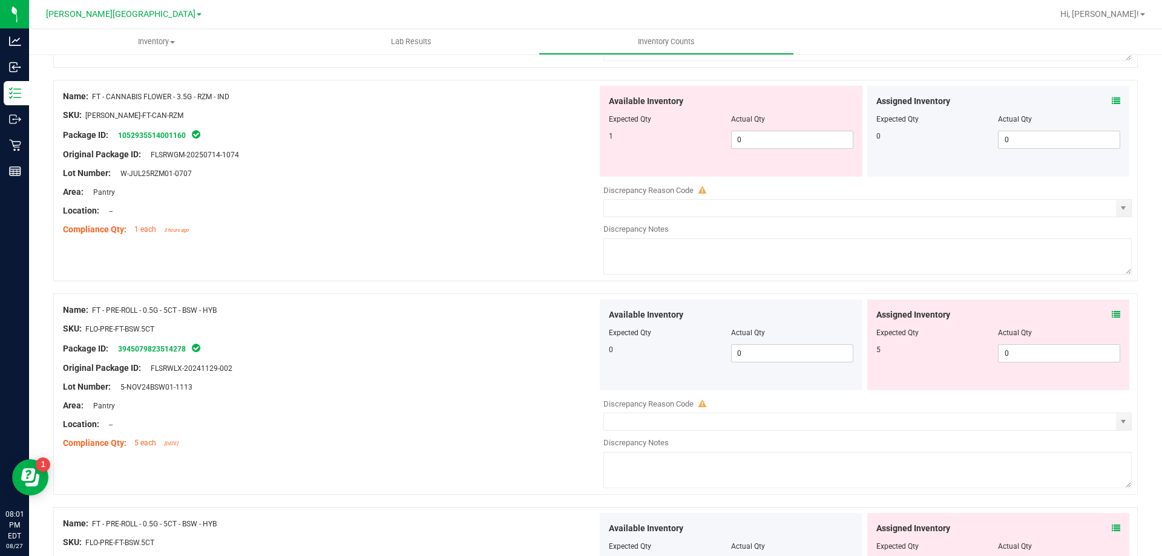
scroll to position [330, 0]
click at [1114, 14] on span "Hi, [PERSON_NAME]!" at bounding box center [1099, 14] width 79 height 10
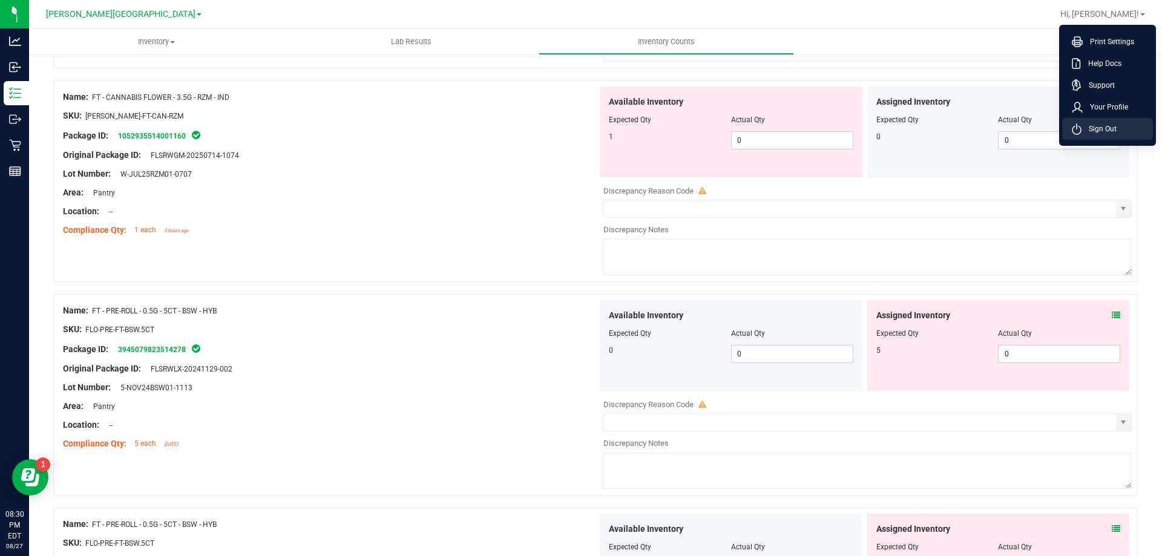
click at [1093, 125] on span "Sign Out" at bounding box center [1098, 129] width 35 height 12
